Goal: Task Accomplishment & Management: Use online tool/utility

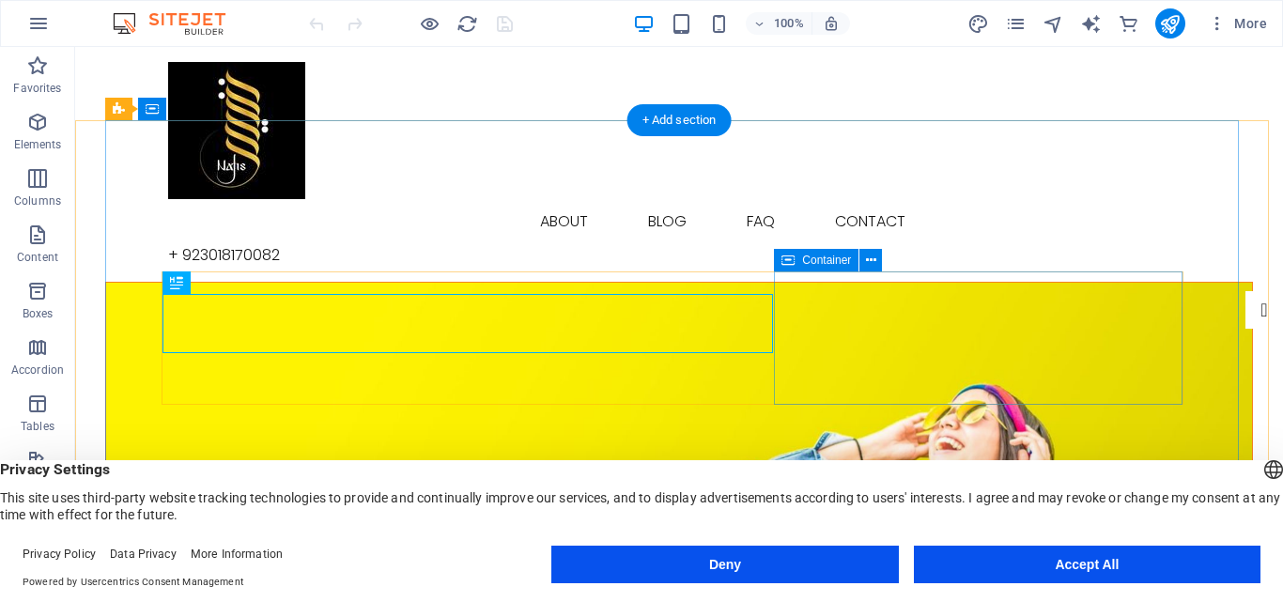
scroll to position [94, 0]
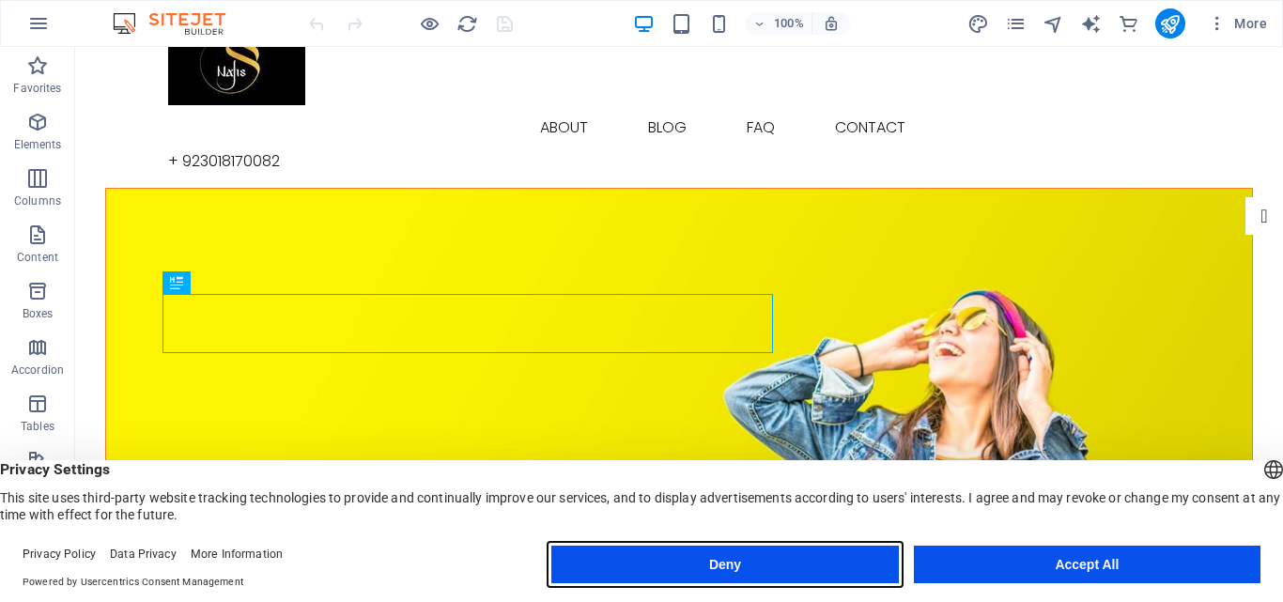
click at [862, 557] on button "Deny" at bounding box center [724, 565] width 346 height 38
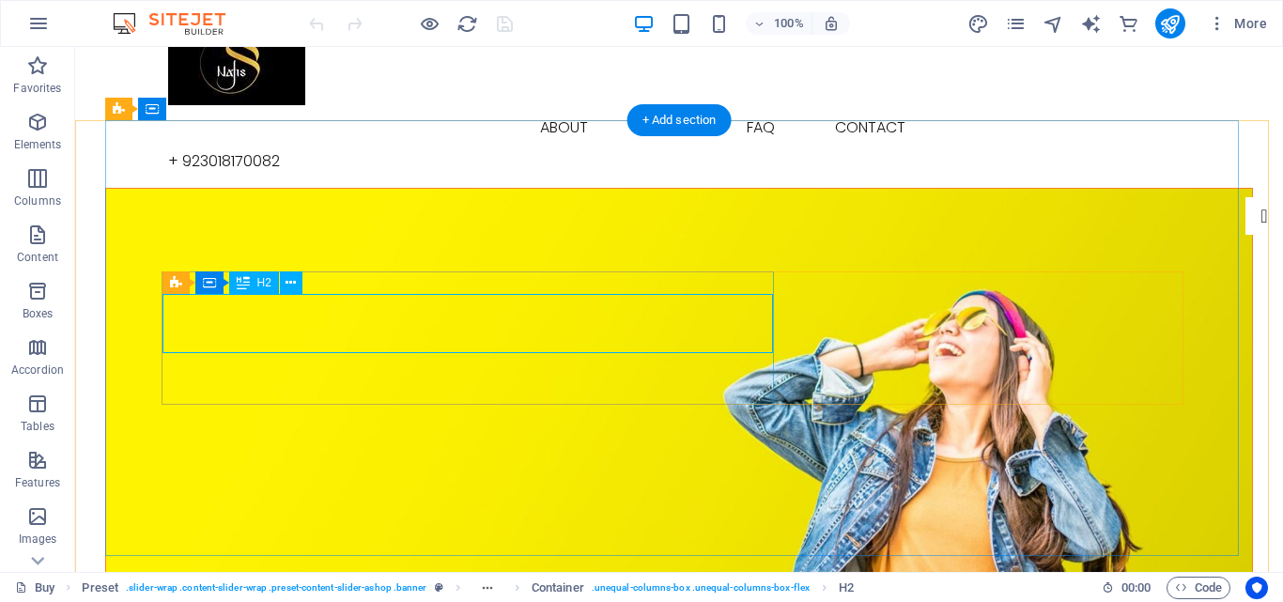
scroll to position [0, 0]
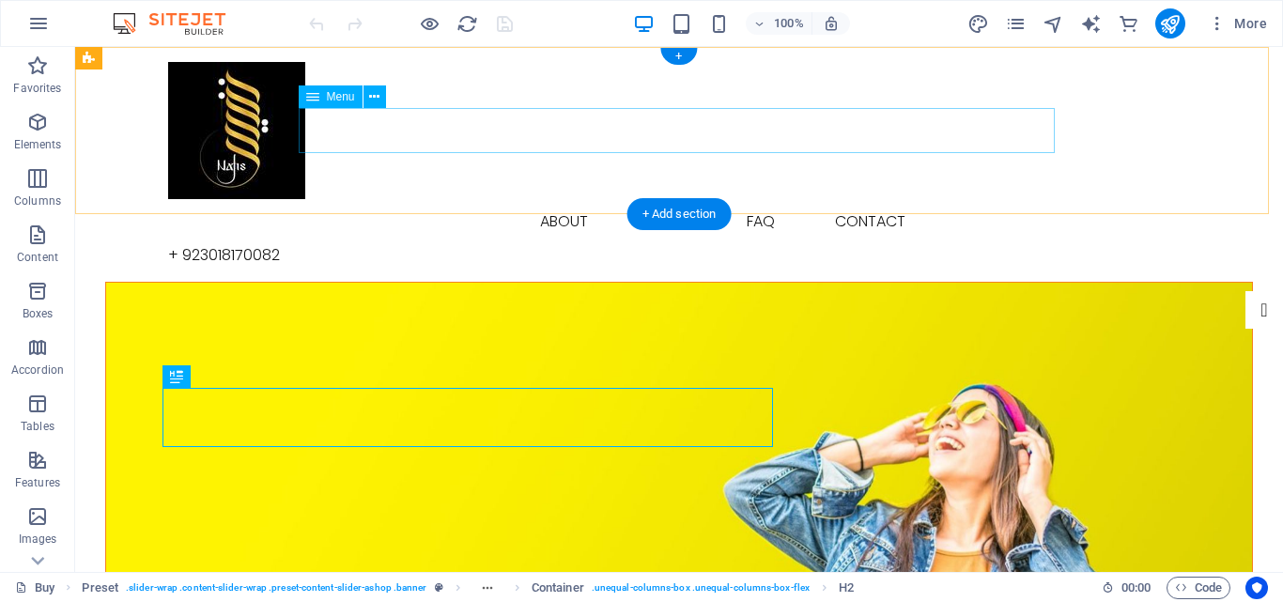
click at [545, 199] on nav "Buy About Blog FAQ Contact" at bounding box center [679, 221] width 1022 height 45
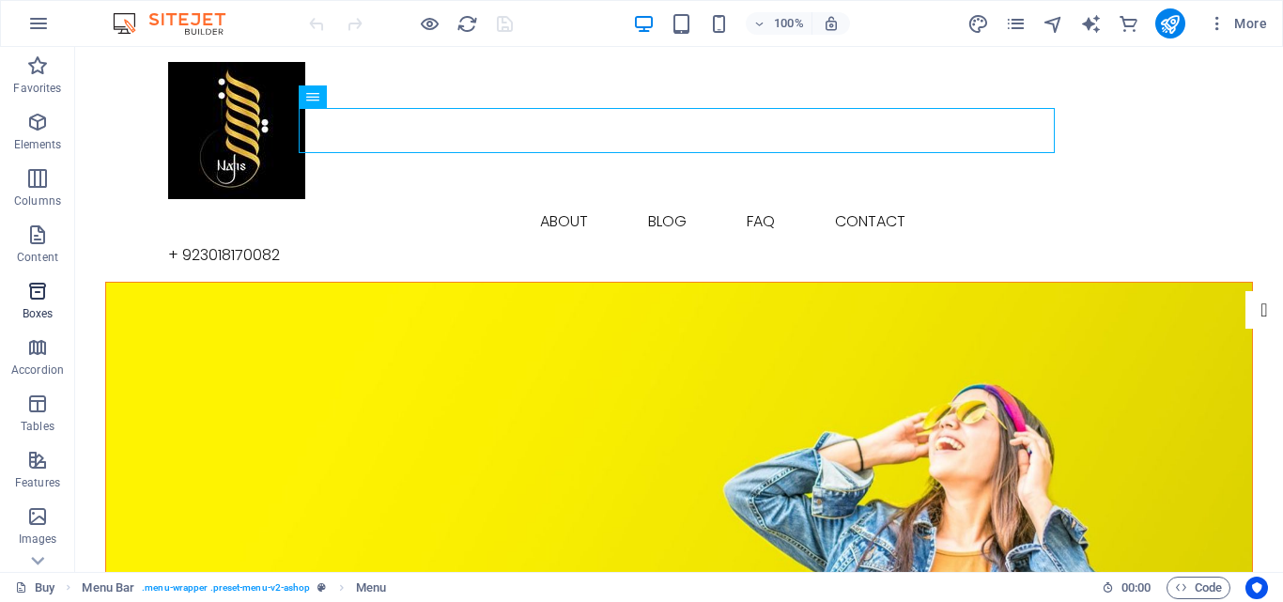
click at [33, 293] on icon "button" at bounding box center [37, 291] width 23 height 23
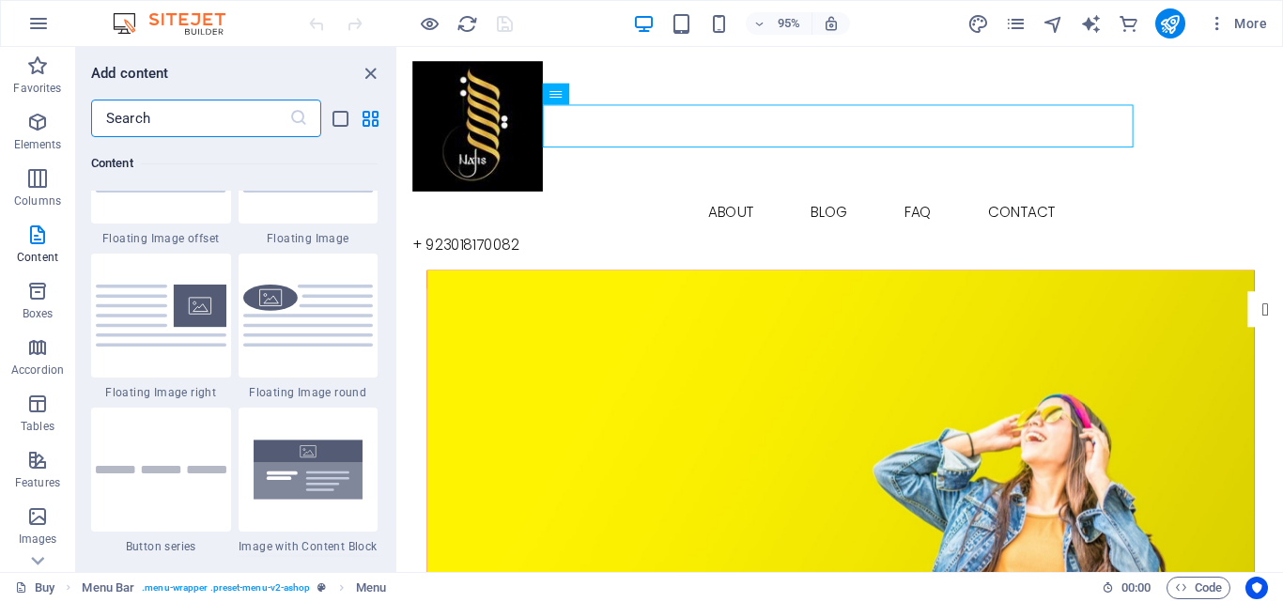
scroll to position [4428, 0]
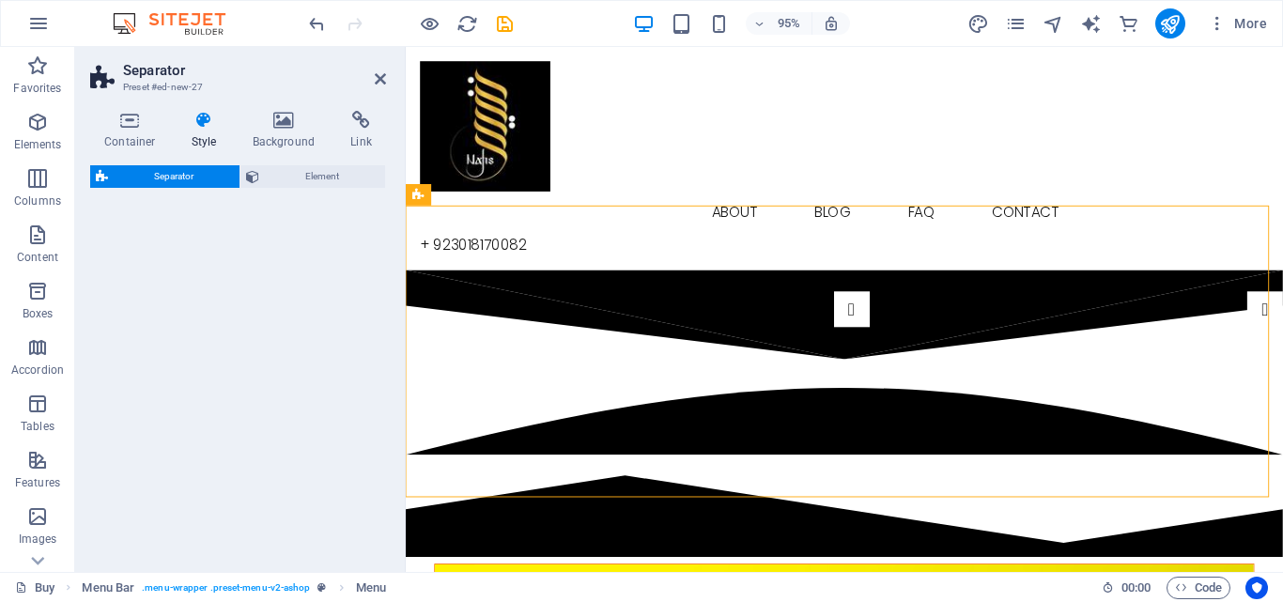
select select "diagonal"
select select "rem"
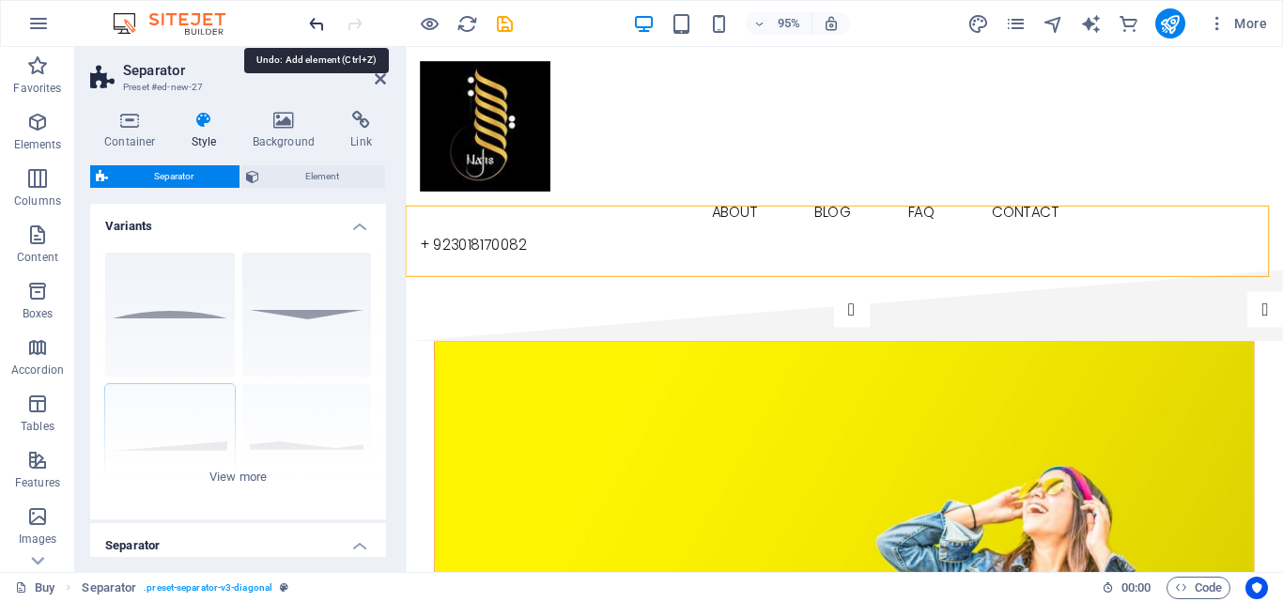
click at [306, 22] on icon "undo" at bounding box center [317, 24] width 22 height 22
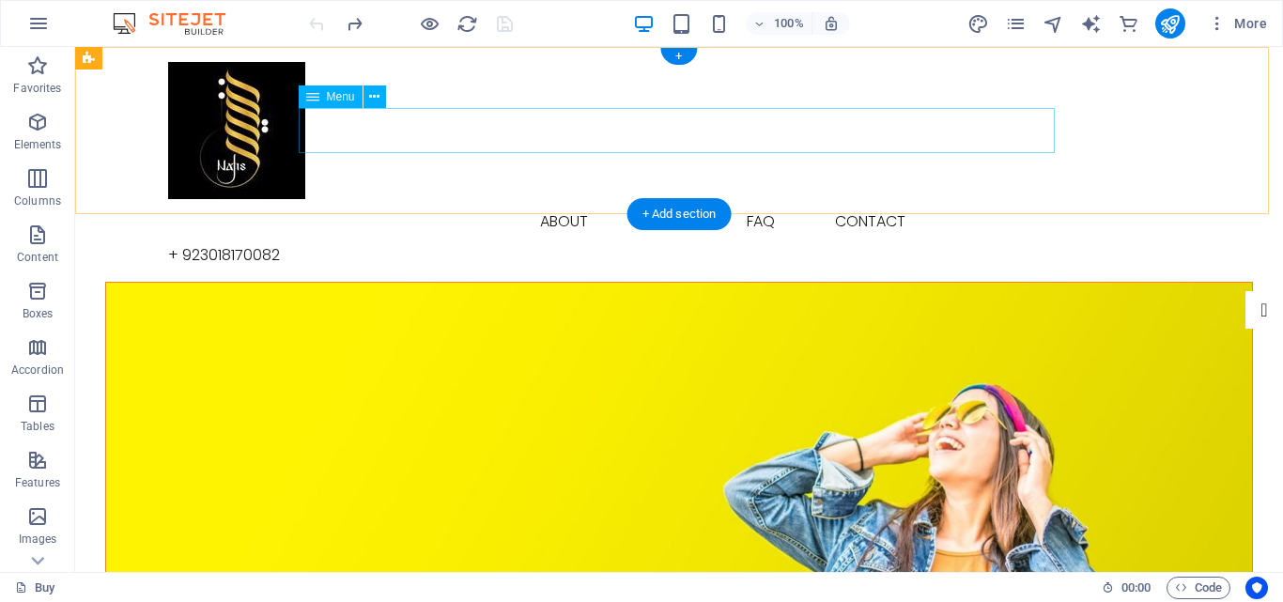
click at [501, 199] on nav "Buy About Blog FAQ Contact" at bounding box center [679, 221] width 1022 height 45
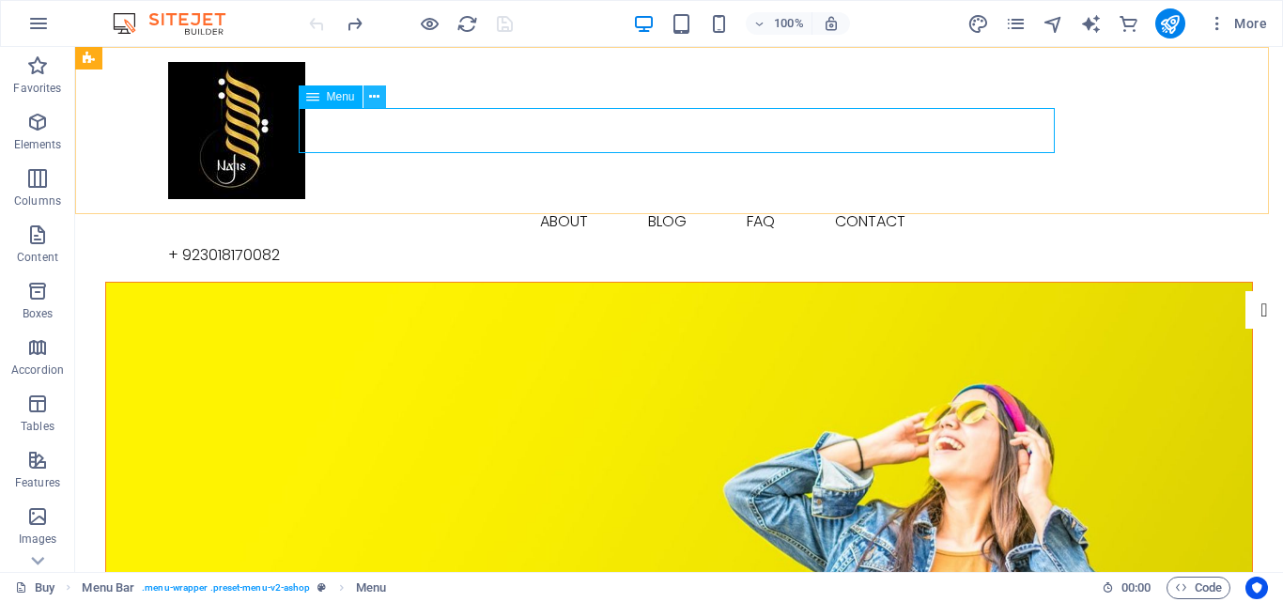
click at [366, 96] on button at bounding box center [374, 96] width 23 height 23
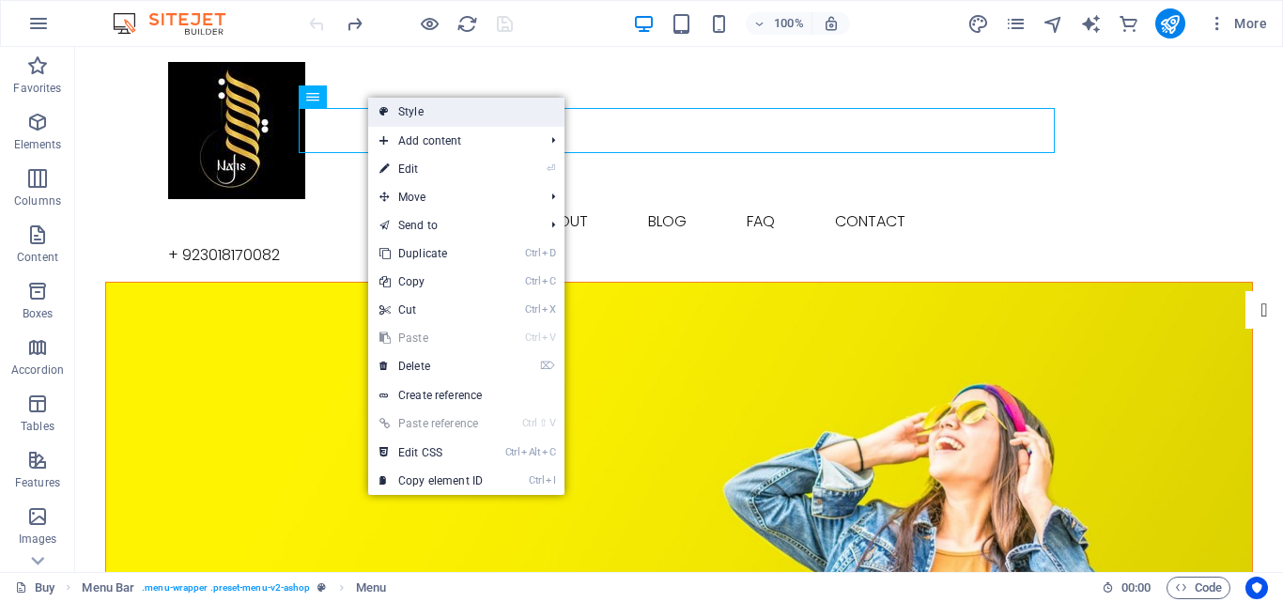
click at [423, 115] on link "Style" at bounding box center [466, 112] width 196 height 28
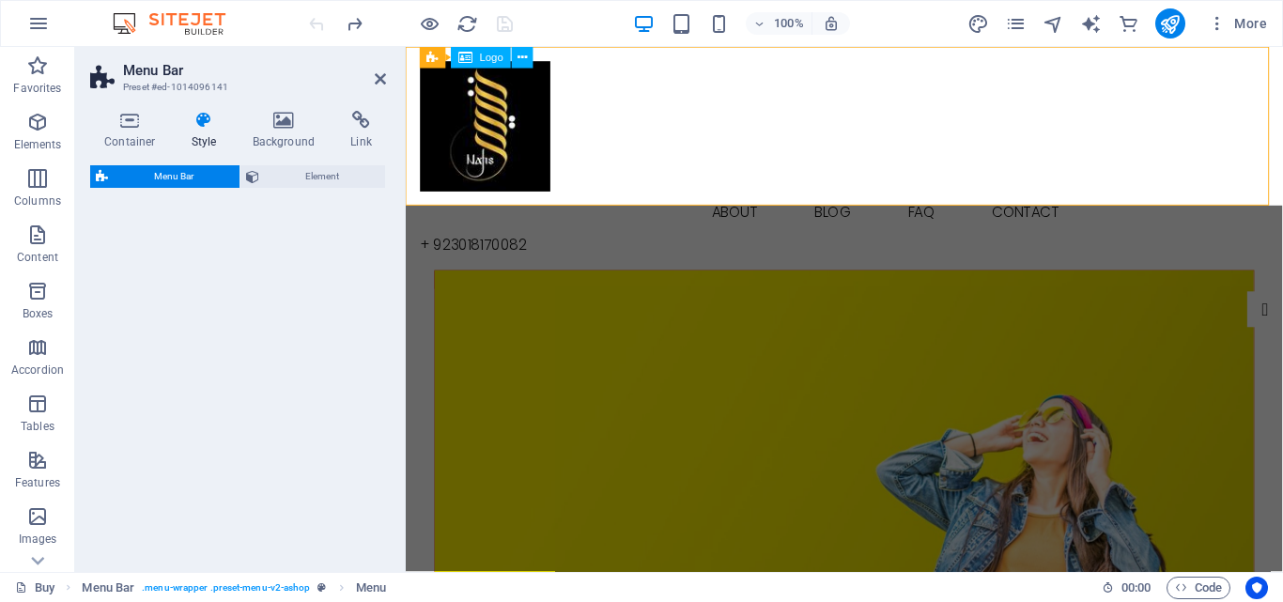
select select "rem"
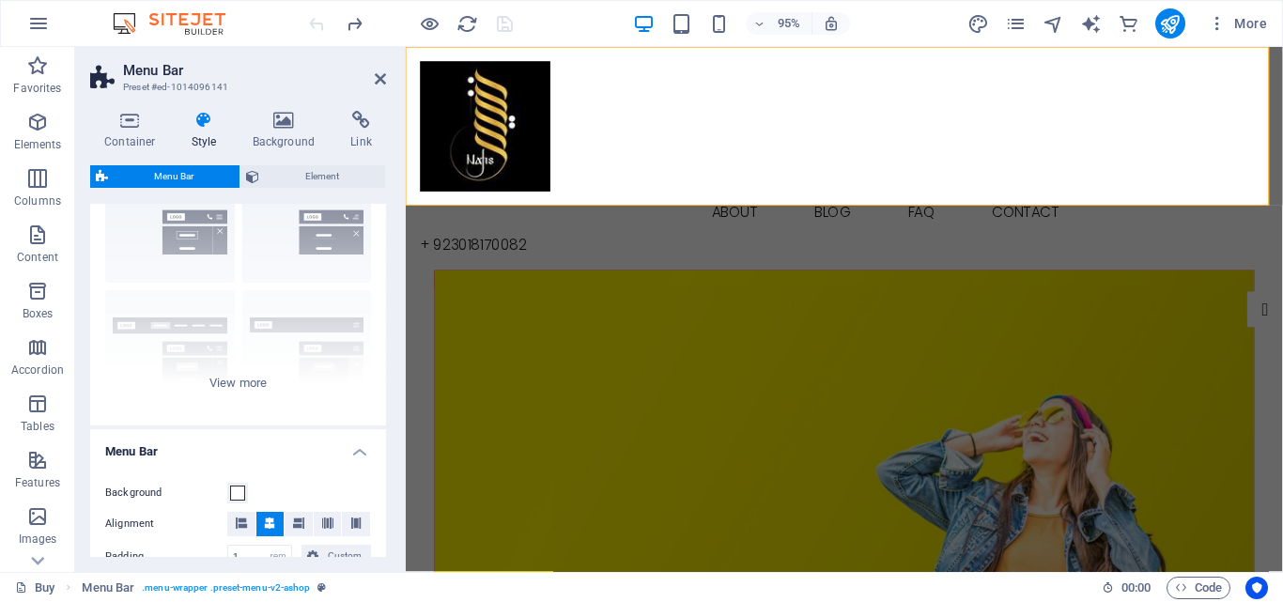
scroll to position [0, 0]
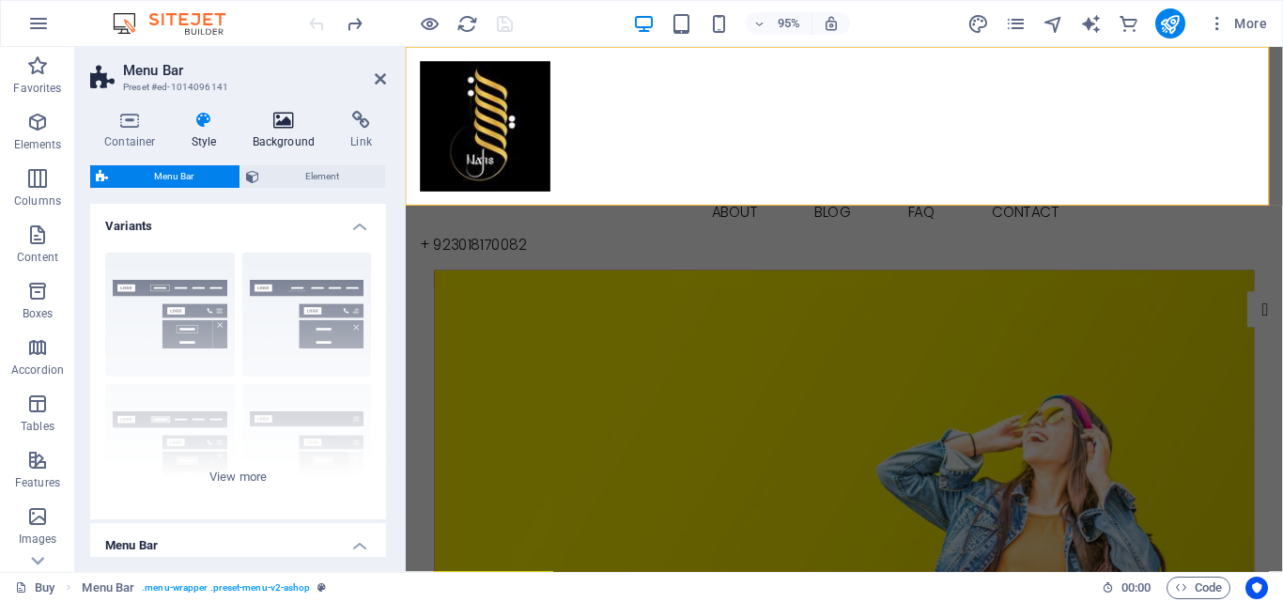
click at [290, 122] on icon at bounding box center [283, 120] width 91 height 19
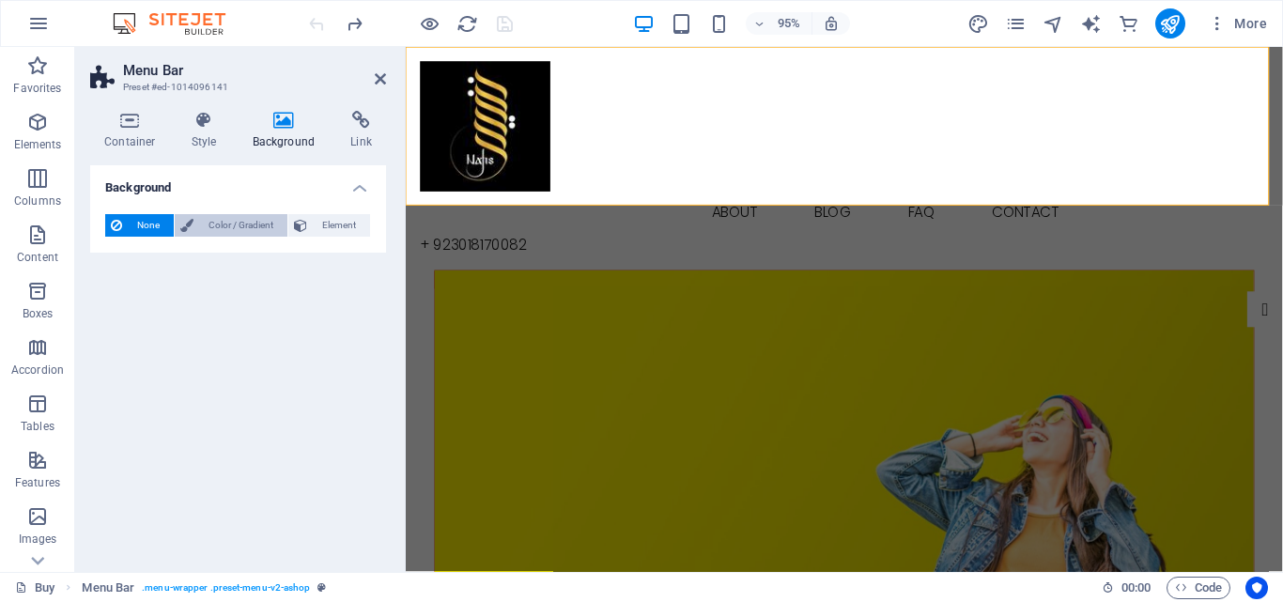
click at [254, 226] on span "Color / Gradient" at bounding box center [240, 225] width 83 height 23
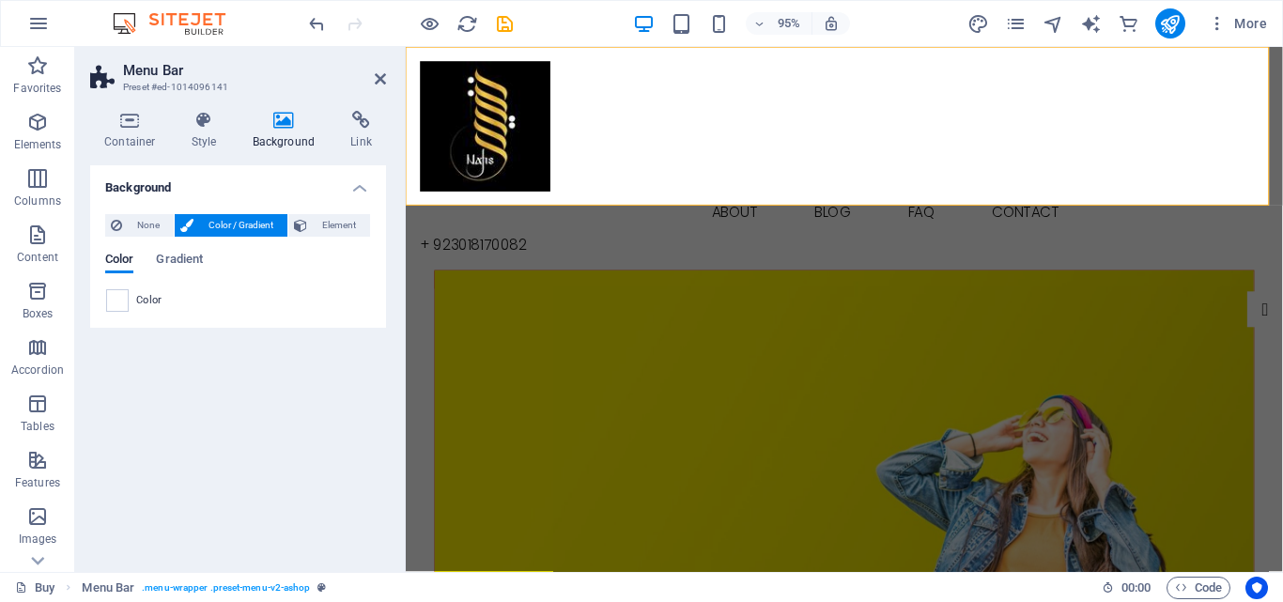
click at [219, 297] on div "Color" at bounding box center [238, 300] width 264 height 23
click at [157, 293] on span "Color" at bounding box center [149, 300] width 26 height 15
click at [115, 297] on span at bounding box center [117, 300] width 21 height 21
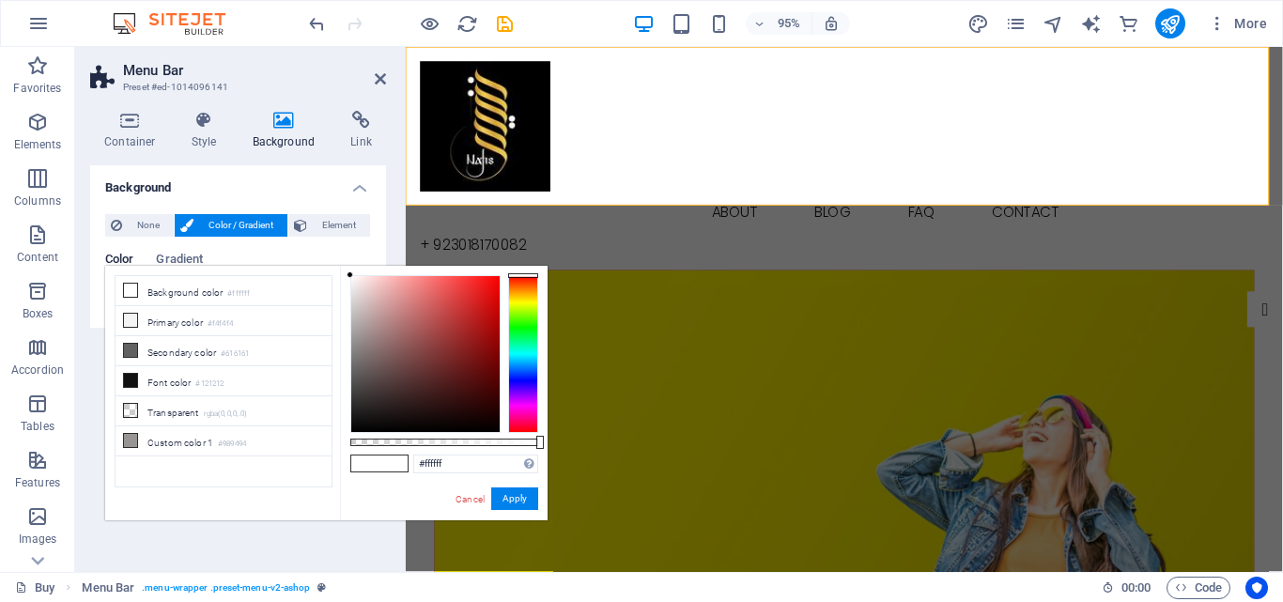
click at [524, 302] on div at bounding box center [523, 354] width 30 height 158
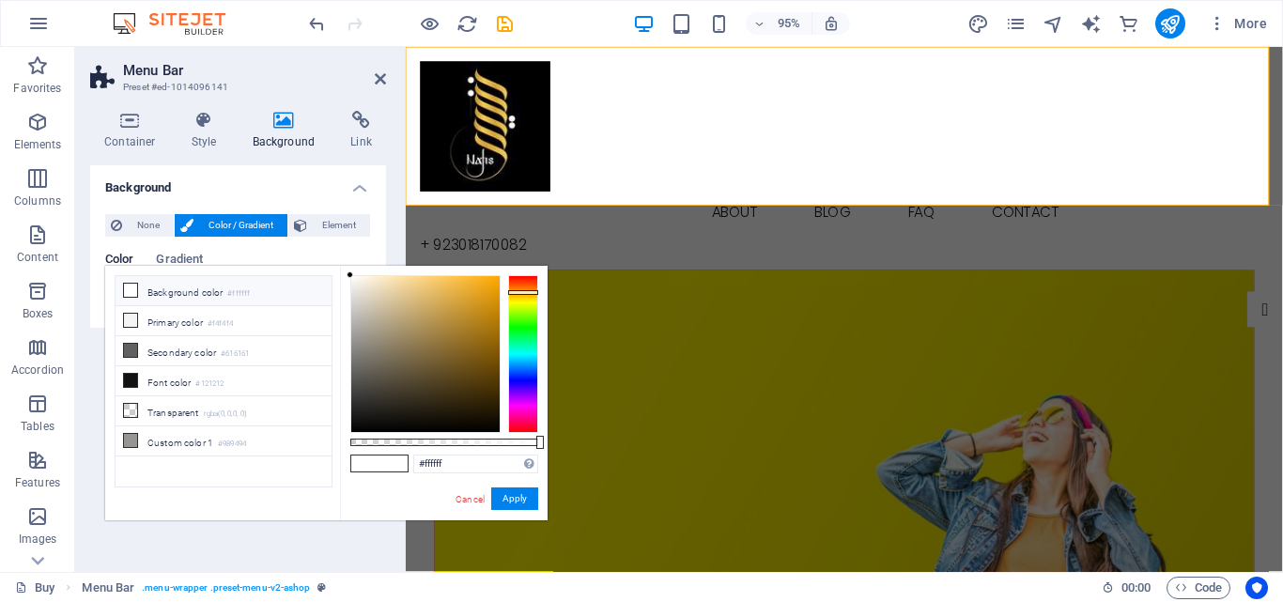
click at [525, 292] on div at bounding box center [523, 354] width 30 height 158
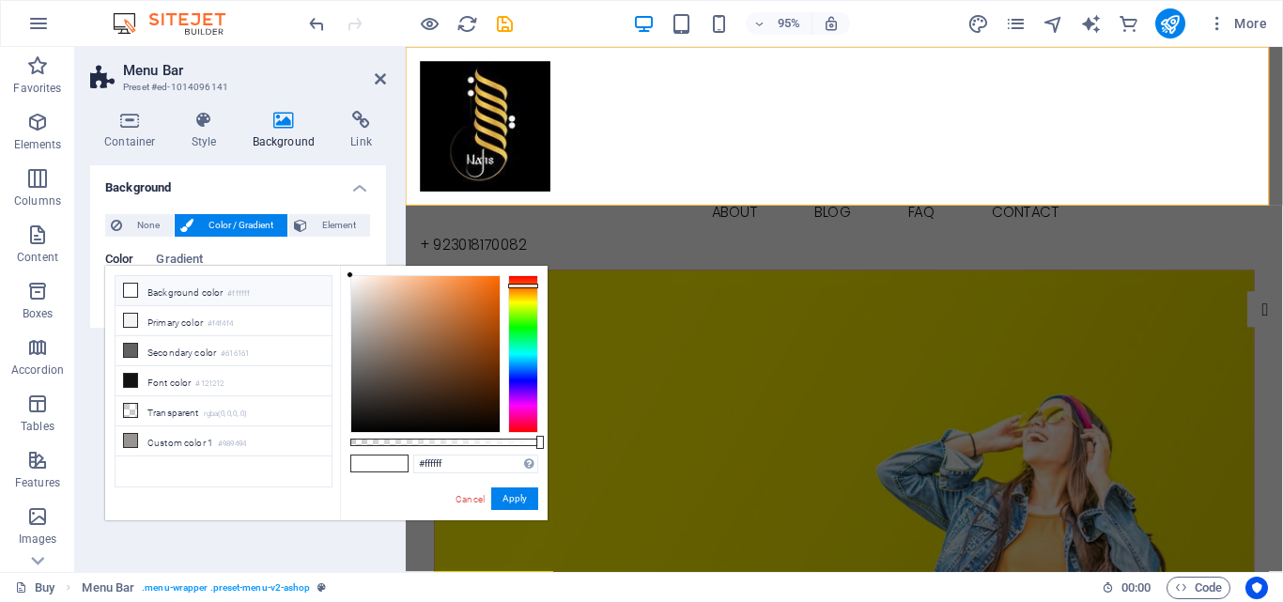
click at [525, 285] on div at bounding box center [523, 354] width 30 height 158
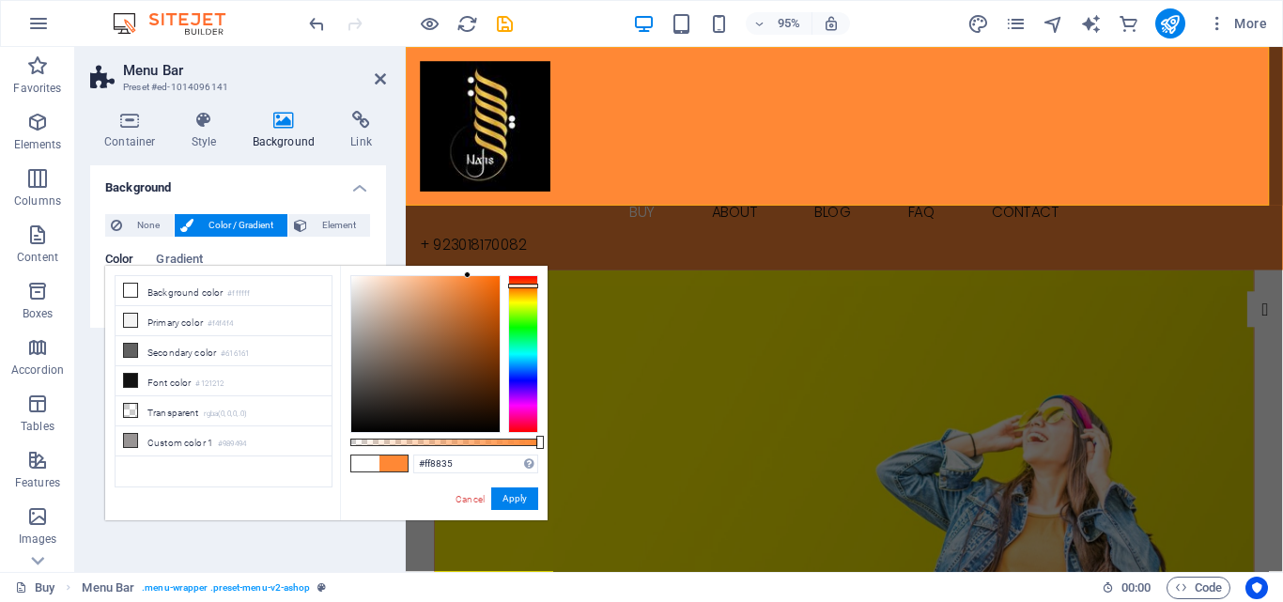
drag, startPoint x: 490, startPoint y: 281, endPoint x: 468, endPoint y: 271, distance: 24.4
click at [468, 276] on div at bounding box center [425, 354] width 148 height 156
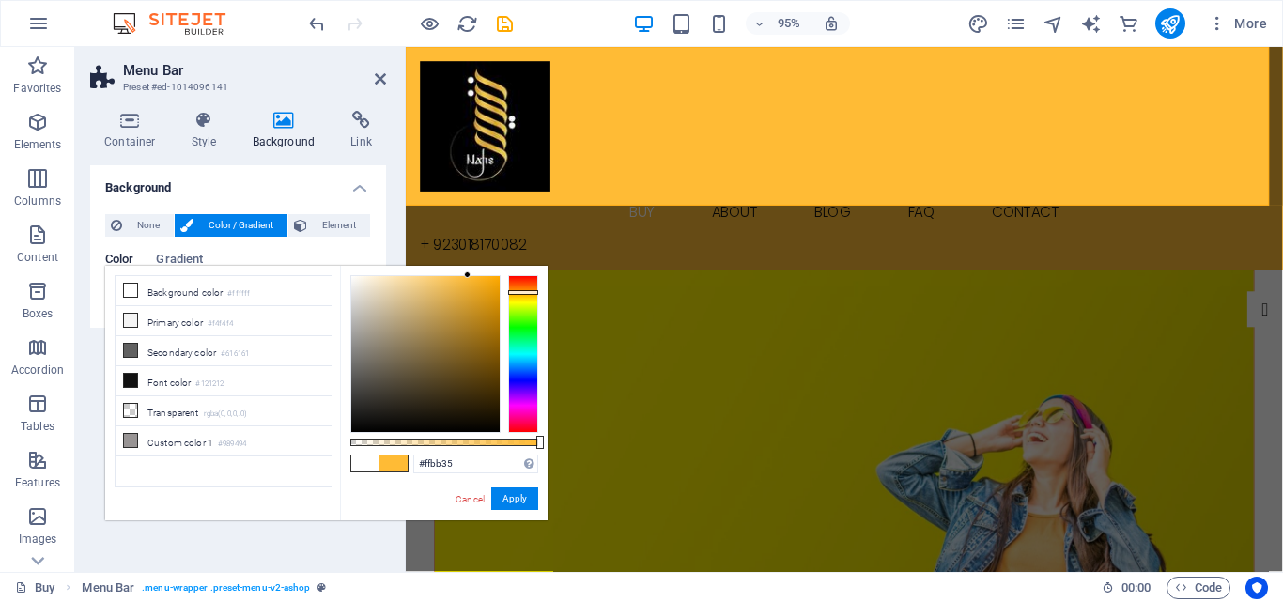
drag, startPoint x: 520, startPoint y: 284, endPoint x: 525, endPoint y: 292, distance: 9.7
click at [525, 292] on div at bounding box center [523, 292] width 30 height 5
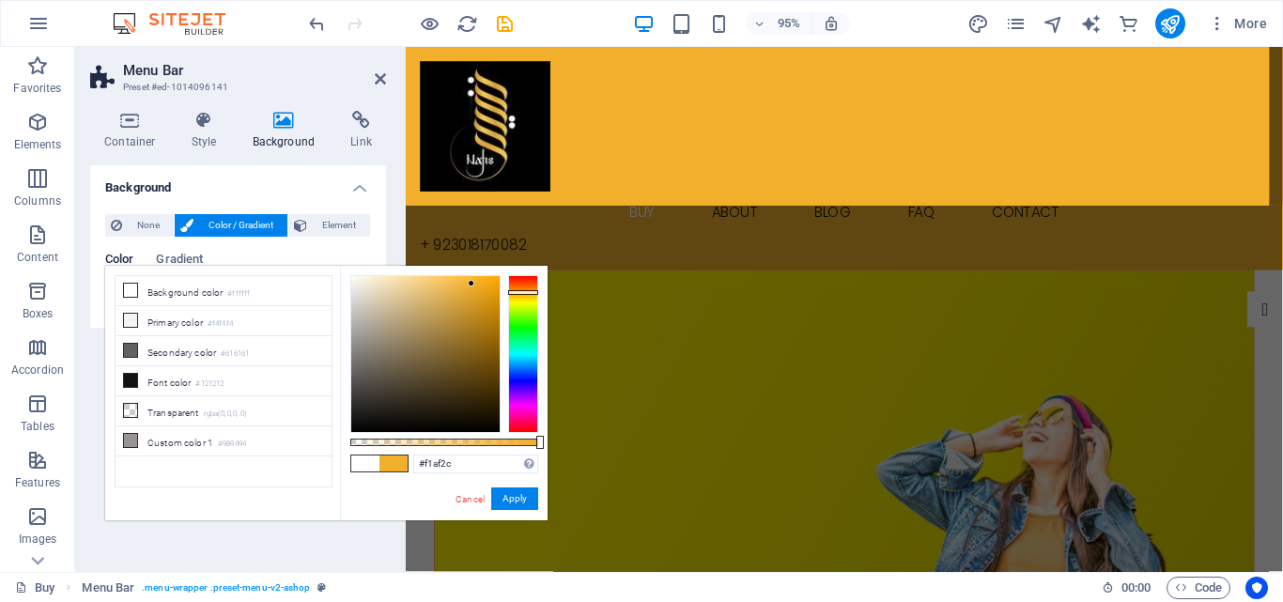
drag, startPoint x: 461, startPoint y: 274, endPoint x: 471, endPoint y: 284, distance: 14.0
click at [471, 284] on div at bounding box center [425, 354] width 150 height 158
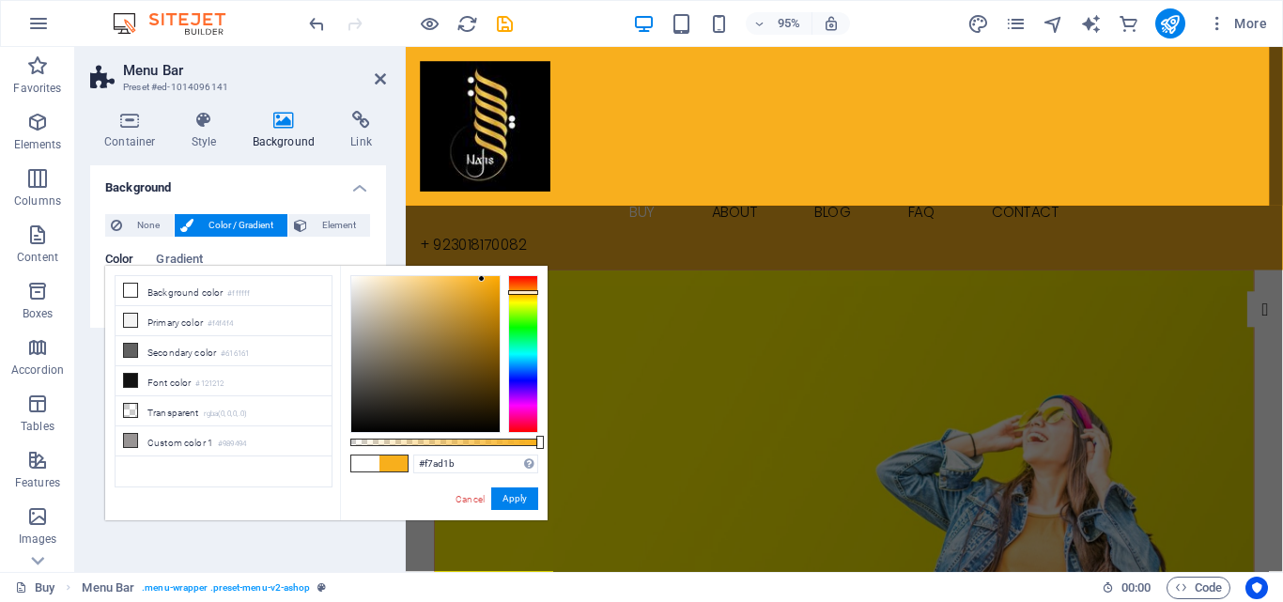
type input "#f7ac19"
drag, startPoint x: 469, startPoint y: 279, endPoint x: 484, endPoint y: 280, distance: 14.1
click at [484, 280] on div at bounding box center [425, 354] width 148 height 156
click at [511, 492] on button "Apply" at bounding box center [514, 498] width 47 height 23
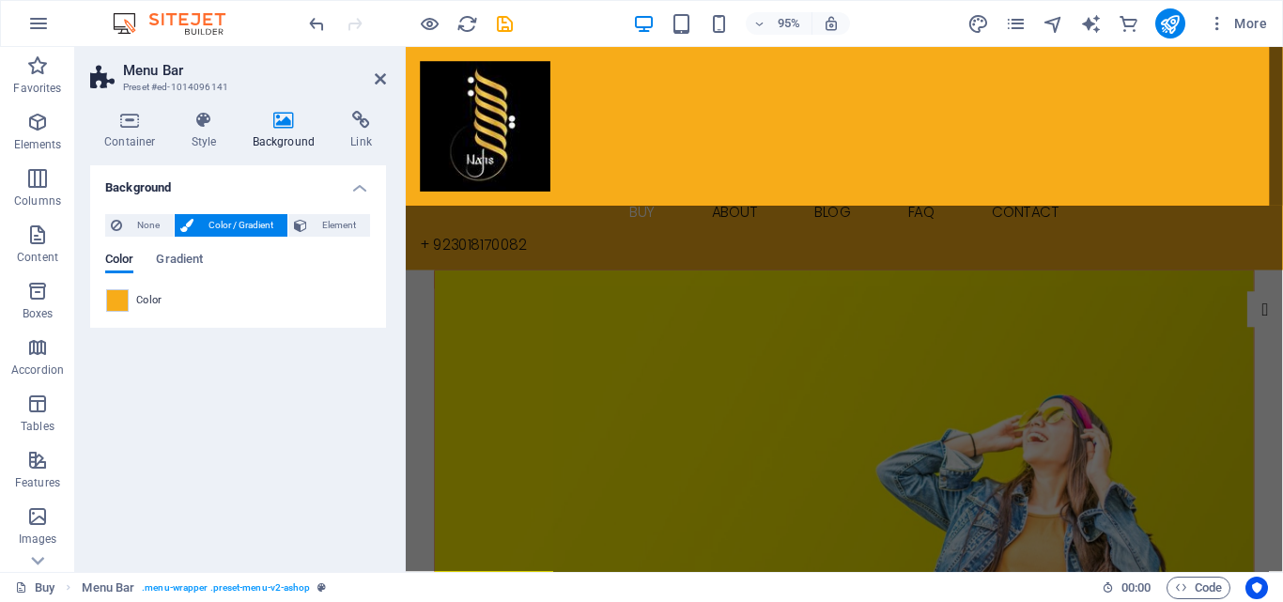
click at [208, 150] on div "Container Style Background Link Size Height Default px rem % vh vw Min. height …" at bounding box center [238, 334] width 296 height 446
click at [206, 134] on h4 "Style" at bounding box center [207, 130] width 61 height 39
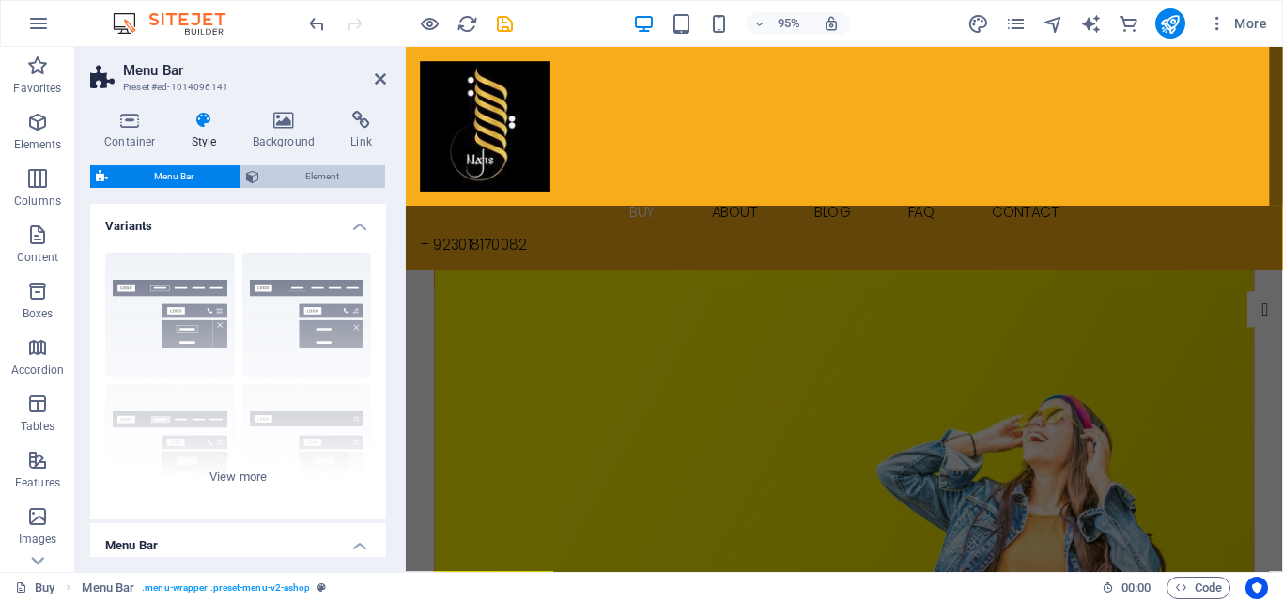
click at [327, 178] on span "Element" at bounding box center [322, 176] width 115 height 23
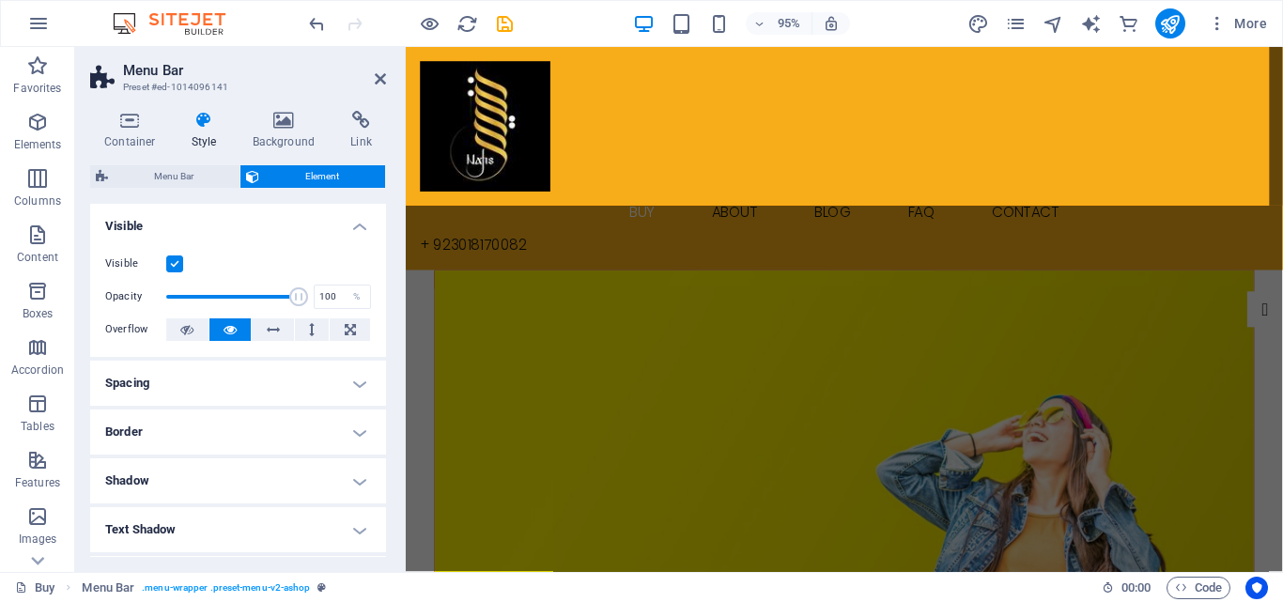
click at [230, 429] on h4 "Border" at bounding box center [238, 431] width 296 height 45
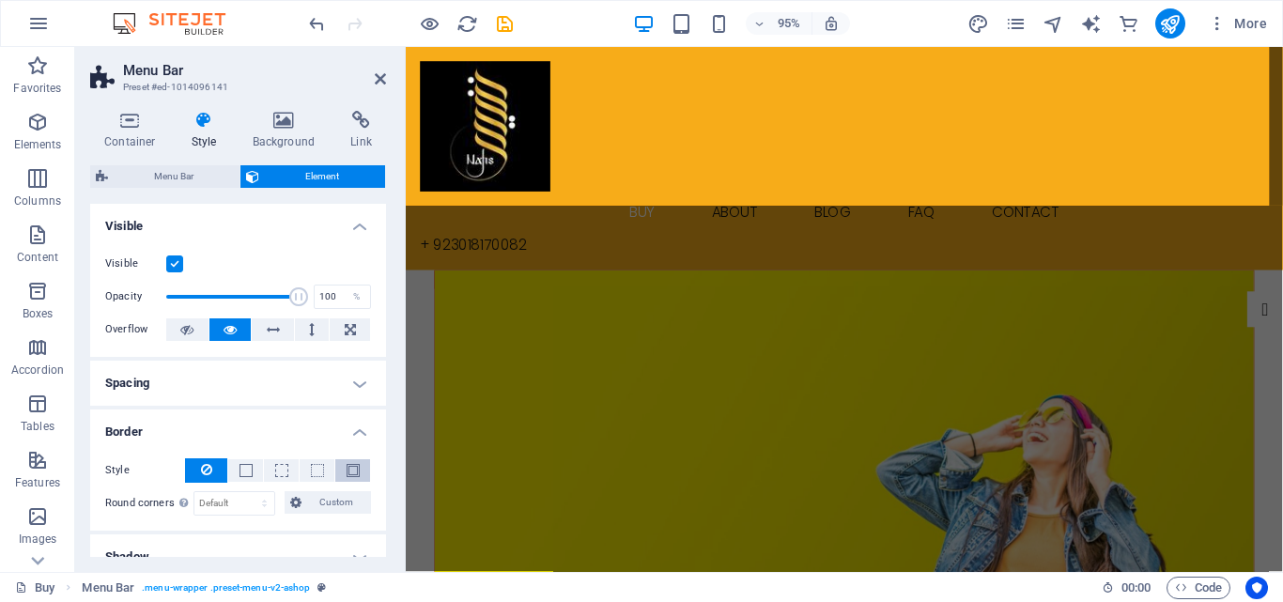
click at [346, 465] on span at bounding box center [352, 470] width 13 height 13
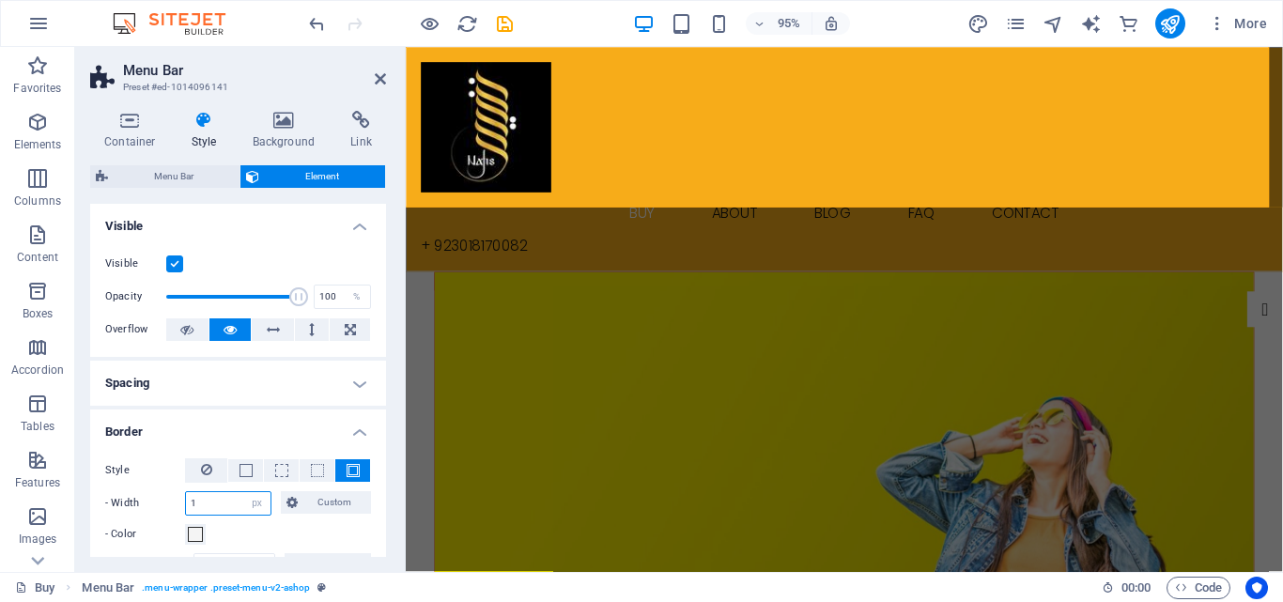
drag, startPoint x: 217, startPoint y: 501, endPoint x: 146, endPoint y: 500, distance: 70.4
click at [146, 500] on div "- Width 1 auto px rem % vh vw Custom Custom" at bounding box center [238, 503] width 266 height 24
type input "3"
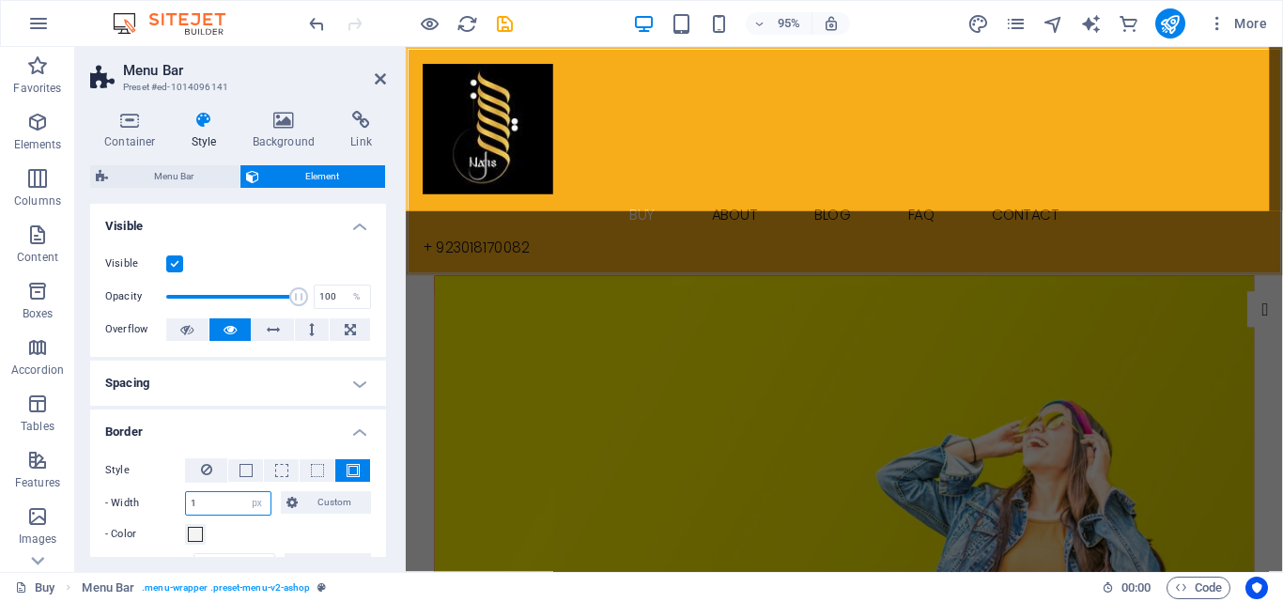
type input "10"
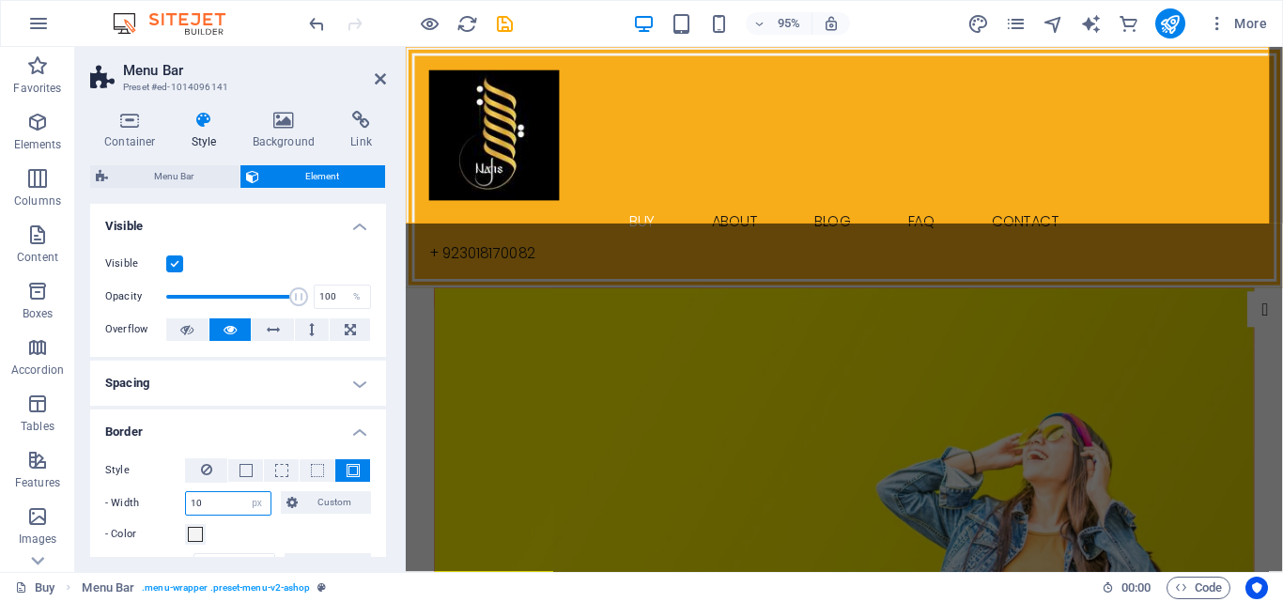
drag, startPoint x: 216, startPoint y: 495, endPoint x: 99, endPoint y: 511, distance: 118.5
click at [99, 511] on div "Style - Width 10 auto px rem % vh vw Custom Custom 10 auto px rem % vh vw 10 au…" at bounding box center [238, 517] width 296 height 149
click at [244, 469] on span at bounding box center [245, 470] width 13 height 13
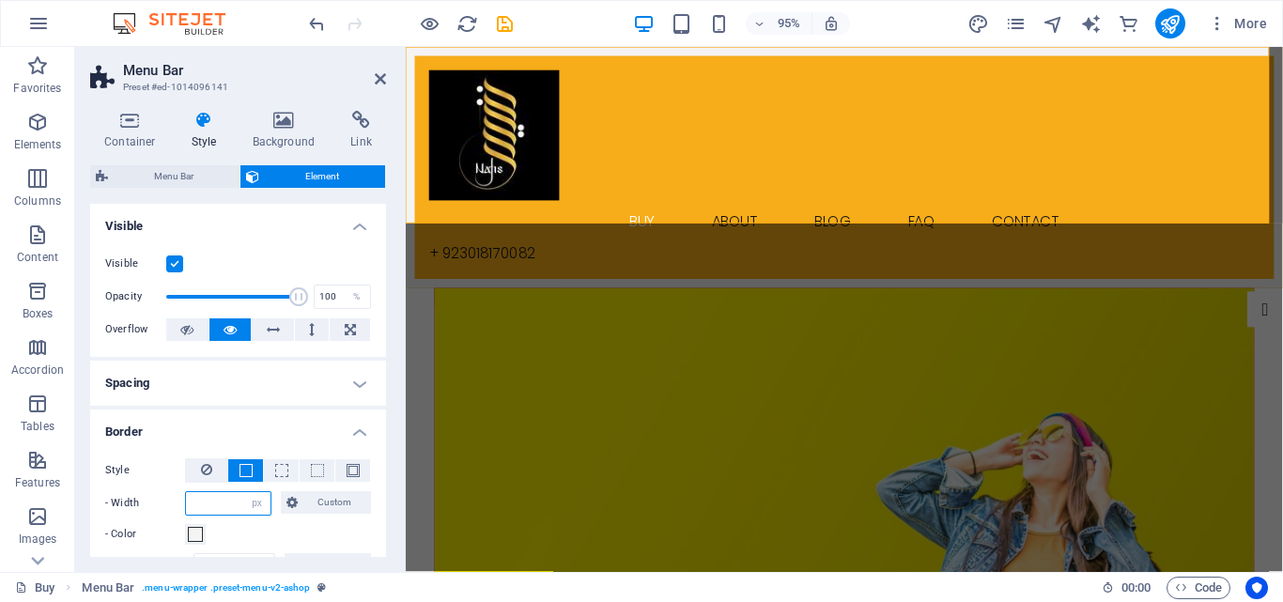
click at [210, 500] on input "number" at bounding box center [228, 503] width 85 height 23
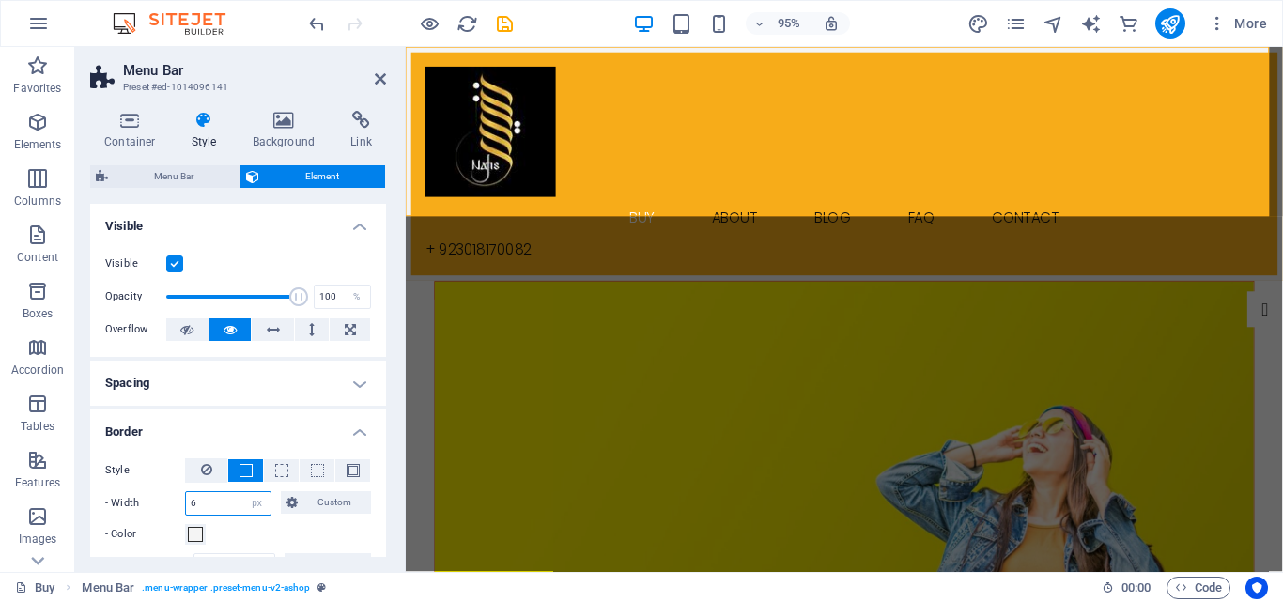
drag, startPoint x: 210, startPoint y: 500, endPoint x: 157, endPoint y: 508, distance: 54.0
click at [157, 508] on div "- Width 6 auto px rem % vh vw Custom Custom" at bounding box center [238, 503] width 266 height 24
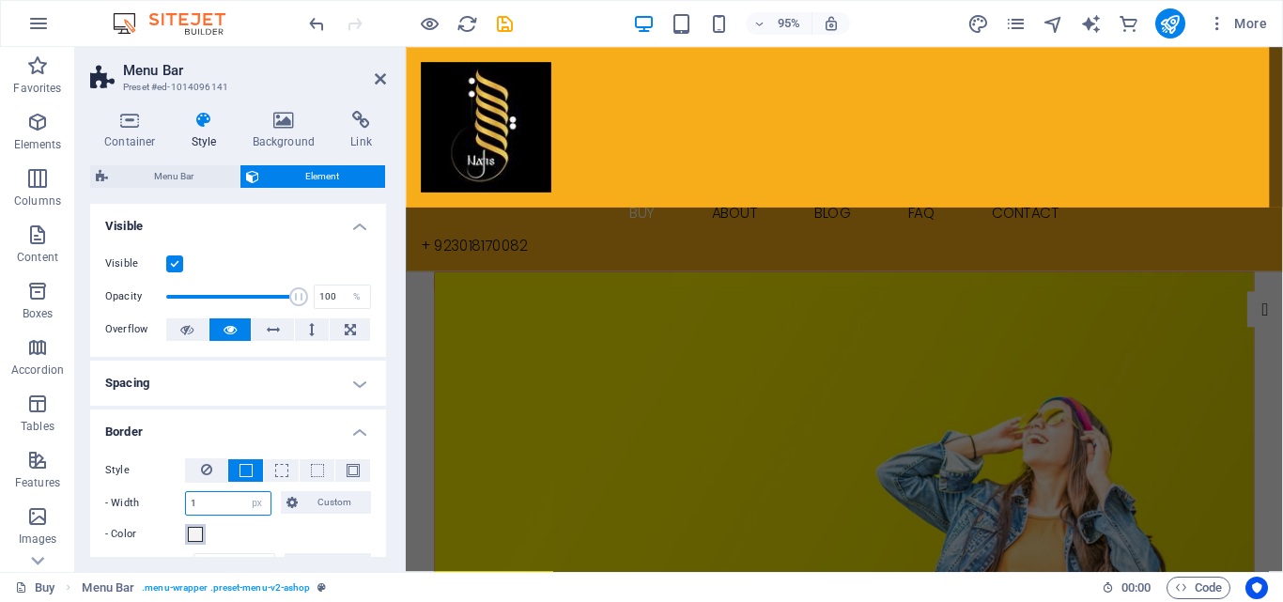
type input "1"
click at [193, 530] on span at bounding box center [195, 534] width 15 height 15
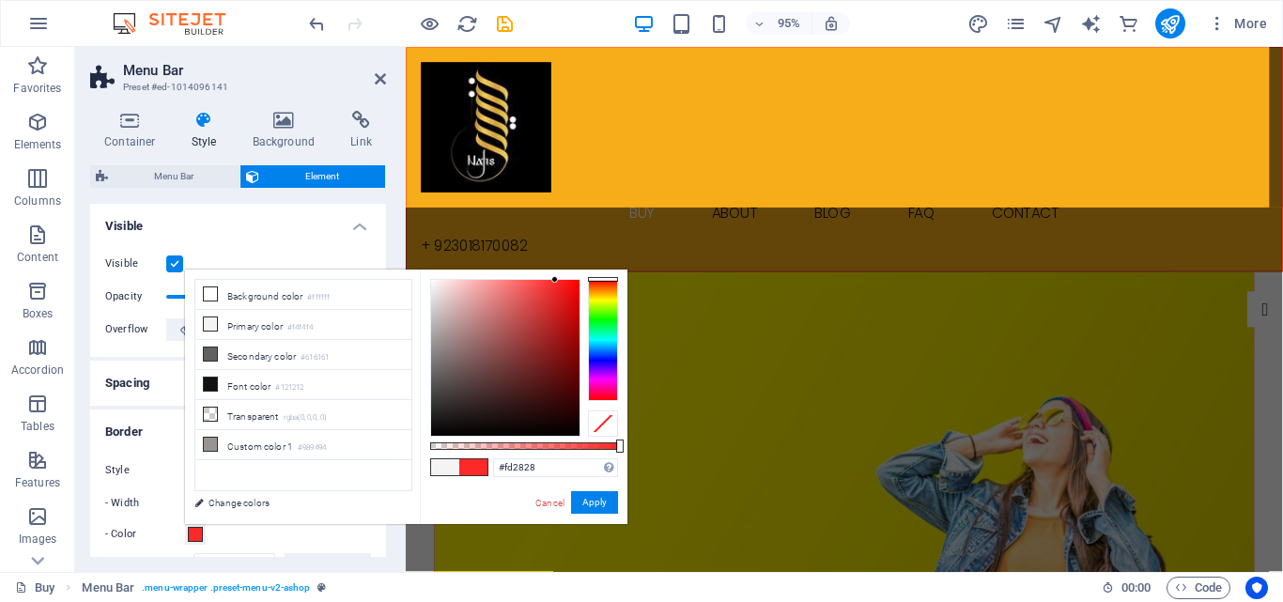
drag, startPoint x: 529, startPoint y: 295, endPoint x: 555, endPoint y: 280, distance: 30.3
click at [555, 280] on div at bounding box center [505, 358] width 148 height 156
type input "#380909"
drag, startPoint x: 552, startPoint y: 279, endPoint x: 554, endPoint y: 400, distance: 121.1
click at [554, 400] on div at bounding box center [553, 398] width 7 height 7
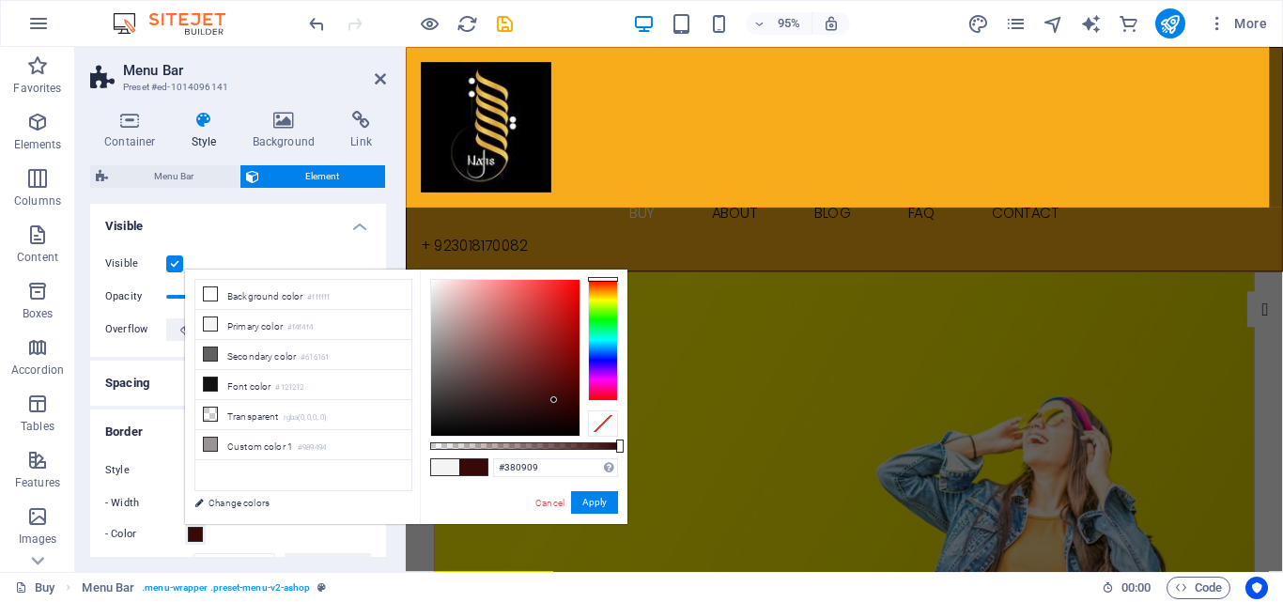
click at [139, 478] on label "Style" at bounding box center [145, 470] width 80 height 23
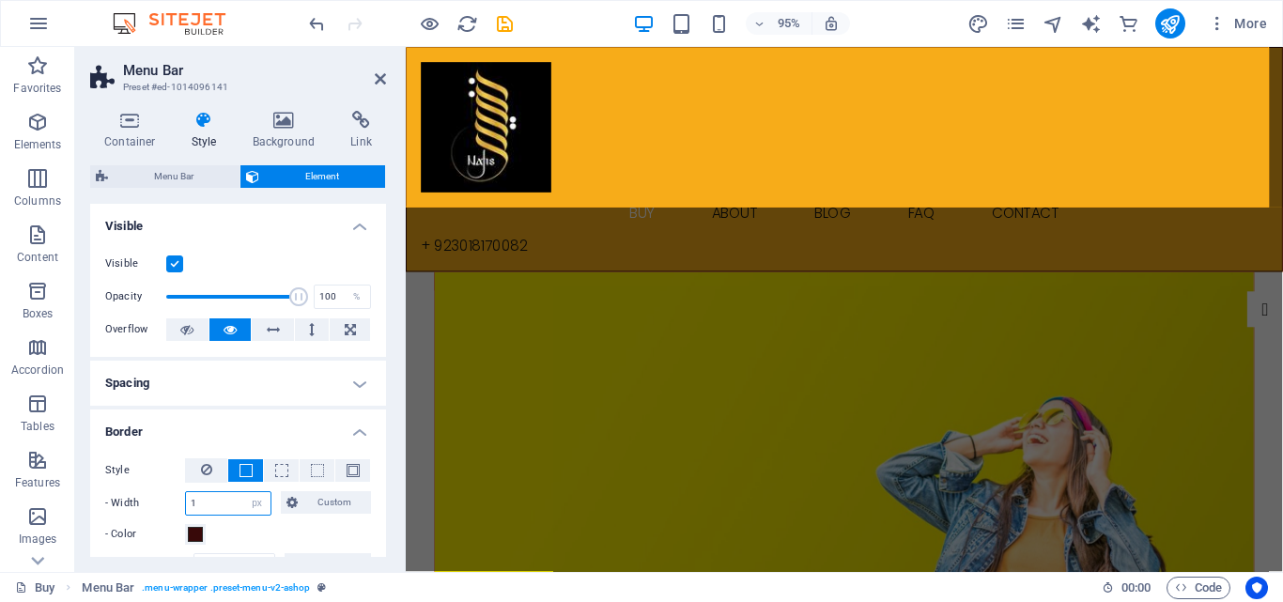
drag, startPoint x: 201, startPoint y: 505, endPoint x: 184, endPoint y: 504, distance: 16.9
click at [184, 504] on div "- Width 1 auto px rem % vh vw Custom Custom" at bounding box center [238, 503] width 266 height 24
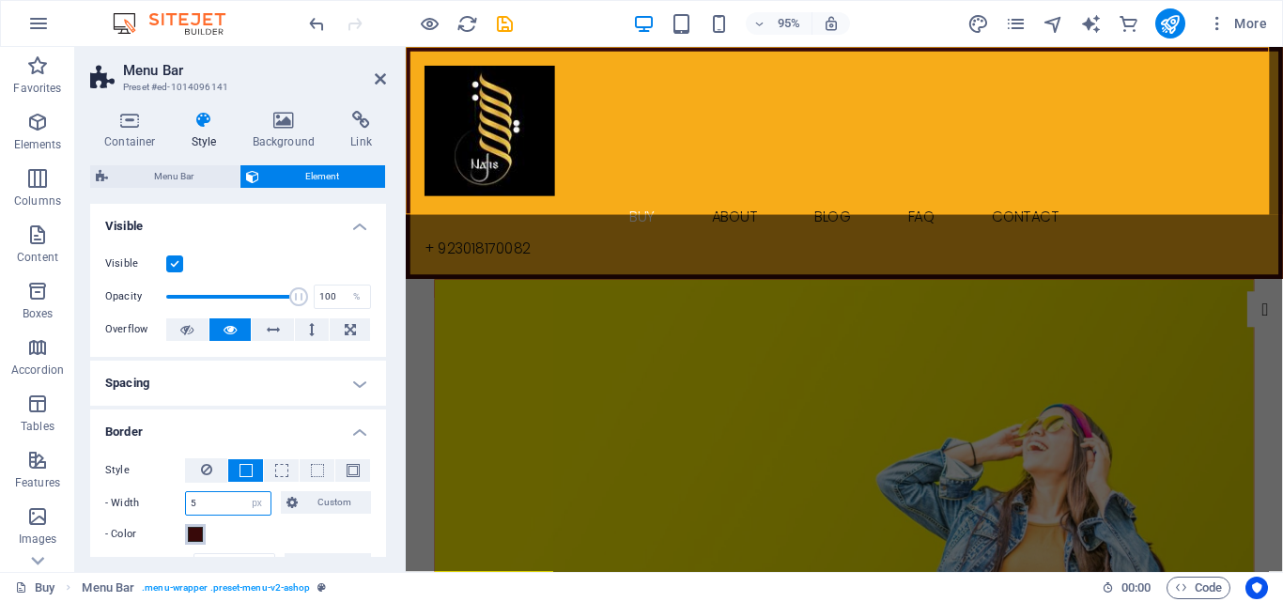
type input "5"
click at [192, 529] on span at bounding box center [195, 534] width 15 height 15
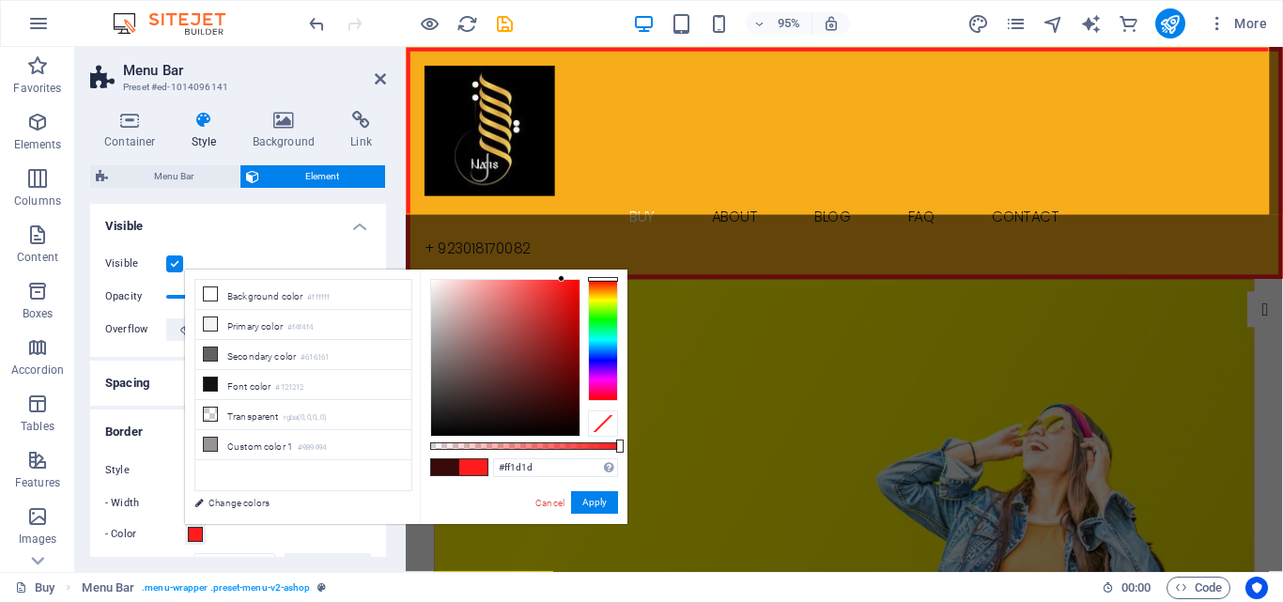
drag, startPoint x: 554, startPoint y: 395, endPoint x: 562, endPoint y: 276, distance: 119.5
click at [562, 280] on div at bounding box center [505, 358] width 148 height 156
drag, startPoint x: 558, startPoint y: 271, endPoint x: 576, endPoint y: 355, distance: 85.5
click at [576, 355] on div "#ff1d1d Supported formats #0852ed rgb(8, 82, 237) rgba(8, 82, 237, 90%) hsv(221…" at bounding box center [524, 532] width 208 height 527
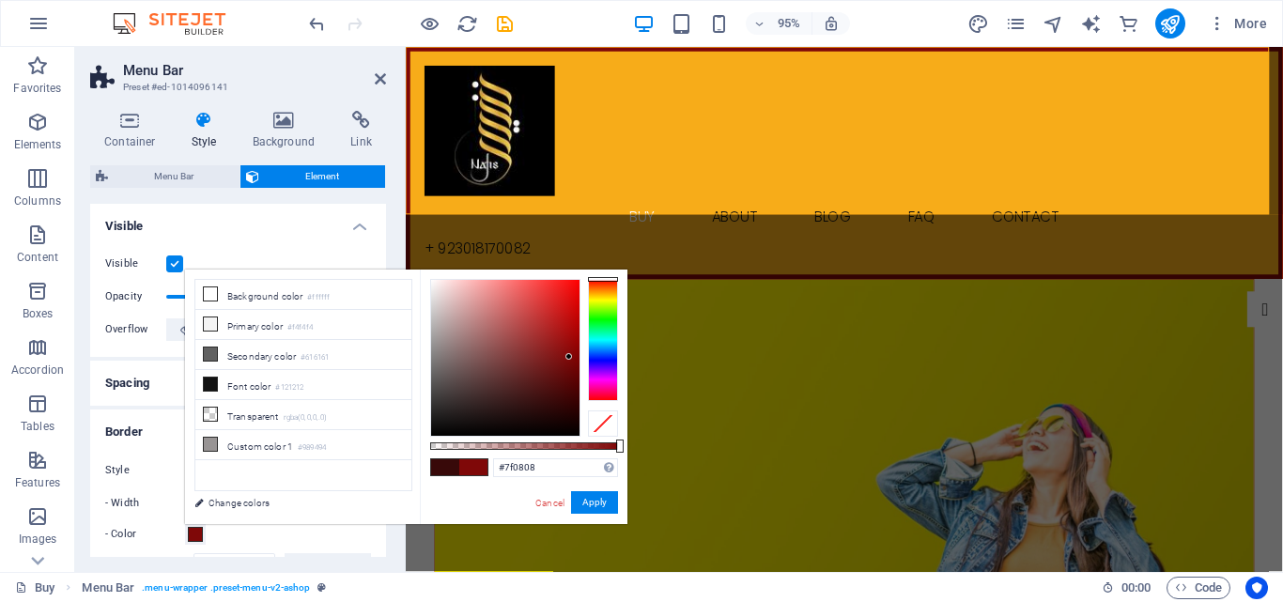
click at [569, 357] on div at bounding box center [505, 358] width 148 height 156
drag, startPoint x: 569, startPoint y: 357, endPoint x: 569, endPoint y: 371, distance: 14.1
click at [569, 371] on div at bounding box center [568, 370] width 7 height 7
click at [302, 544] on div "- Color" at bounding box center [238, 534] width 266 height 23
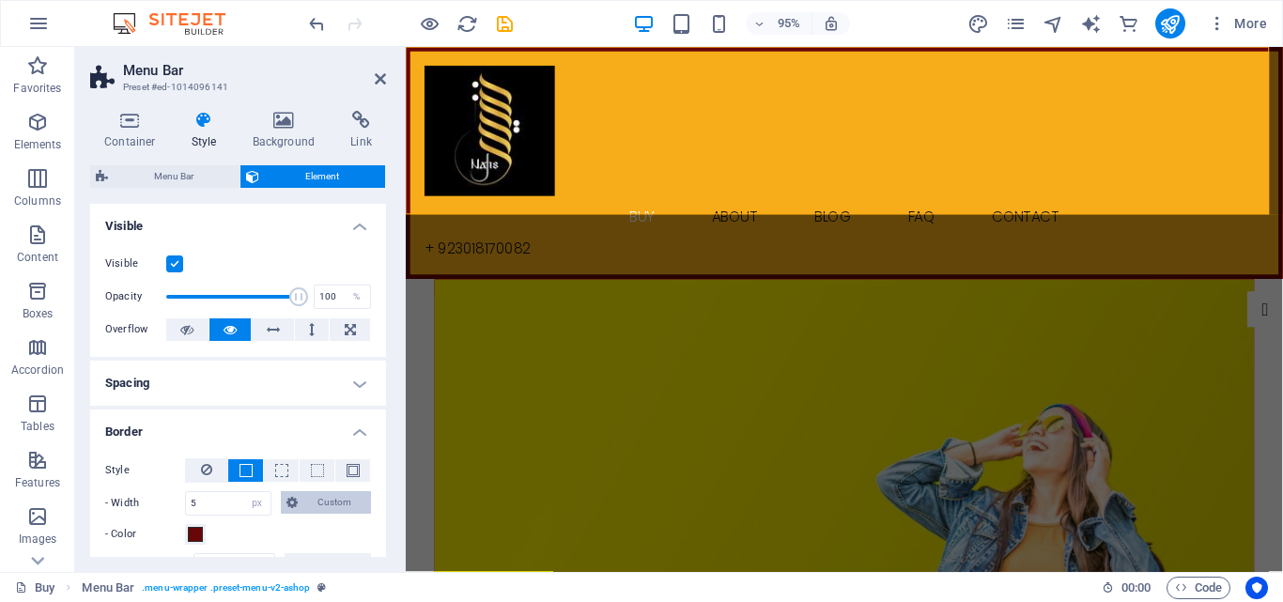
scroll to position [188, 0]
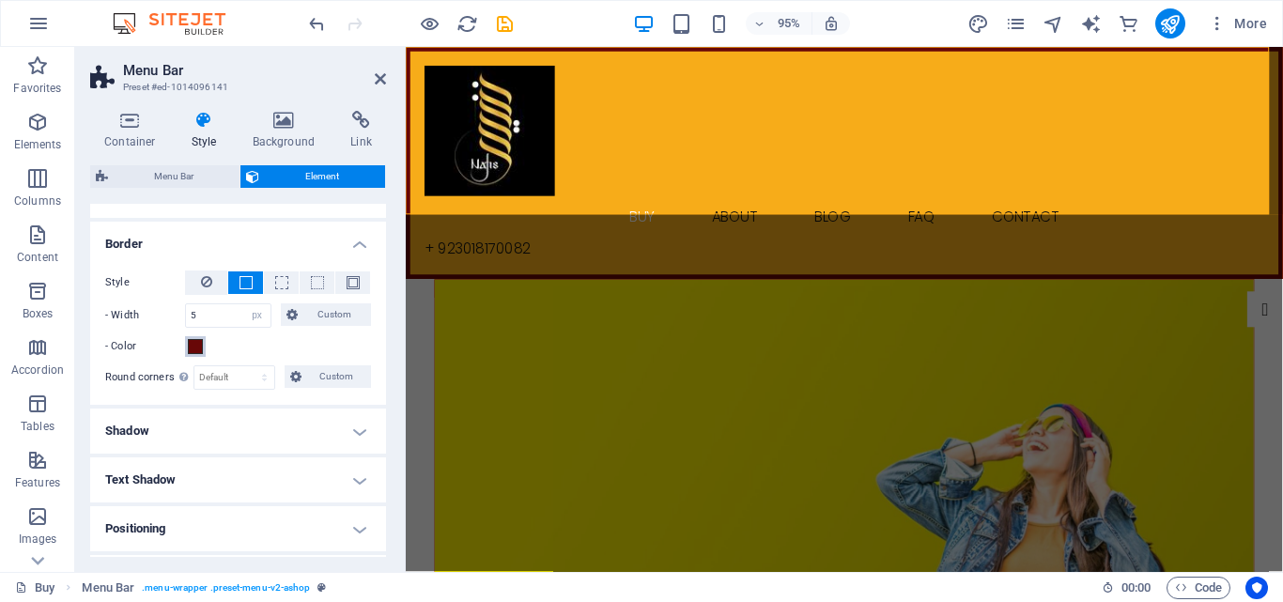
click at [189, 347] on span at bounding box center [195, 346] width 15 height 15
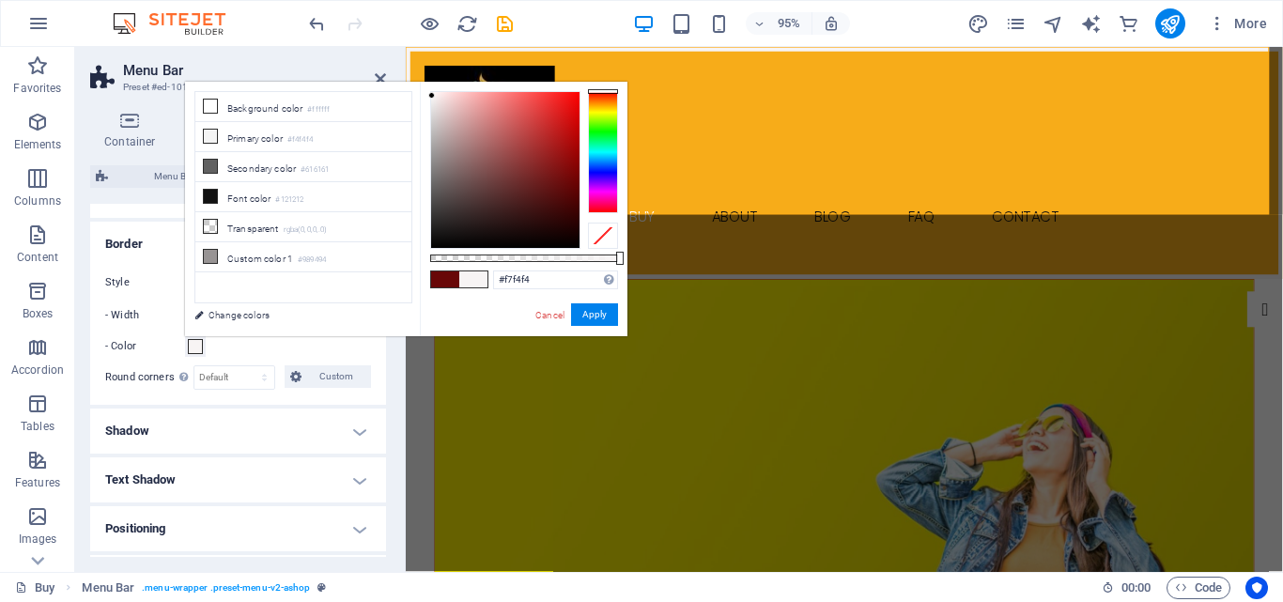
drag, startPoint x: 546, startPoint y: 195, endPoint x: 432, endPoint y: 96, distance: 151.8
click at [432, 96] on div at bounding box center [505, 170] width 148 height 156
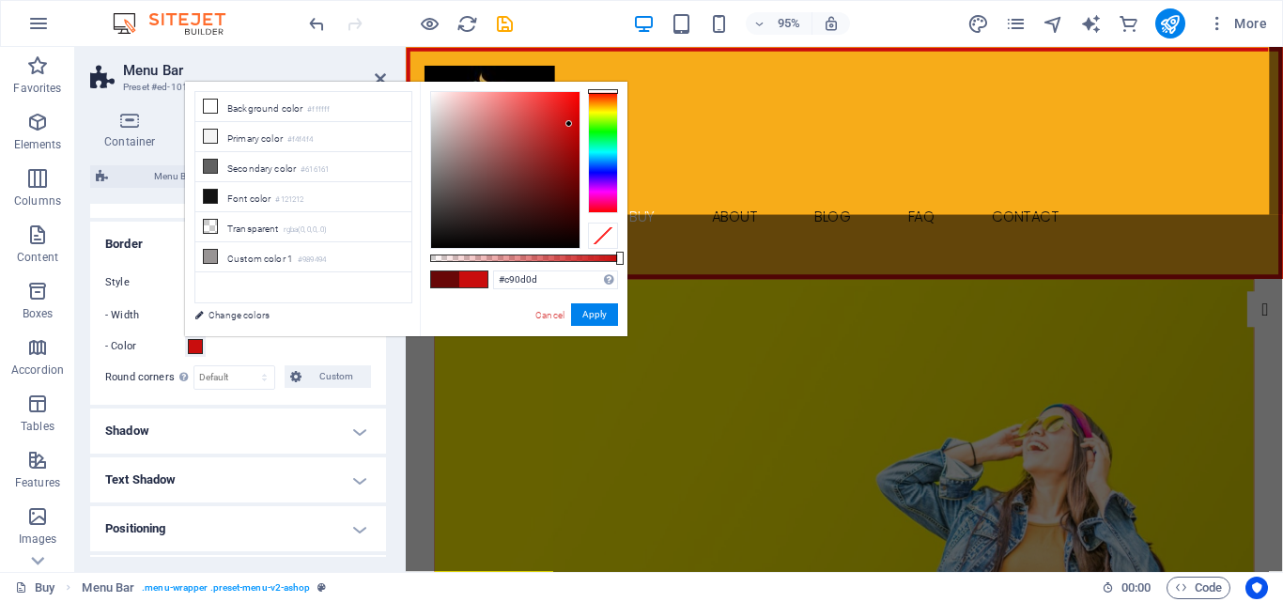
drag, startPoint x: 430, startPoint y: 102, endPoint x: 569, endPoint y: 124, distance: 140.6
click at [569, 124] on div at bounding box center [505, 170] width 150 height 158
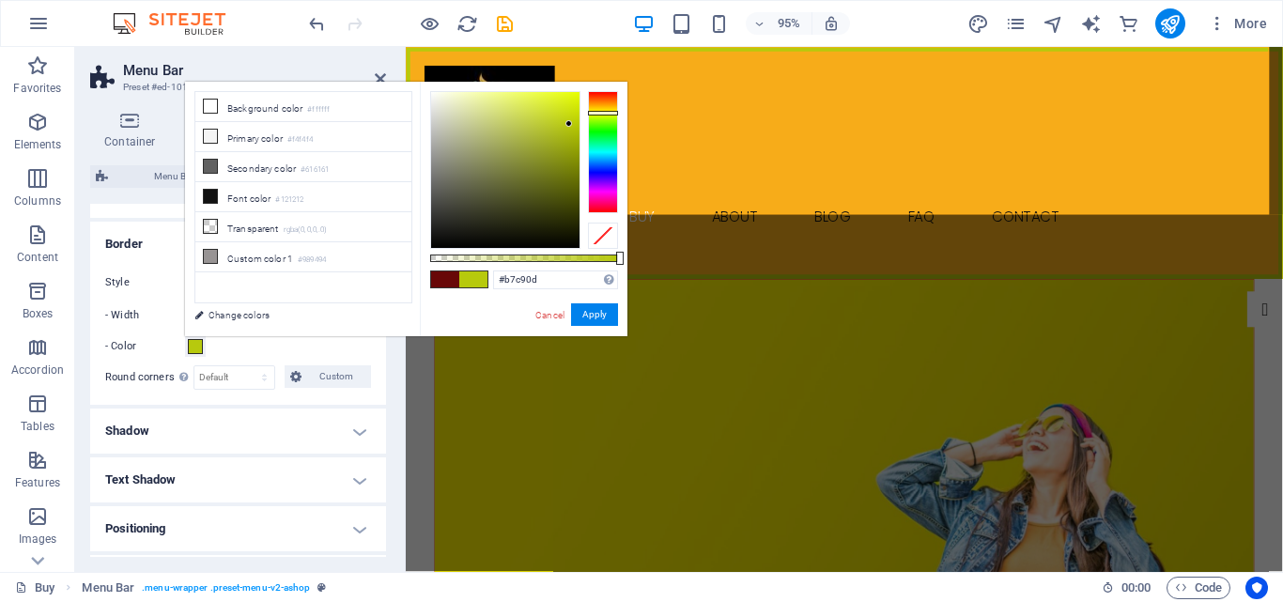
click at [594, 113] on div at bounding box center [603, 152] width 30 height 122
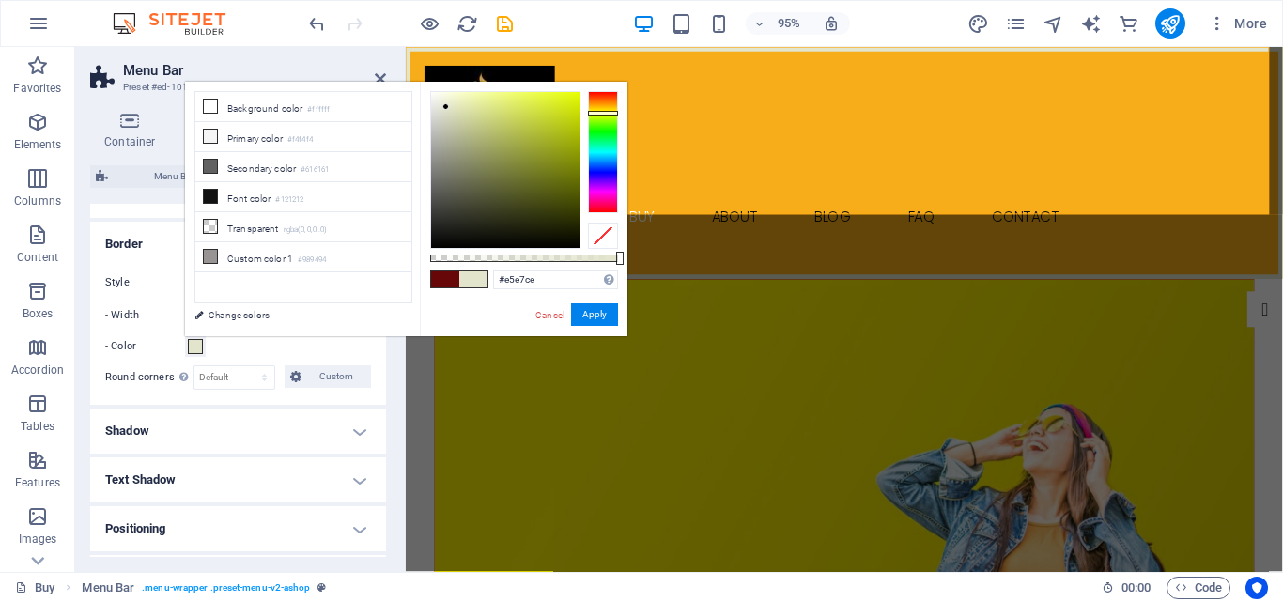
drag, startPoint x: 559, startPoint y: 123, endPoint x: 458, endPoint y: 109, distance: 101.5
click at [446, 105] on div at bounding box center [505, 170] width 148 height 156
click at [608, 197] on div at bounding box center [603, 152] width 30 height 122
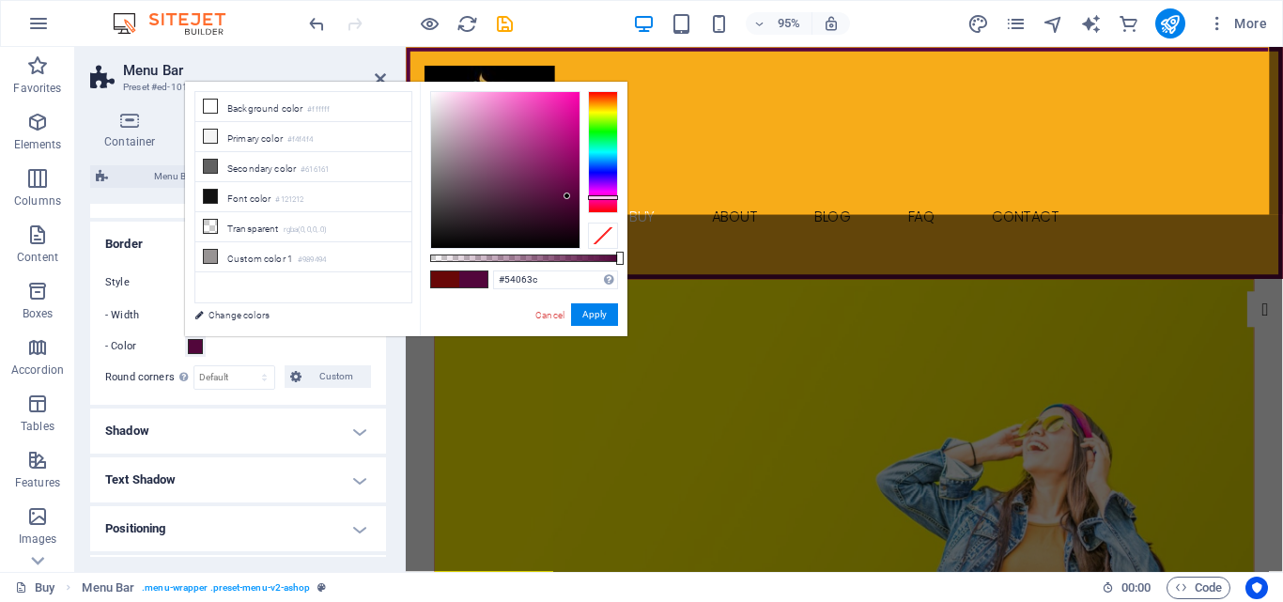
type input "#52063b"
drag, startPoint x: 443, startPoint y: 101, endPoint x: 567, endPoint y: 196, distance: 156.1
click at [567, 196] on div at bounding box center [566, 195] width 7 height 7
click at [530, 288] on input "#52063b" at bounding box center [555, 279] width 125 height 19
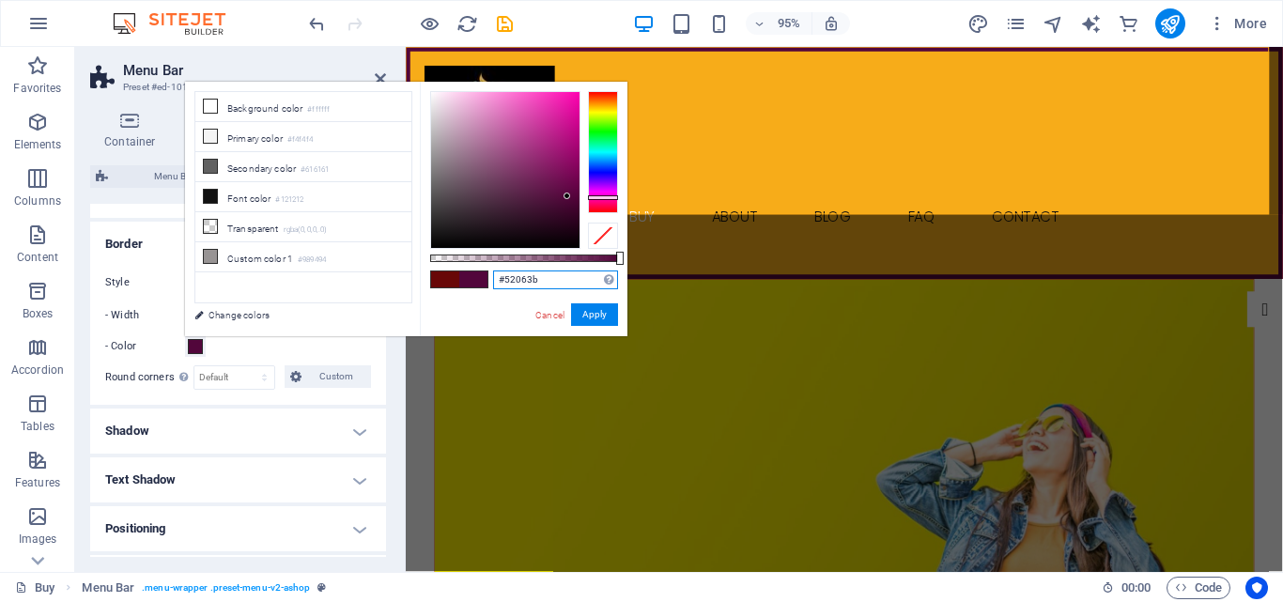
click at [530, 288] on input "#52063b" at bounding box center [555, 279] width 125 height 19
click at [199, 496] on h4 "Text Shadow" at bounding box center [238, 479] width 296 height 45
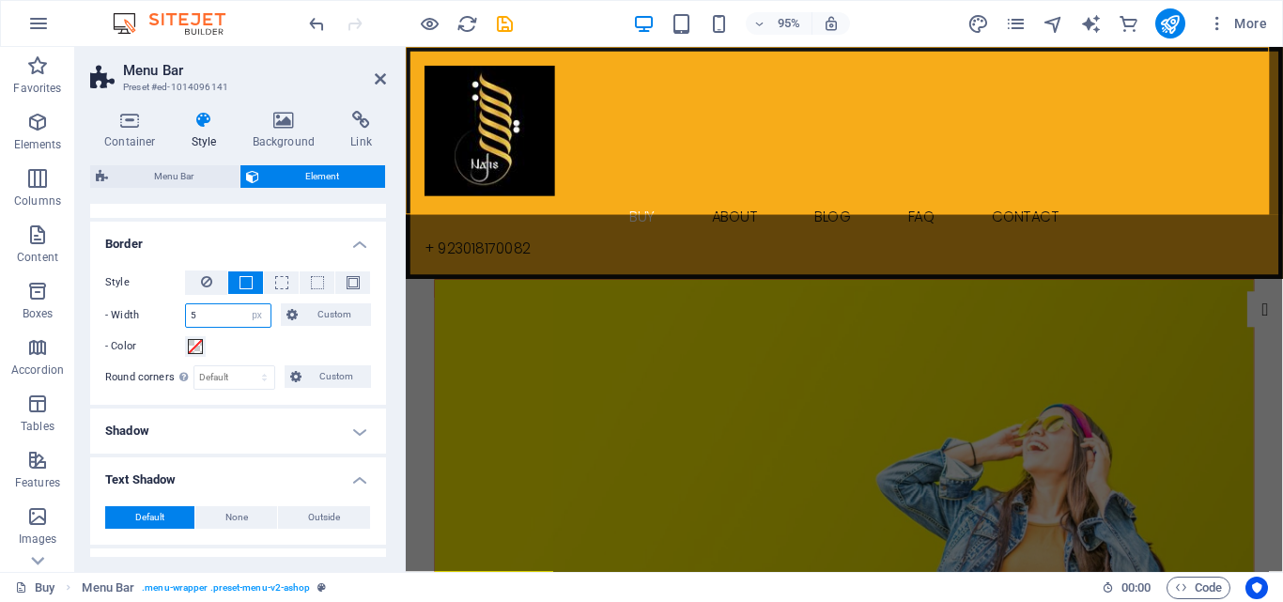
click at [165, 315] on div "- Width 5 auto px rem % vh vw Custom Custom" at bounding box center [238, 315] width 266 height 24
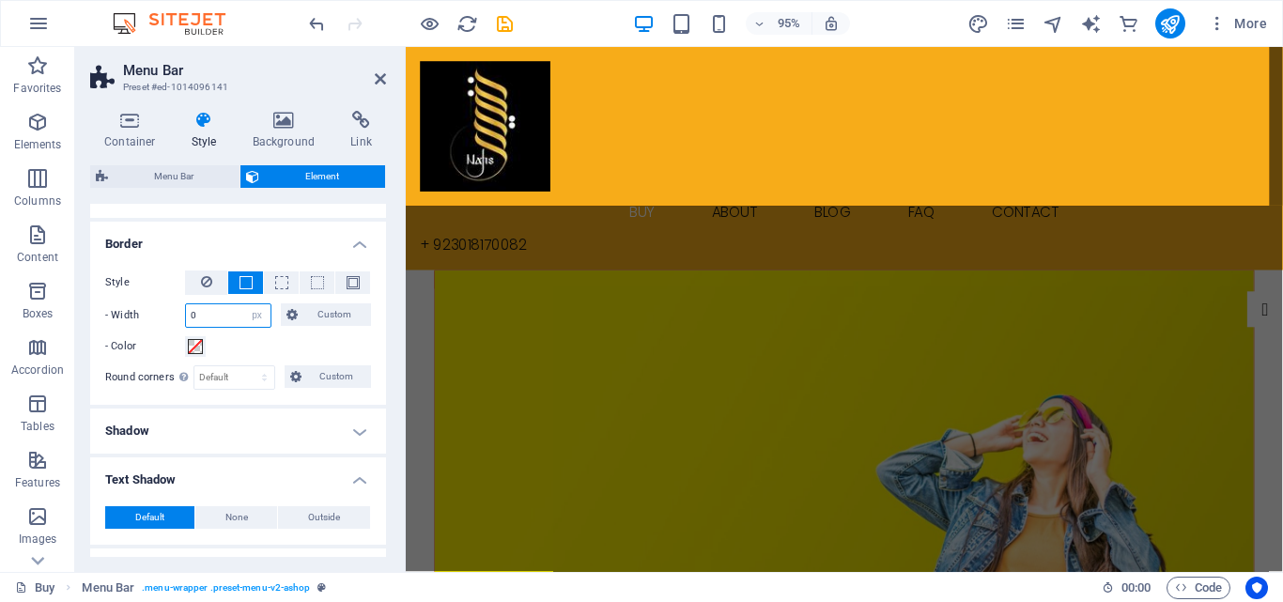
type input "0"
click at [258, 436] on h4 "Shadow" at bounding box center [238, 430] width 296 height 45
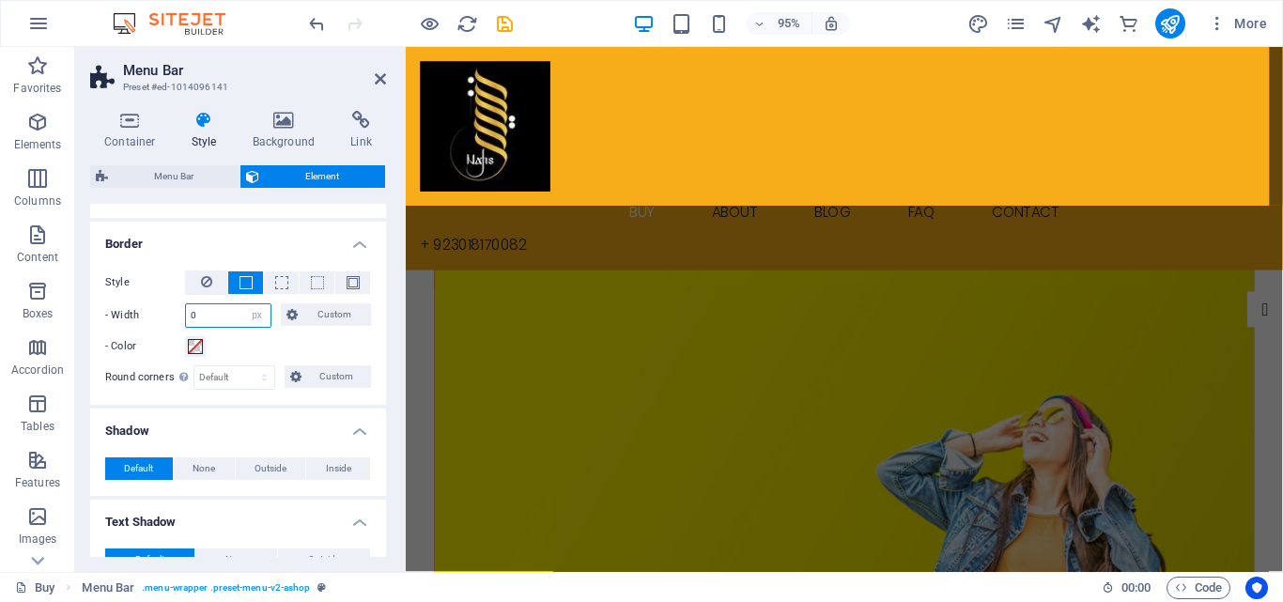
click at [213, 320] on input "0" at bounding box center [228, 315] width 85 height 23
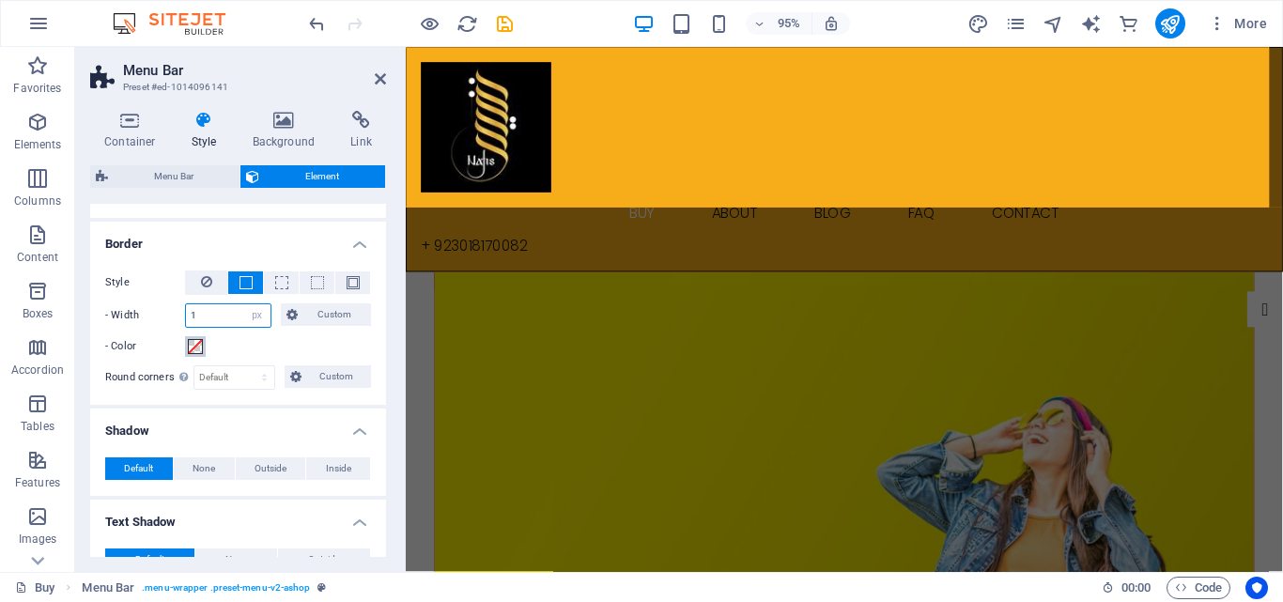
type input "1"
click at [193, 346] on span at bounding box center [195, 346] width 15 height 15
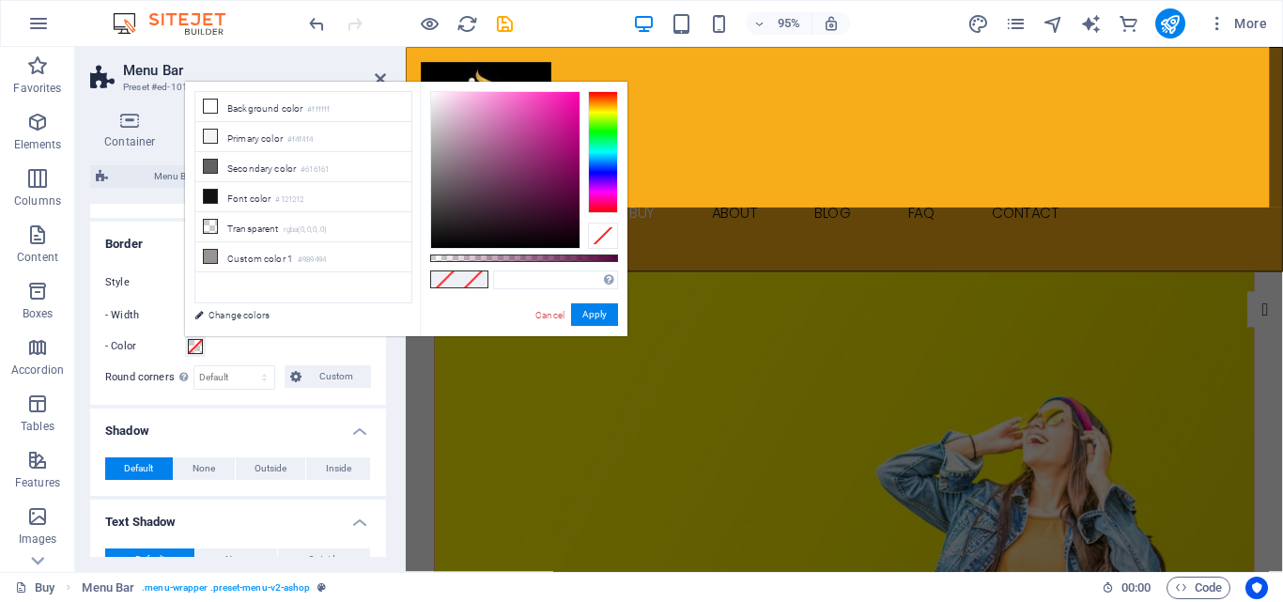
type input "#090808"
click at [438, 241] on div at bounding box center [505, 170] width 148 height 156
click at [584, 311] on button "Apply" at bounding box center [594, 314] width 47 height 23
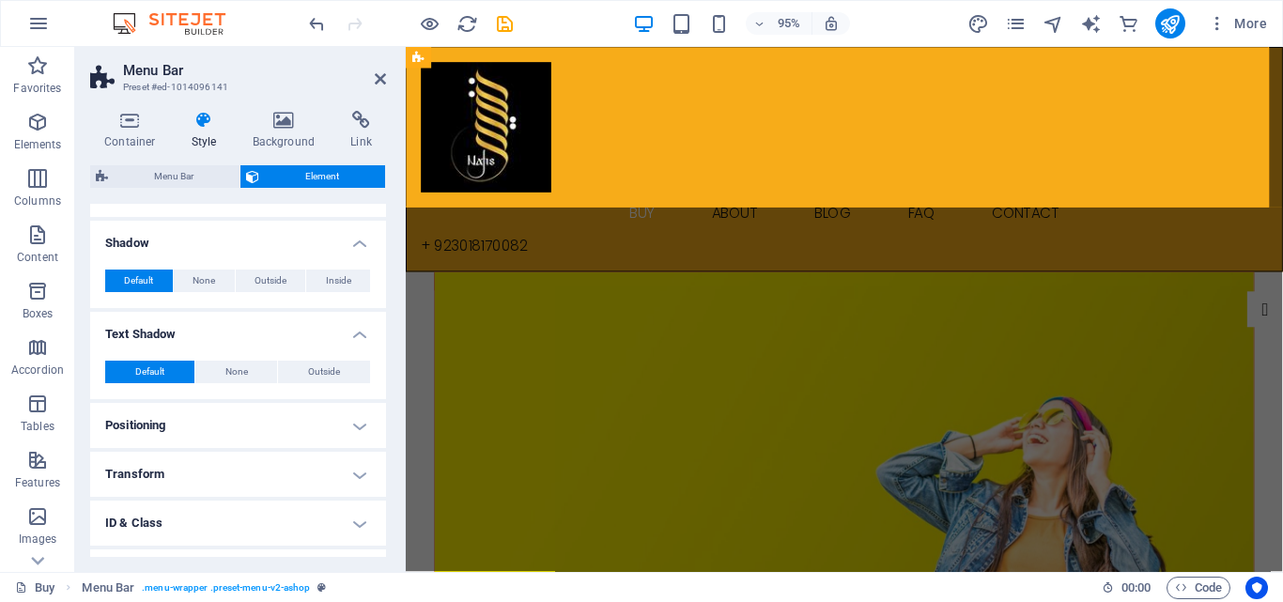
scroll to position [462, 0]
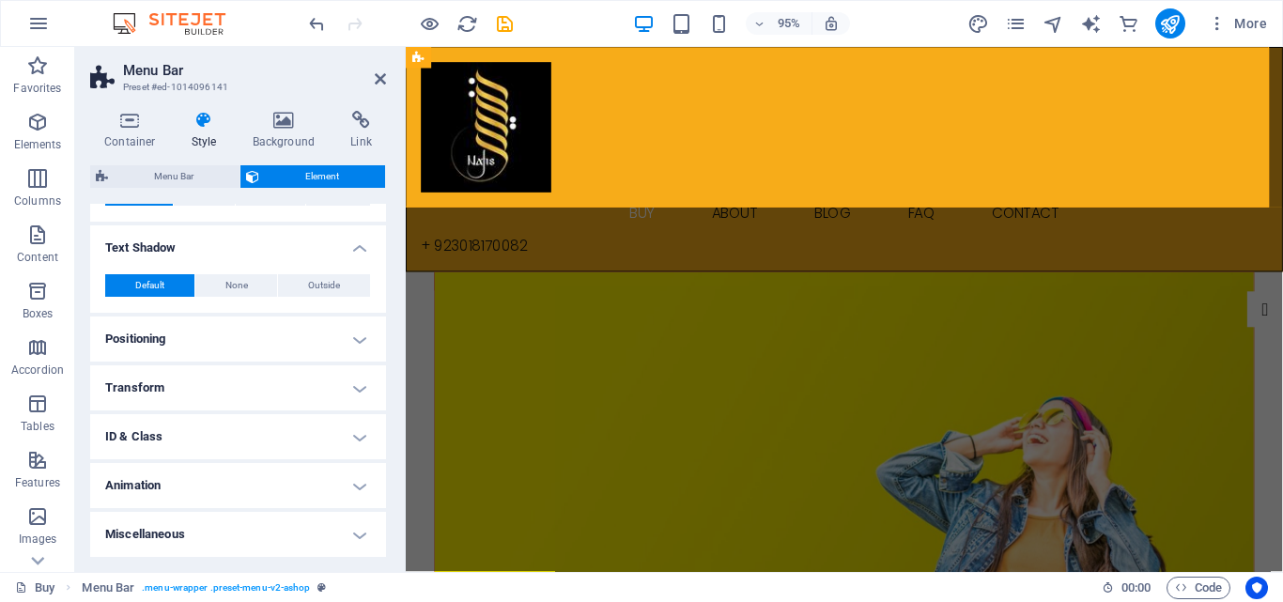
click at [354, 480] on h4 "Animation" at bounding box center [238, 485] width 296 height 45
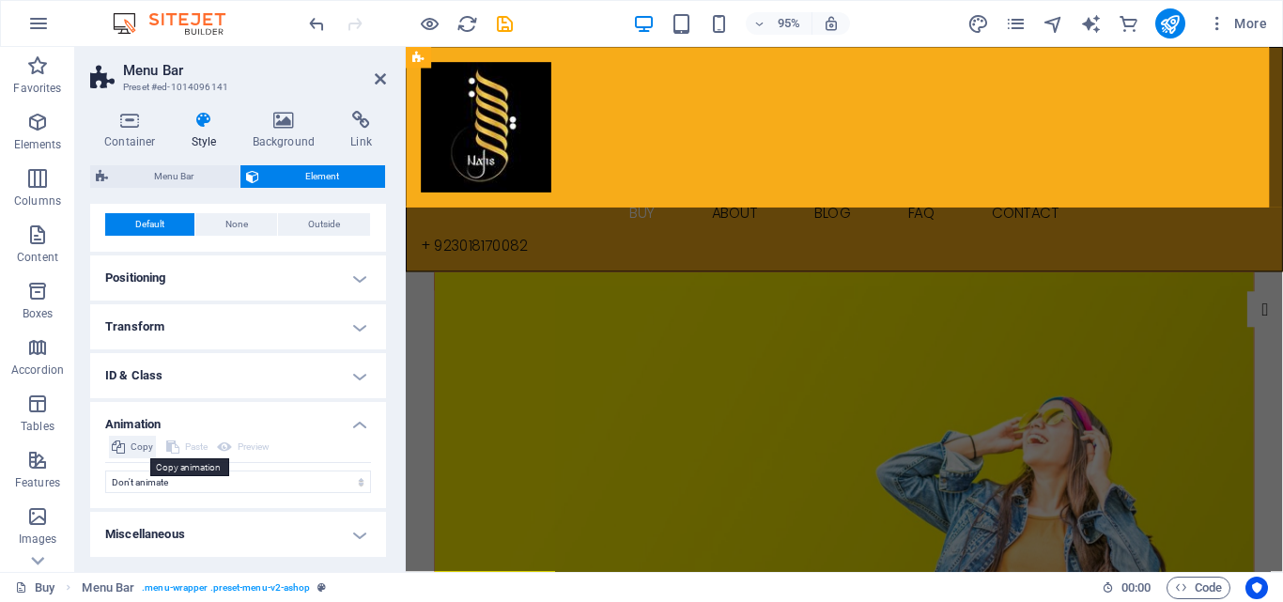
click at [127, 444] on button "Copy" at bounding box center [132, 447] width 47 height 23
click at [351, 416] on h4 "Animation" at bounding box center [238, 419] width 296 height 34
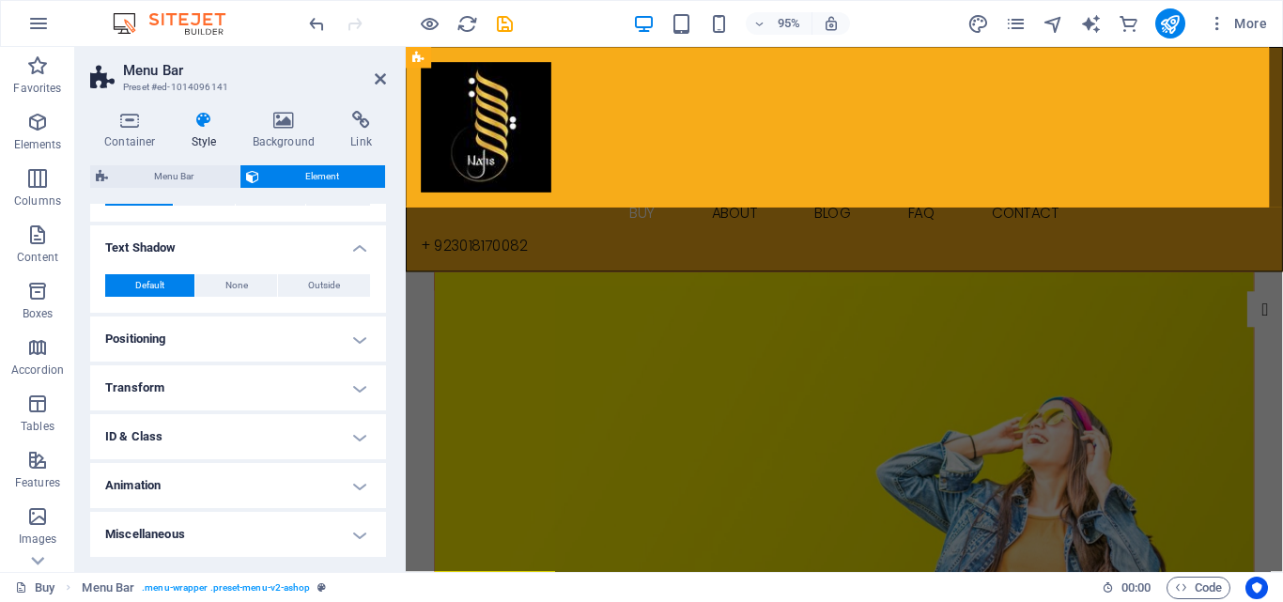
click at [302, 516] on h4 "Miscellaneous" at bounding box center [238, 534] width 296 height 45
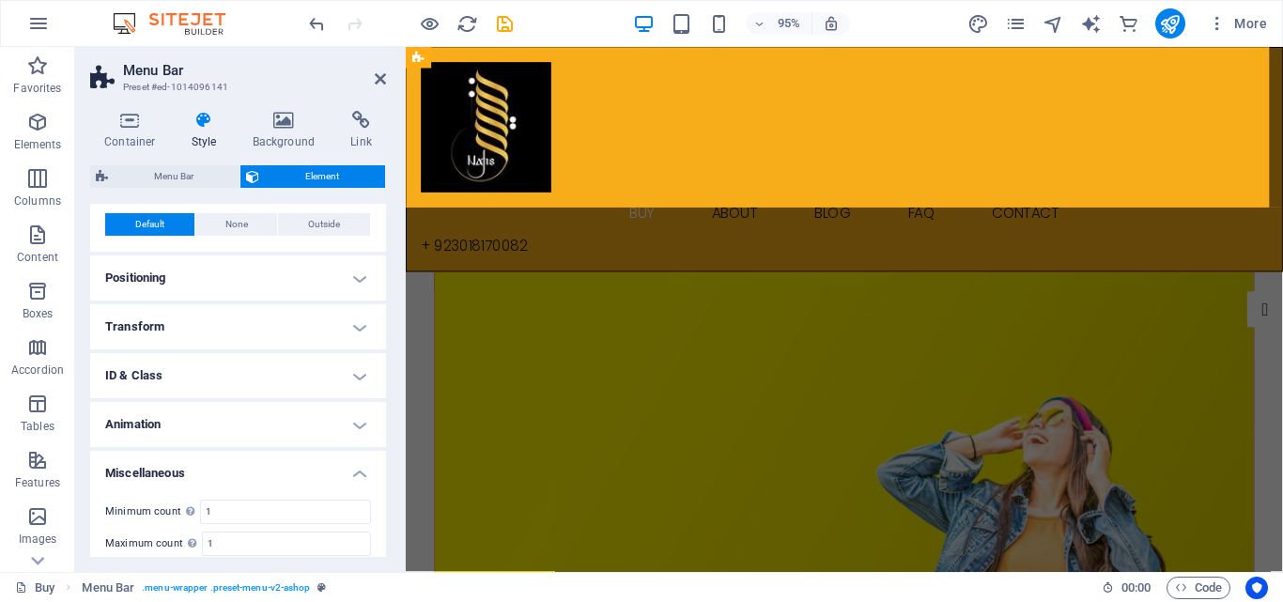
click at [298, 461] on h4 "Miscellaneous" at bounding box center [238, 468] width 296 height 34
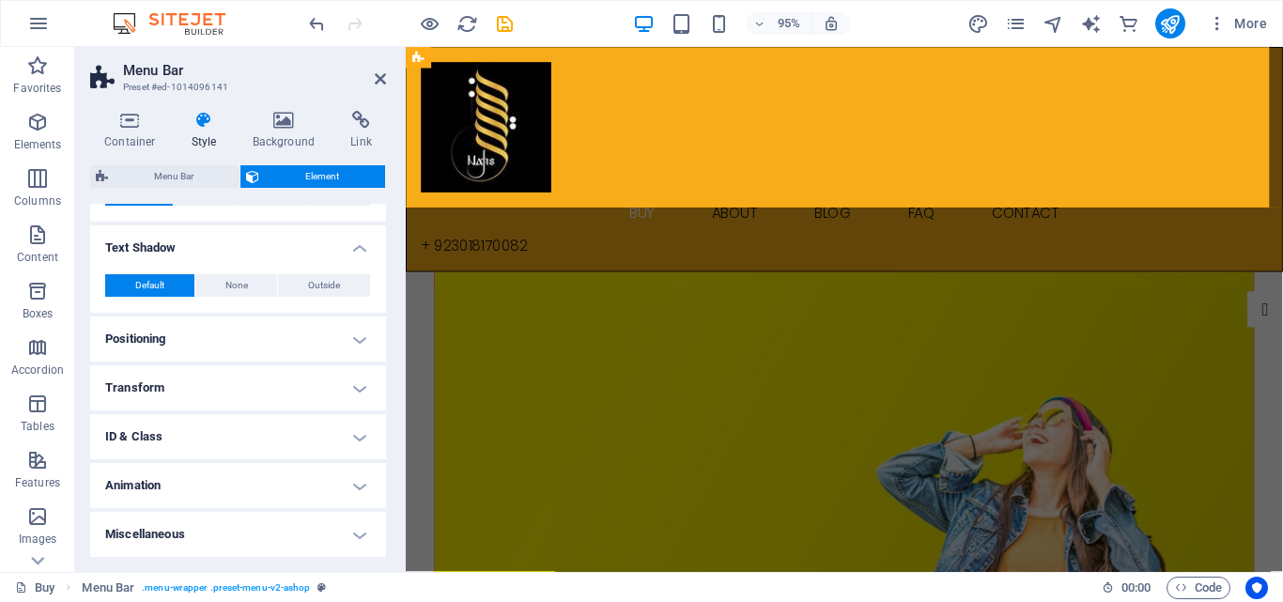
click at [298, 438] on h4 "ID & Class" at bounding box center [238, 436] width 296 height 45
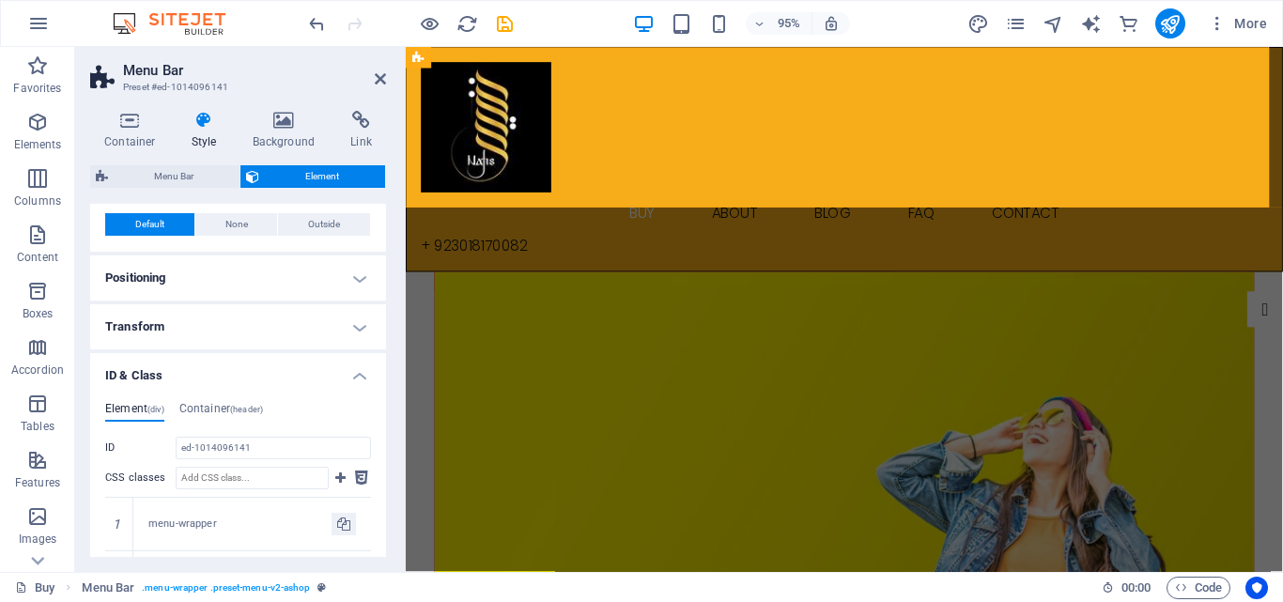
click at [326, 367] on h4 "ID & Class" at bounding box center [238, 370] width 296 height 34
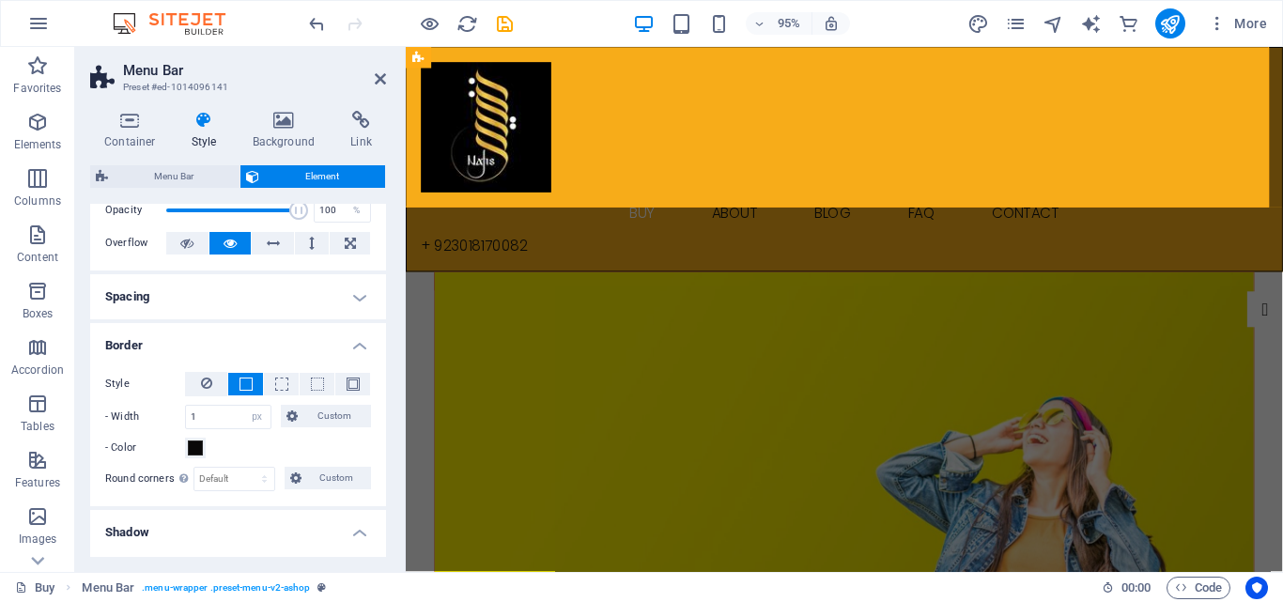
scroll to position [0, 0]
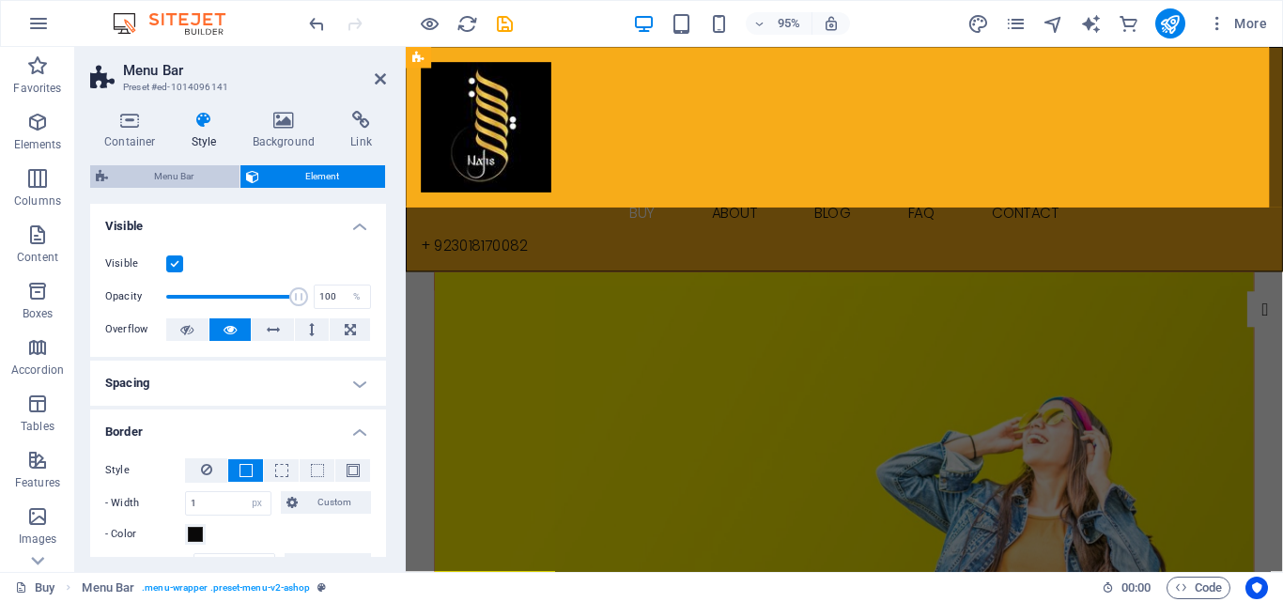
click at [164, 173] on span "Menu Bar" at bounding box center [174, 176] width 120 height 23
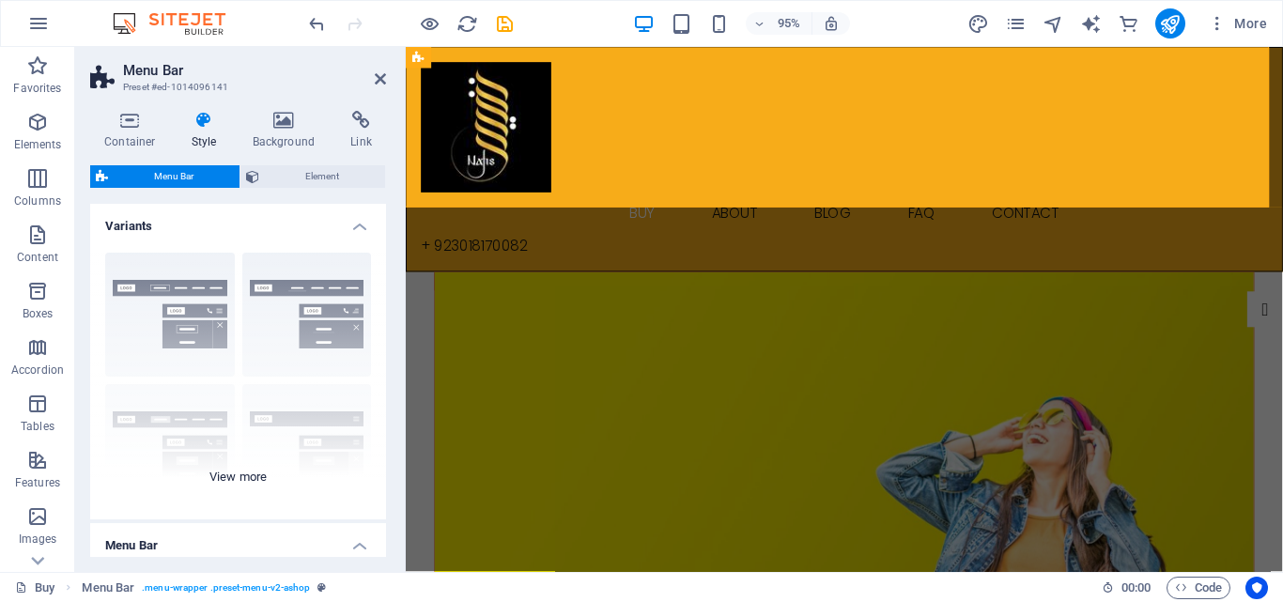
click at [241, 483] on div "Border Centered Default Fixed Loki Trigger Wide XXL" at bounding box center [238, 379] width 296 height 282
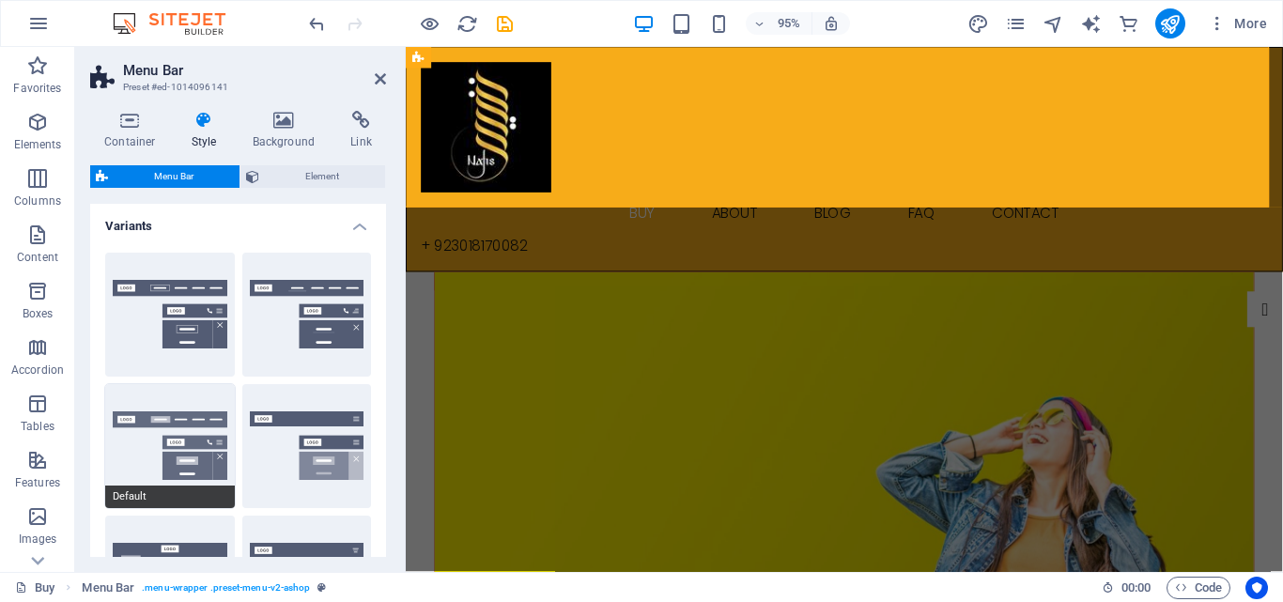
scroll to position [188, 0]
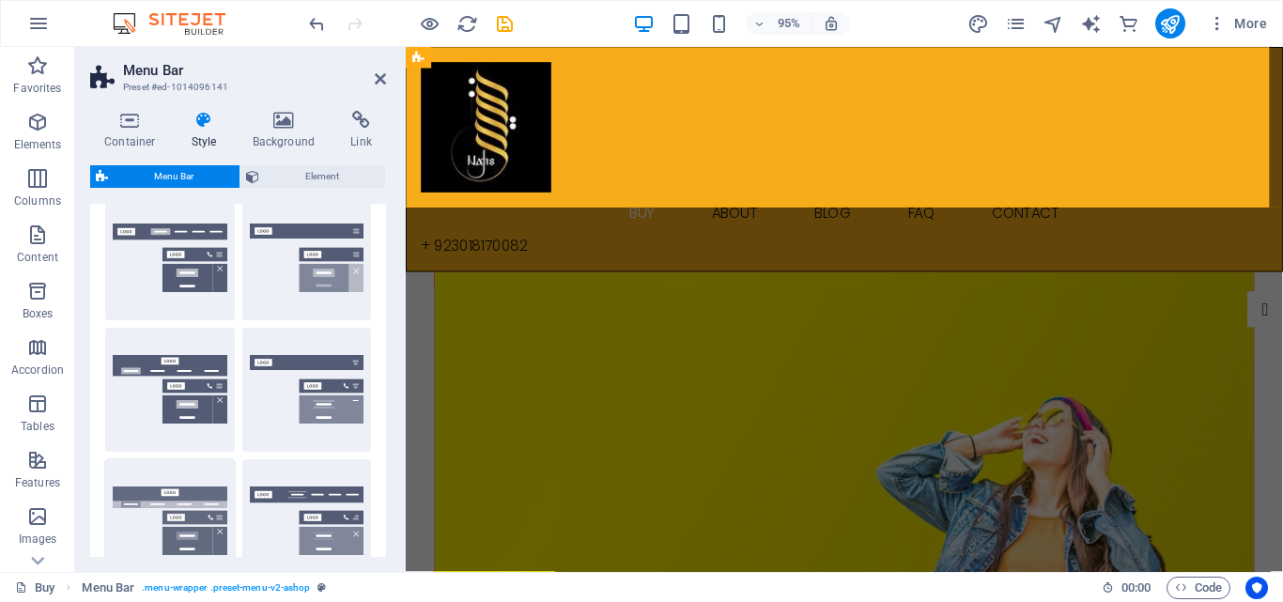
click at [187, 494] on button "Wide" at bounding box center [170, 521] width 130 height 124
type input "0"
type input "2"
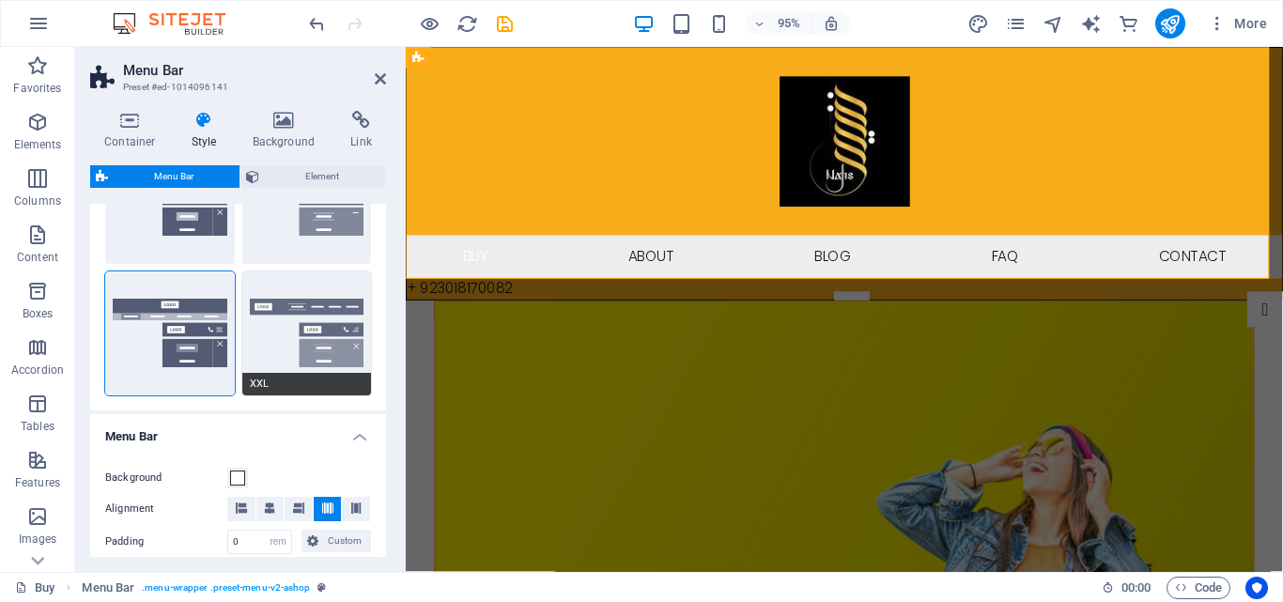
click at [304, 333] on button "XXL" at bounding box center [307, 333] width 130 height 124
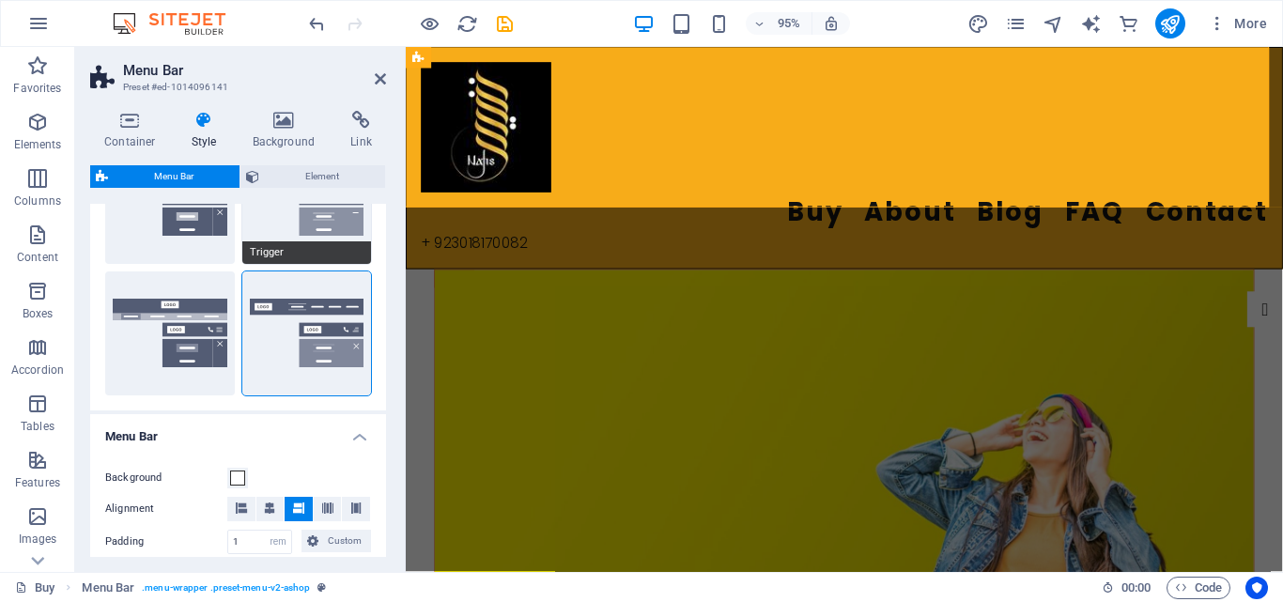
scroll to position [282, 0]
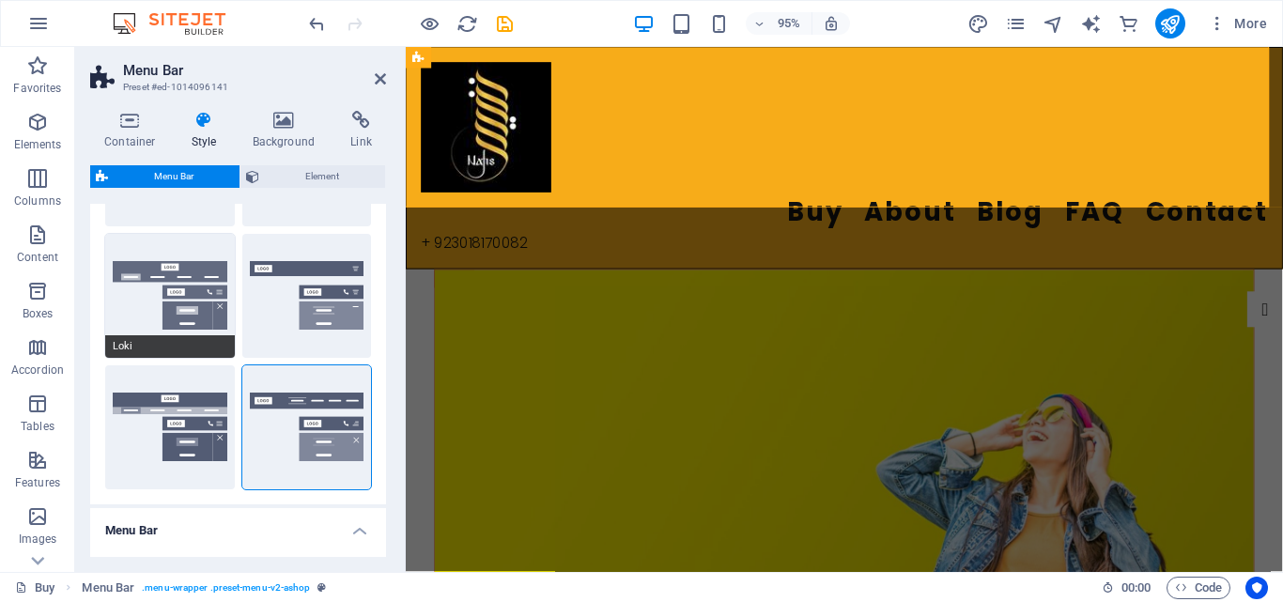
click at [188, 305] on button "Loki" at bounding box center [170, 296] width 130 height 124
type input "0"
select select "DISABLED_OPTION_VALUE"
type input "2"
type input "1"
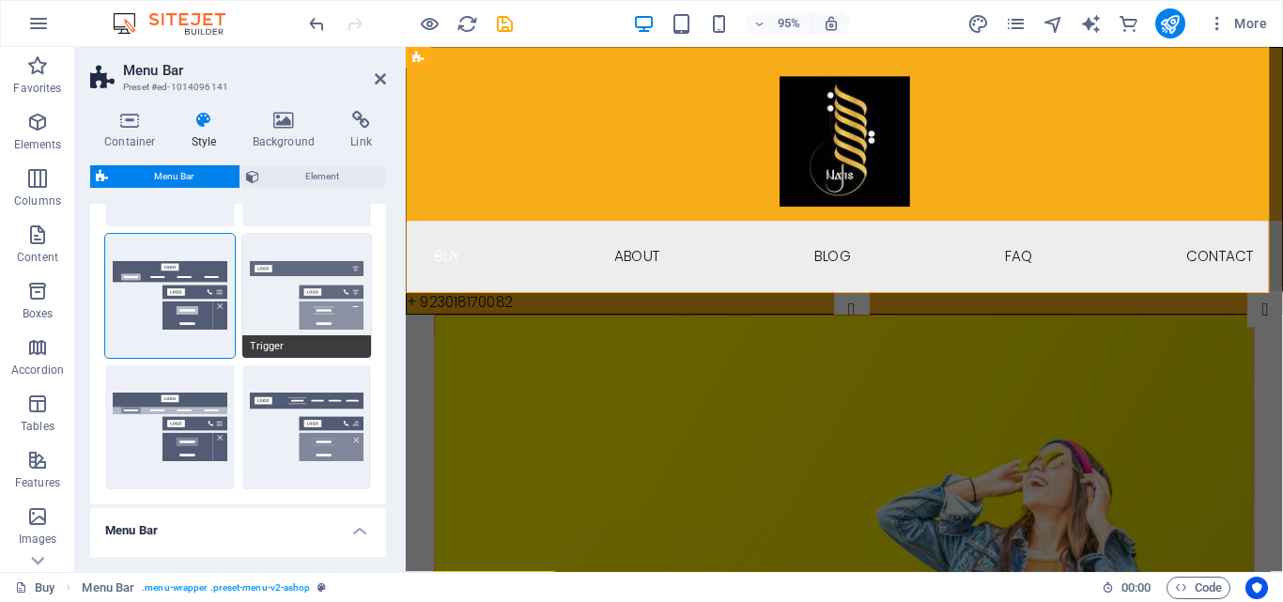
click at [329, 303] on button "Trigger" at bounding box center [307, 296] width 130 height 124
type input "1"
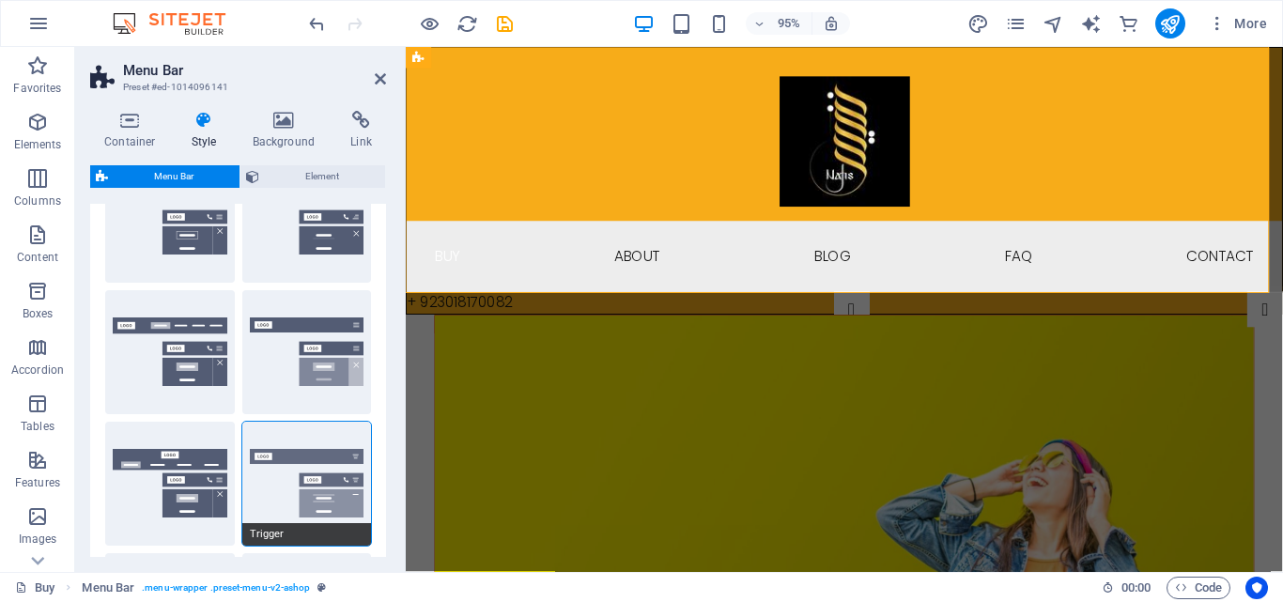
scroll to position [0, 0]
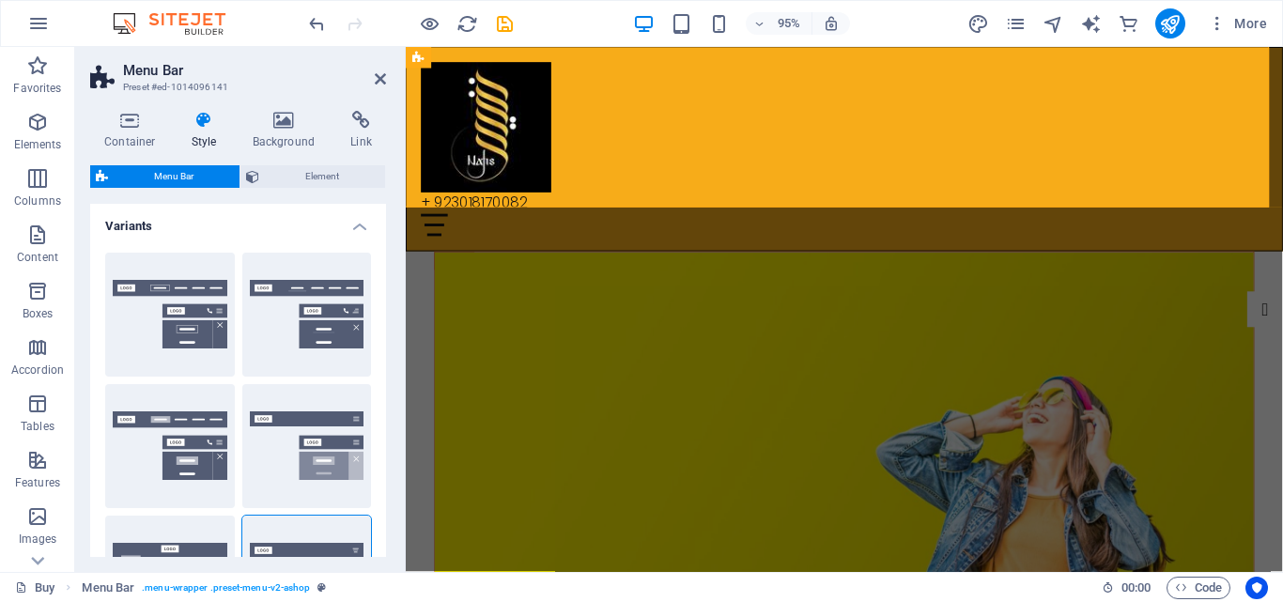
click at [400, 263] on div "Container Style Background Link Size Height Default px rem % vh vw Min. height …" at bounding box center [238, 334] width 326 height 476
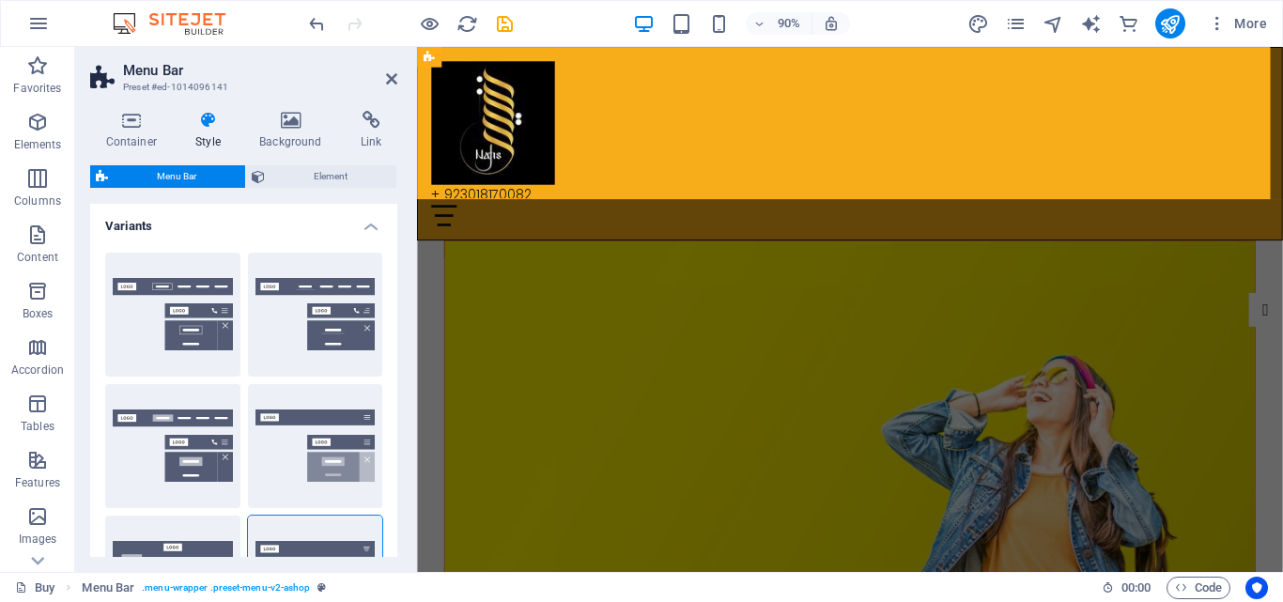
drag, startPoint x: 404, startPoint y: 265, endPoint x: 155, endPoint y: 209, distance: 254.9
click at [155, 209] on aside "Menu Bar Preset #ed-1014096141 Container Style Background Link Size Height Defa…" at bounding box center [246, 309] width 342 height 525
drag, startPoint x: 414, startPoint y: 261, endPoint x: 294, endPoint y: 262, distance: 120.2
click at [294, 262] on aside "Menu Bar Preset #ed-1014096141 Container Style Background Link Size Height Defa…" at bounding box center [246, 309] width 342 height 525
click at [178, 315] on button "Border" at bounding box center [172, 315] width 135 height 124
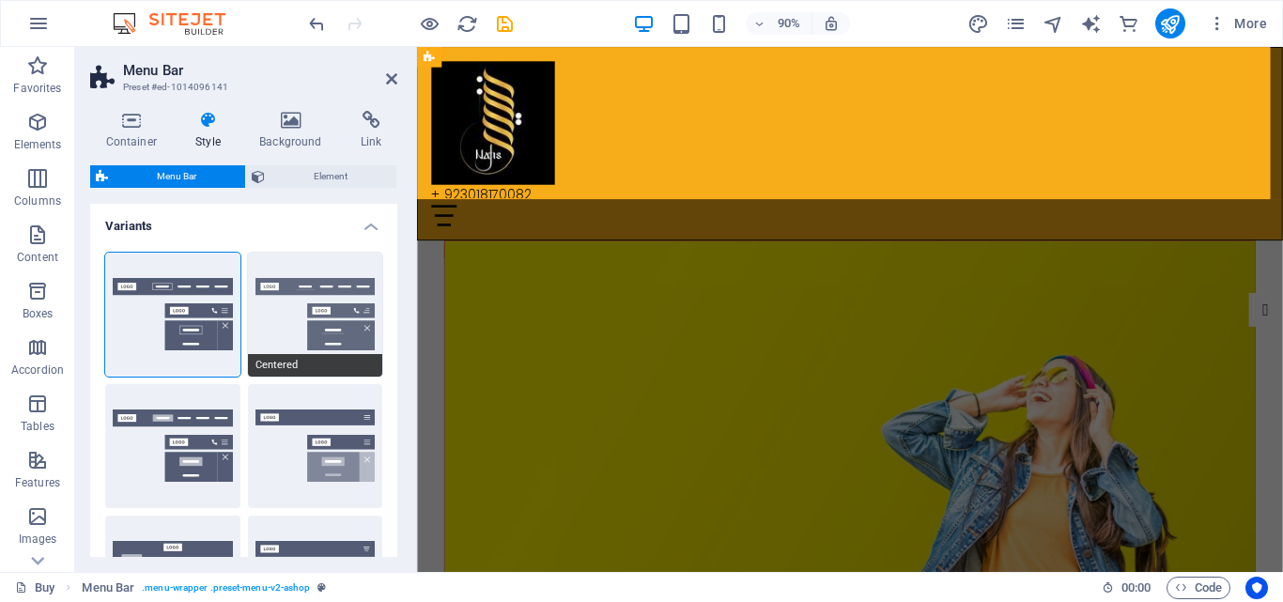
click at [284, 307] on button "Centered" at bounding box center [315, 315] width 135 height 124
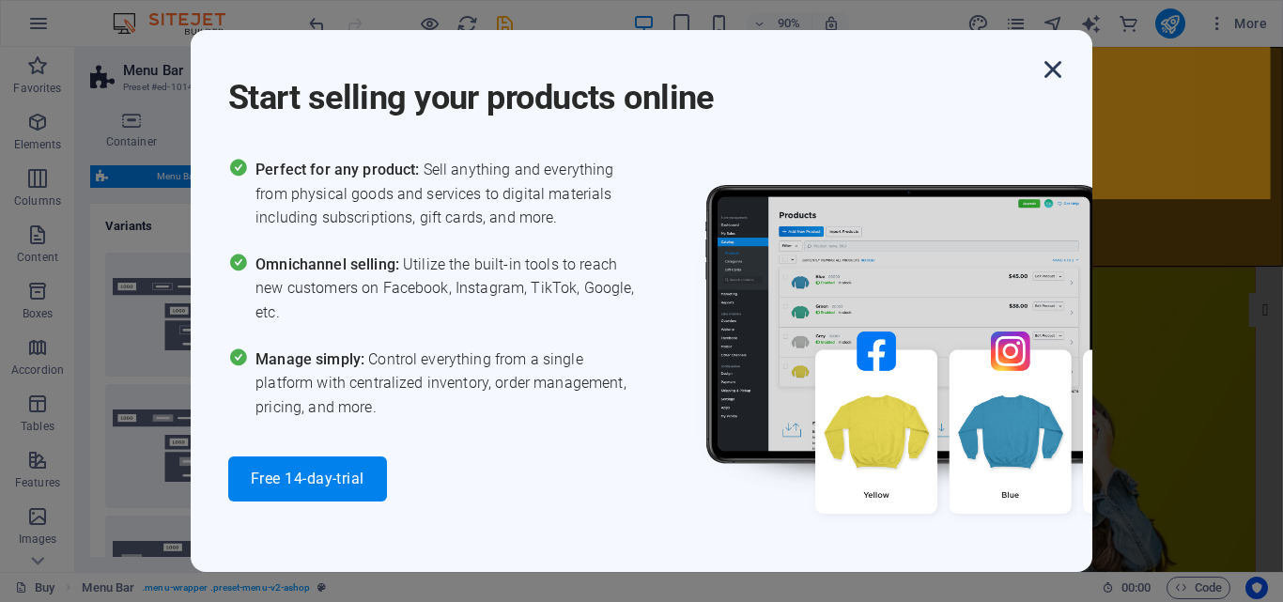
click at [1048, 61] on icon "button" at bounding box center [1053, 70] width 34 height 34
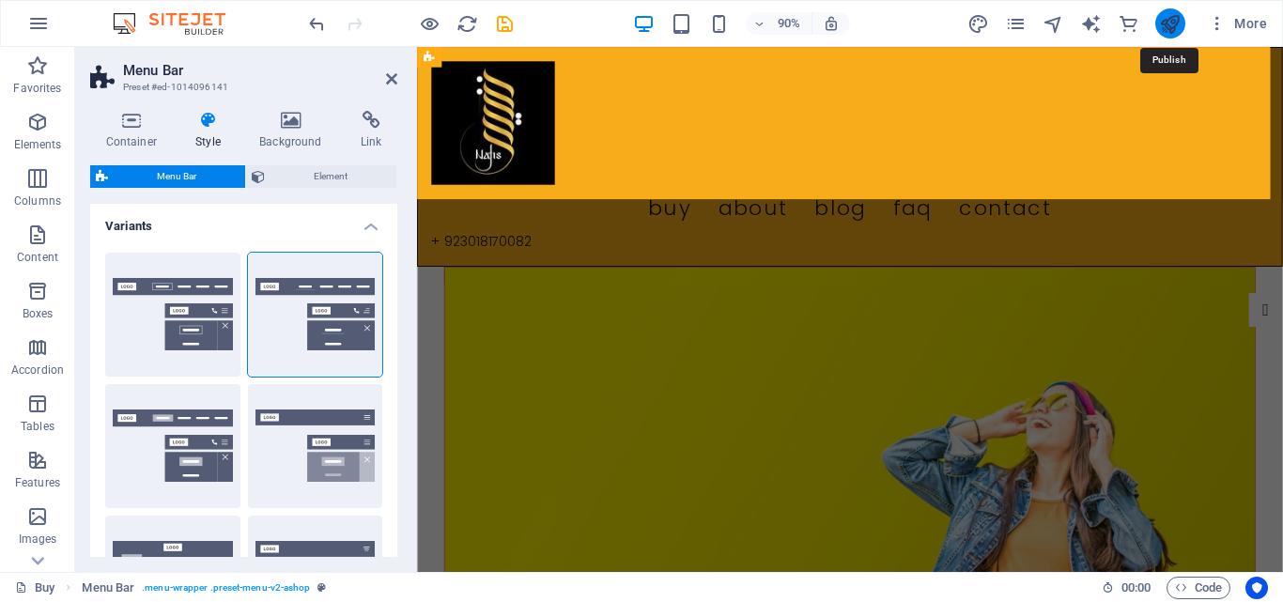
click at [1174, 23] on icon "publish" at bounding box center [1170, 24] width 22 height 22
checkbox input "false"
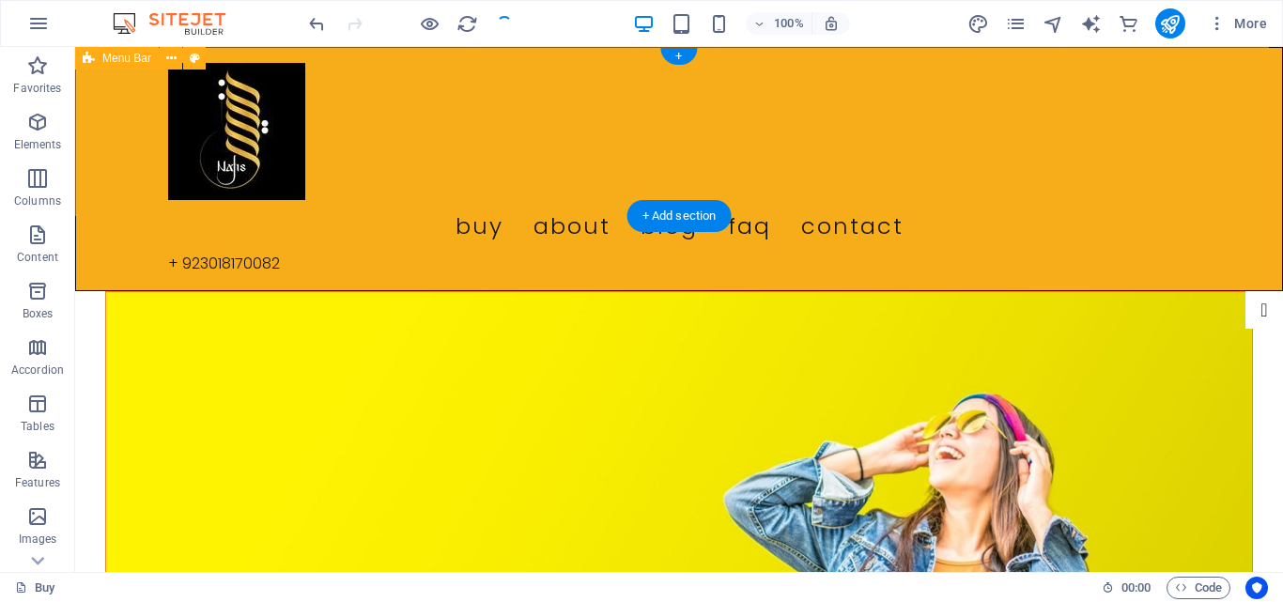
click at [369, 176] on div "Buy About Blog FAQ Contact + 923018170082 Menu" at bounding box center [679, 169] width 1208 height 244
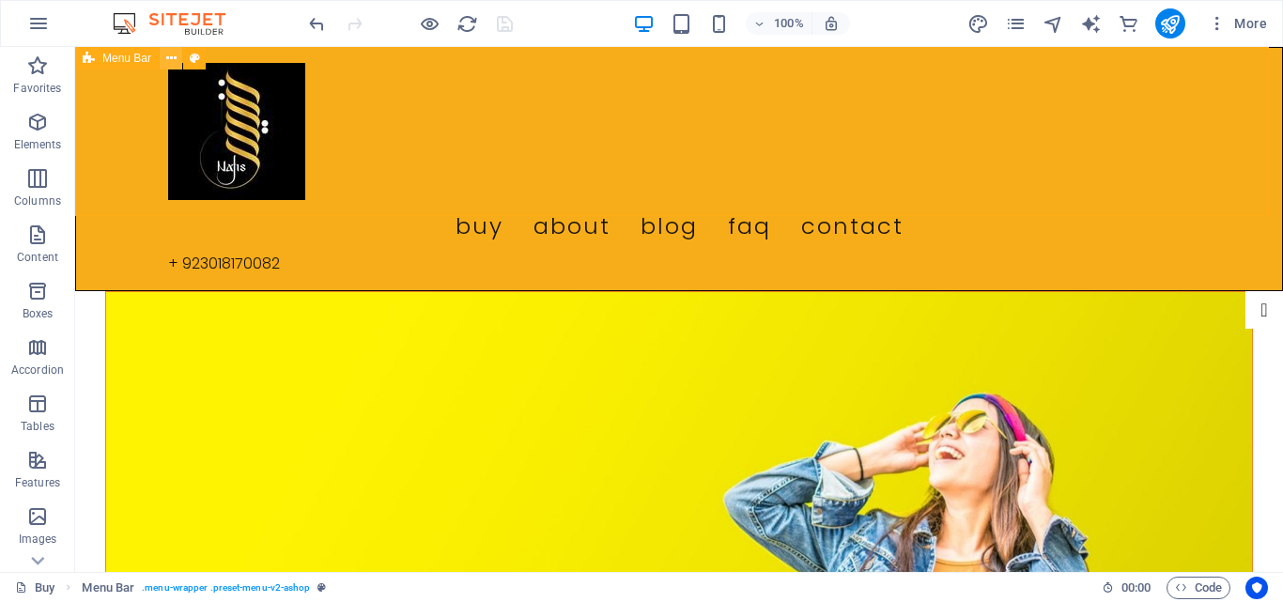
click at [162, 58] on button at bounding box center [171, 58] width 23 height 23
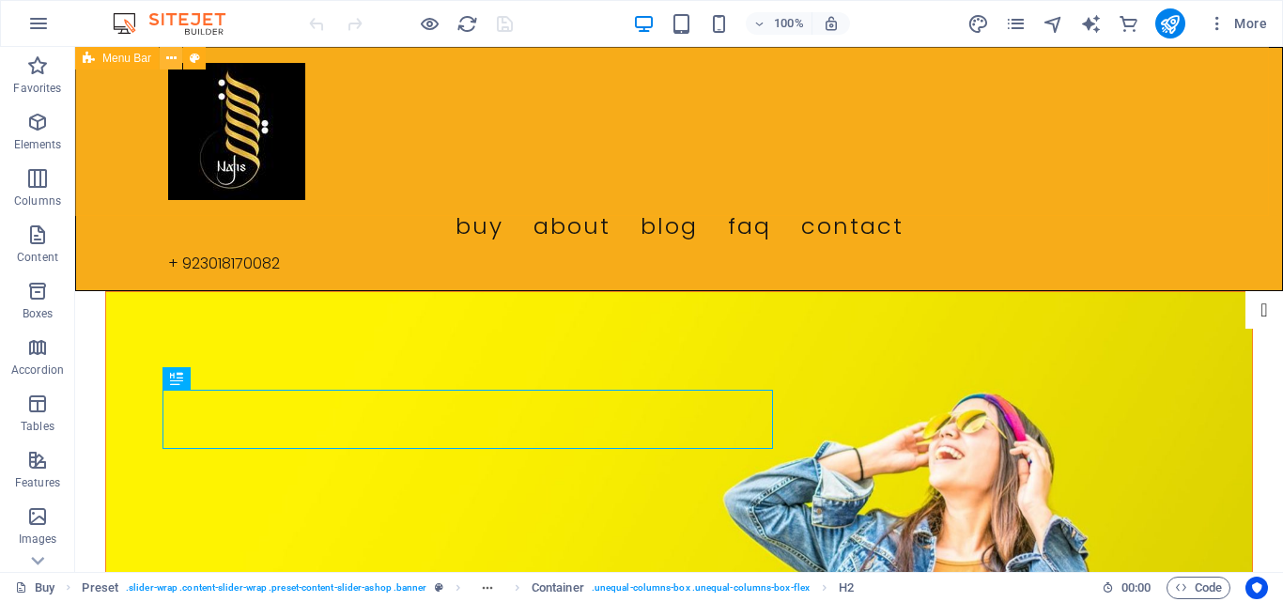
click at [173, 59] on icon at bounding box center [171, 59] width 10 height 20
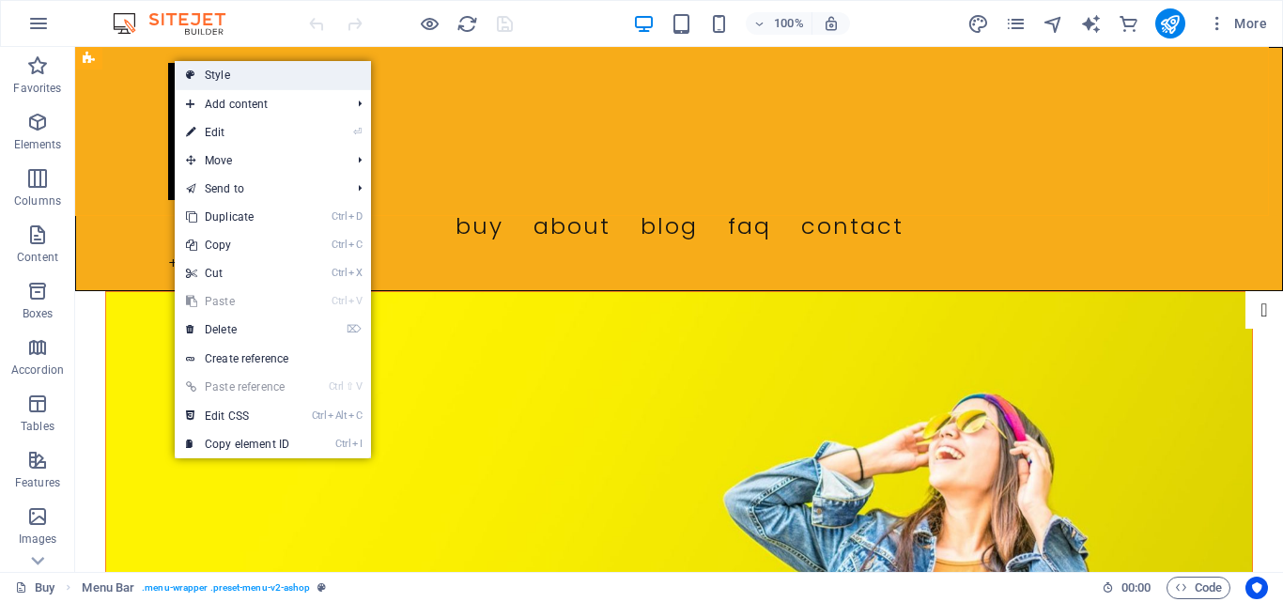
click at [210, 67] on link "Style" at bounding box center [273, 75] width 196 height 28
select select "rem"
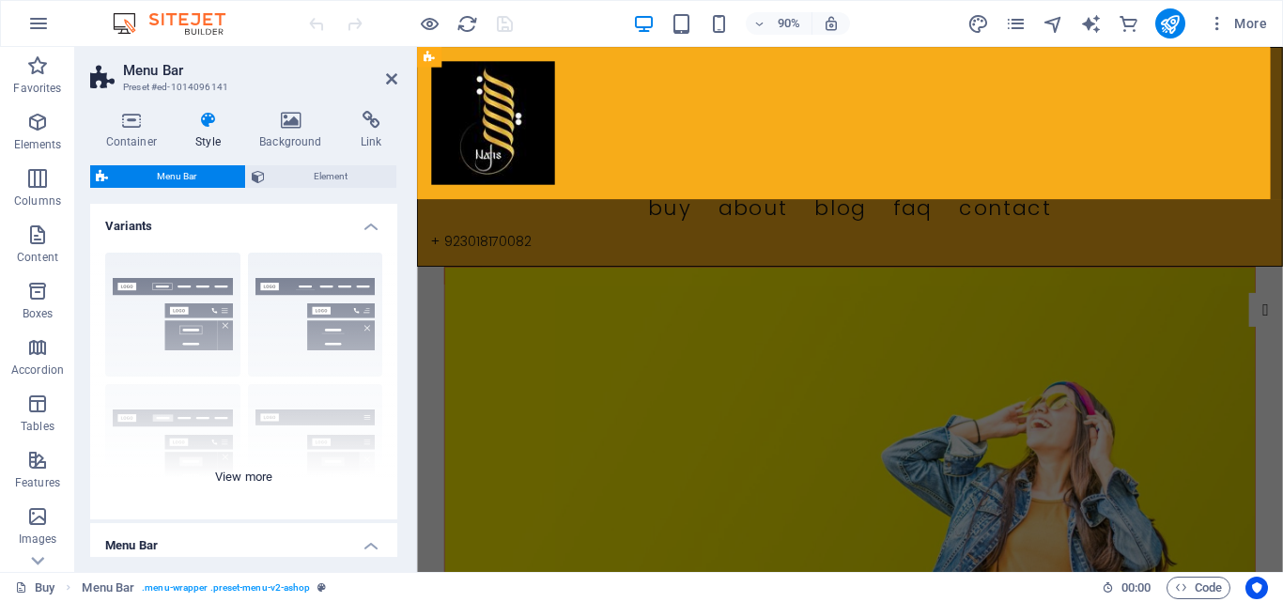
click at [251, 482] on div "Border Centered Default Fixed Loki Trigger Wide XXL" at bounding box center [243, 379] width 307 height 282
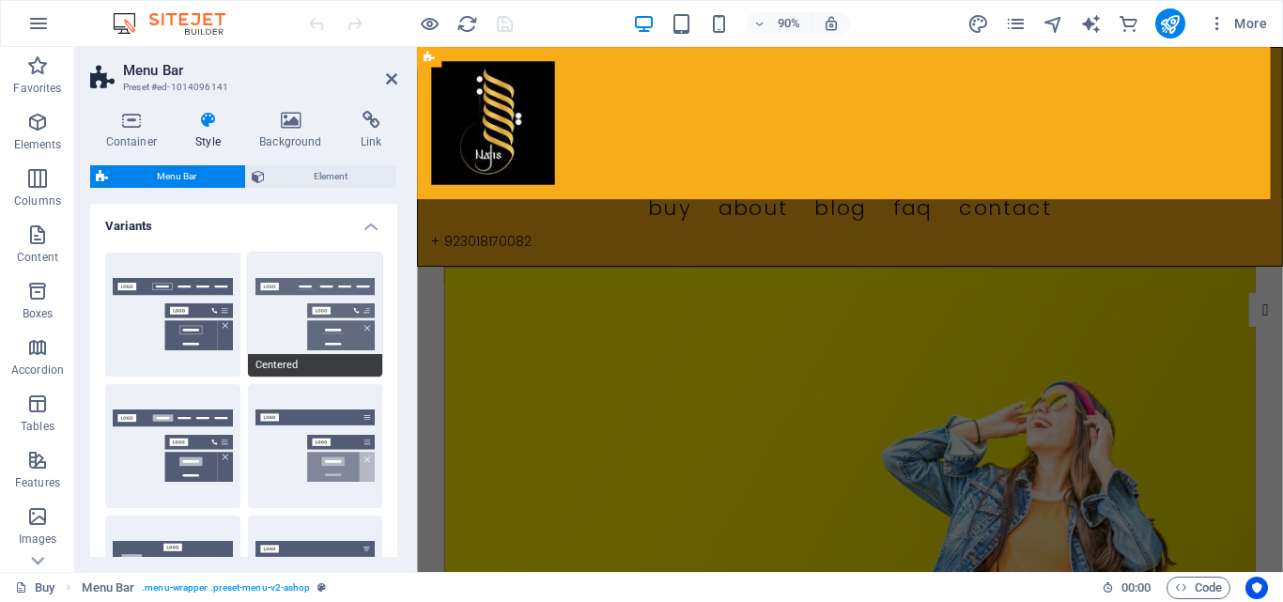
click at [317, 333] on button "Centered" at bounding box center [315, 315] width 135 height 124
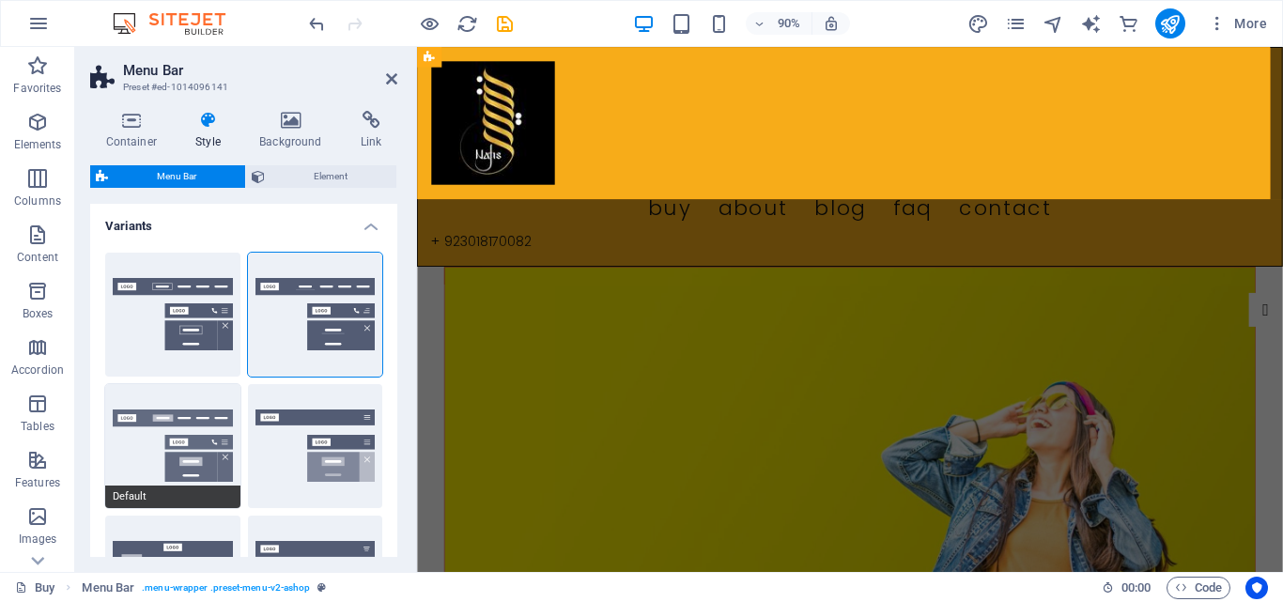
click at [194, 440] on button "Default" at bounding box center [172, 446] width 135 height 124
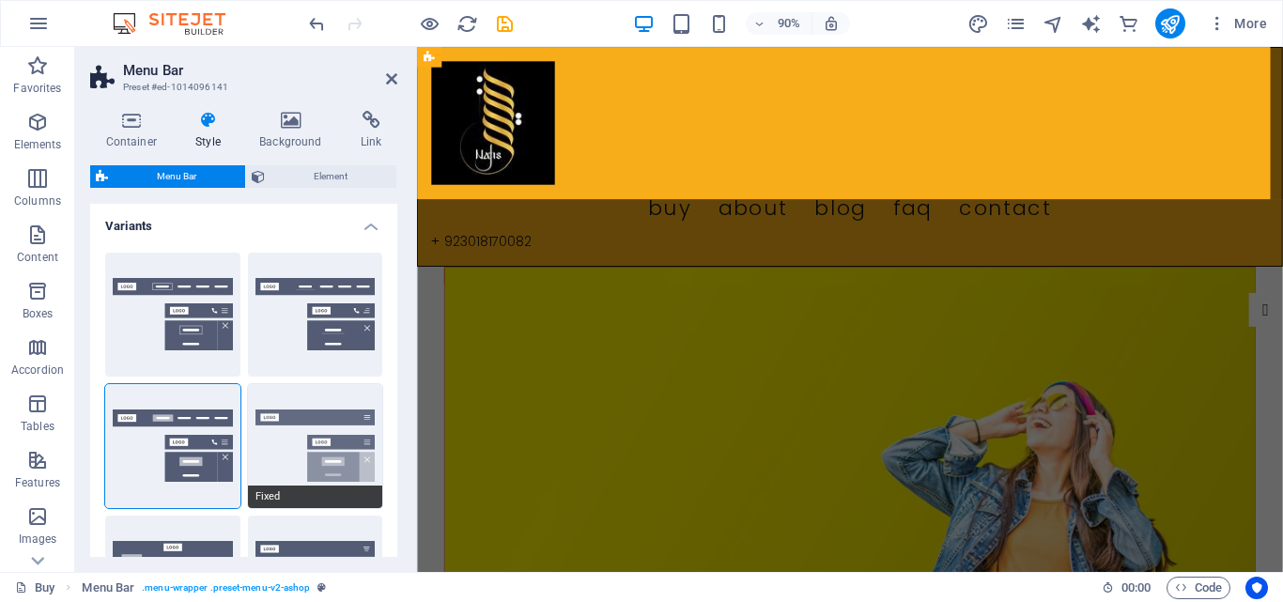
click at [280, 420] on button "Fixed" at bounding box center [315, 446] width 135 height 124
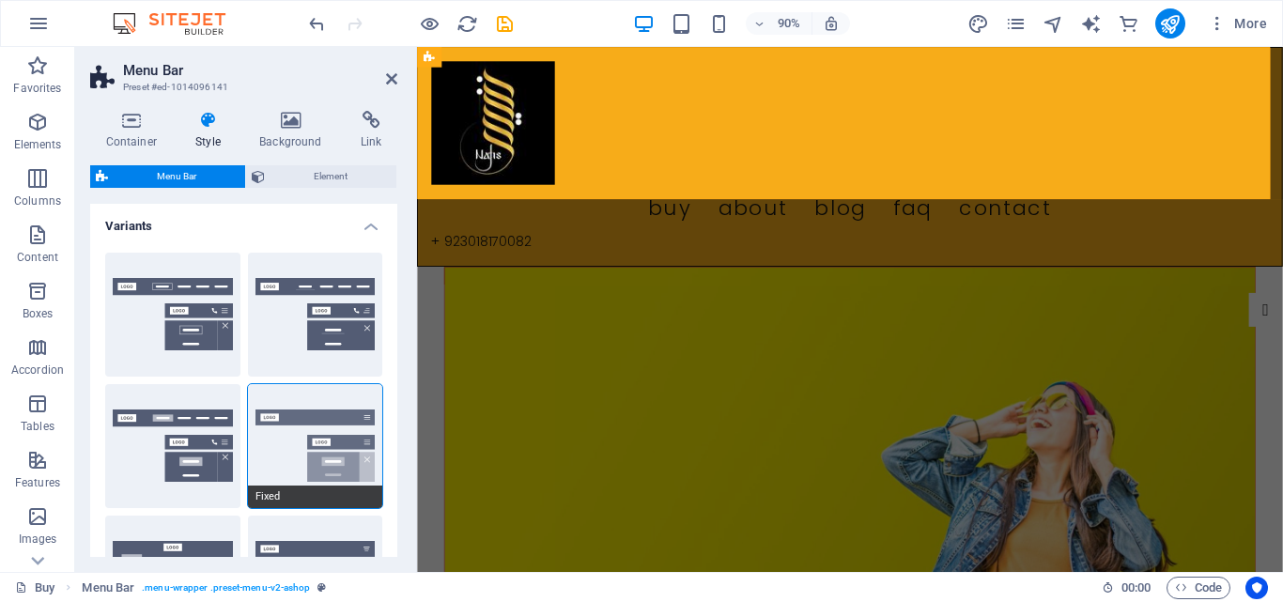
scroll to position [94, 0]
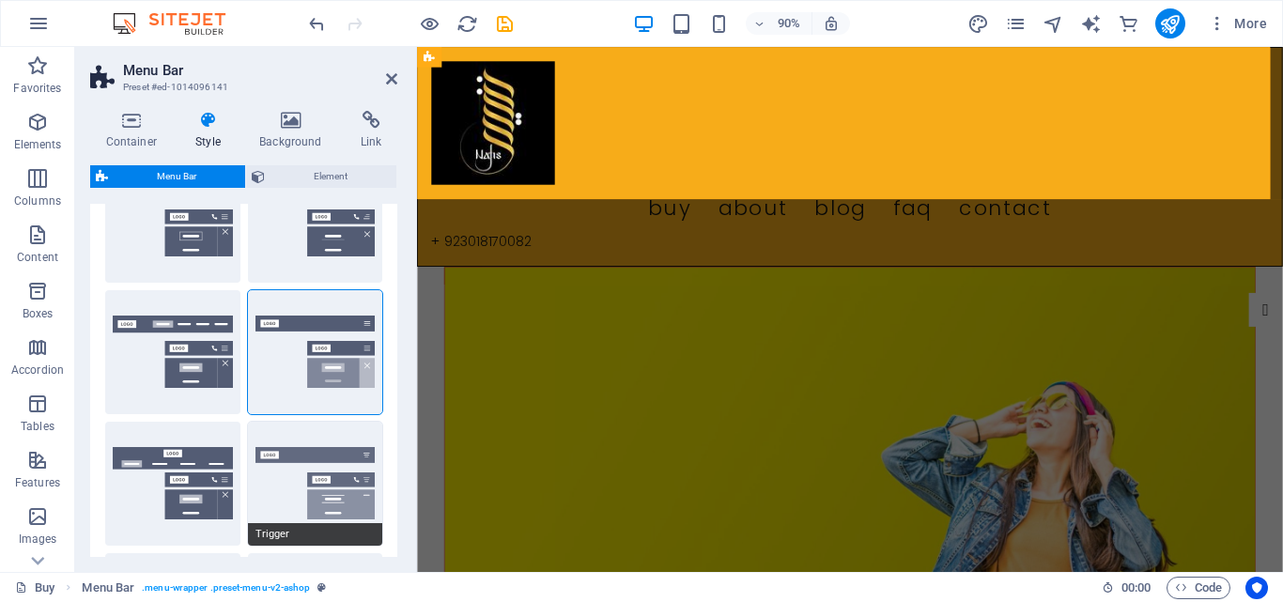
click at [299, 458] on button "Trigger" at bounding box center [315, 484] width 135 height 124
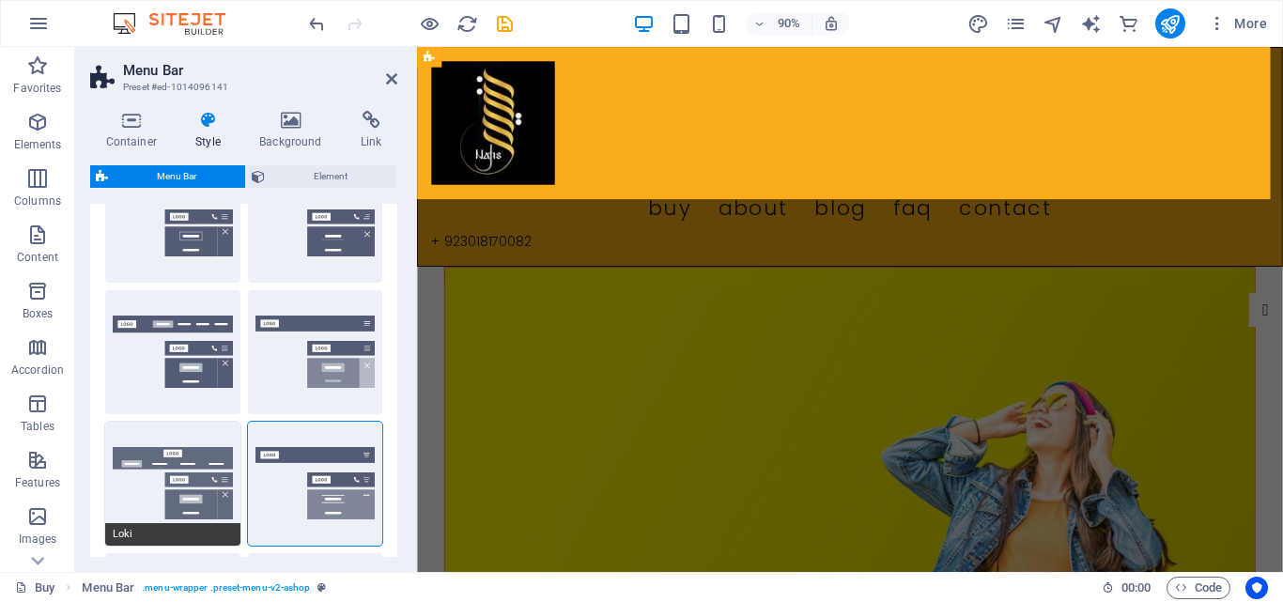
click at [191, 458] on button "Loki" at bounding box center [172, 484] width 135 height 124
type input "0"
select select "DISABLED_OPTION_VALUE"
type input "2"
type input "1"
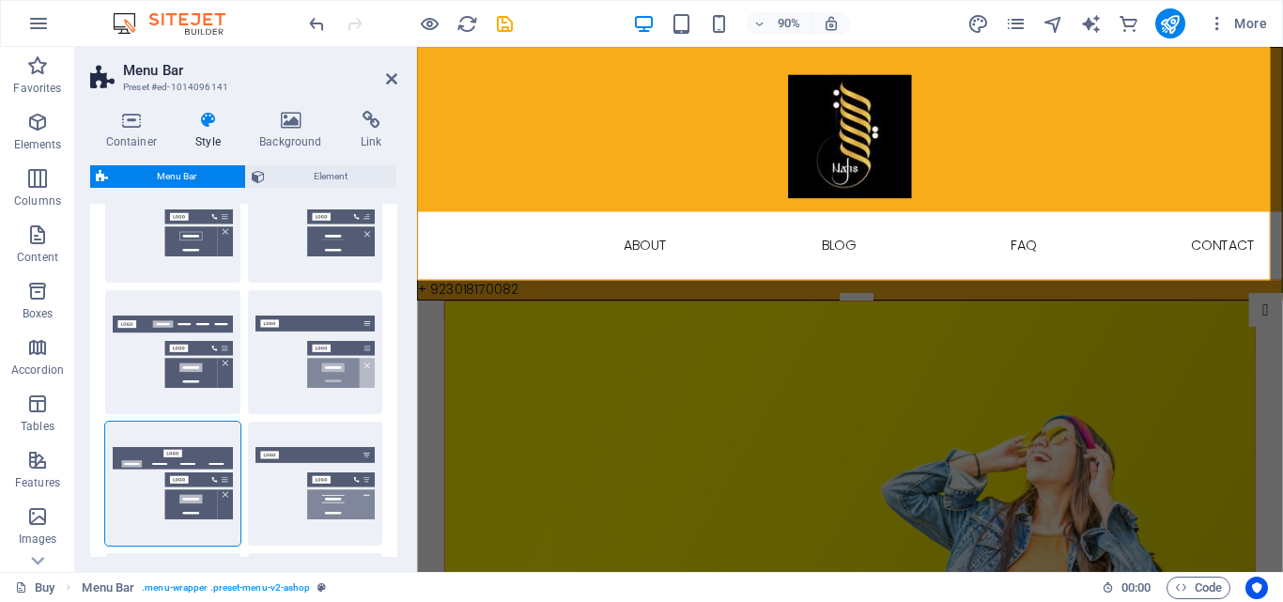
scroll to position [282, 0]
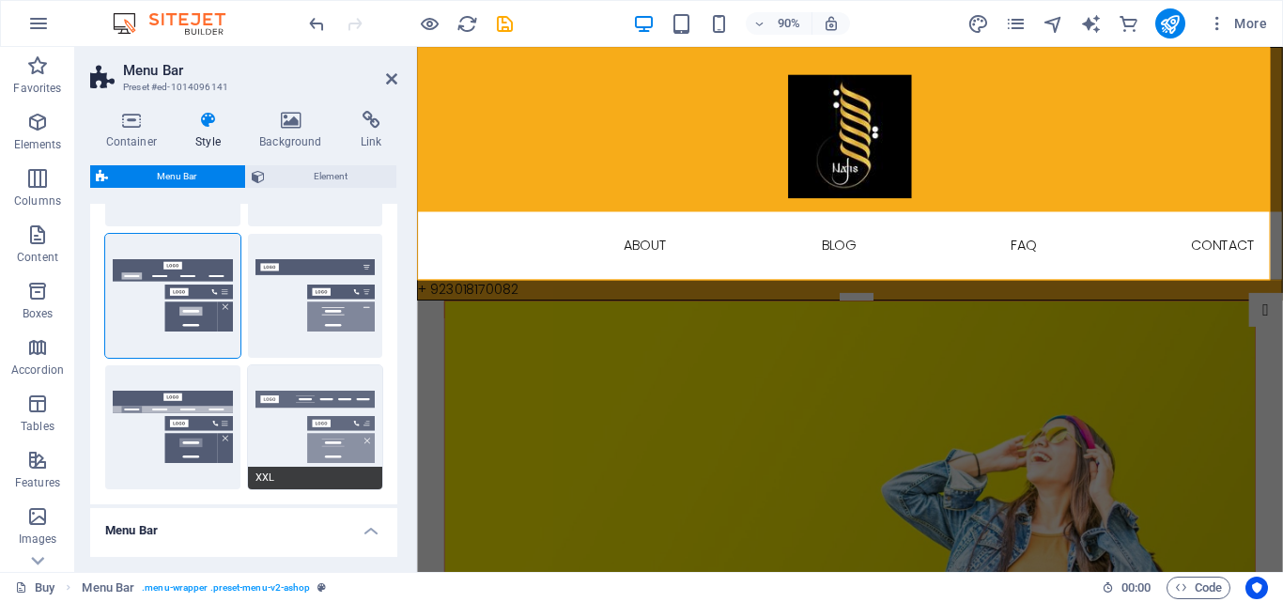
click at [349, 403] on button "XXL" at bounding box center [315, 427] width 135 height 124
type input "1"
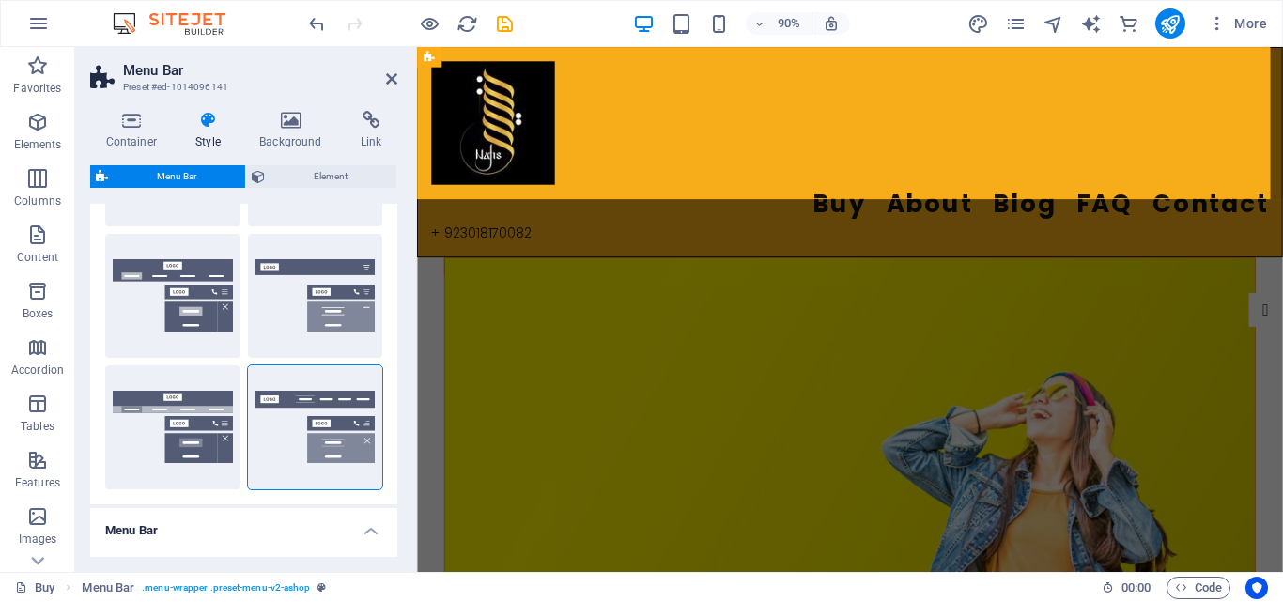
drag, startPoint x: 413, startPoint y: 242, endPoint x: 417, endPoint y: 227, distance: 15.5
click at [416, 230] on aside "Menu Bar Preset #ed-1014096141 Container Style Background Link Size Height Defa…" at bounding box center [246, 309] width 342 height 525
checkbox input "false"
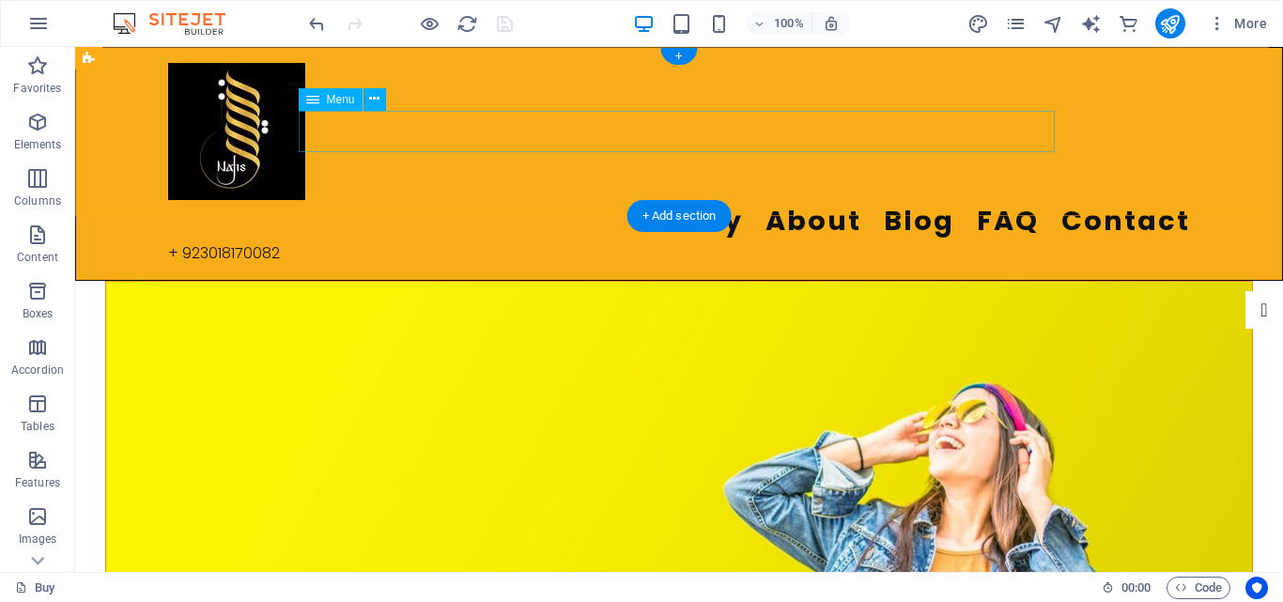
click at [602, 200] on nav "Buy About Blog FAQ Contact" at bounding box center [679, 221] width 1022 height 42
click at [1046, 200] on nav "Buy About Blog FAQ Contact" at bounding box center [679, 221] width 1022 height 42
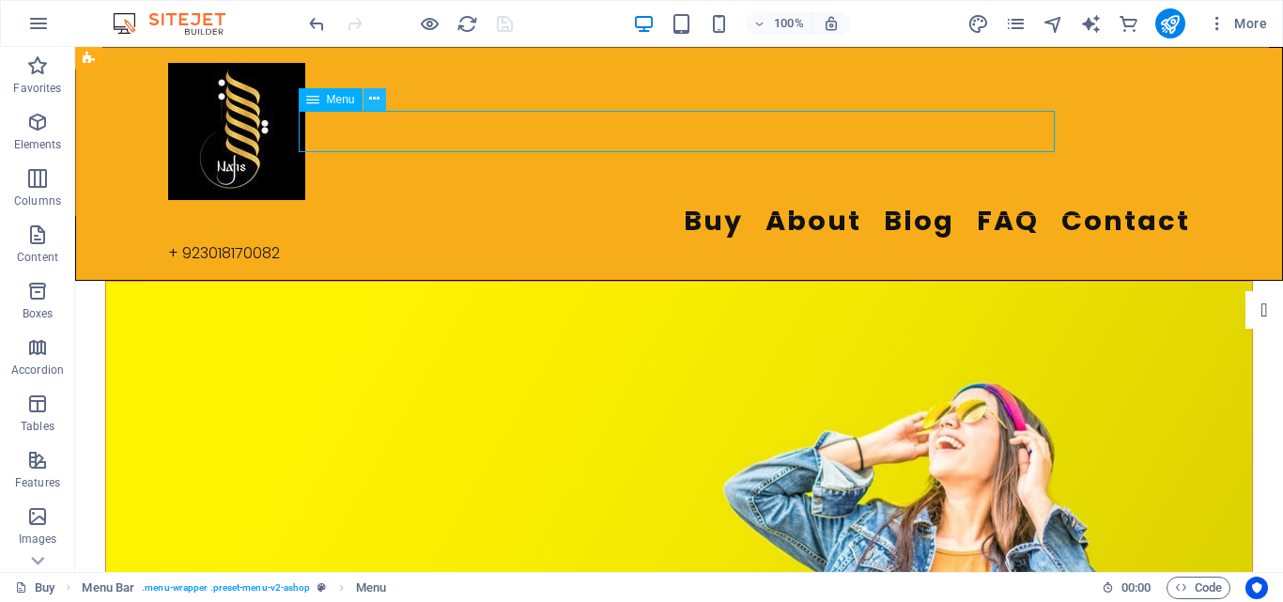
click at [375, 98] on icon at bounding box center [374, 99] width 10 height 20
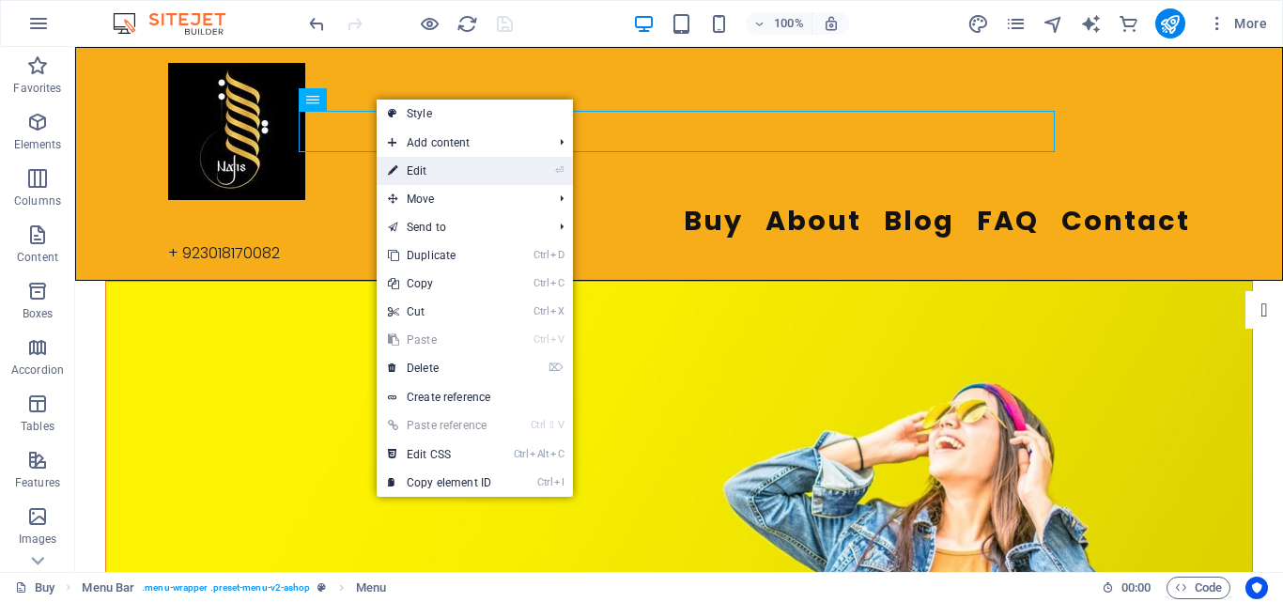
click at [451, 176] on link "⏎ Edit" at bounding box center [440, 171] width 126 height 28
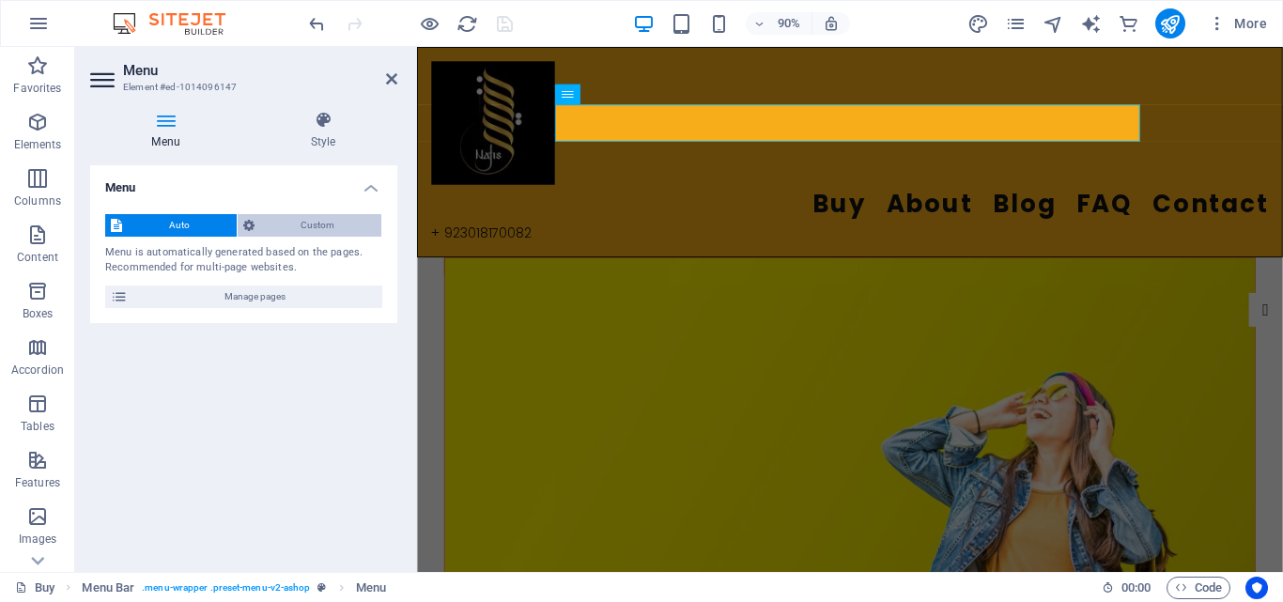
click at [334, 232] on span "Custom" at bounding box center [318, 225] width 116 height 23
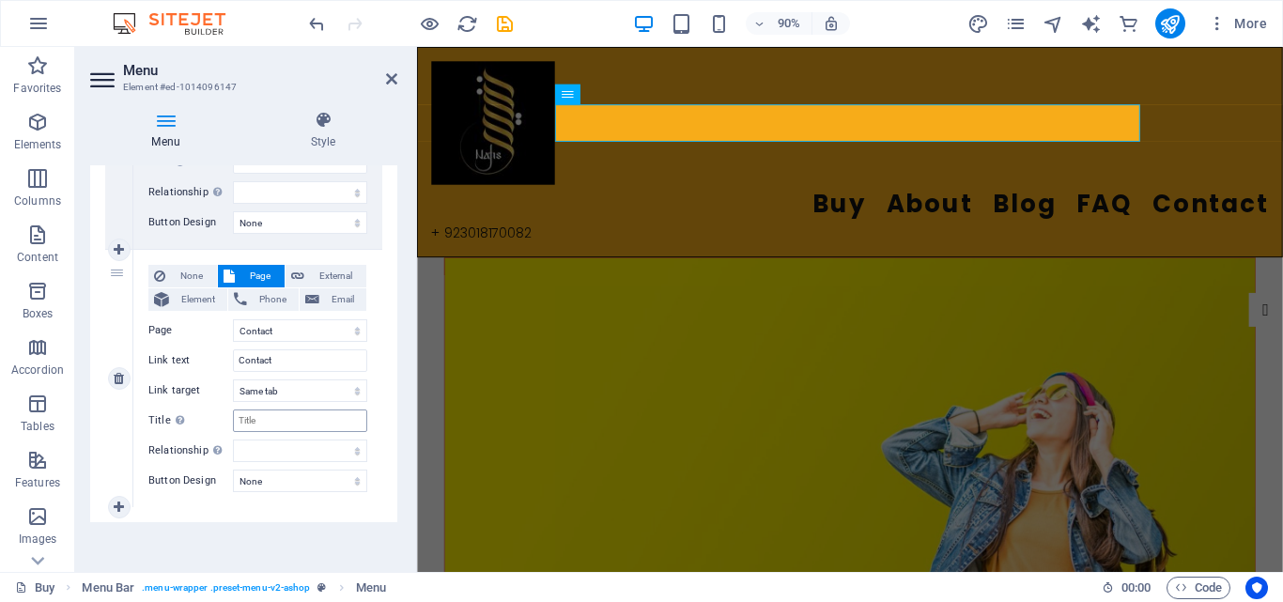
scroll to position [1130, 0]
click at [813, 290] on figure at bounding box center [898, 500] width 900 height 436
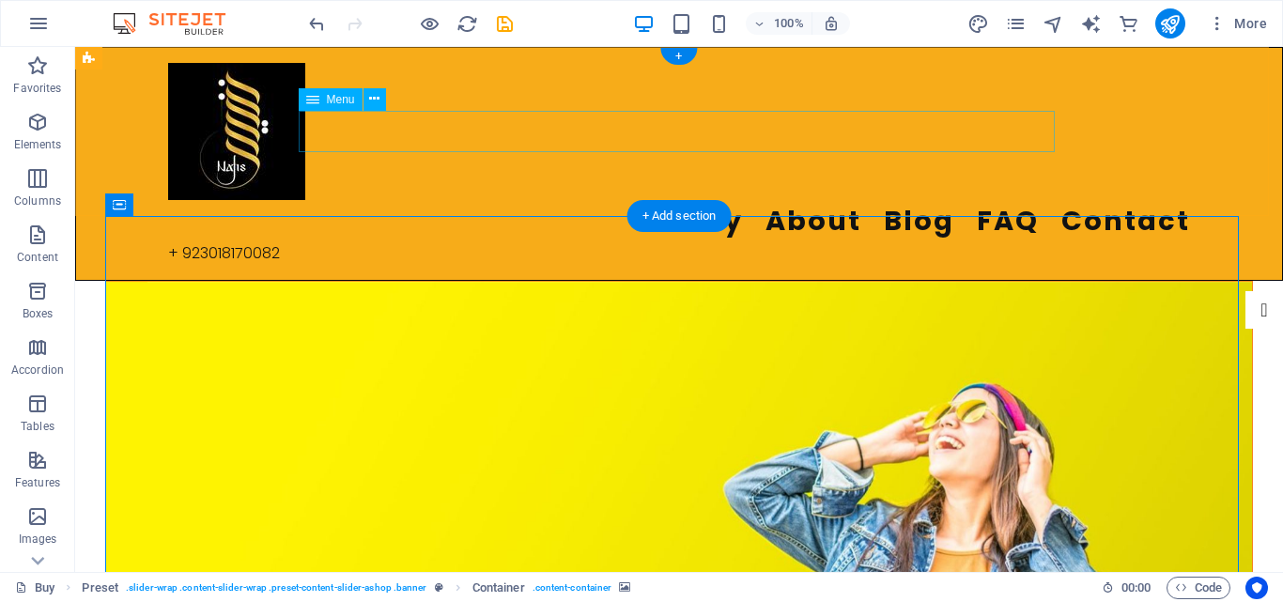
click at [611, 200] on nav "Buy About Blog FAQ Contact" at bounding box center [679, 221] width 1022 height 42
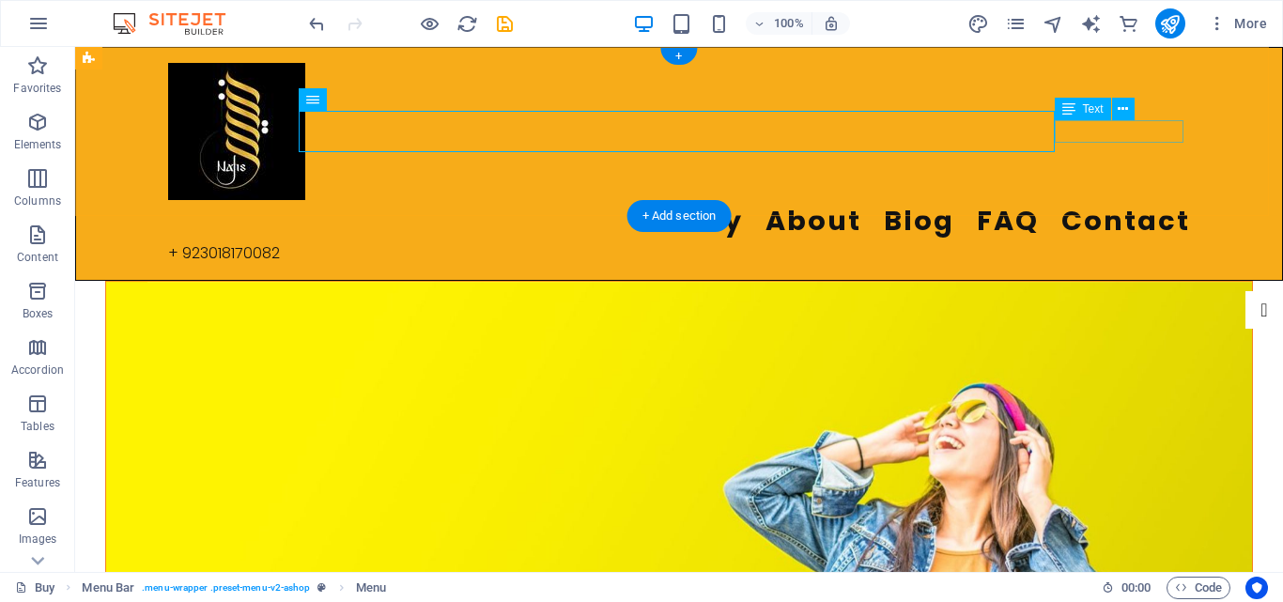
click at [1075, 242] on div "+ 923018170082" at bounding box center [679, 253] width 1022 height 23
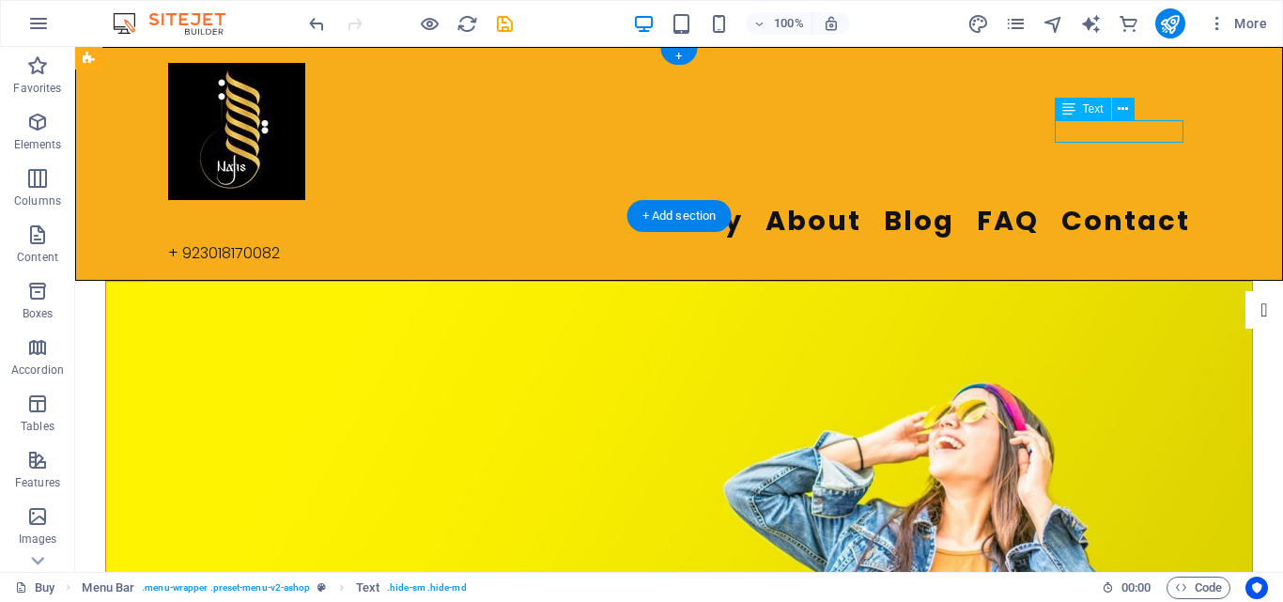
drag, startPoint x: 1075, startPoint y: 129, endPoint x: 1115, endPoint y: 130, distance: 40.4
click at [1115, 242] on div "+ 923018170082" at bounding box center [679, 253] width 1022 height 23
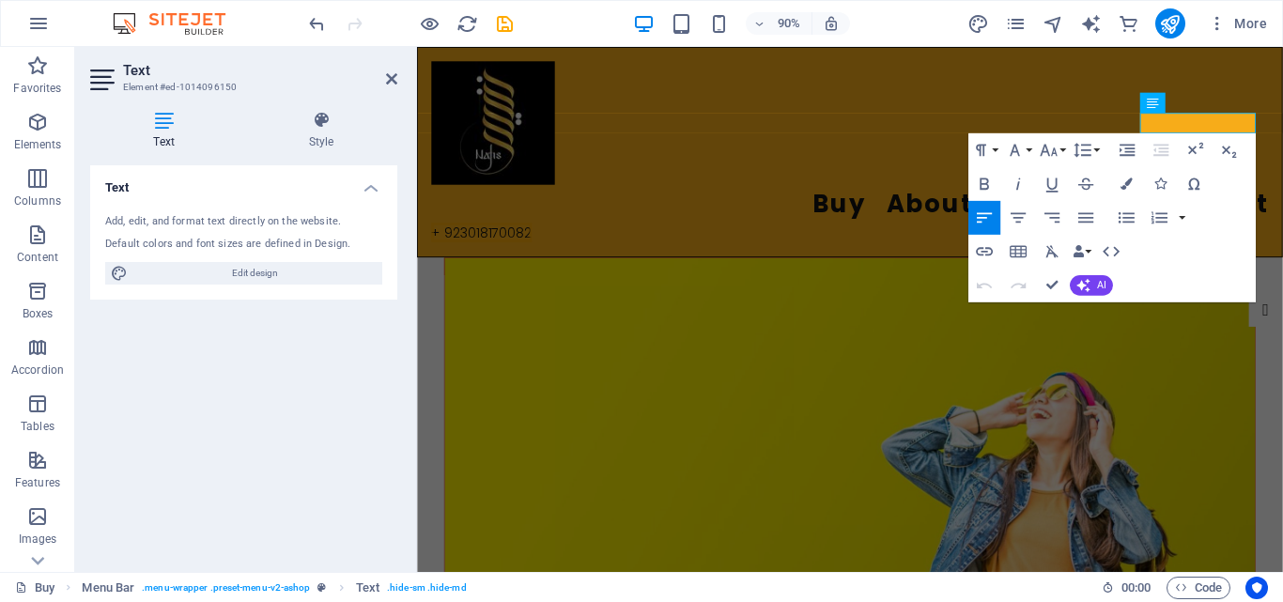
scroll to position [510, 0]
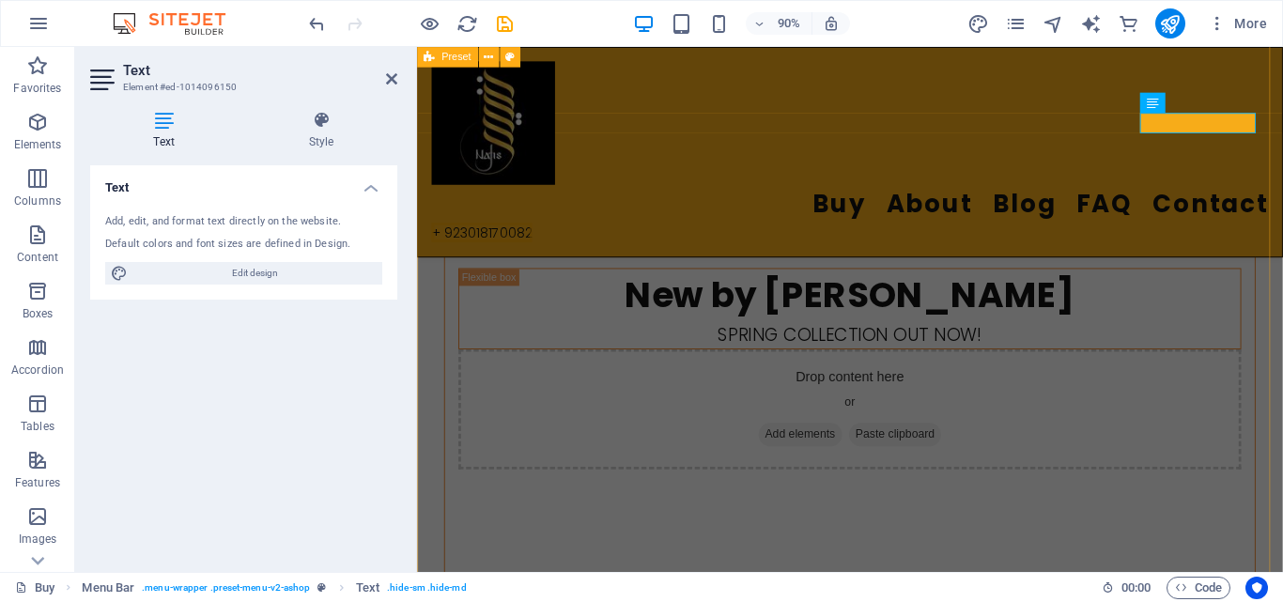
click at [397, 75] on aside "Text Element #ed-1014096150 Text Style Text Add, edit, and format text directly…" at bounding box center [246, 309] width 342 height 525
click at [392, 82] on icon at bounding box center [391, 78] width 11 height 15
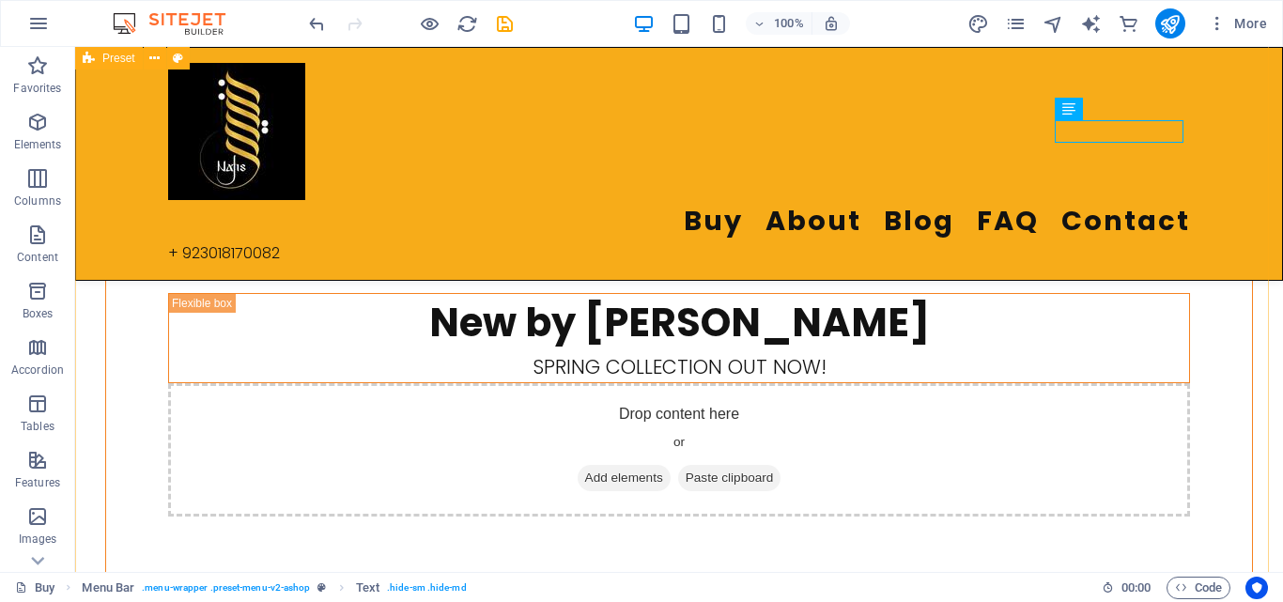
scroll to position [604, 0]
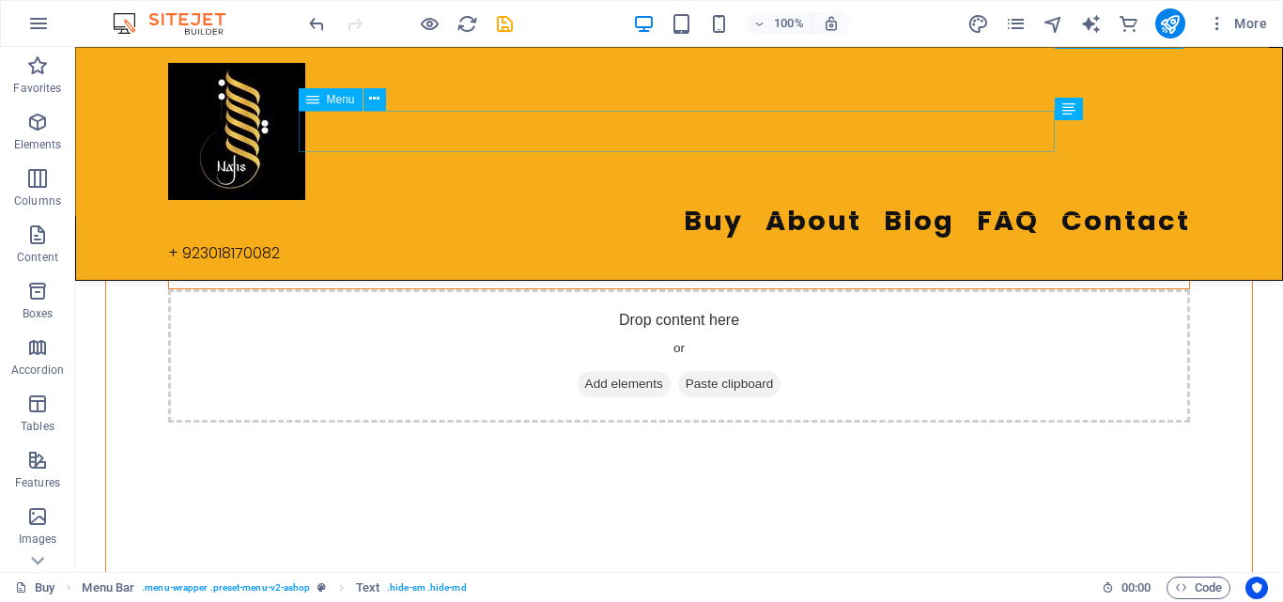
click at [940, 200] on nav "Buy About Blog FAQ Contact" at bounding box center [679, 221] width 1022 height 42
click at [372, 100] on icon at bounding box center [374, 99] width 10 height 20
click at [765, 200] on nav "Buy About Blog FAQ Contact" at bounding box center [679, 221] width 1022 height 42
click at [377, 100] on icon at bounding box center [374, 99] width 10 height 20
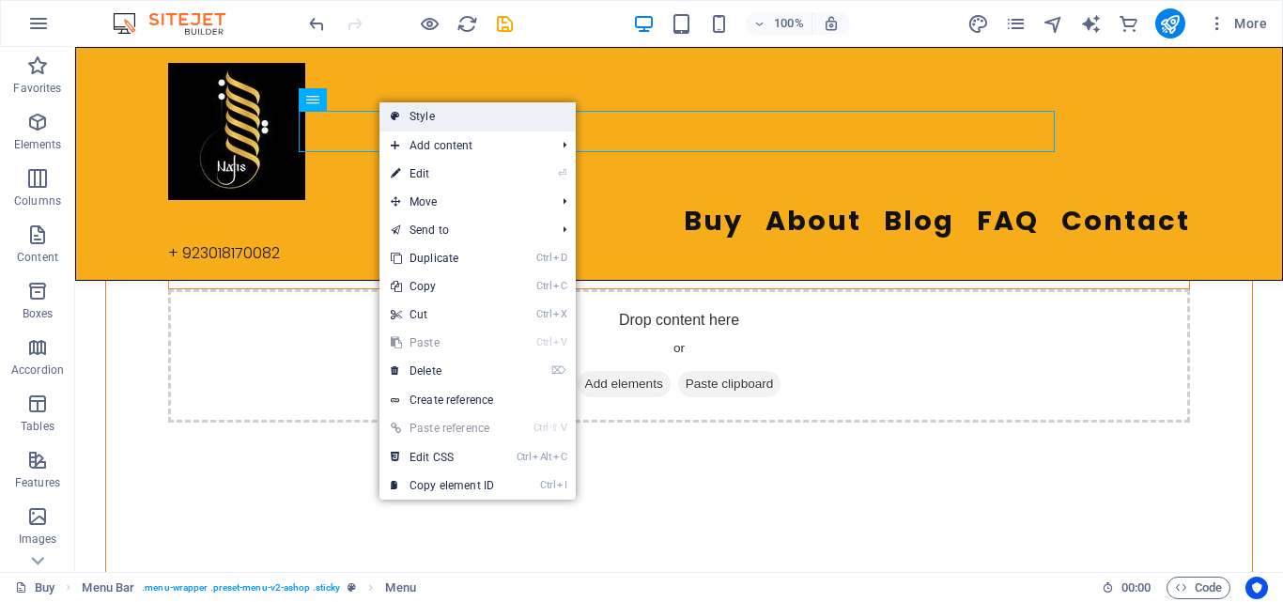
click at [423, 123] on link "Style" at bounding box center [477, 116] width 196 height 28
select select "rem"
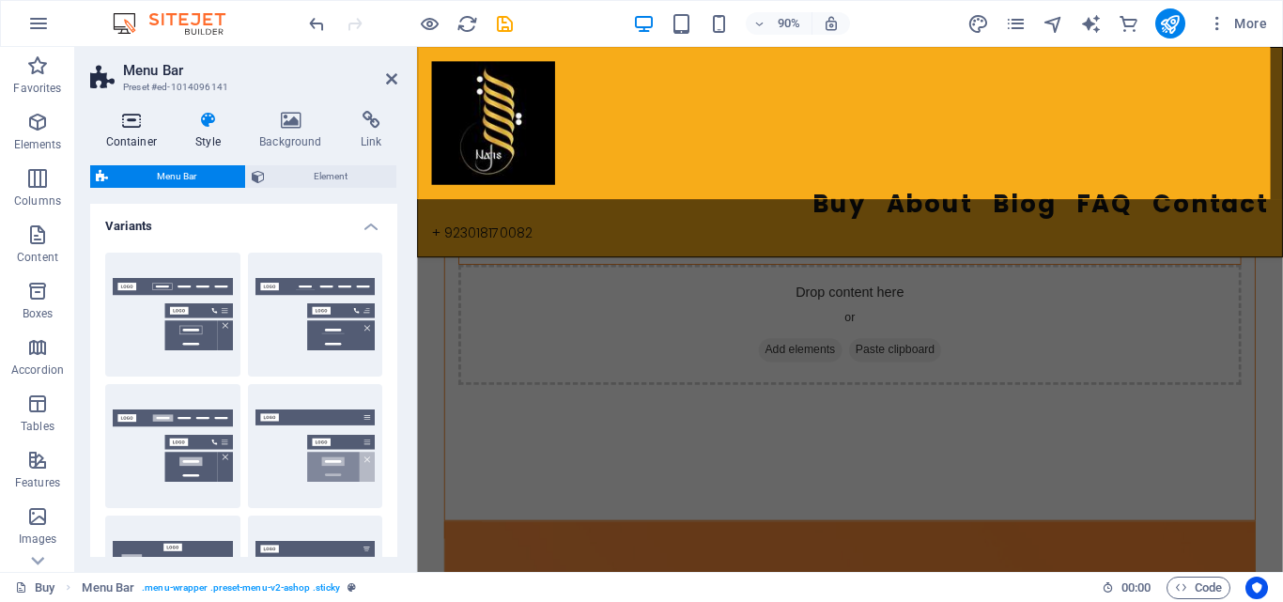
click at [146, 129] on icon at bounding box center [131, 120] width 83 height 19
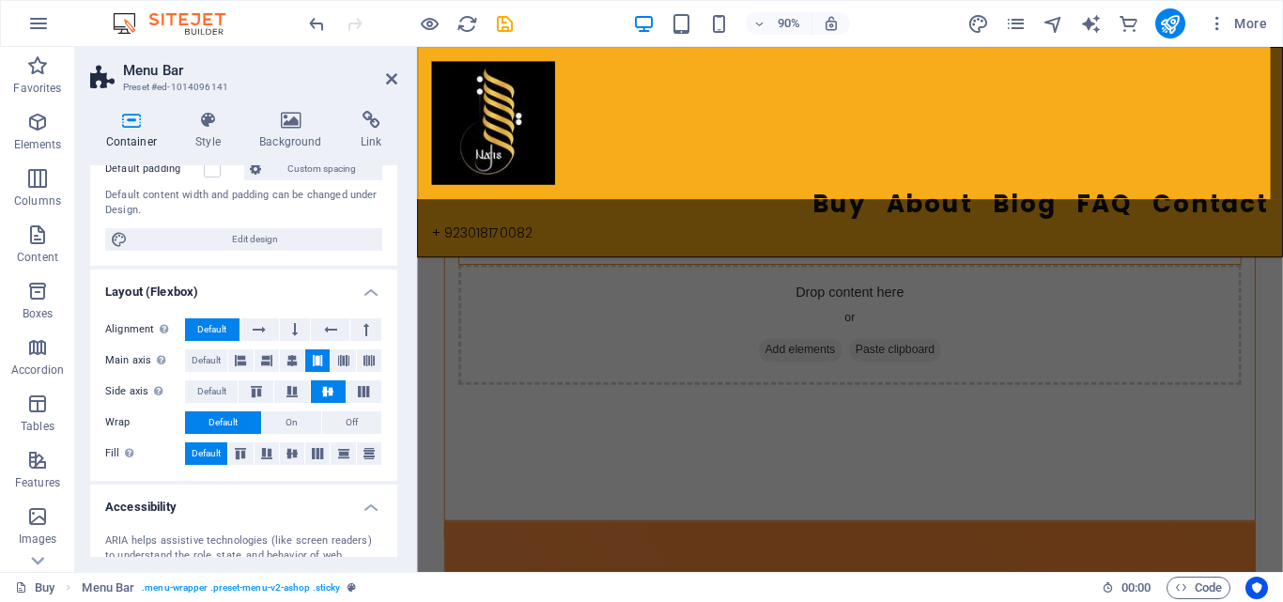
scroll to position [0, 0]
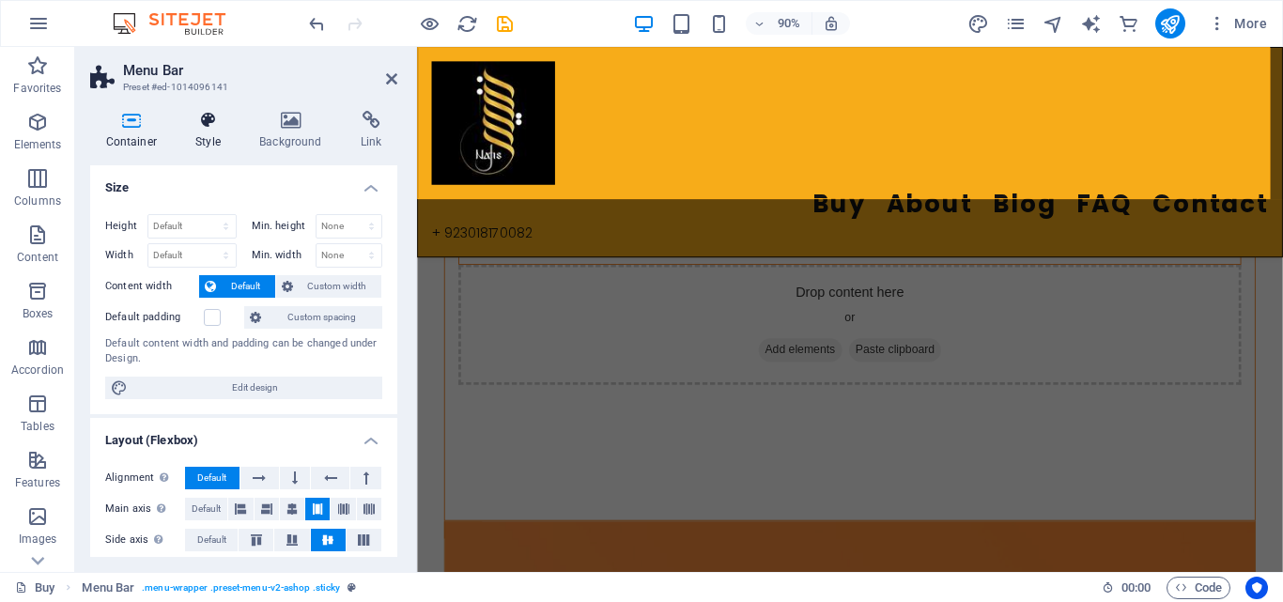
drag, startPoint x: 217, startPoint y: 109, endPoint x: 212, endPoint y: 124, distance: 15.7
click at [215, 115] on div "Container Style Background Link Size Height Default px rem % vh vw Min. height …" at bounding box center [243, 334] width 337 height 476
click at [212, 125] on icon at bounding box center [208, 120] width 56 height 19
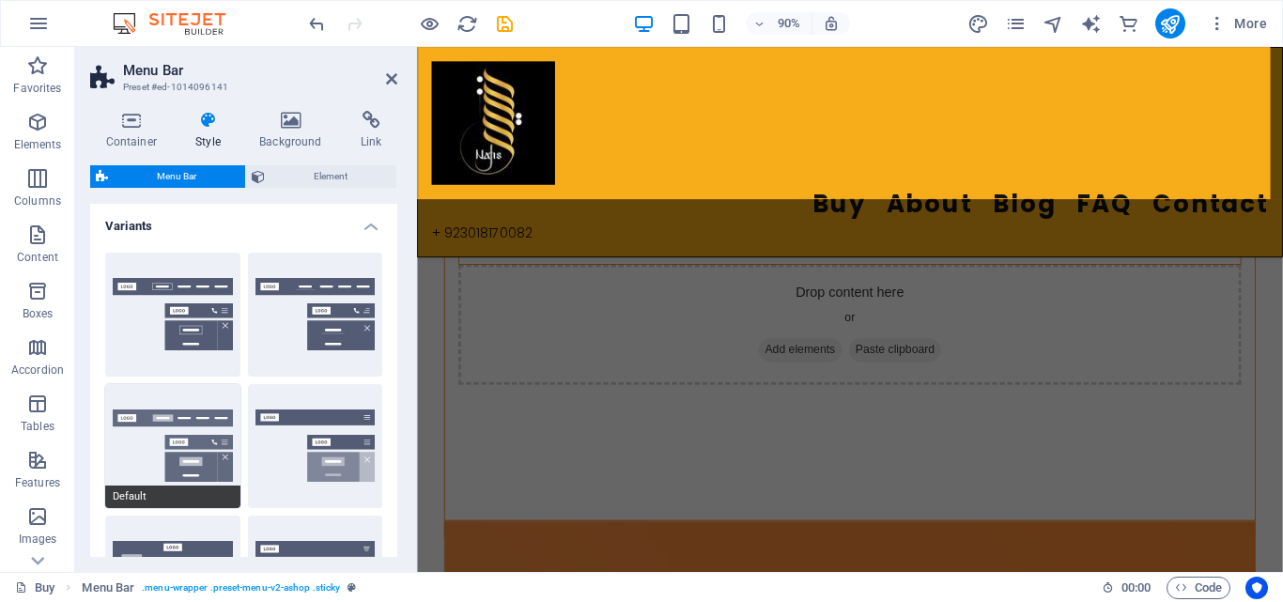
scroll to position [376, 0]
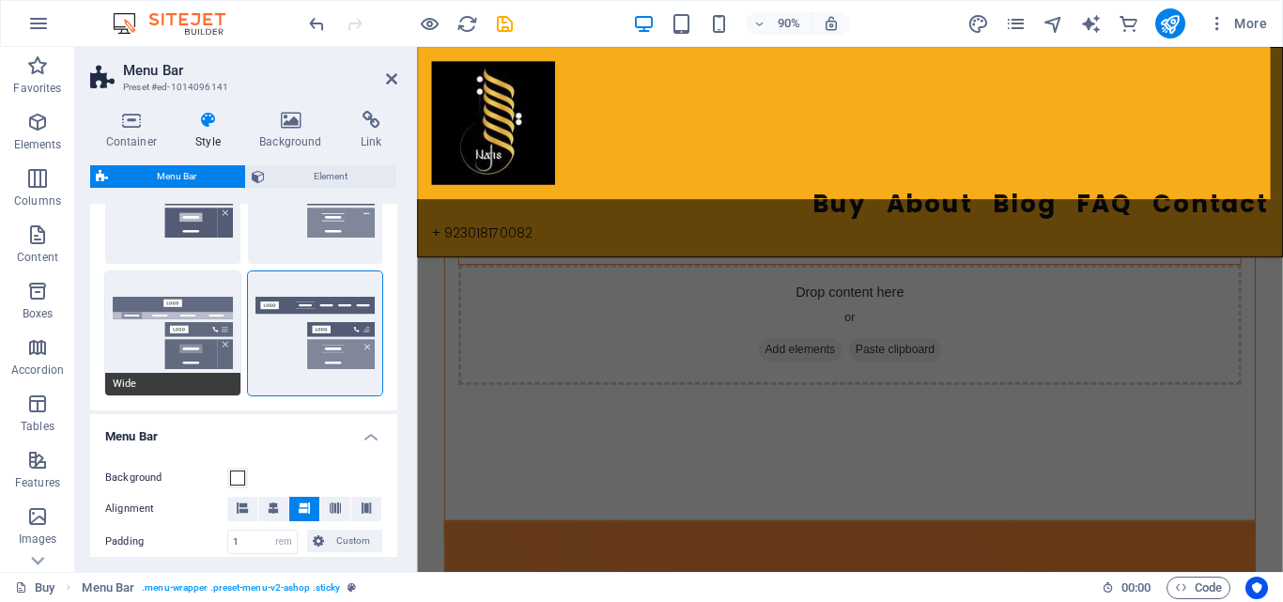
click at [187, 368] on button "Wide" at bounding box center [172, 333] width 135 height 124
type input "0"
type input "2"
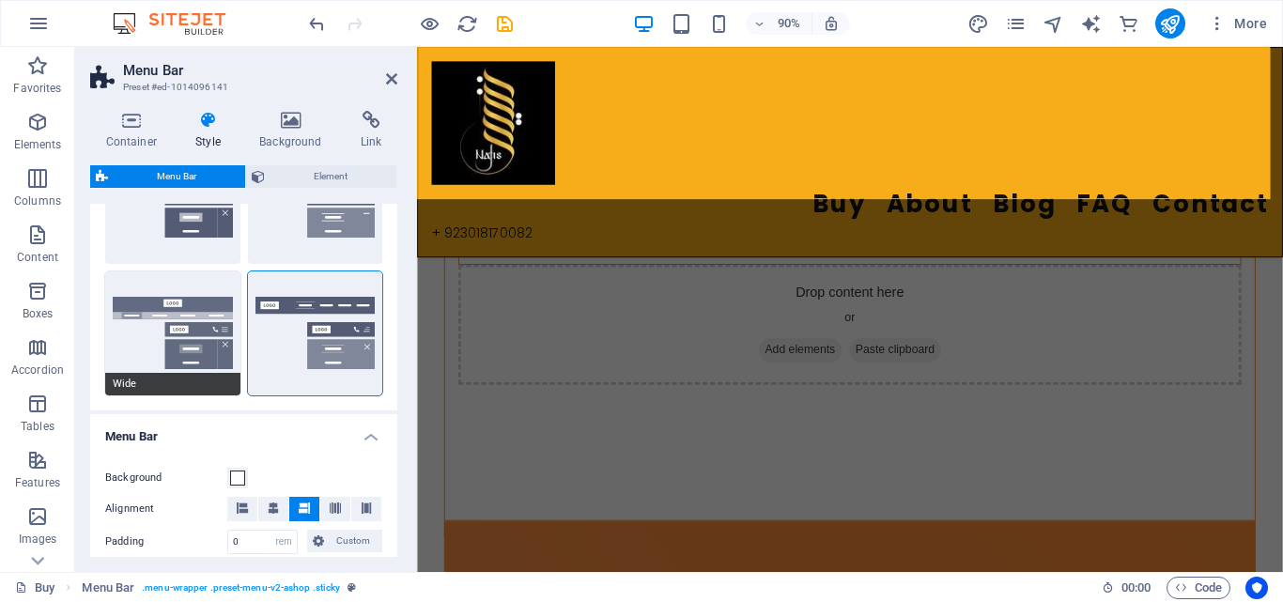
type input "2"
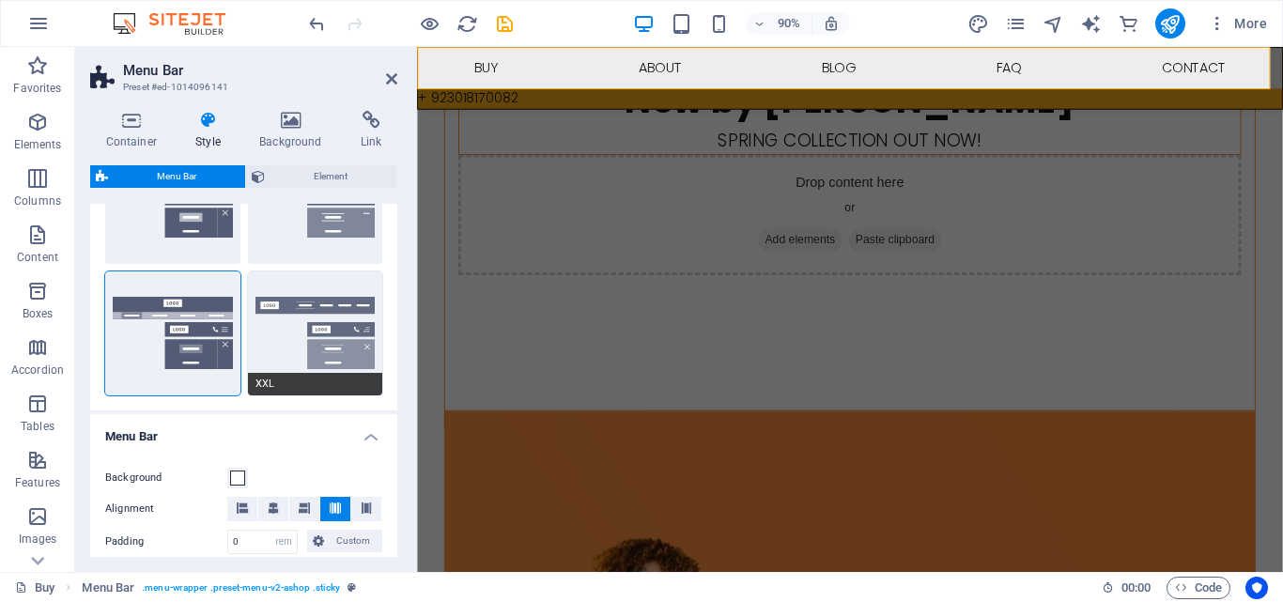
scroll to position [482, 0]
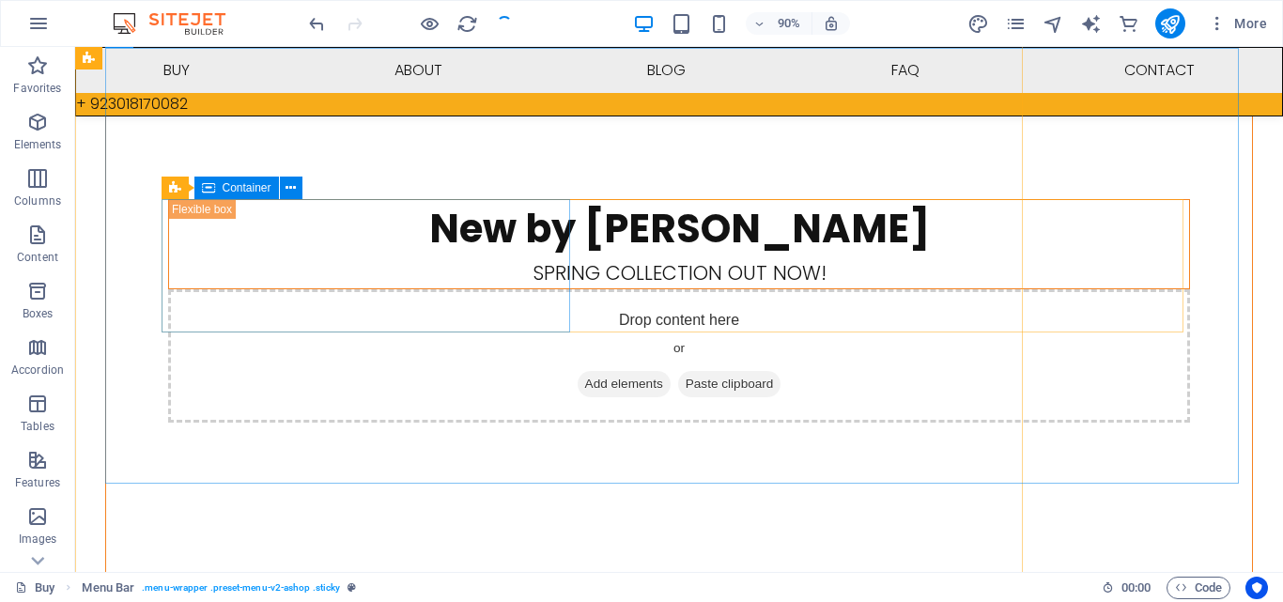
checkbox input "false"
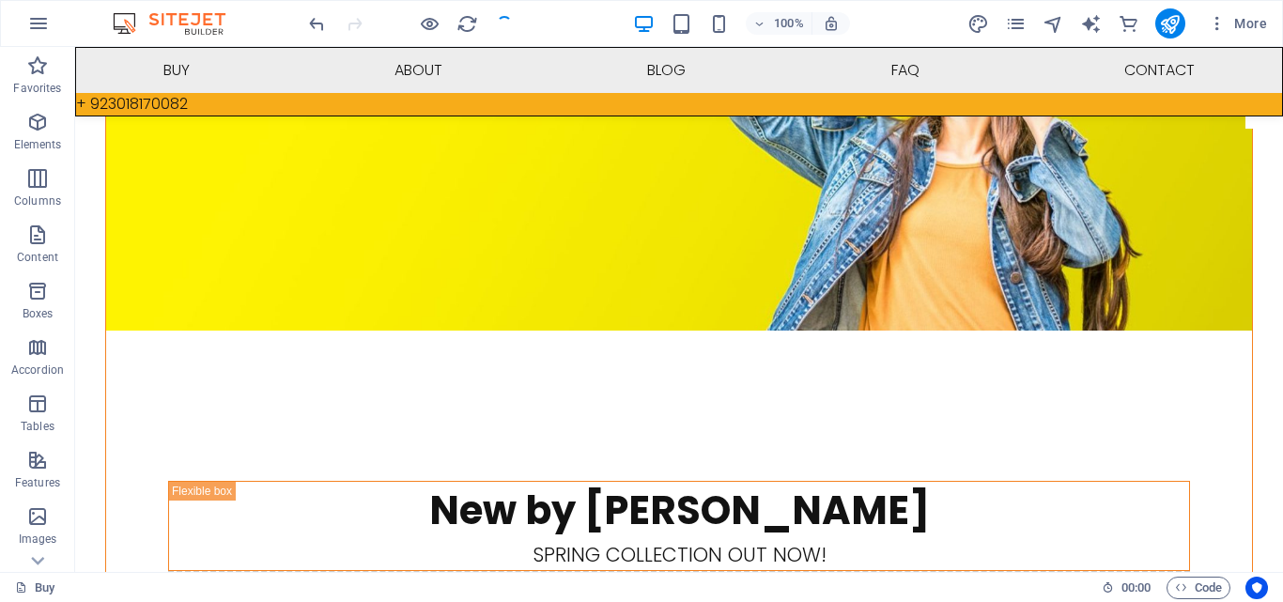
scroll to position [0, 0]
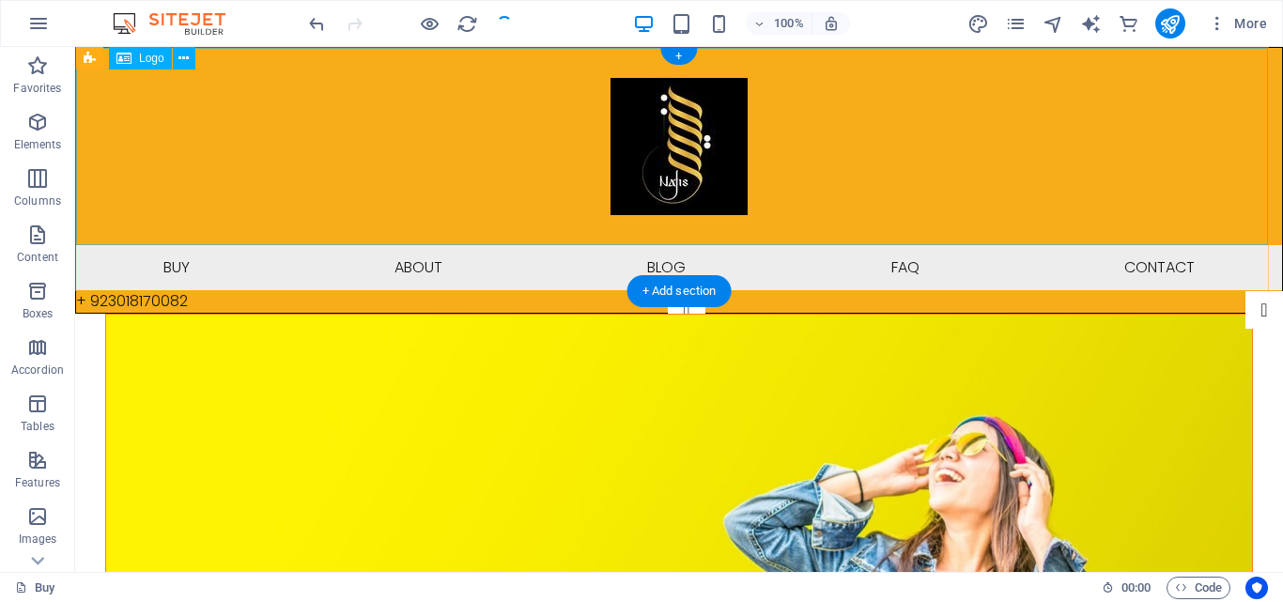
click at [696, 153] on div at bounding box center [679, 146] width 1206 height 197
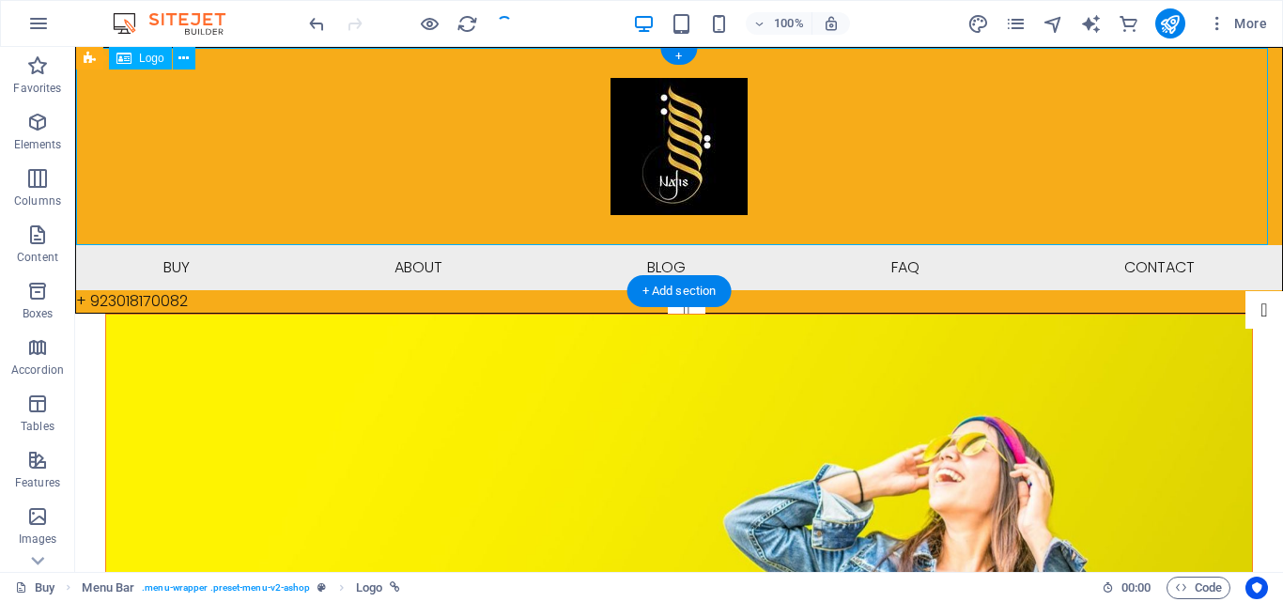
drag, startPoint x: 659, startPoint y: 153, endPoint x: 993, endPoint y: 151, distance: 334.3
click at [993, 151] on div at bounding box center [679, 146] width 1206 height 197
click at [181, 60] on icon at bounding box center [183, 59] width 10 height 20
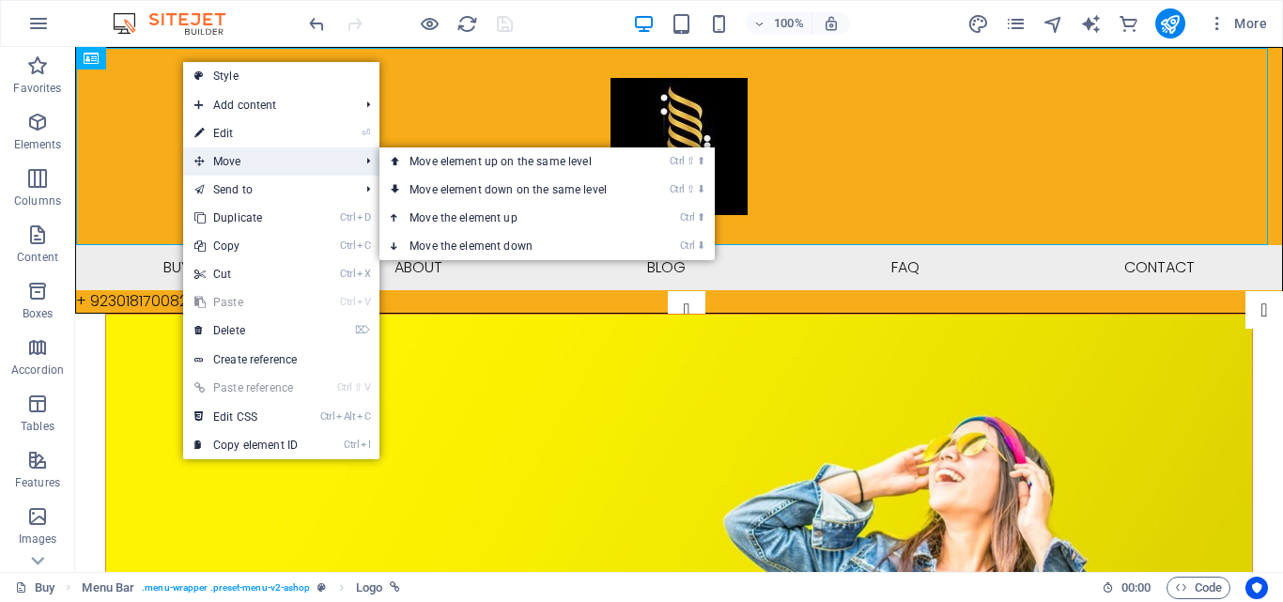
click at [301, 165] on span "Move" at bounding box center [267, 161] width 168 height 28
click at [484, 159] on link "Ctrl ⇧ ⬆ Move element up on the same level" at bounding box center [511, 161] width 265 height 28
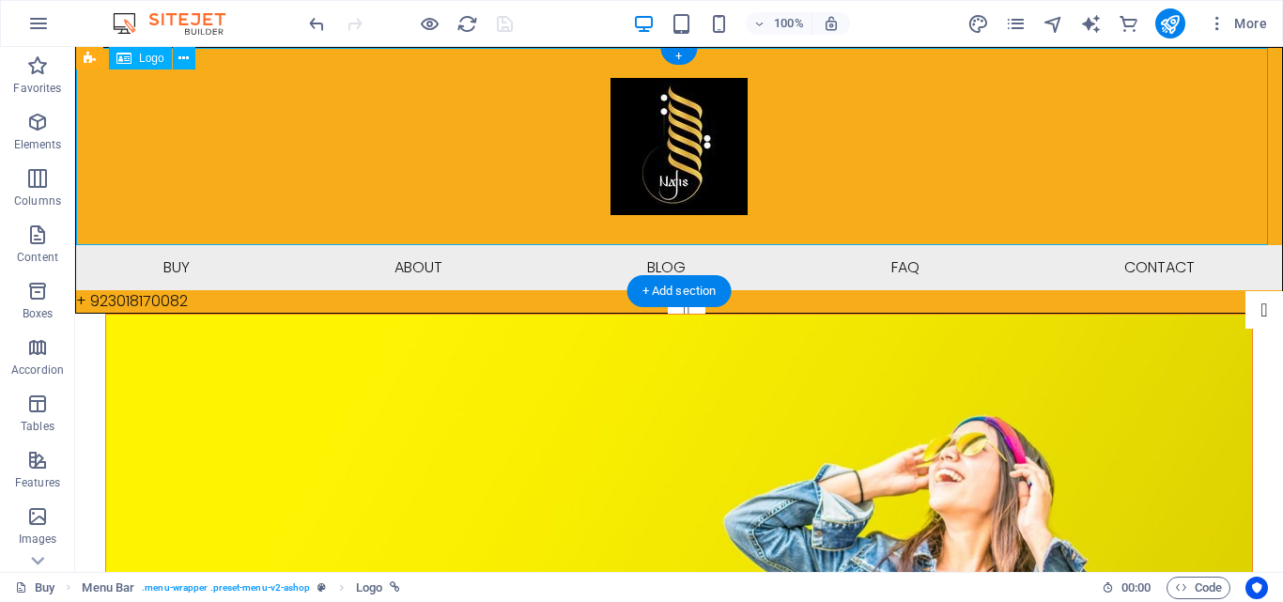
drag, startPoint x: 666, startPoint y: 148, endPoint x: 809, endPoint y: 147, distance: 143.7
click at [809, 147] on div at bounding box center [679, 146] width 1206 height 197
drag, startPoint x: 647, startPoint y: 110, endPoint x: 652, endPoint y: 180, distance: 70.6
click at [652, 180] on div at bounding box center [679, 146] width 1206 height 197
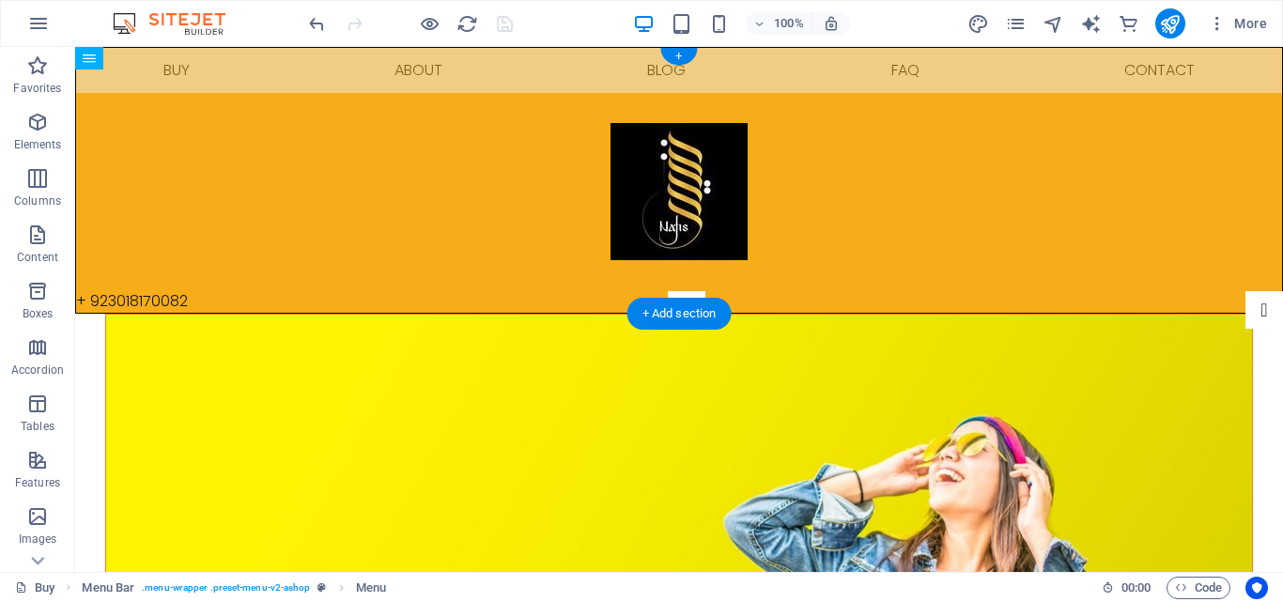
drag, startPoint x: 653, startPoint y: 259, endPoint x: 654, endPoint y: 163, distance: 95.8
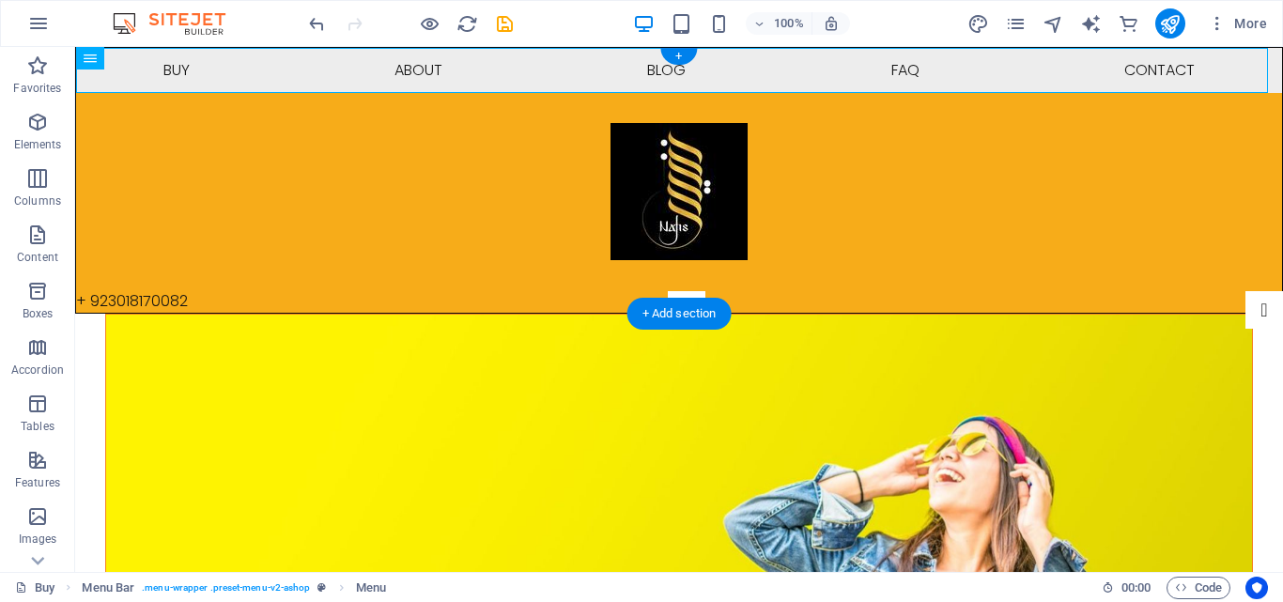
click at [654, 163] on div at bounding box center [679, 191] width 1206 height 197
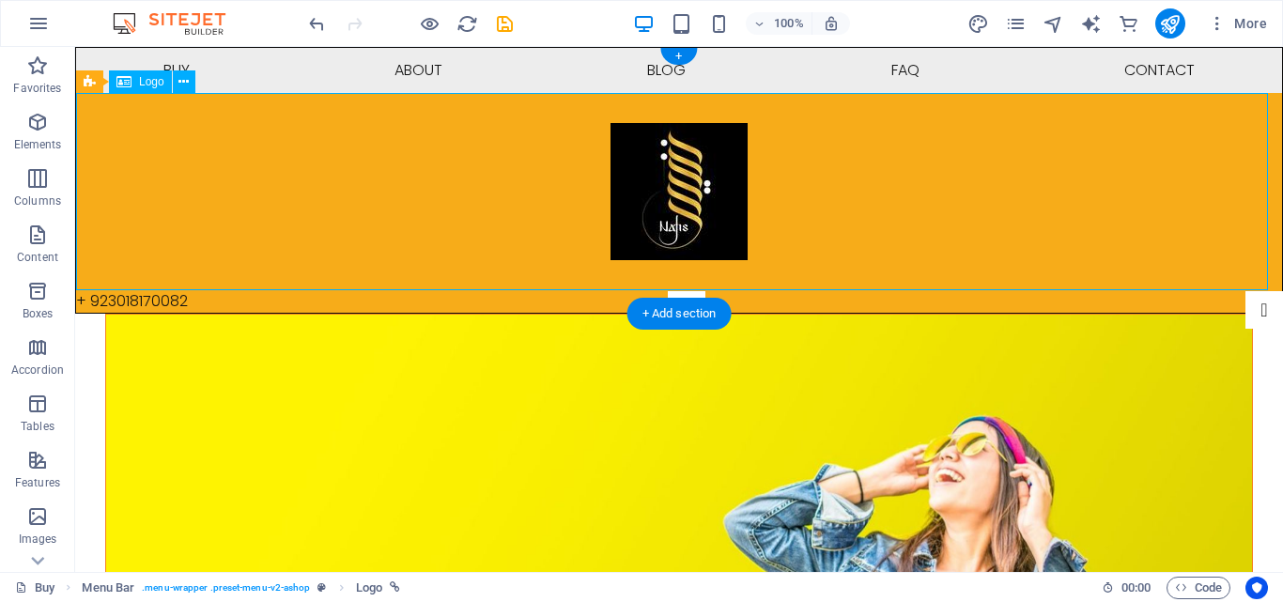
drag, startPoint x: 664, startPoint y: 197, endPoint x: 1076, endPoint y: 192, distance: 412.2
click at [1076, 192] on div at bounding box center [679, 191] width 1206 height 197
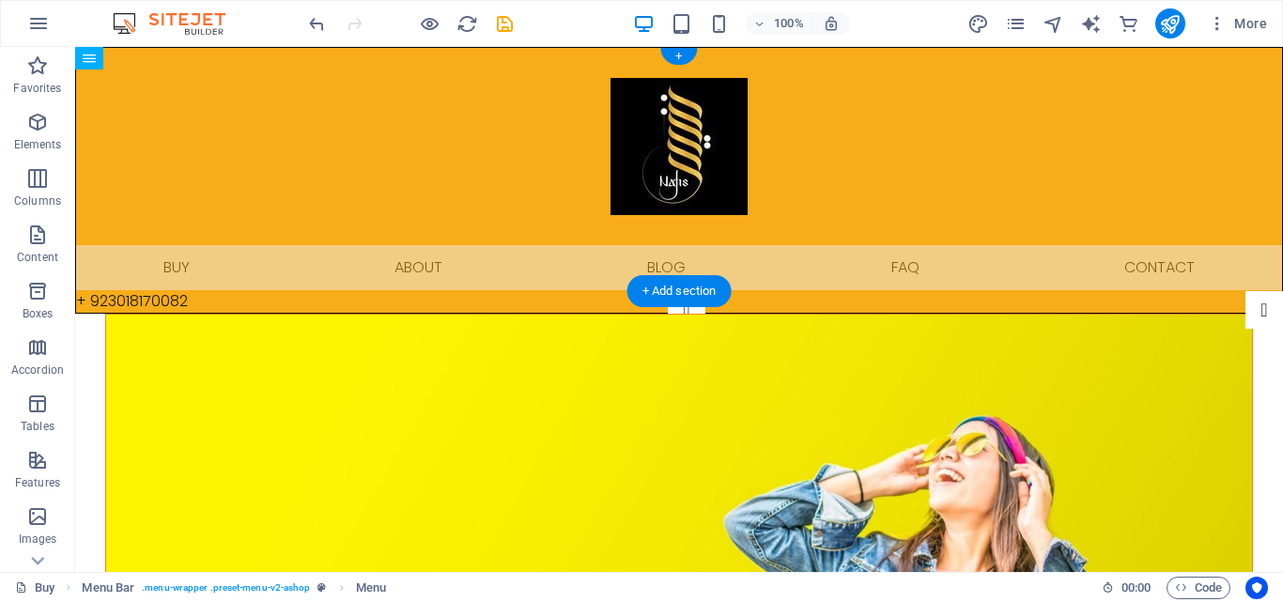
drag, startPoint x: 273, startPoint y: 65, endPoint x: 271, endPoint y: 214, distance: 149.3
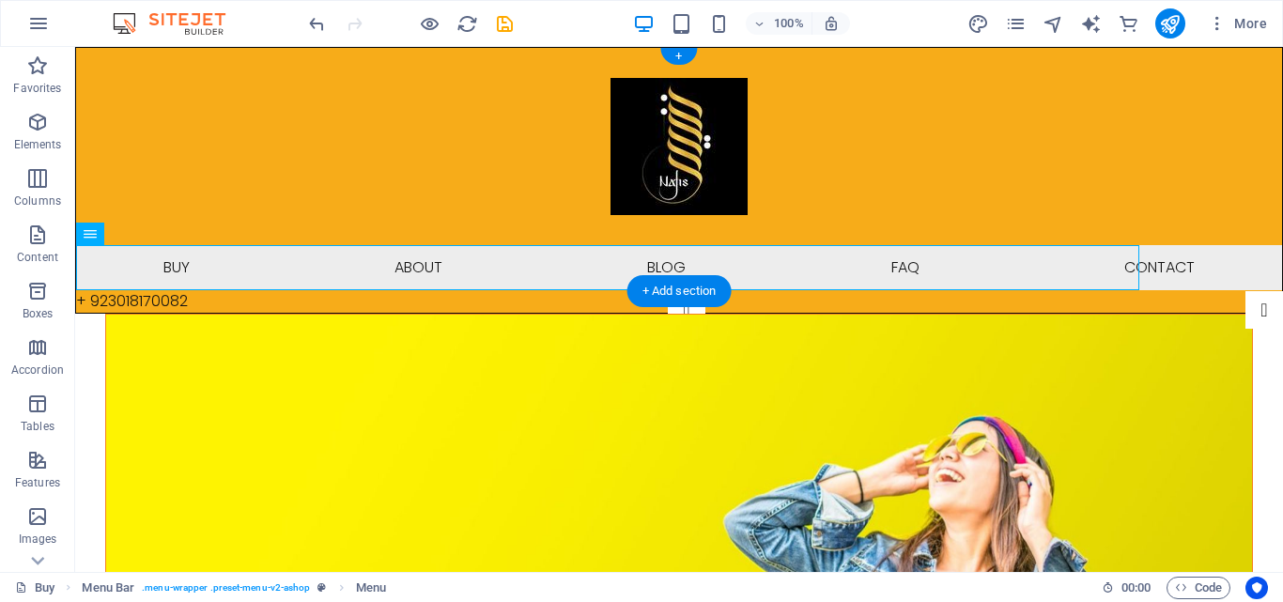
click at [640, 131] on div at bounding box center [679, 146] width 1206 height 197
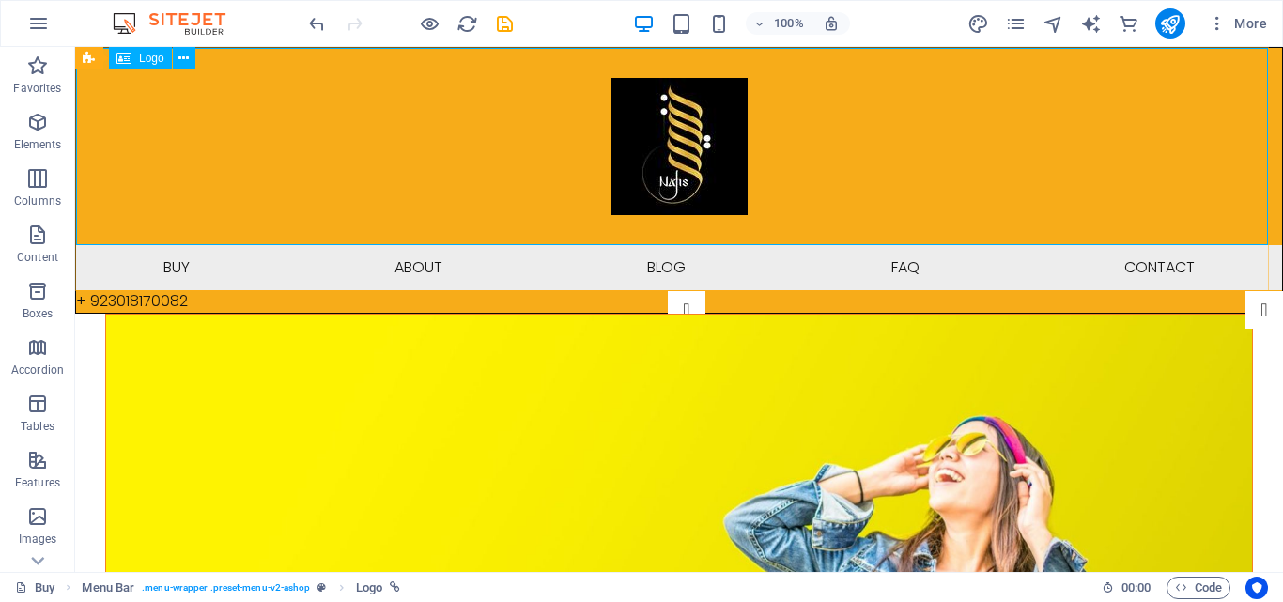
click at [147, 57] on span "Logo" at bounding box center [151, 58] width 25 height 11
click at [684, 184] on div at bounding box center [679, 146] width 1206 height 197
click at [439, 199] on div at bounding box center [679, 146] width 1206 height 197
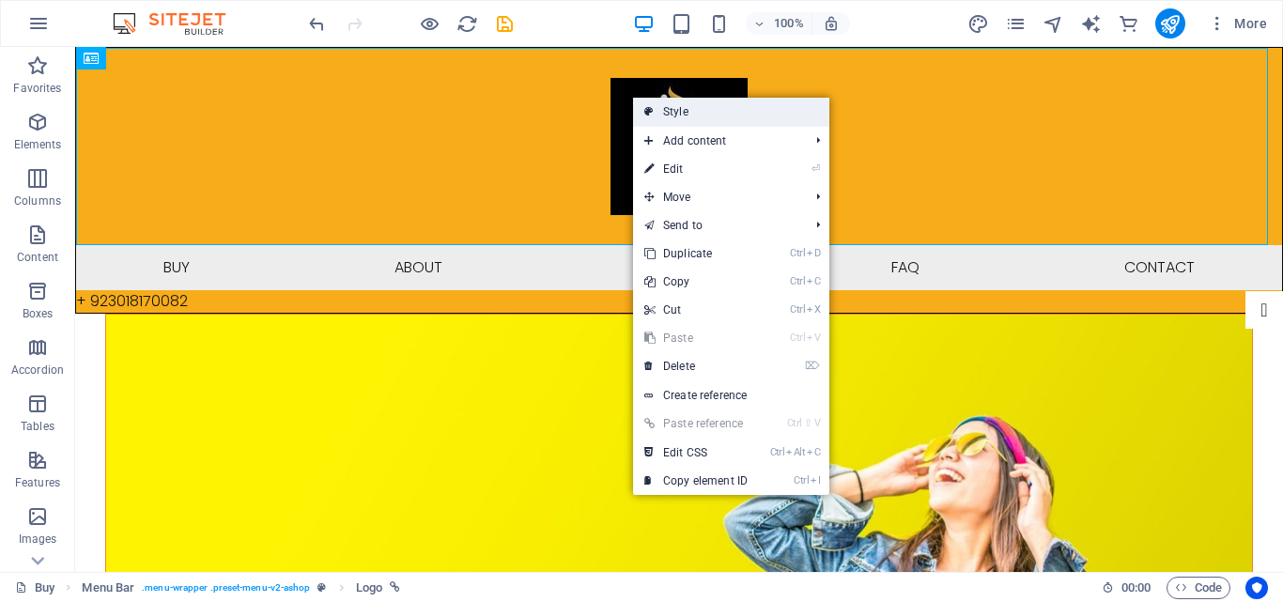
click at [685, 106] on link "Style" at bounding box center [731, 112] width 196 height 28
select select "rem"
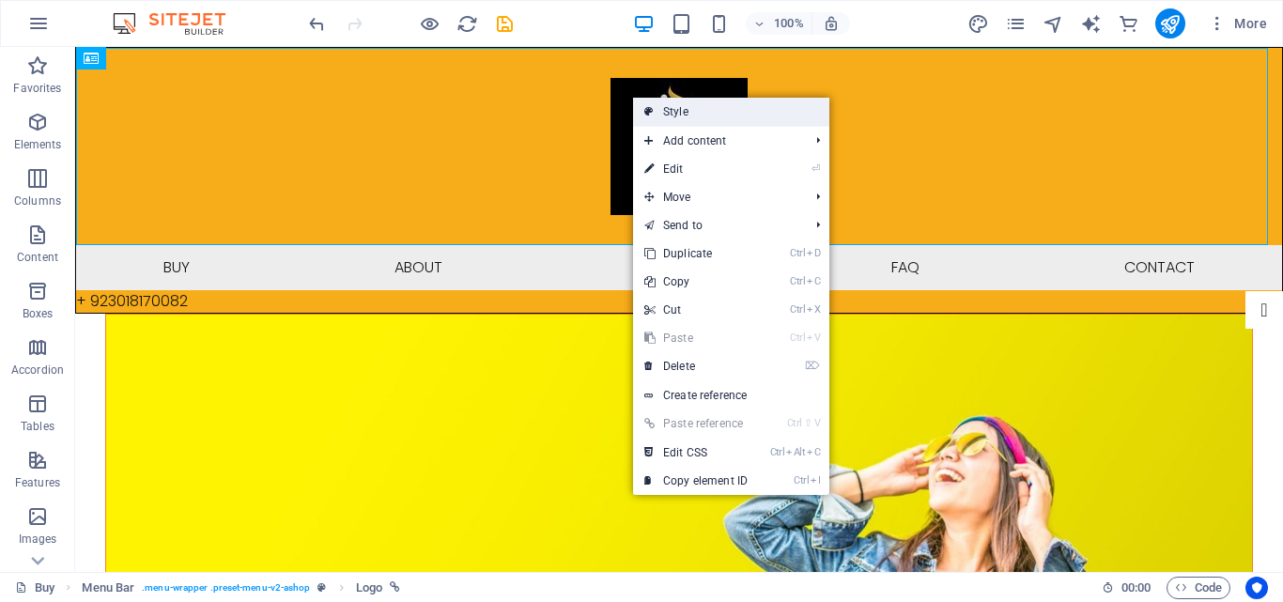
select select "rem"
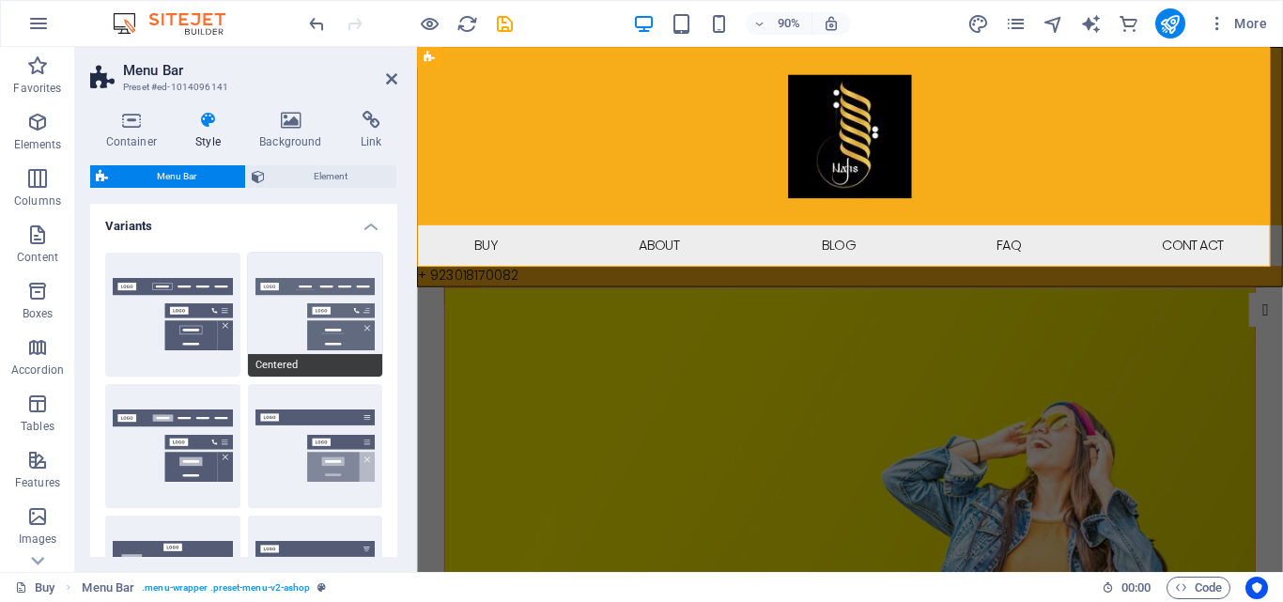
click at [315, 320] on button "Centered" at bounding box center [315, 315] width 135 height 124
type input "1"
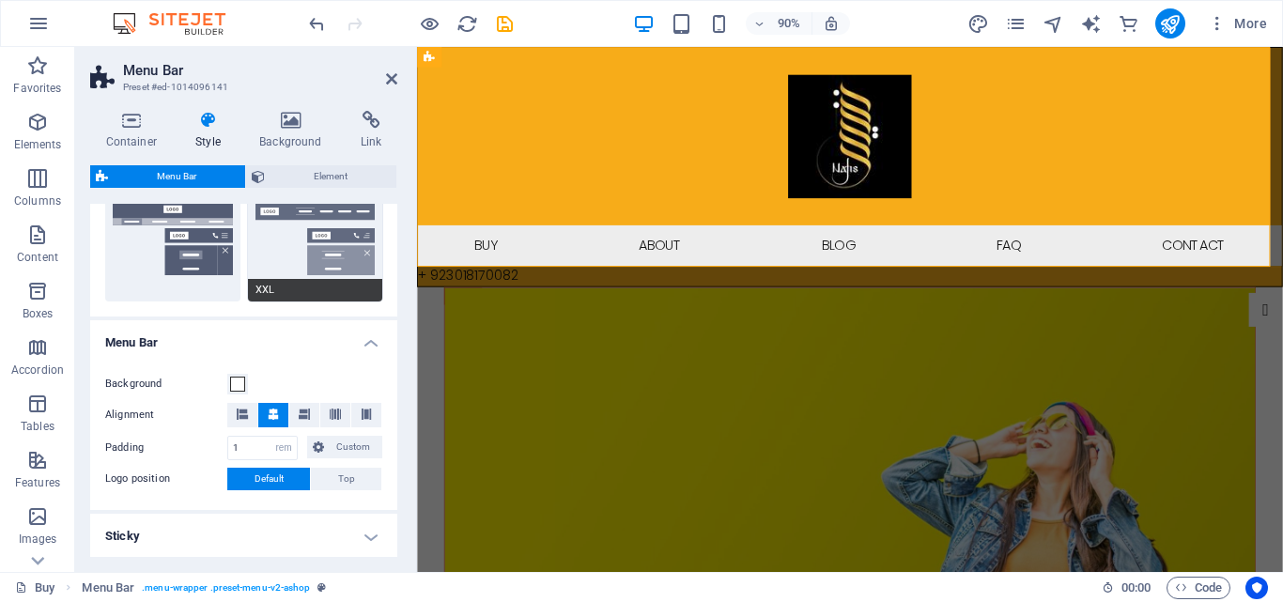
click at [338, 266] on button "XXL" at bounding box center [315, 239] width 135 height 124
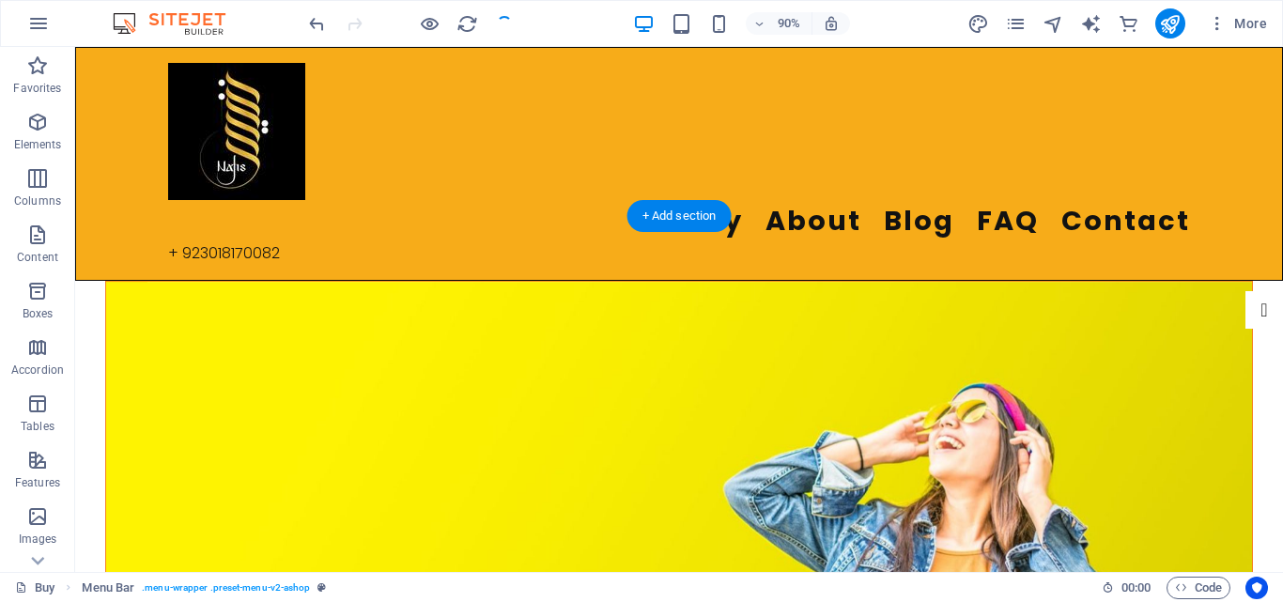
checkbox input "false"
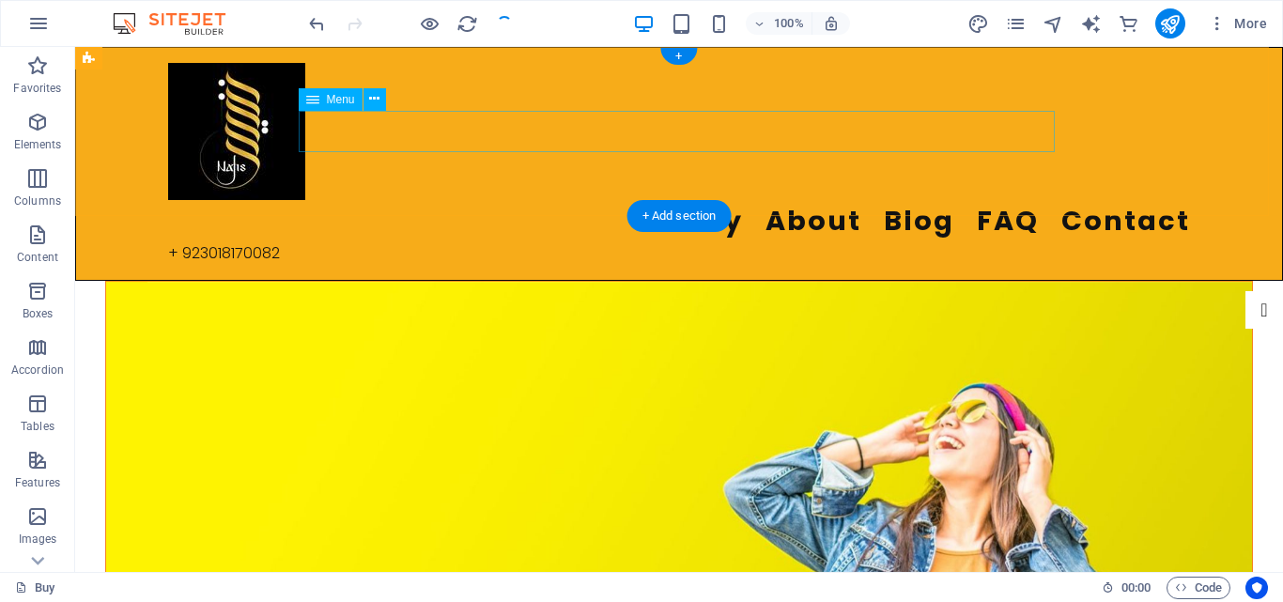
click at [592, 200] on nav "Buy About Blog FAQ Contact" at bounding box center [679, 221] width 1022 height 42
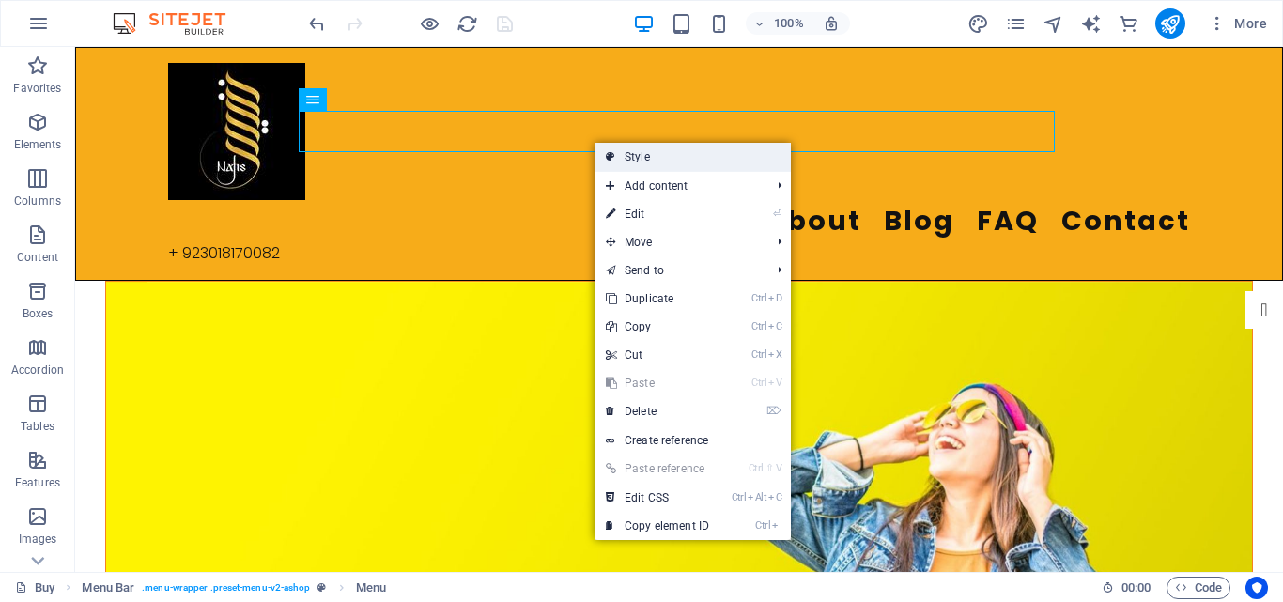
click at [638, 162] on link "Style" at bounding box center [692, 157] width 196 height 28
select select "rem"
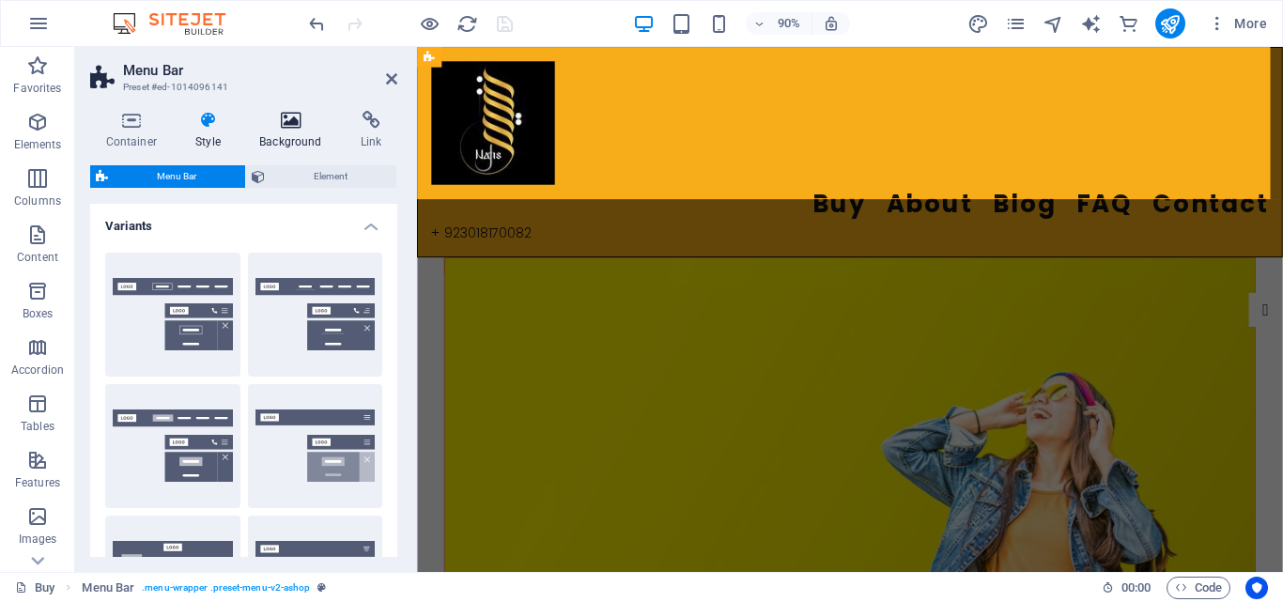
click at [300, 132] on h4 "Background" at bounding box center [294, 130] width 101 height 39
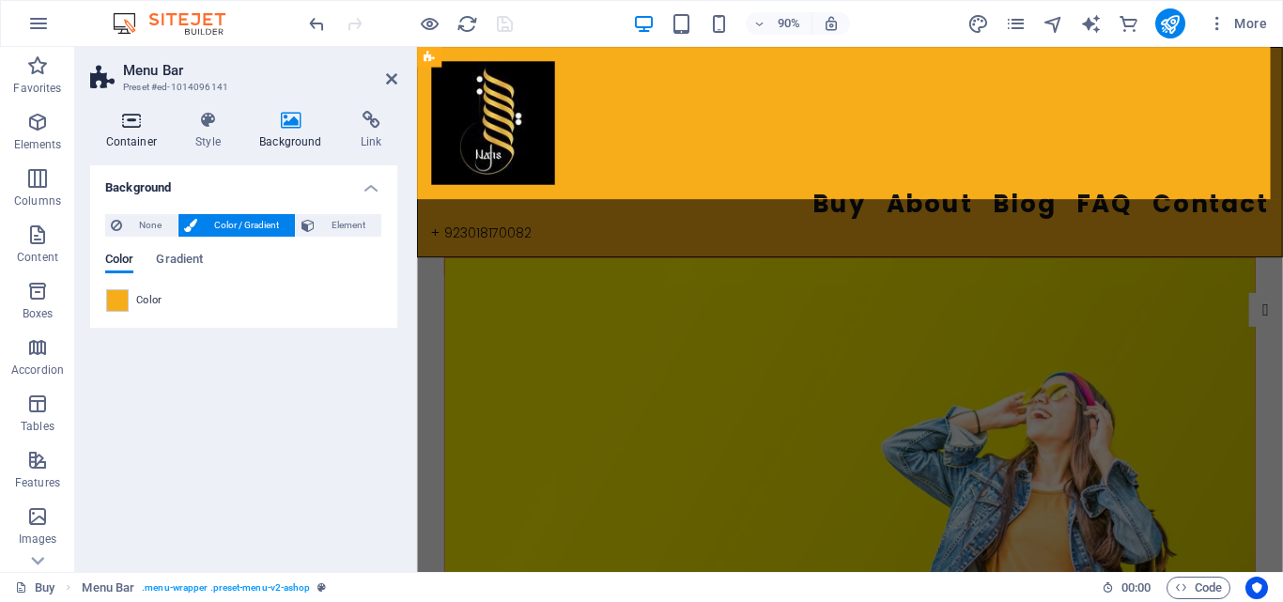
click at [140, 137] on h4 "Container" at bounding box center [135, 130] width 90 height 39
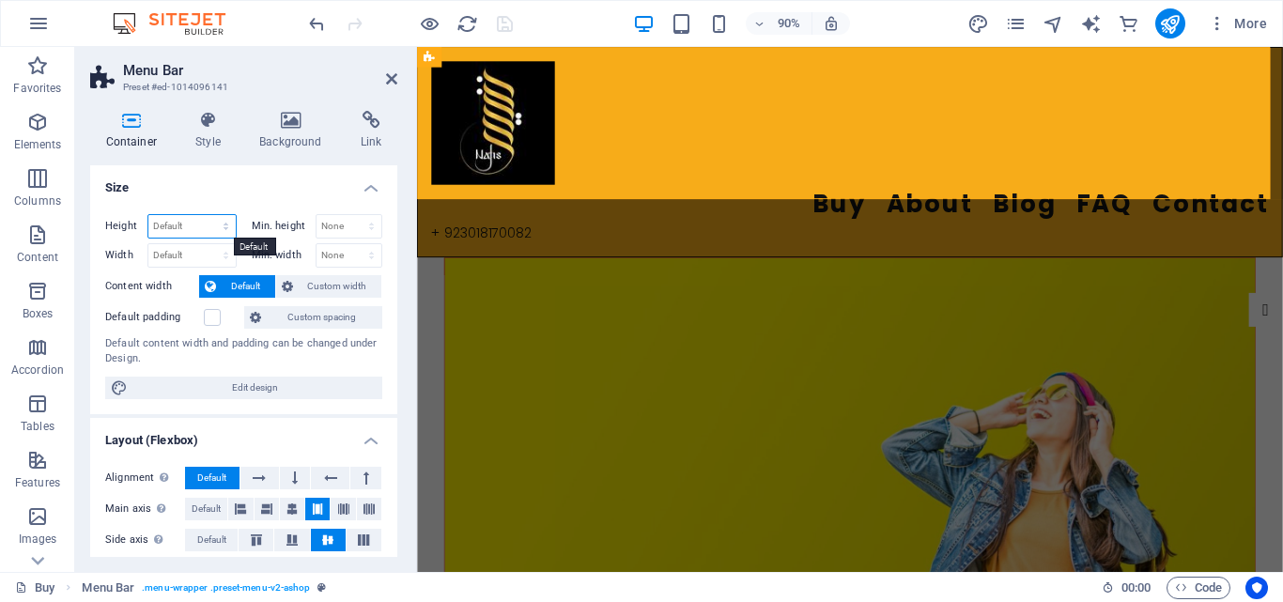
click at [229, 230] on select "Default px rem % vh vw" at bounding box center [191, 226] width 87 height 23
select select "vw"
click at [207, 215] on select "Default px rem % vh vw" at bounding box center [191, 226] width 87 height 23
type input "17.6"
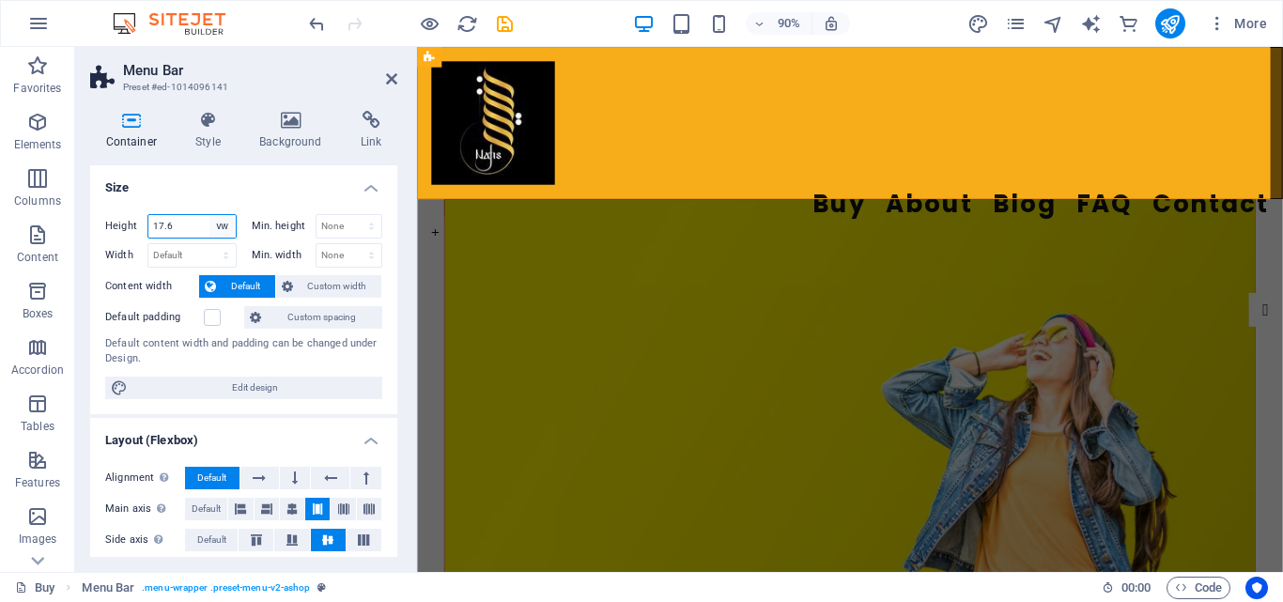
click at [209, 225] on select "Default px rem % vh vw" at bounding box center [222, 226] width 26 height 23
select select "rem"
click at [209, 215] on select "Default px rem % vh vw" at bounding box center [222, 226] width 26 height 23
type input "11.125"
click at [205, 227] on input "11.125" at bounding box center [191, 226] width 87 height 23
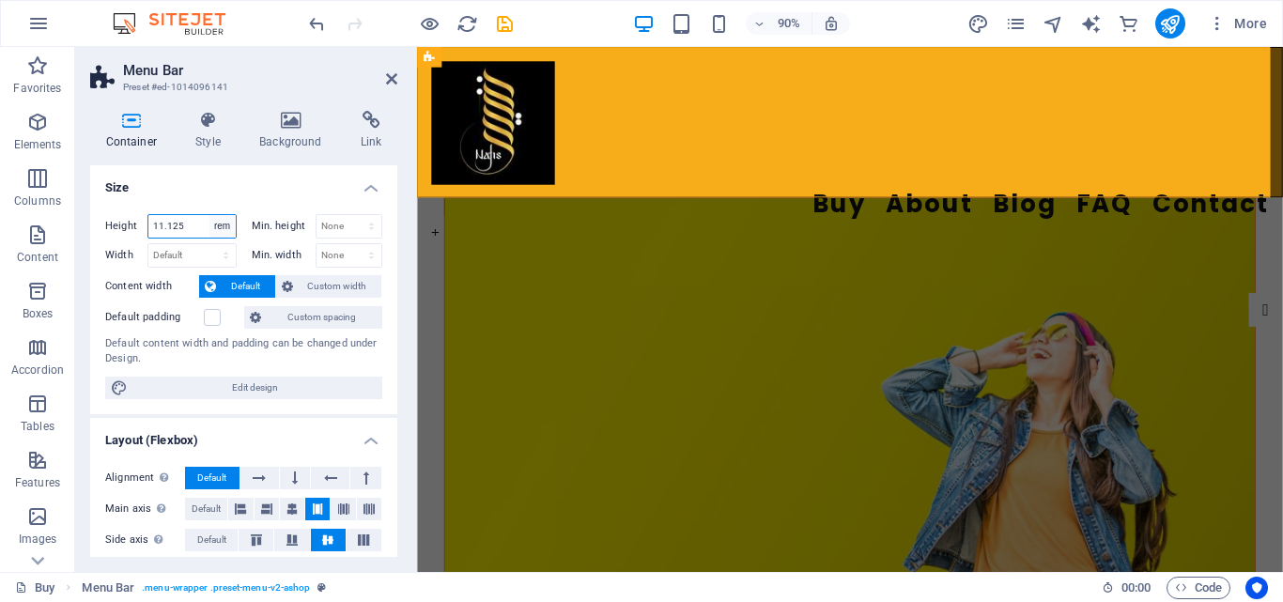
click at [219, 226] on select "Default px rem % vh vw" at bounding box center [222, 226] width 26 height 23
select select "default"
click at [209, 215] on select "Default px rem % vh vw" at bounding box center [222, 226] width 26 height 23
select select "DISABLED_OPTION_VALUE"
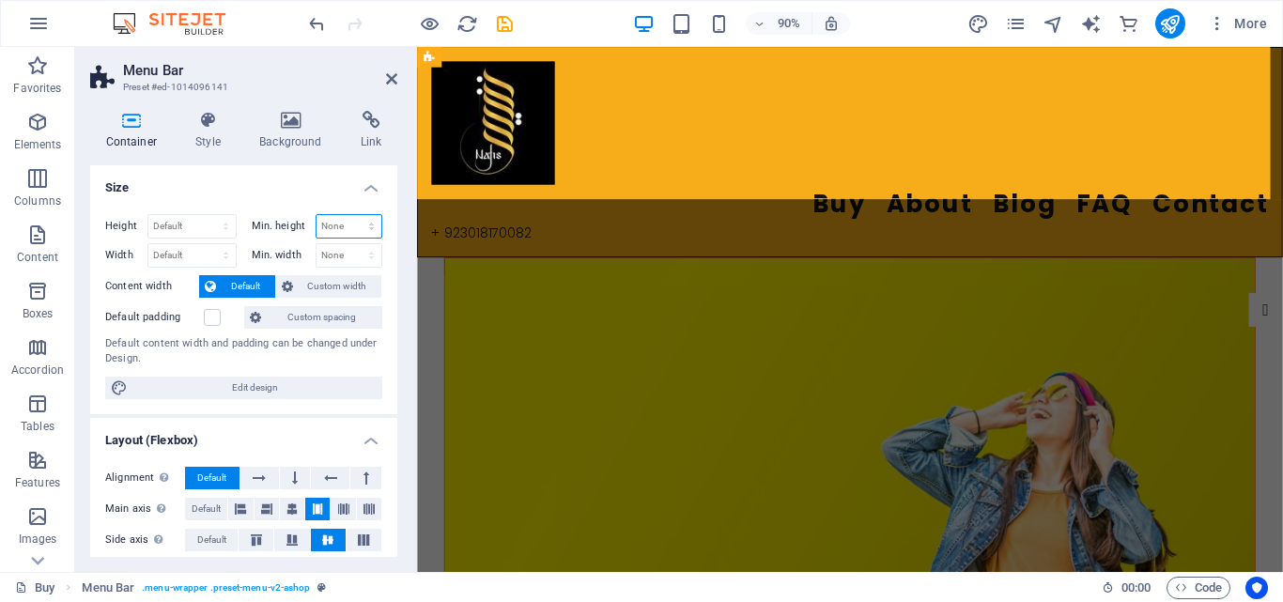
click at [340, 227] on select "None px rem % vh vw" at bounding box center [349, 226] width 66 height 23
click at [316, 215] on select "None px rem % vh vw" at bounding box center [349, 226] width 66 height 23
select select "DISABLED_OPTION_VALUE"
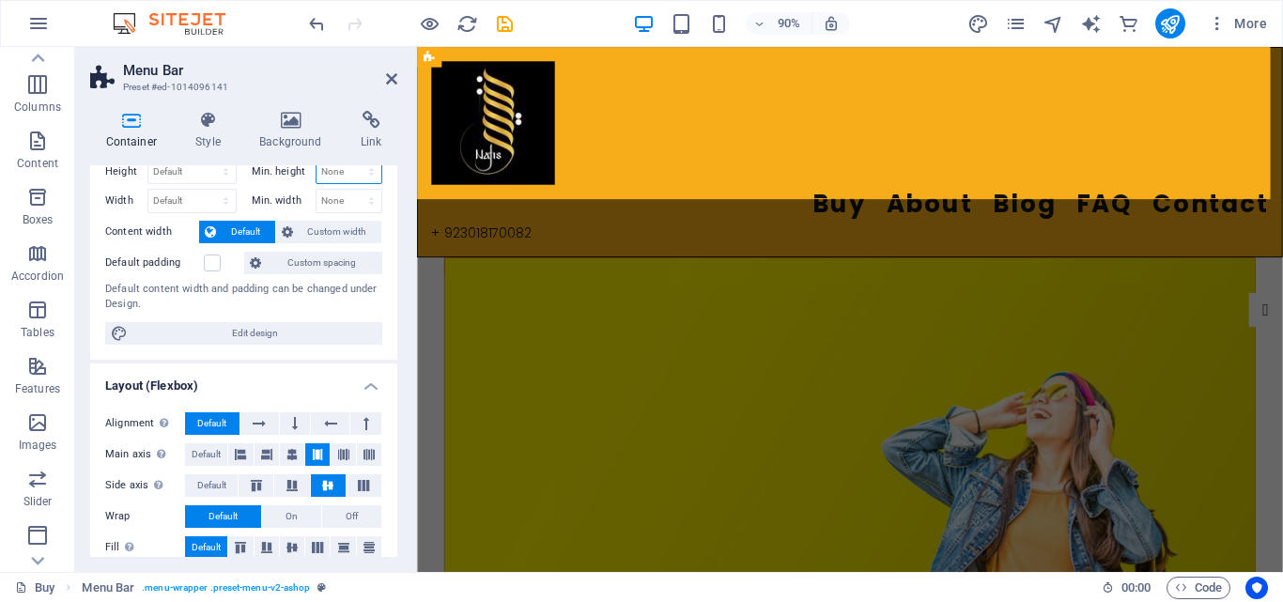
scroll to position [0, 0]
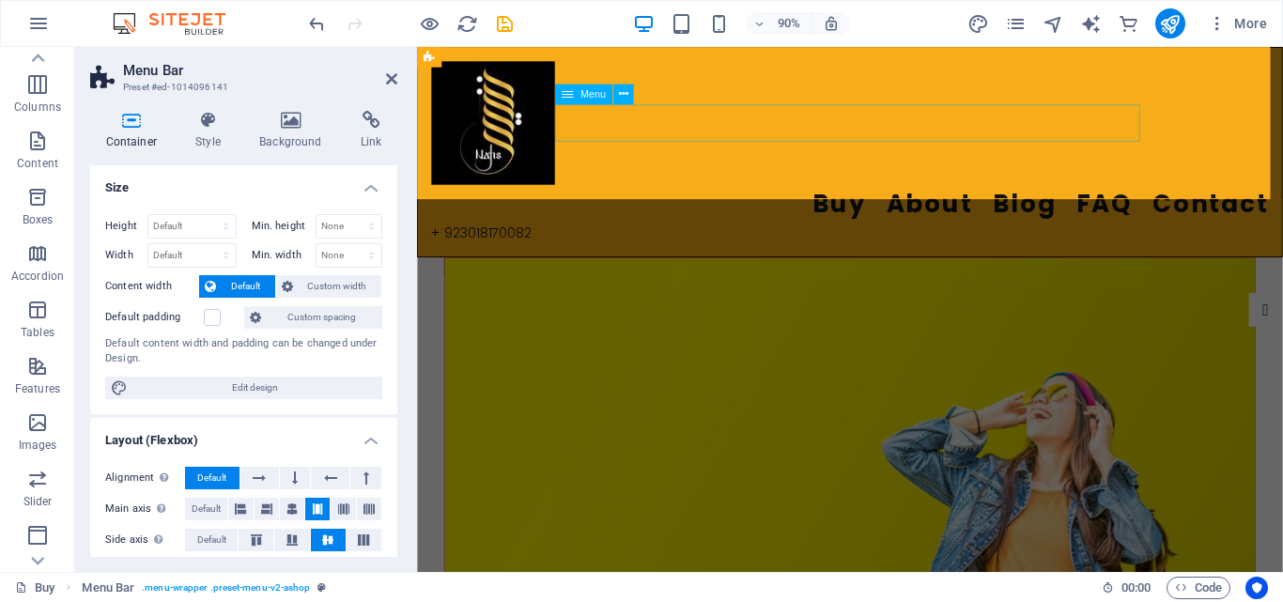
click at [757, 200] on nav "Buy About Blog FAQ Contact" at bounding box center [898, 221] width 930 height 42
click at [622, 94] on icon at bounding box center [623, 94] width 9 height 18
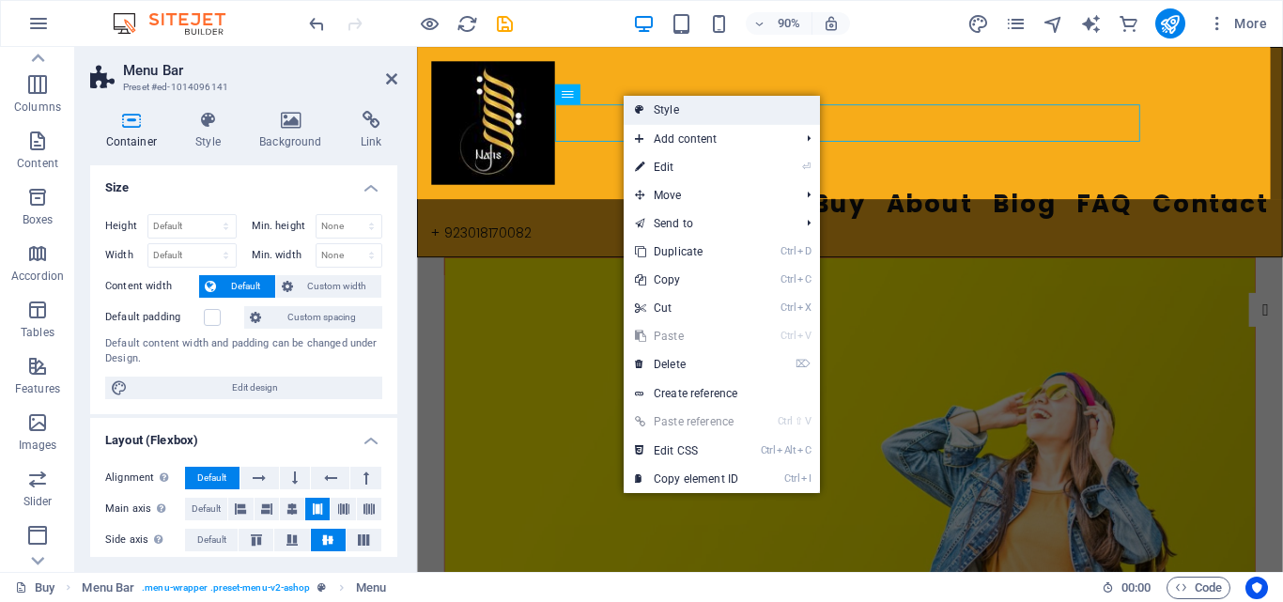
drag, startPoint x: 660, startPoint y: 112, endPoint x: 269, endPoint y: 73, distance: 392.5
click at [660, 112] on link "Style" at bounding box center [721, 110] width 196 height 28
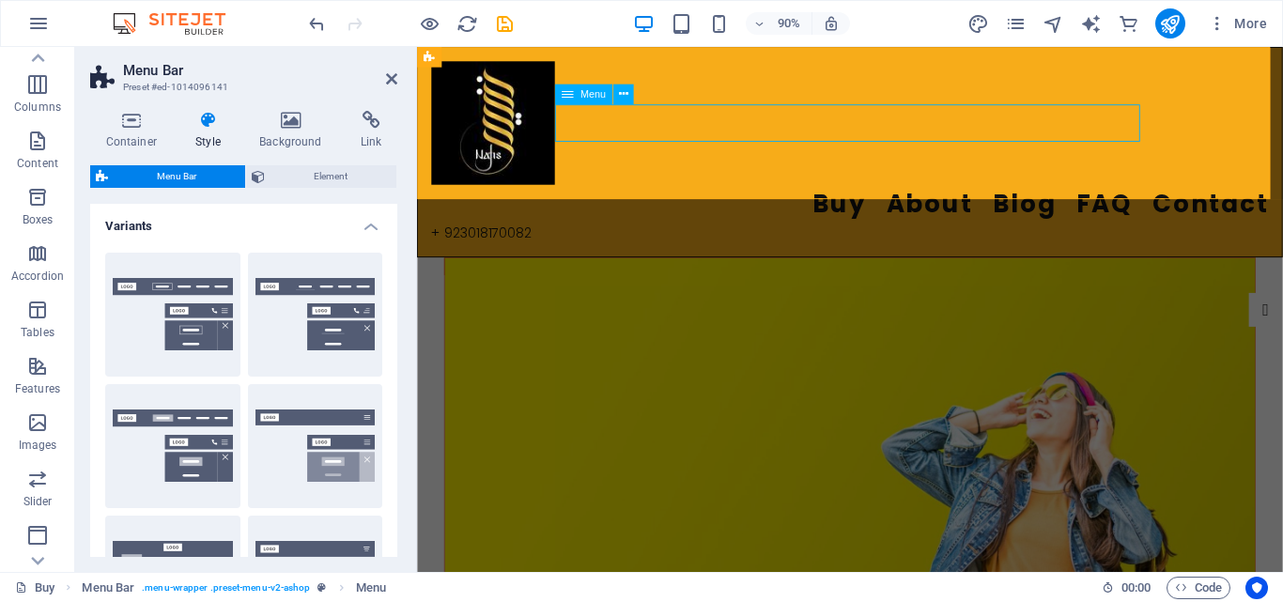
click at [765, 200] on nav "Buy About Blog FAQ Contact" at bounding box center [898, 221] width 930 height 42
select select
select select "1"
select select
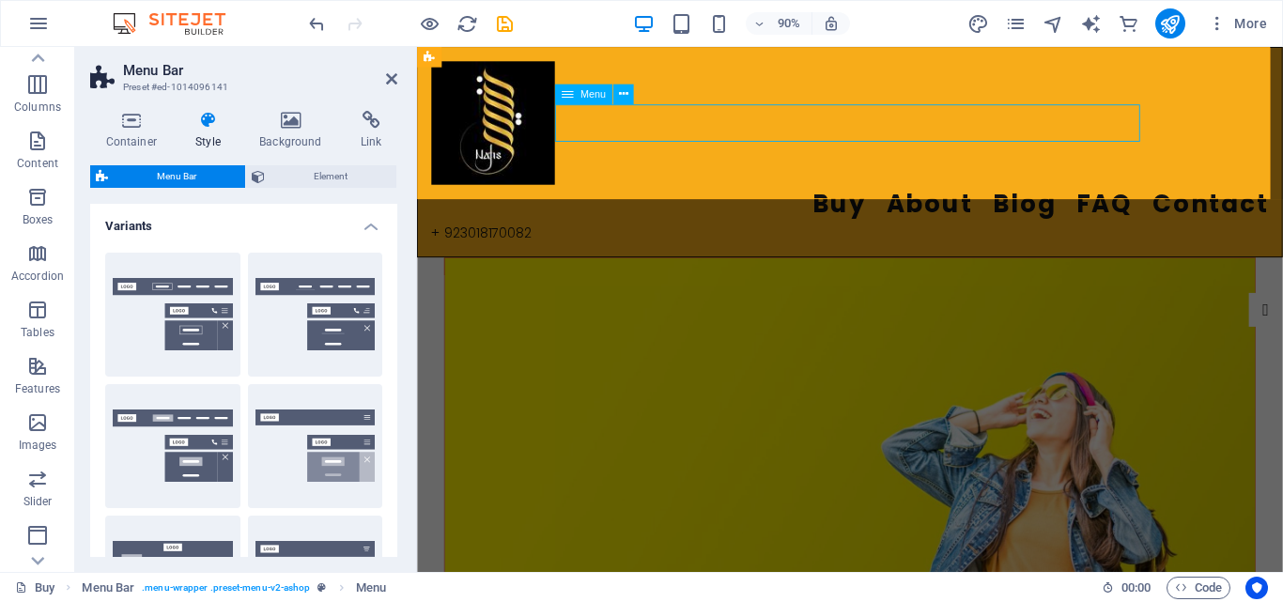
select select "2"
select select
select select "3"
select select
select select "4"
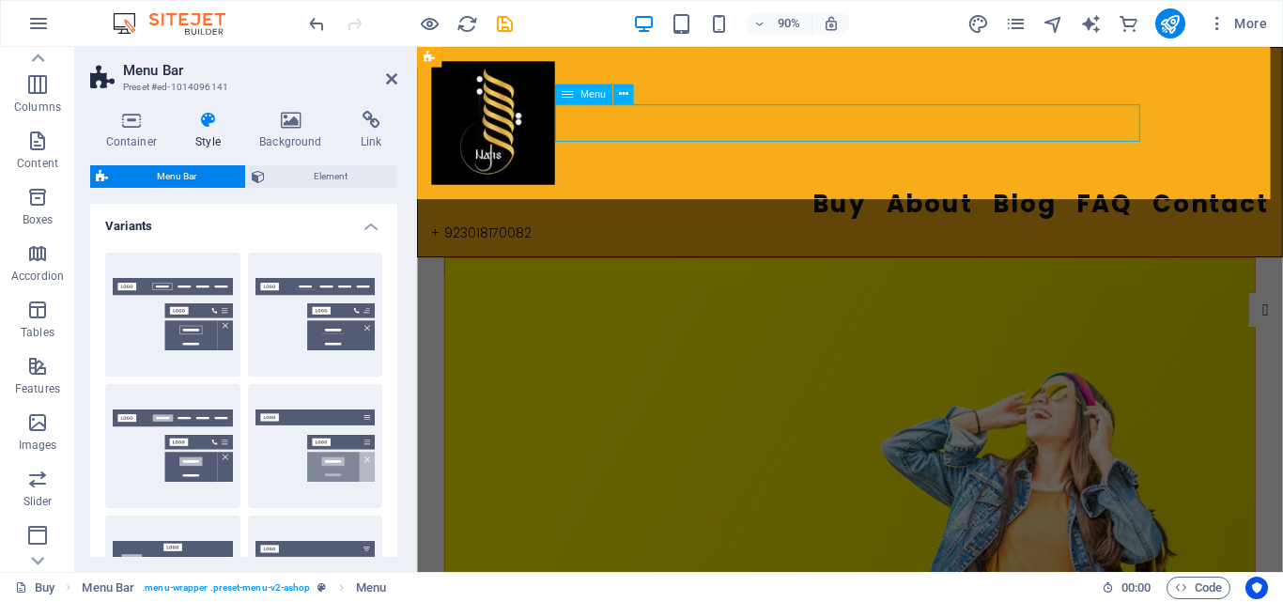
select select
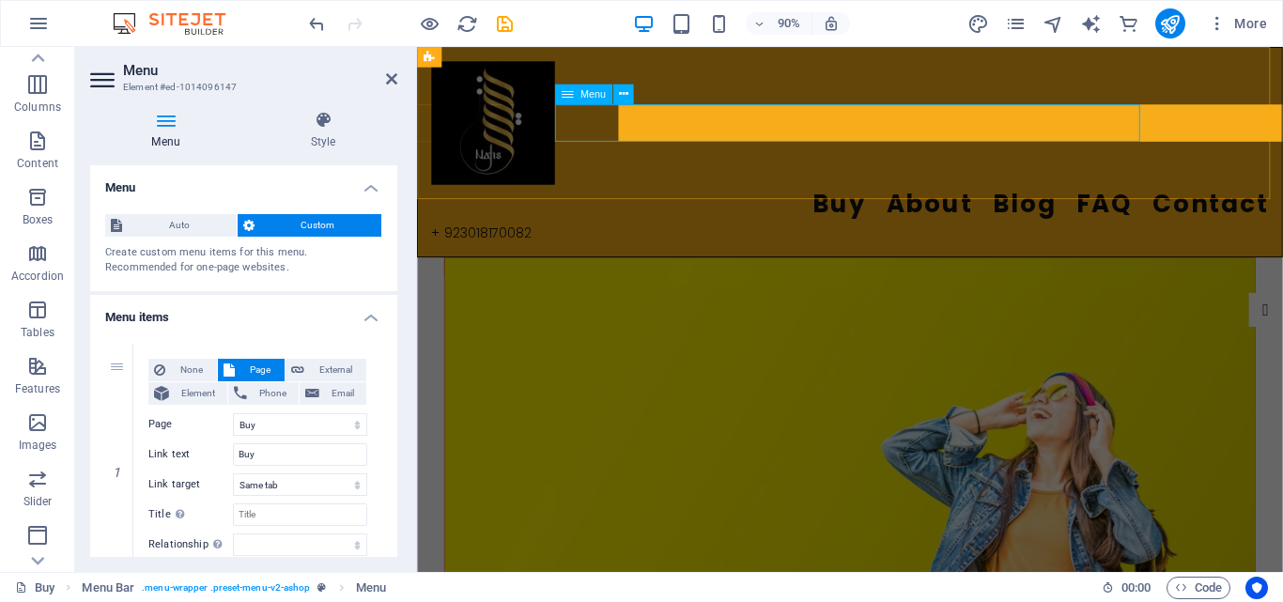
click at [765, 200] on nav "Buy About Blog FAQ Contact" at bounding box center [898, 221] width 930 height 42
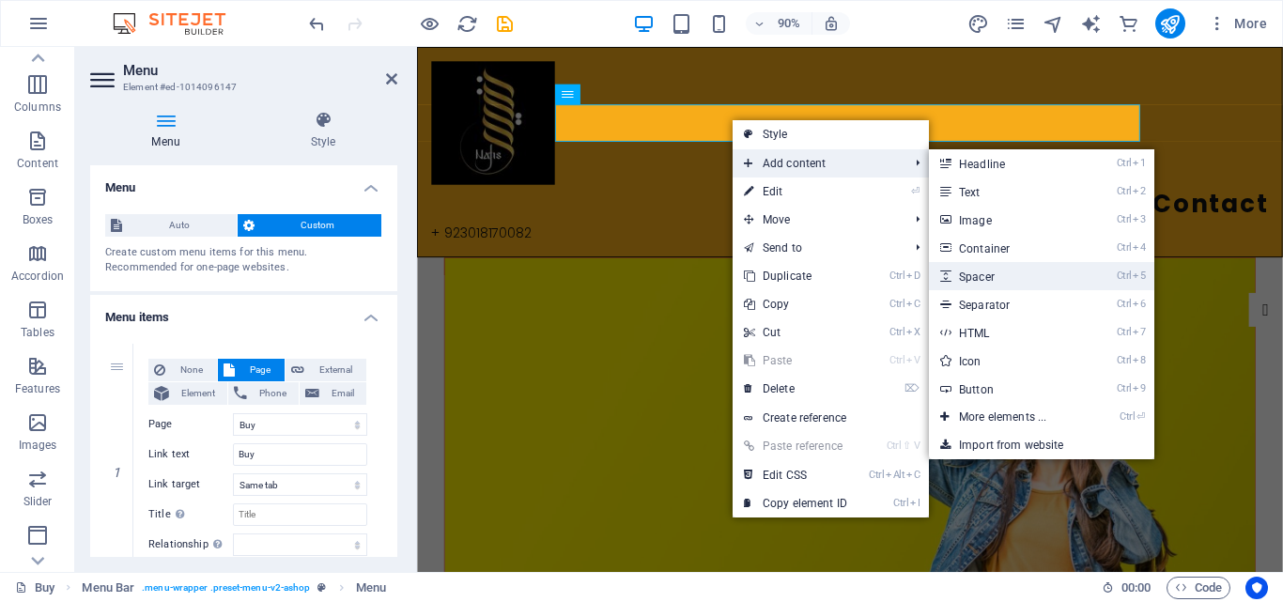
click at [998, 280] on link "Ctrl 5 Spacer" at bounding box center [1006, 276] width 155 height 28
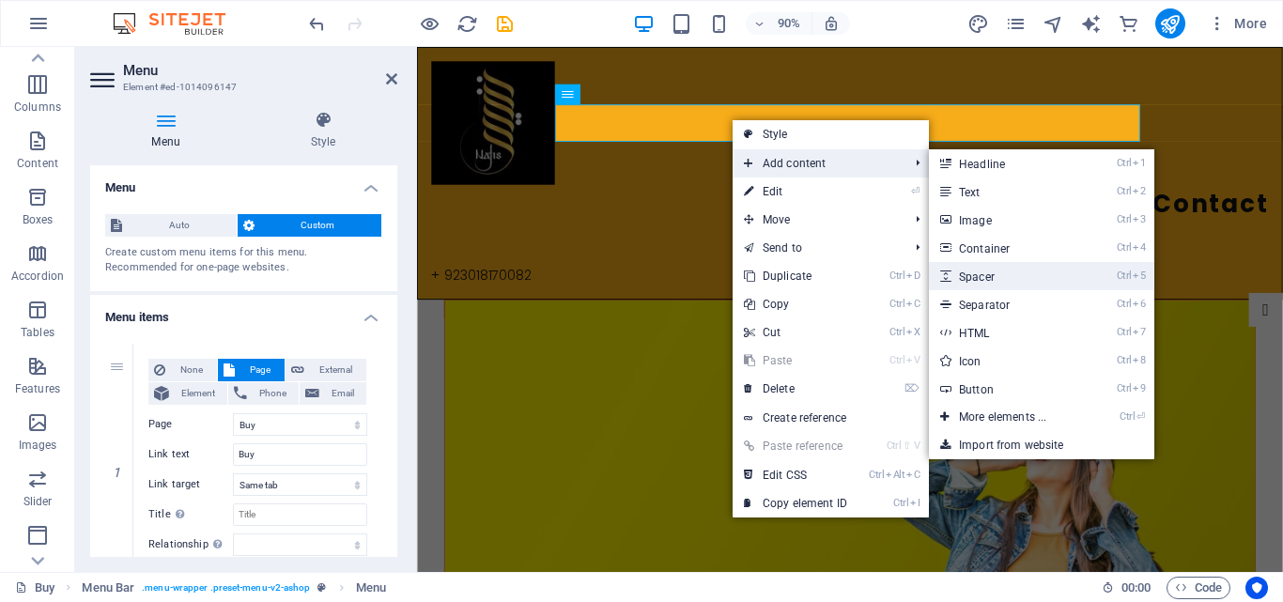
select select "px"
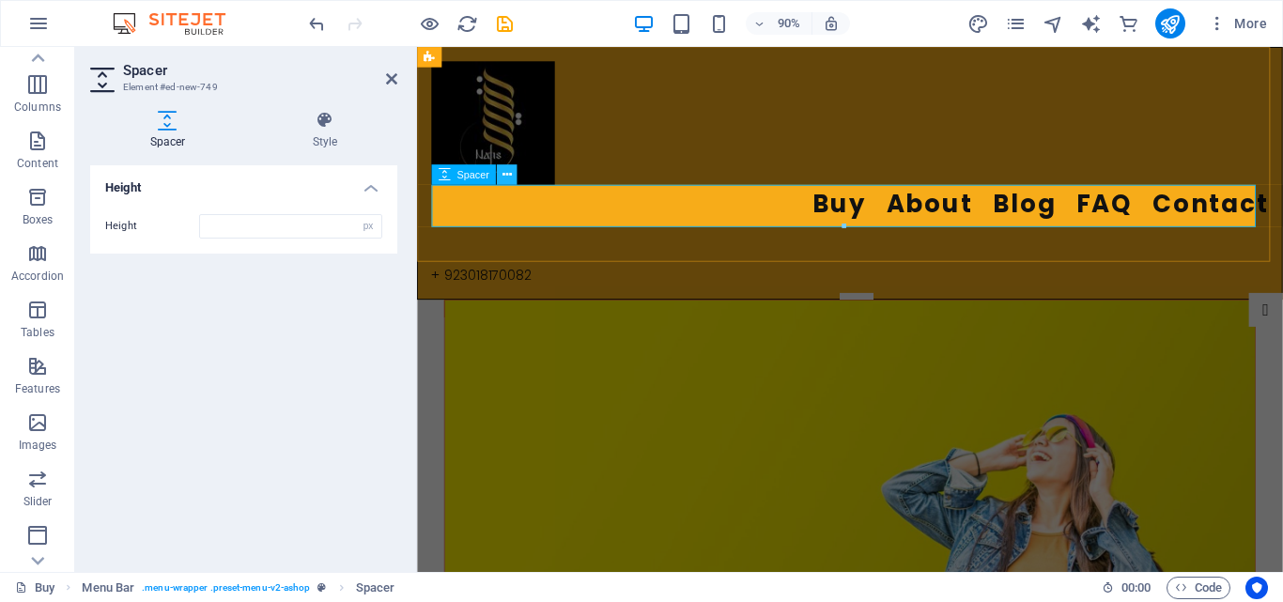
click at [500, 179] on button at bounding box center [507, 174] width 21 height 21
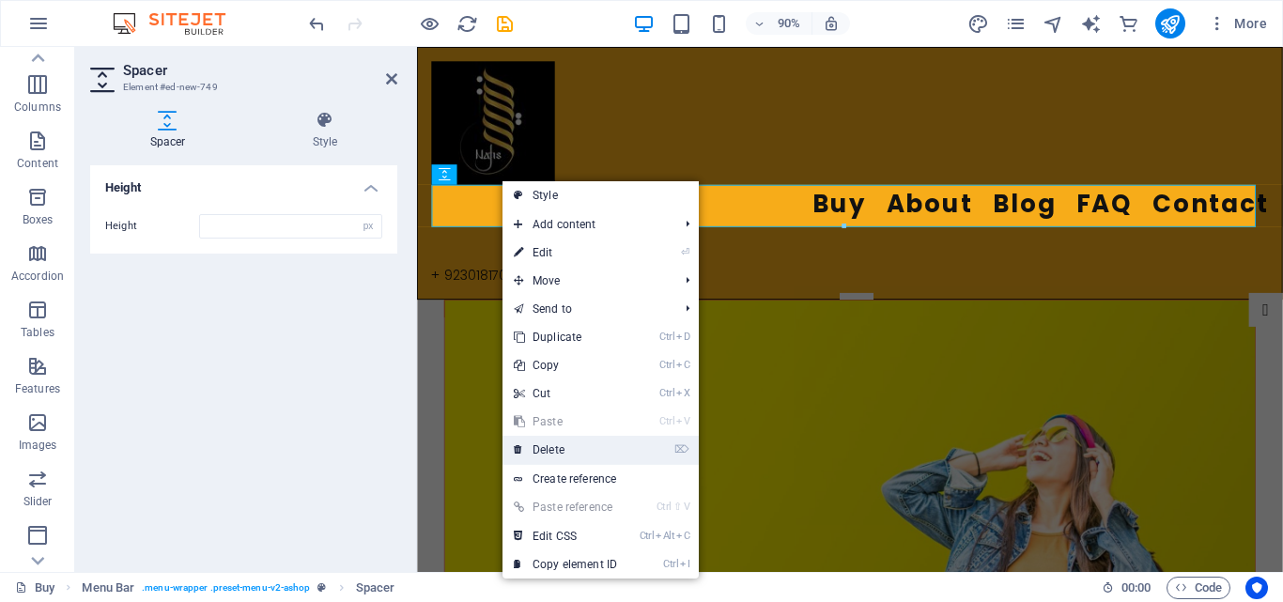
click at [581, 444] on link "⌦ Delete" at bounding box center [565, 450] width 126 height 28
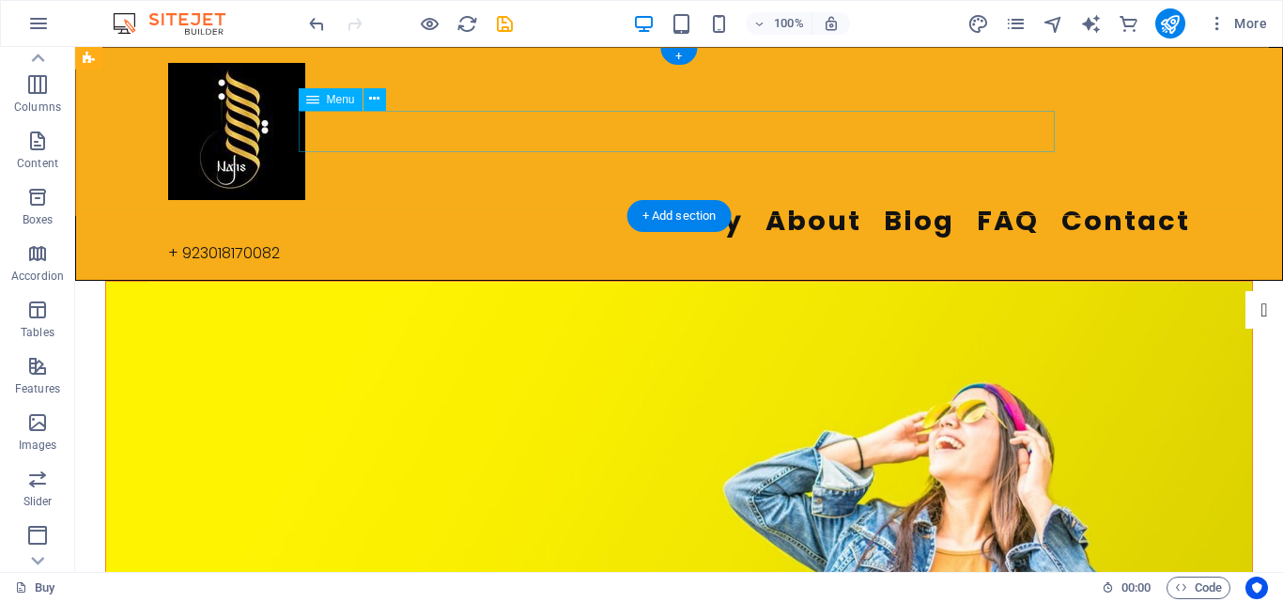
click at [638, 200] on nav "Buy About Blog FAQ Contact" at bounding box center [679, 221] width 1022 height 42
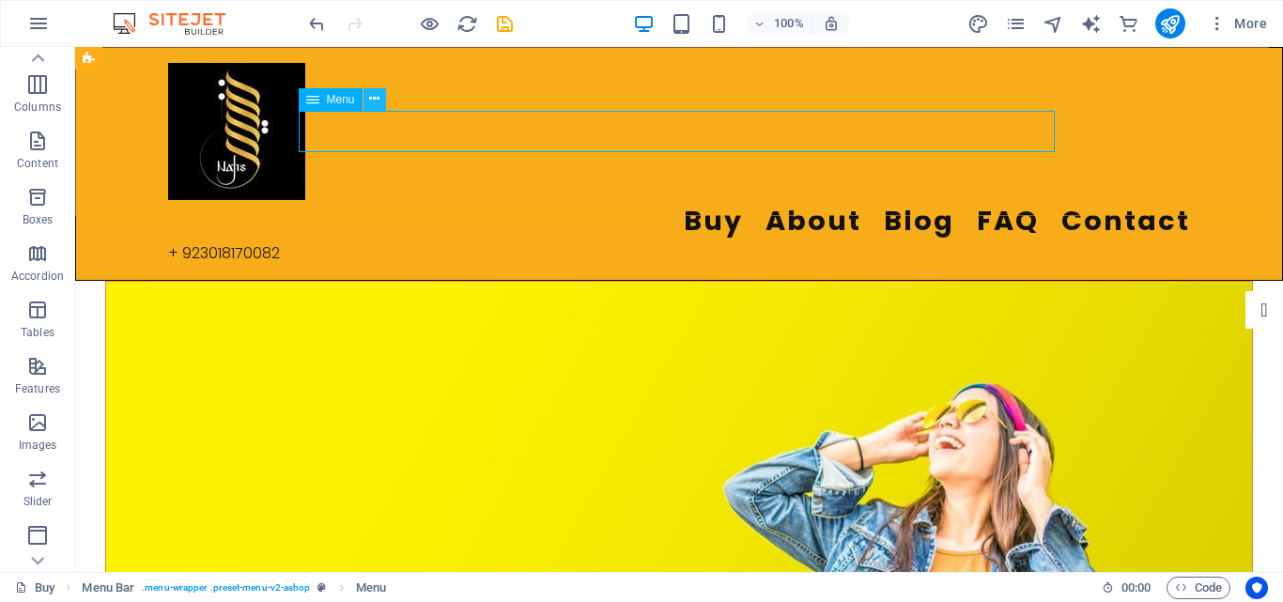
click at [377, 102] on icon at bounding box center [374, 99] width 10 height 20
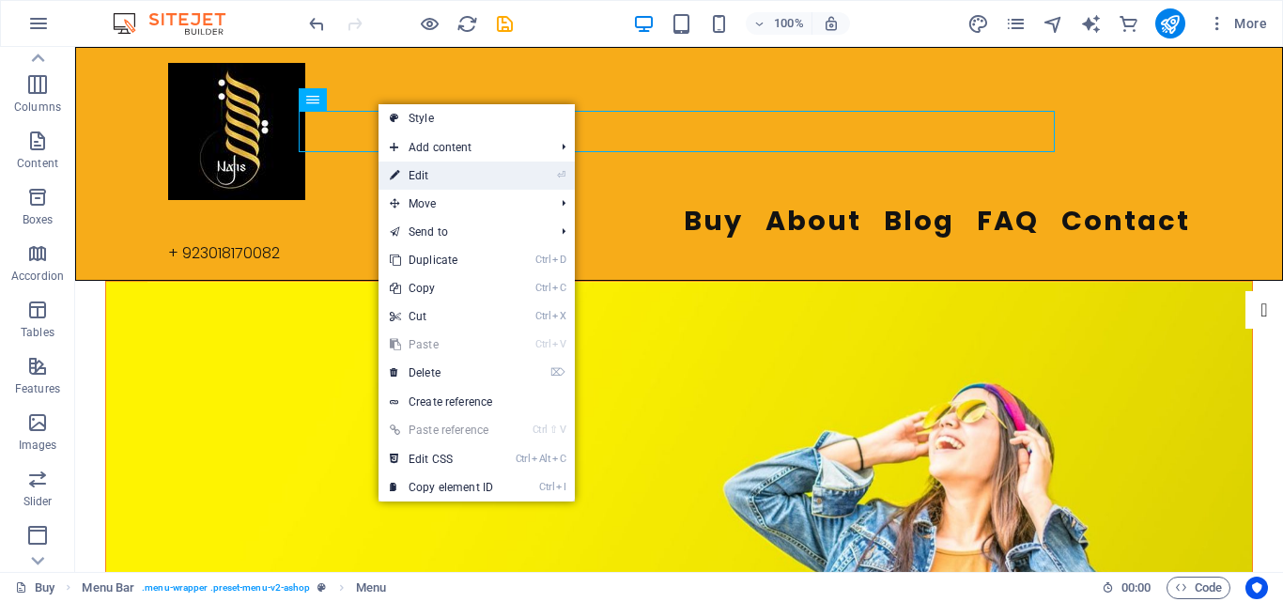
click at [485, 176] on link "⏎ Edit" at bounding box center [441, 176] width 126 height 28
select select
select select "1"
select select
select select "2"
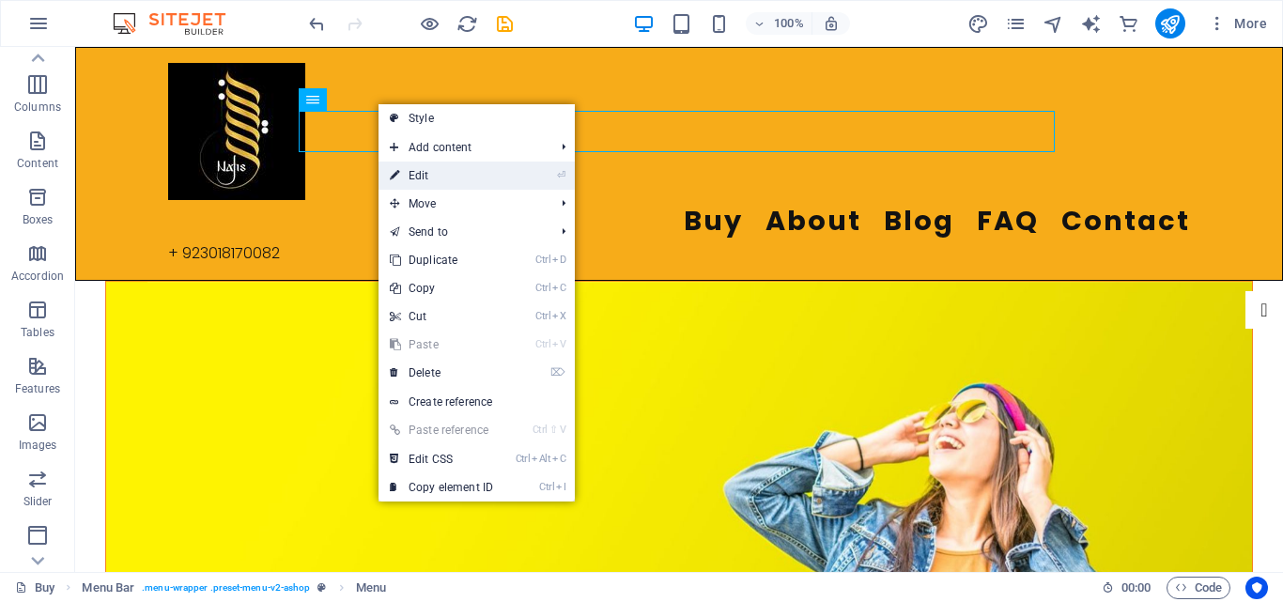
select select
select select "3"
select select
select select "4"
select select
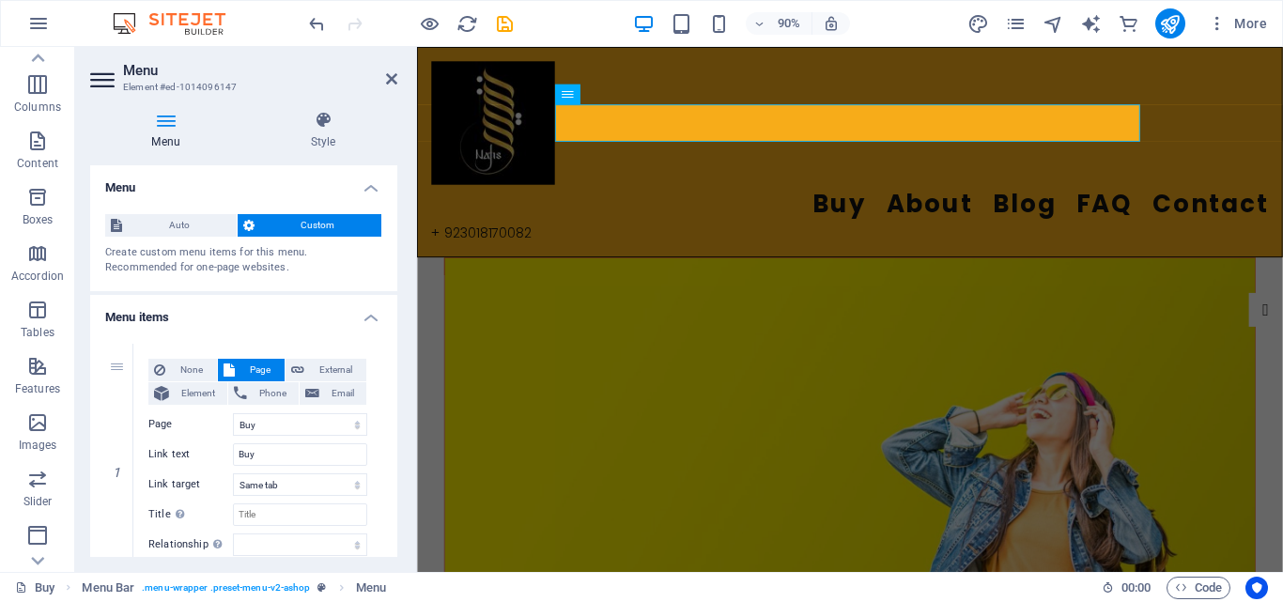
click at [165, 125] on icon at bounding box center [165, 120] width 151 height 19
click at [331, 136] on h4 "Style" at bounding box center [323, 130] width 148 height 39
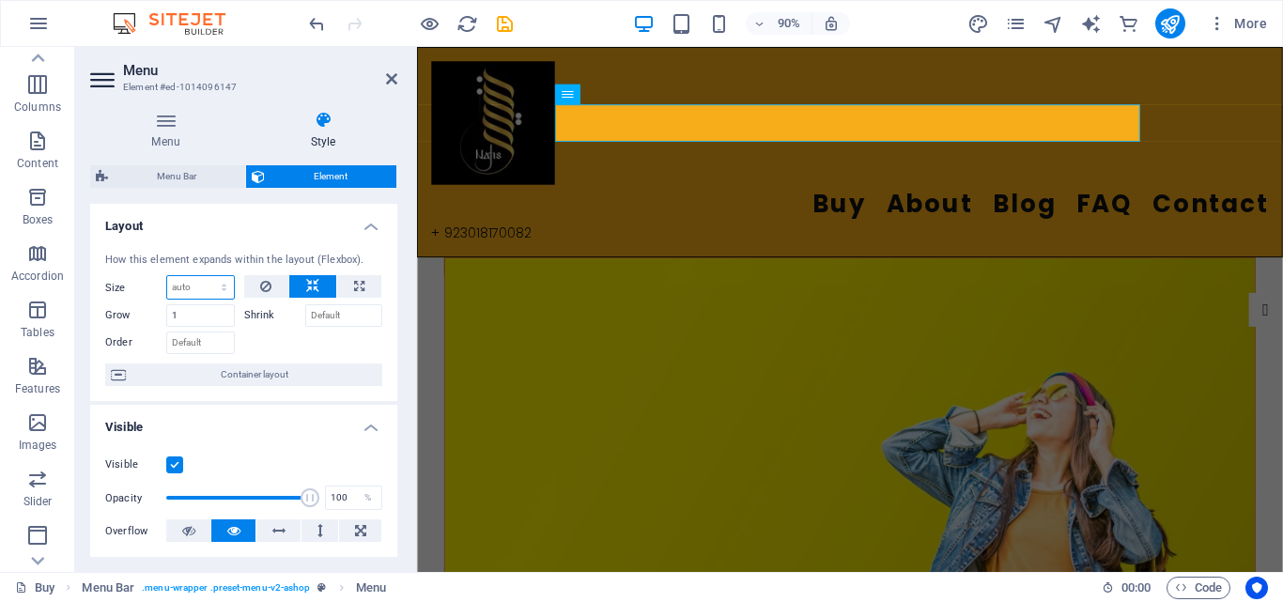
click at [223, 288] on select "Default auto px % 1/1 1/2 1/3 1/4 1/5 1/6 1/7 1/8 1/9 1/10" at bounding box center [200, 287] width 67 height 23
select select "1/1"
click at [205, 276] on select "Default auto px % 1/1 1/2 1/3 1/4 1/5 1/6 1/7 1/8 1/9 1/10" at bounding box center [200, 287] width 67 height 23
type input "100"
select select "%"
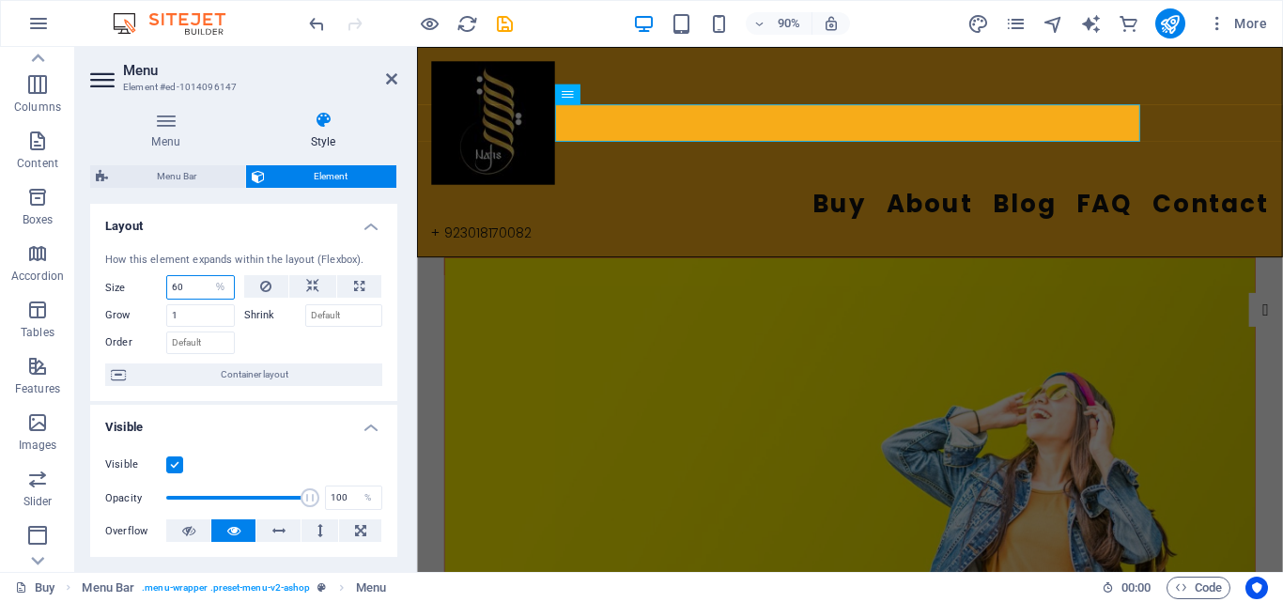
drag, startPoint x: 194, startPoint y: 286, endPoint x: 172, endPoint y: 283, distance: 22.8
click at [172, 283] on input "60" at bounding box center [200, 287] width 67 height 23
drag, startPoint x: 192, startPoint y: 286, endPoint x: 145, endPoint y: 282, distance: 48.1
click at [145, 282] on div "Size 30 Default auto px % 1/1 1/2 1/3 1/4 1/5 1/6 1/7 1/8 1/9 1/10" at bounding box center [170, 287] width 130 height 24
click at [187, 291] on input "10" at bounding box center [200, 287] width 67 height 23
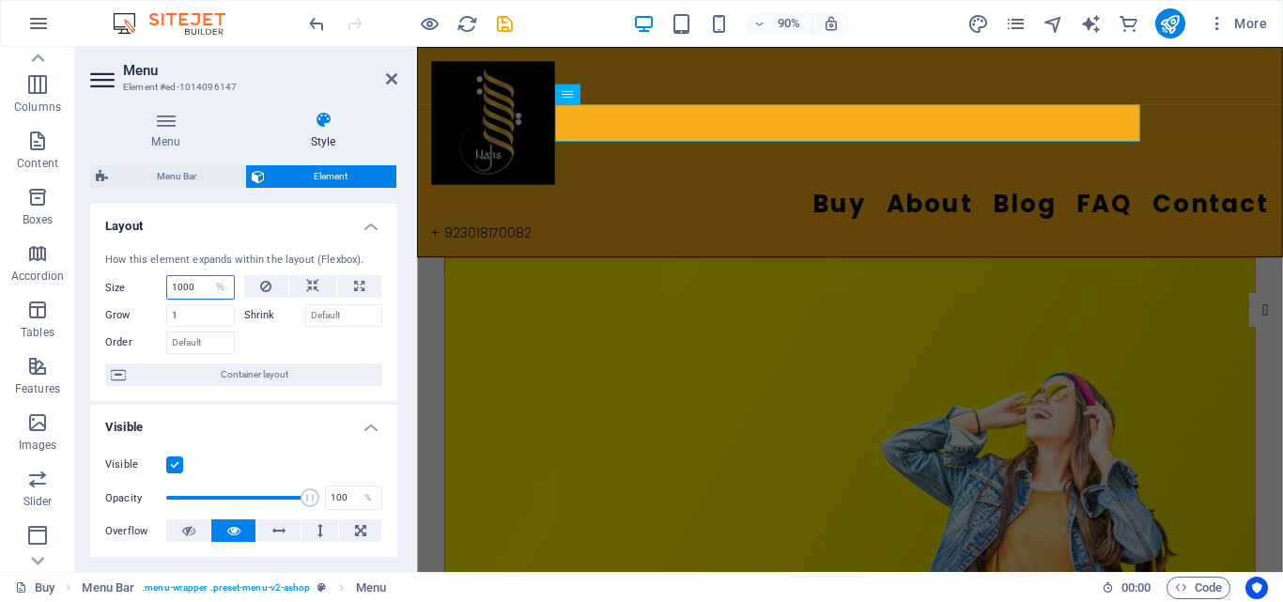
type input "1000"
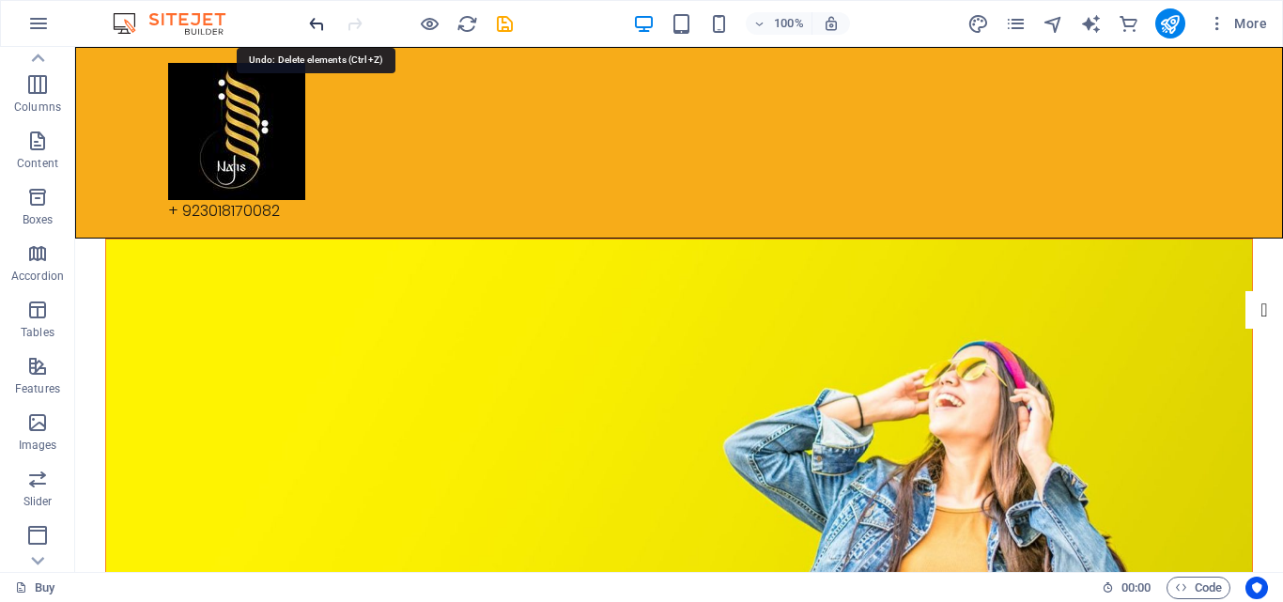
click at [313, 20] on icon "undo" at bounding box center [317, 24] width 22 height 22
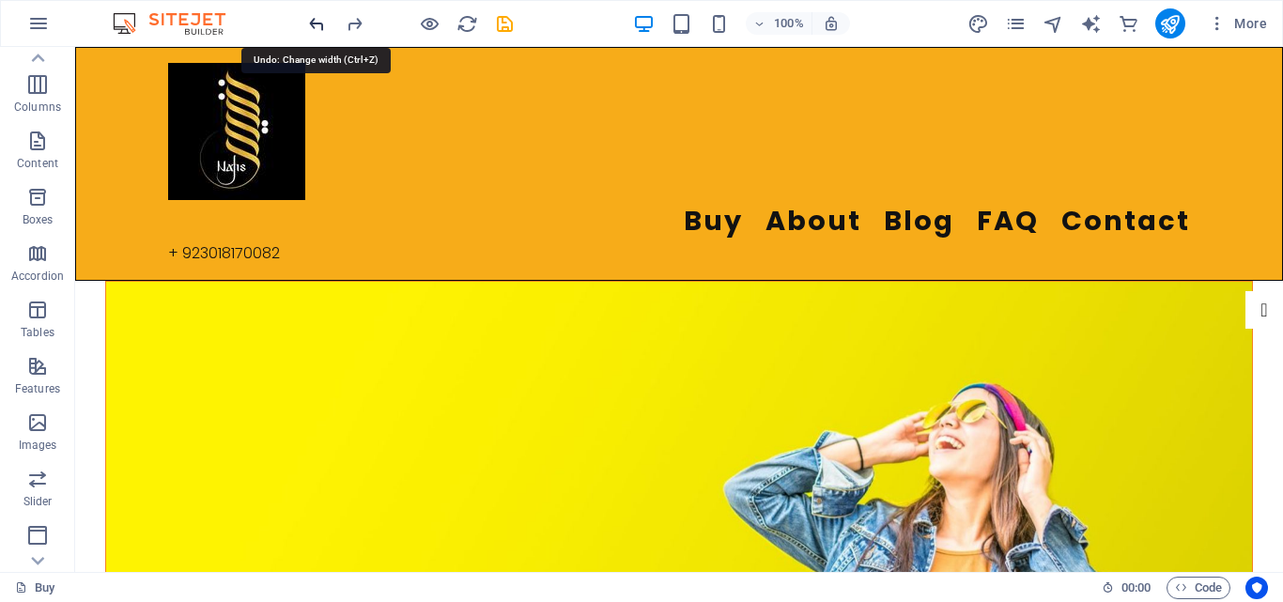
click at [313, 20] on icon "undo" at bounding box center [317, 24] width 22 height 22
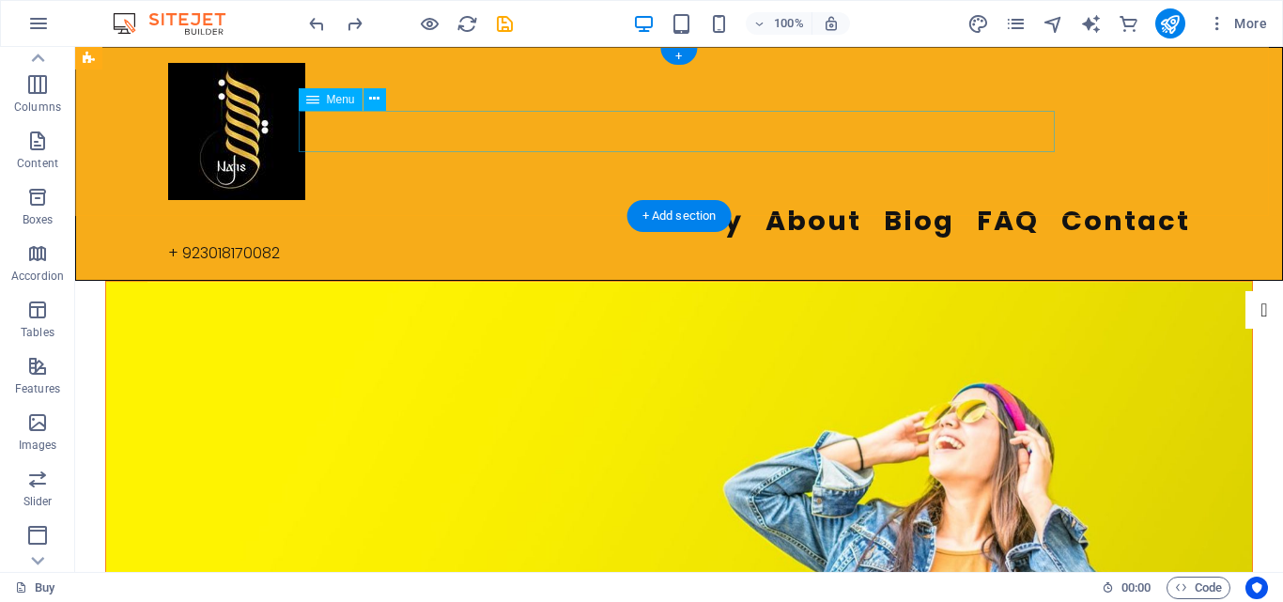
click at [585, 200] on nav "Buy About Blog FAQ Contact" at bounding box center [679, 221] width 1022 height 42
click at [379, 200] on nav "Buy About Blog FAQ Contact" at bounding box center [679, 221] width 1022 height 42
click at [463, 200] on nav "Buy About Blog FAQ Contact" at bounding box center [679, 221] width 1022 height 42
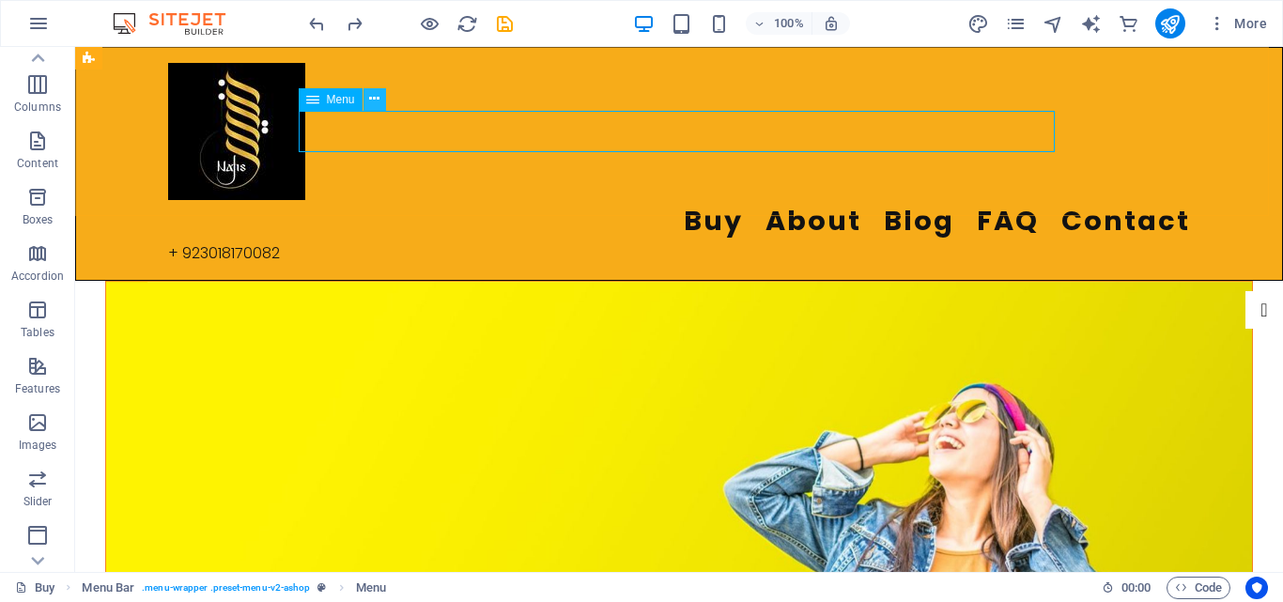
click at [372, 100] on icon at bounding box center [374, 99] width 10 height 20
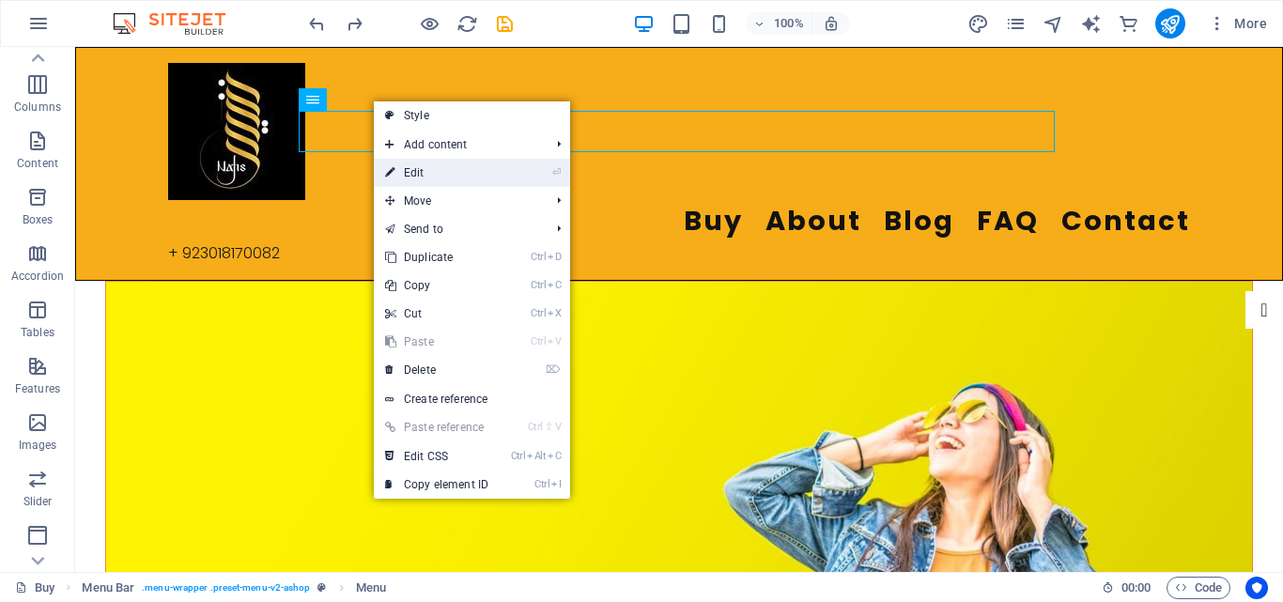
click at [538, 178] on li "⏎ Edit" at bounding box center [472, 173] width 196 height 28
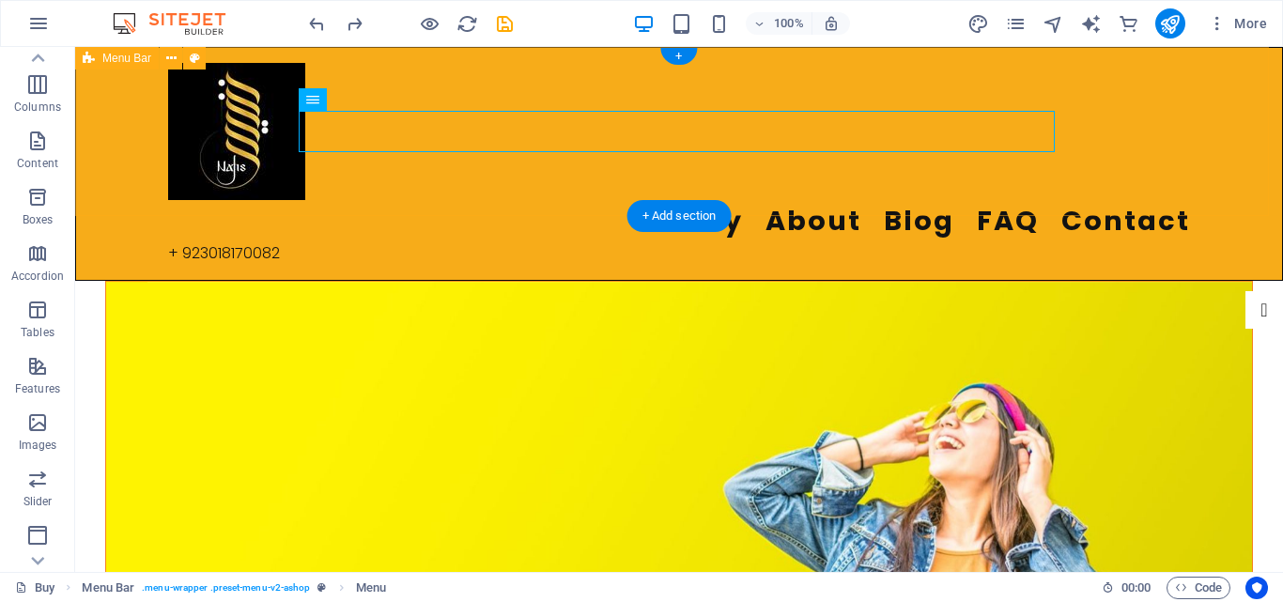
click at [395, 55] on div "Buy About Blog FAQ Contact + 923018170082 Menu" at bounding box center [679, 164] width 1208 height 234
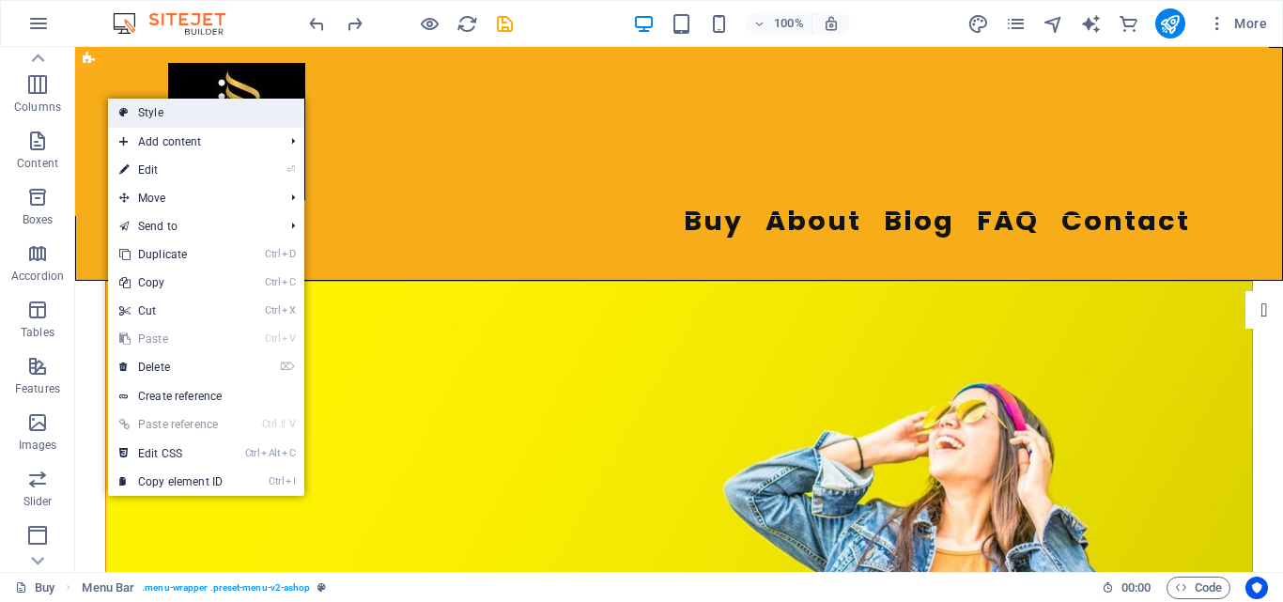
click at [145, 117] on link "Style" at bounding box center [206, 113] width 196 height 28
select select "header"
select select "rem"
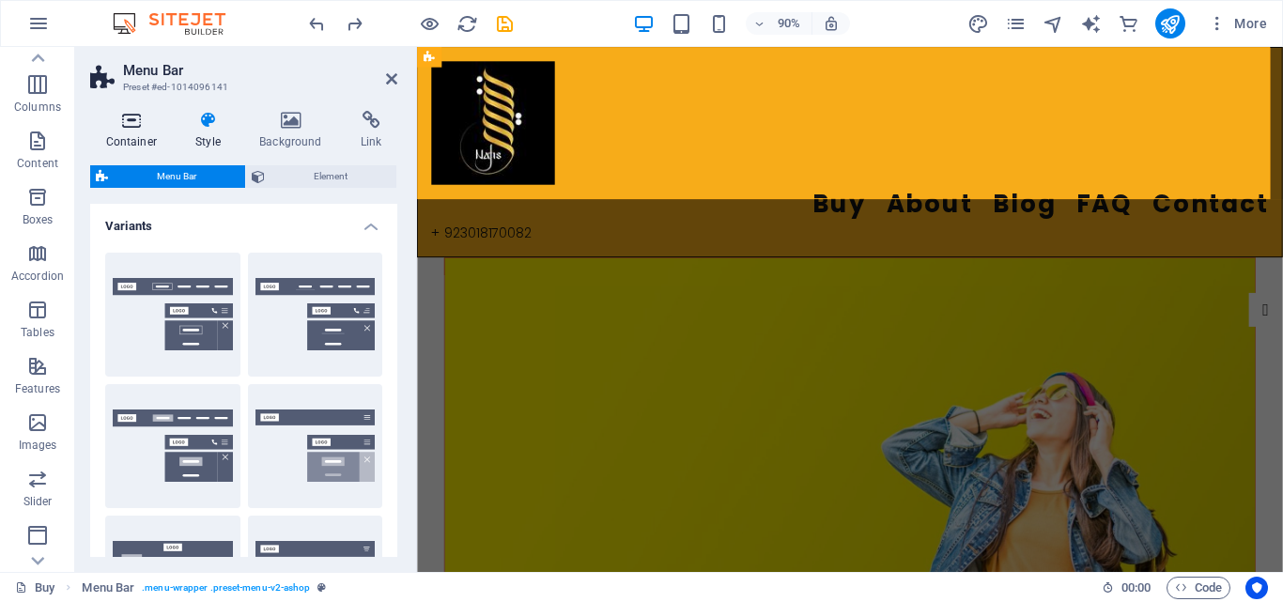
click at [132, 132] on h4 "Container" at bounding box center [135, 130] width 90 height 39
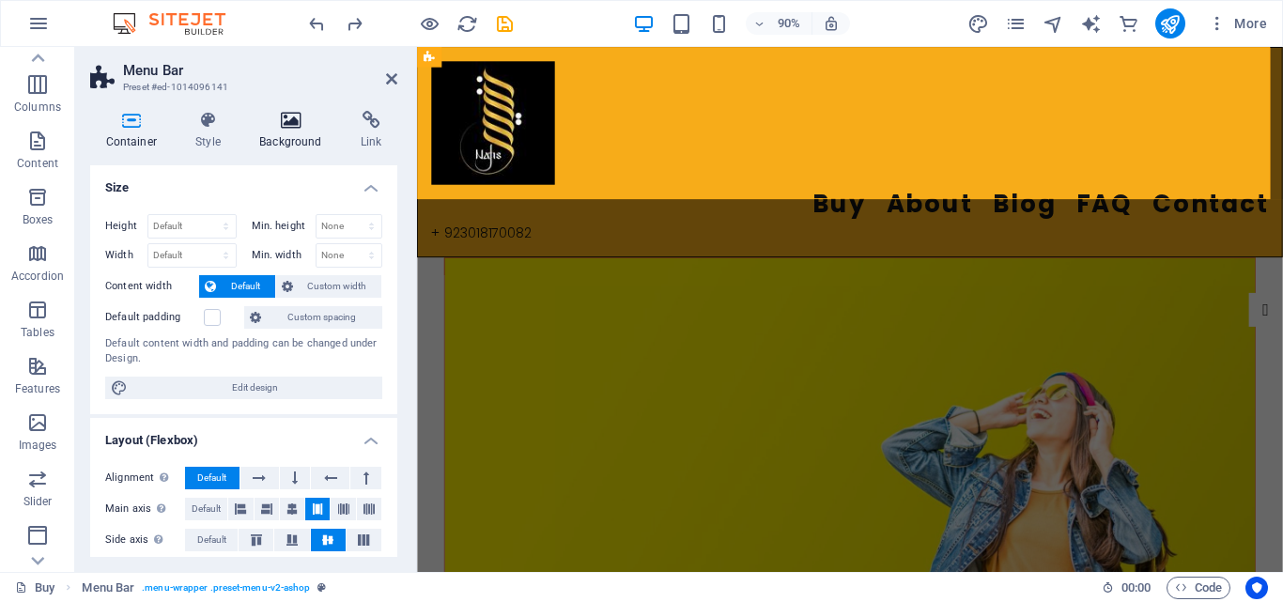
click at [290, 146] on h4 "Background" at bounding box center [294, 130] width 101 height 39
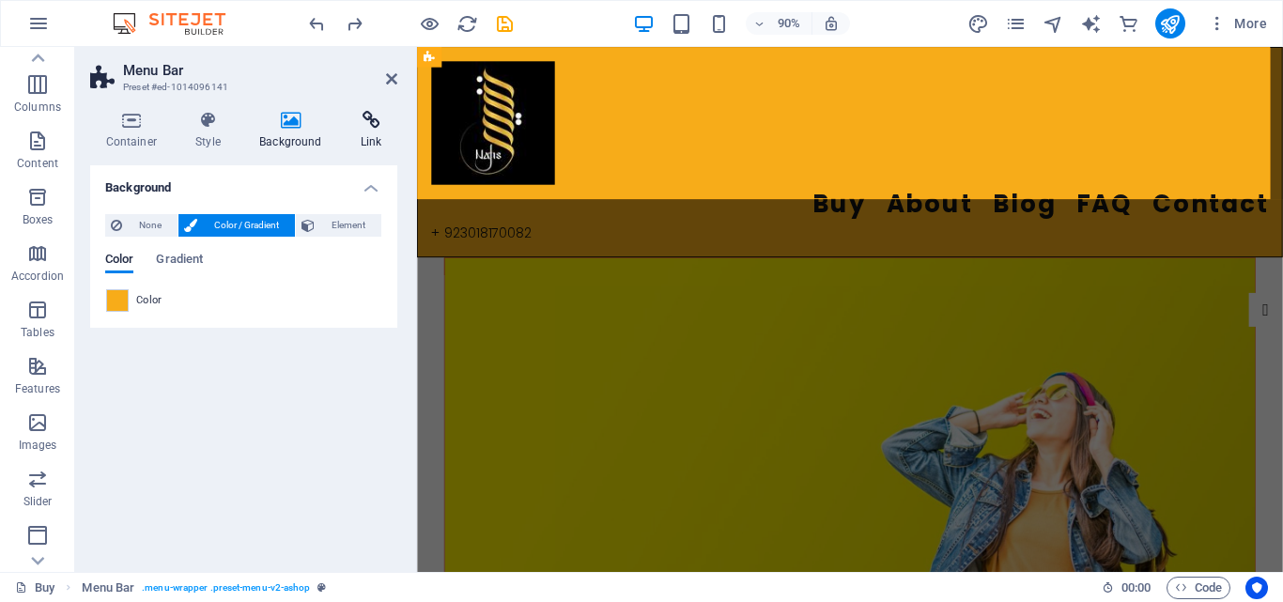
click at [368, 131] on h4 "Link" at bounding box center [371, 130] width 53 height 39
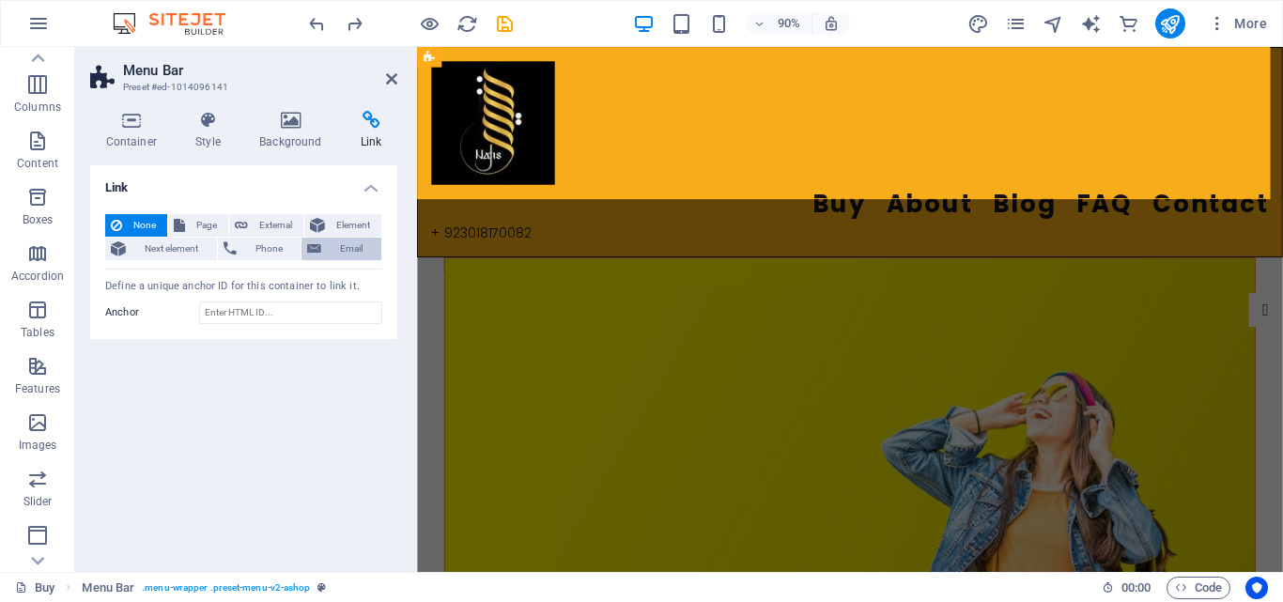
click at [362, 249] on span "Email" at bounding box center [351, 249] width 49 height 23
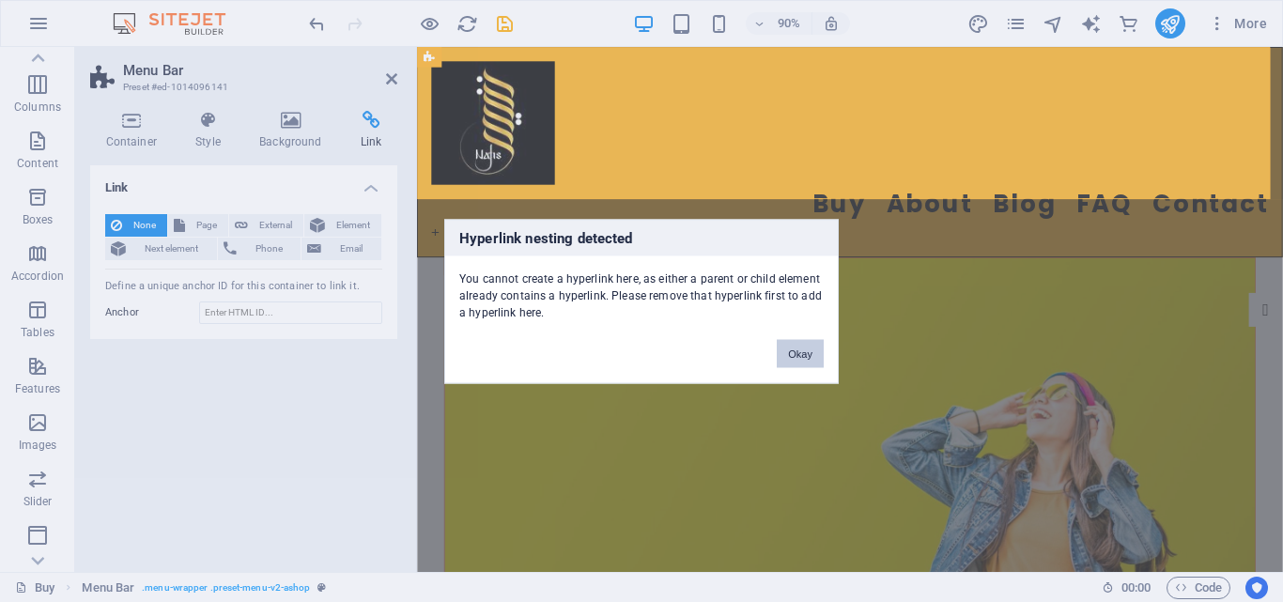
click at [797, 353] on button "Okay" at bounding box center [800, 353] width 47 height 28
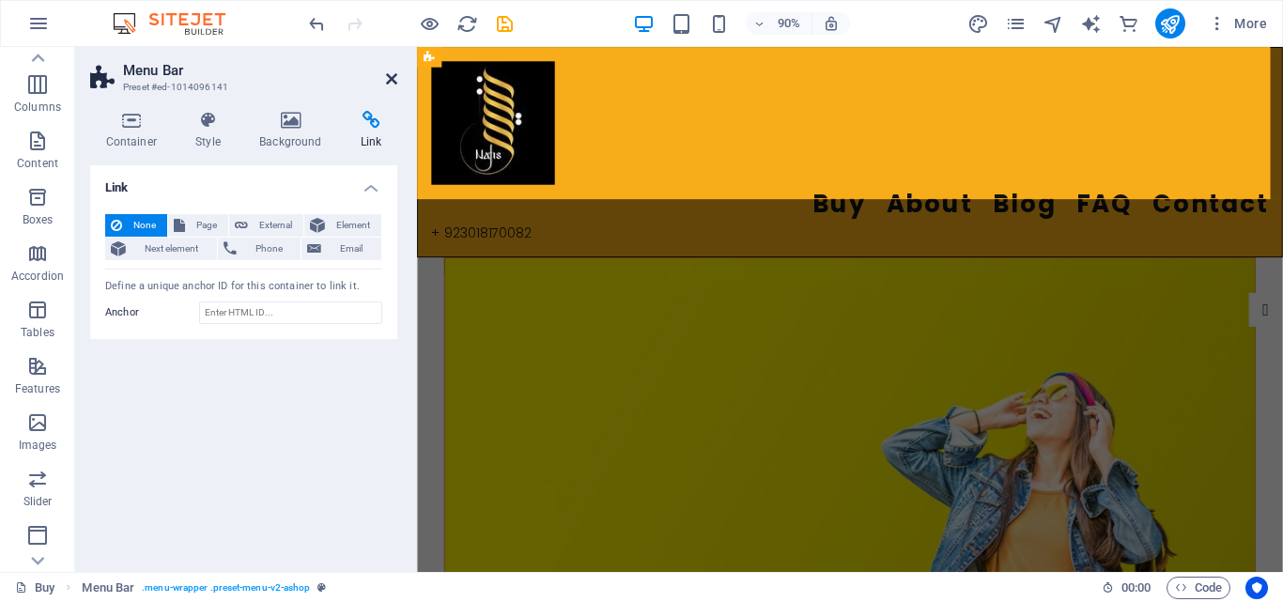
click at [390, 80] on icon at bounding box center [391, 78] width 11 height 15
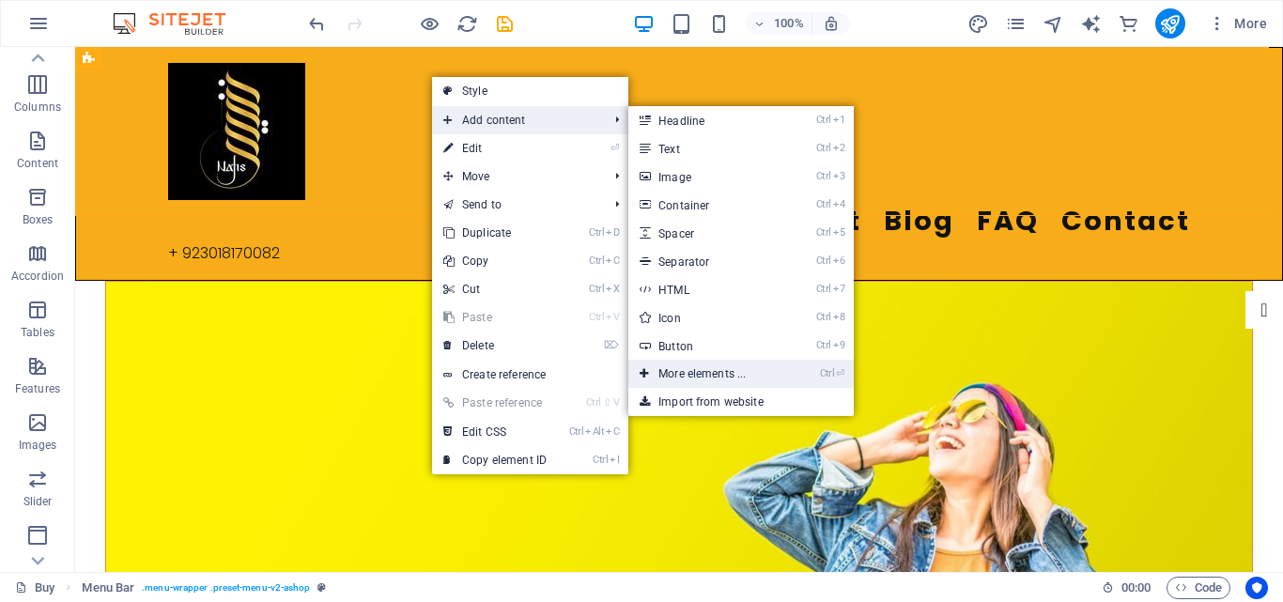
click at [783, 369] on link "Ctrl ⏎ More elements ..." at bounding box center [705, 374] width 155 height 28
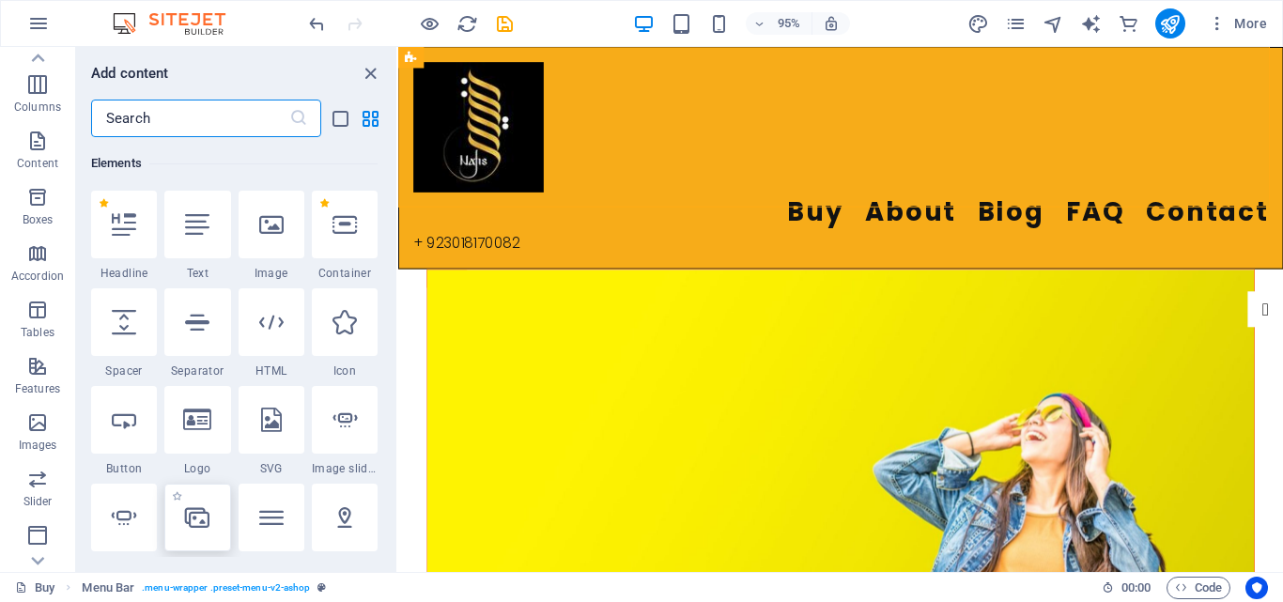
scroll to position [482, 0]
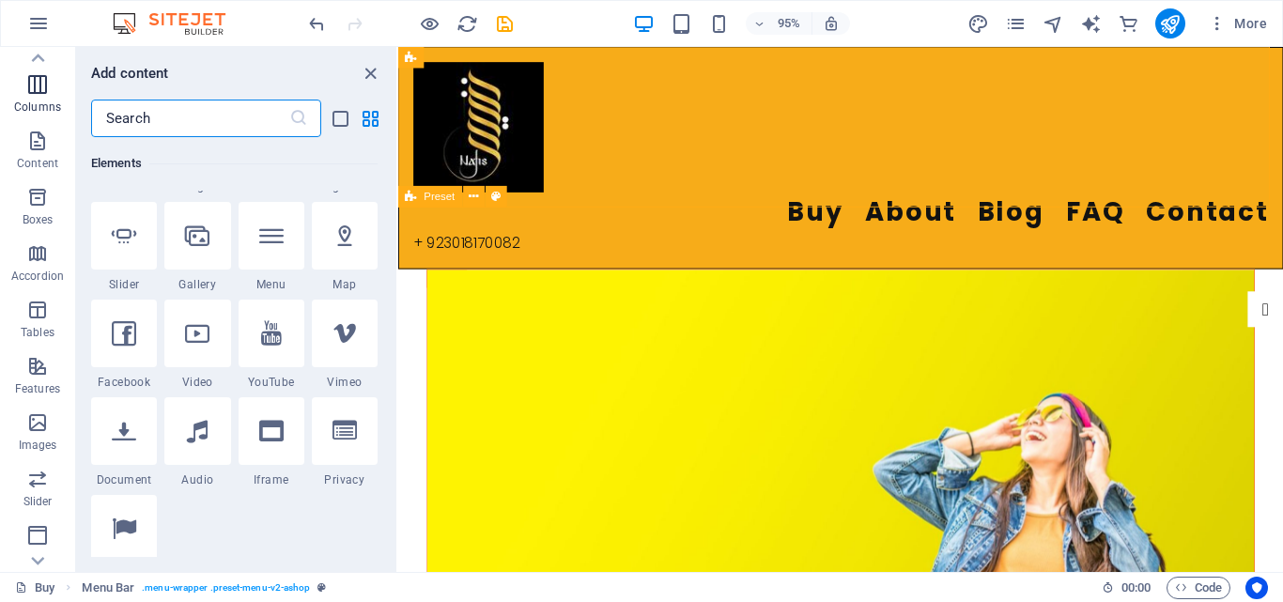
click at [40, 85] on icon "button" at bounding box center [37, 84] width 23 height 23
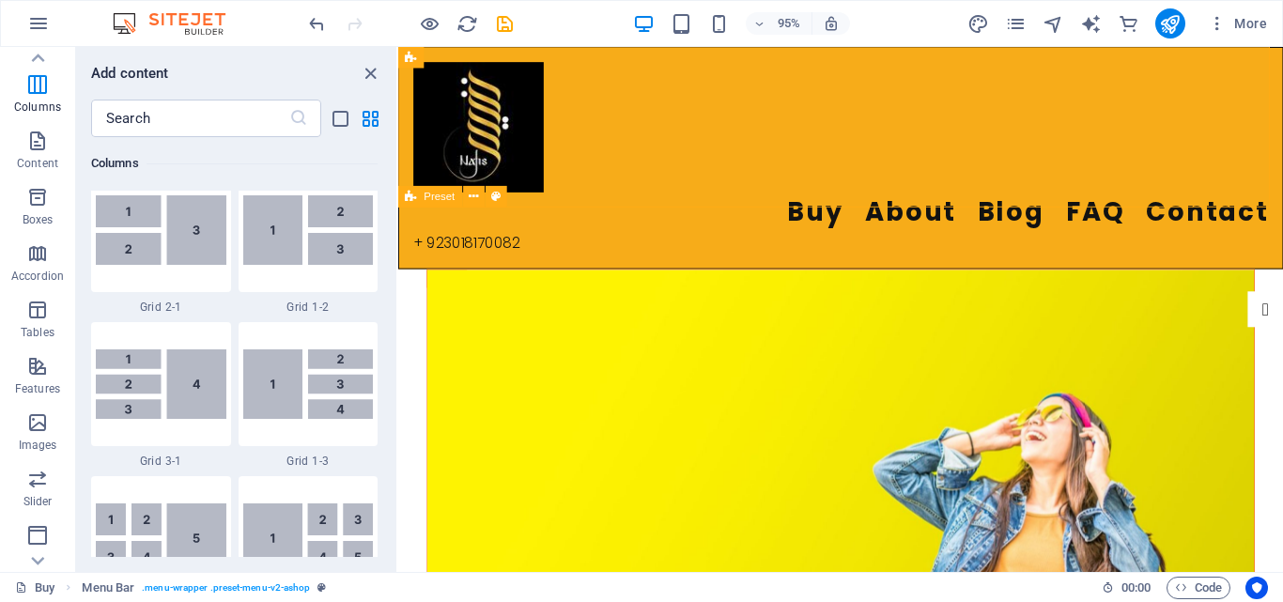
scroll to position [2620, 0]
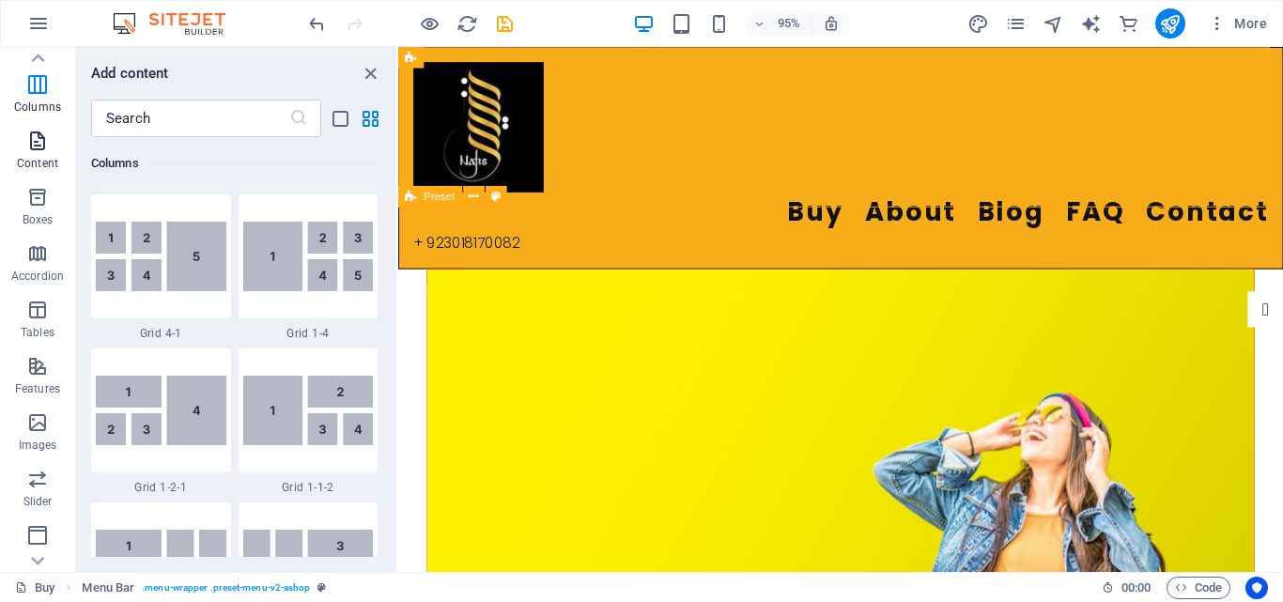
click at [26, 141] on icon "button" at bounding box center [37, 141] width 23 height 23
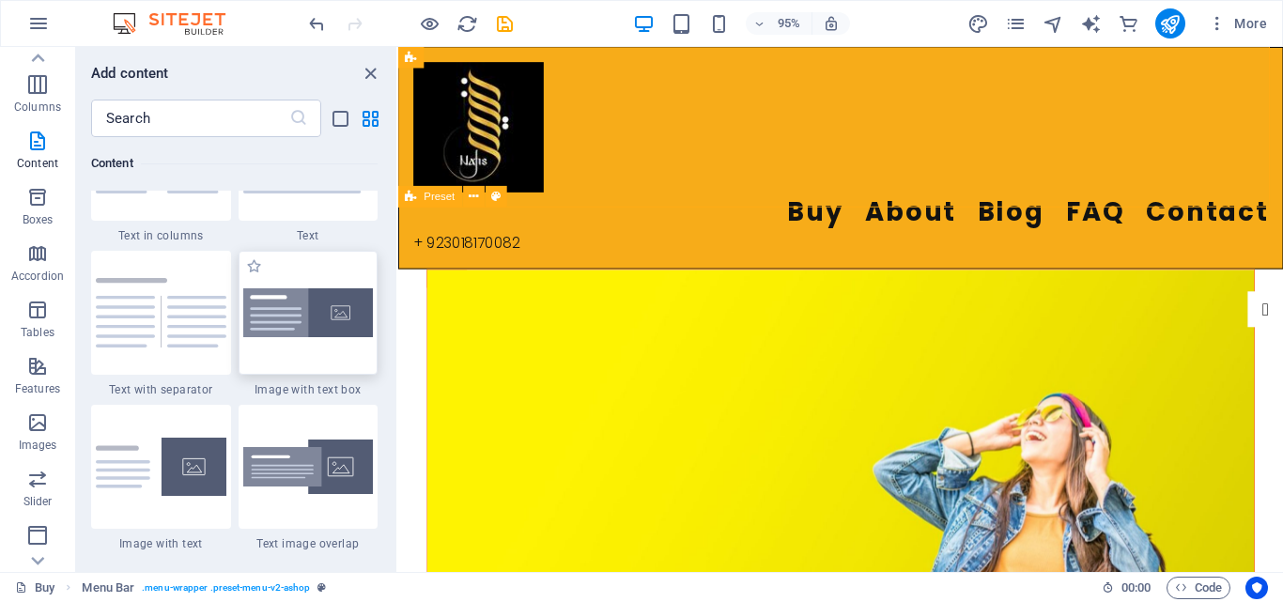
scroll to position [3473, 0]
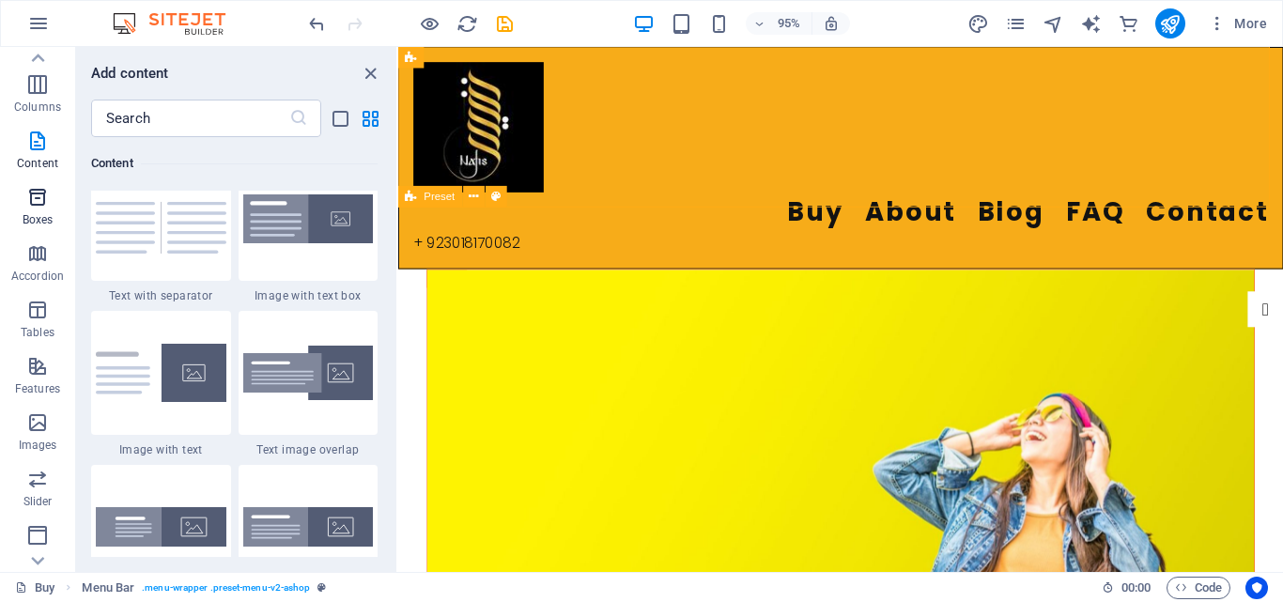
click at [54, 202] on span "Boxes" at bounding box center [37, 208] width 75 height 45
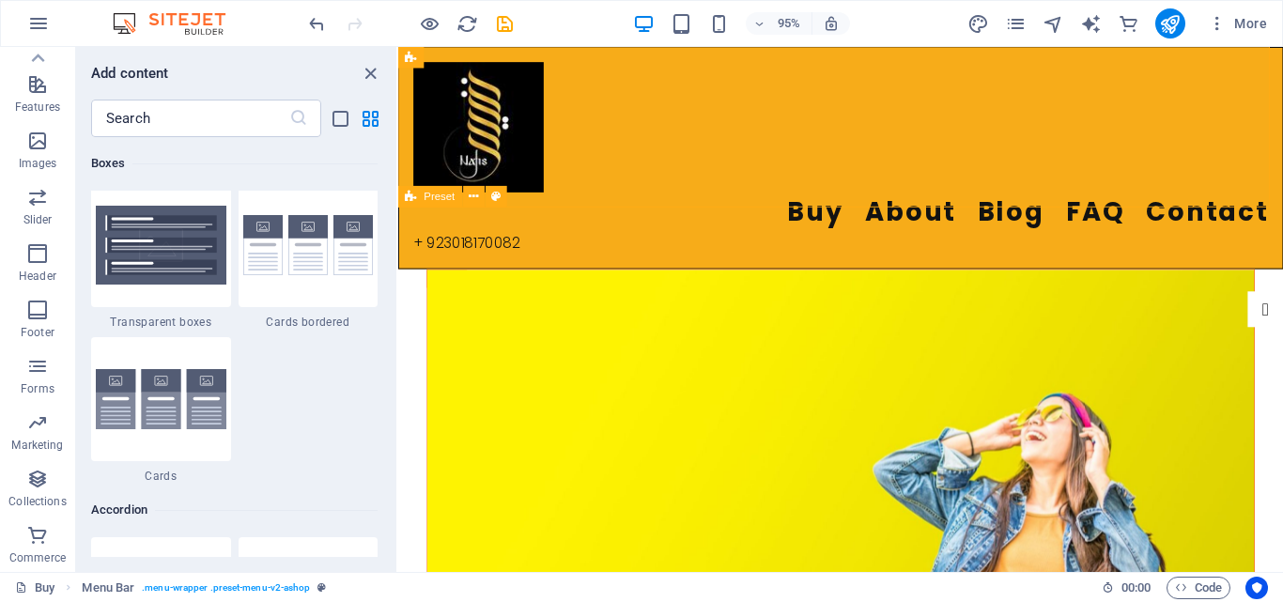
scroll to position [6024, 0]
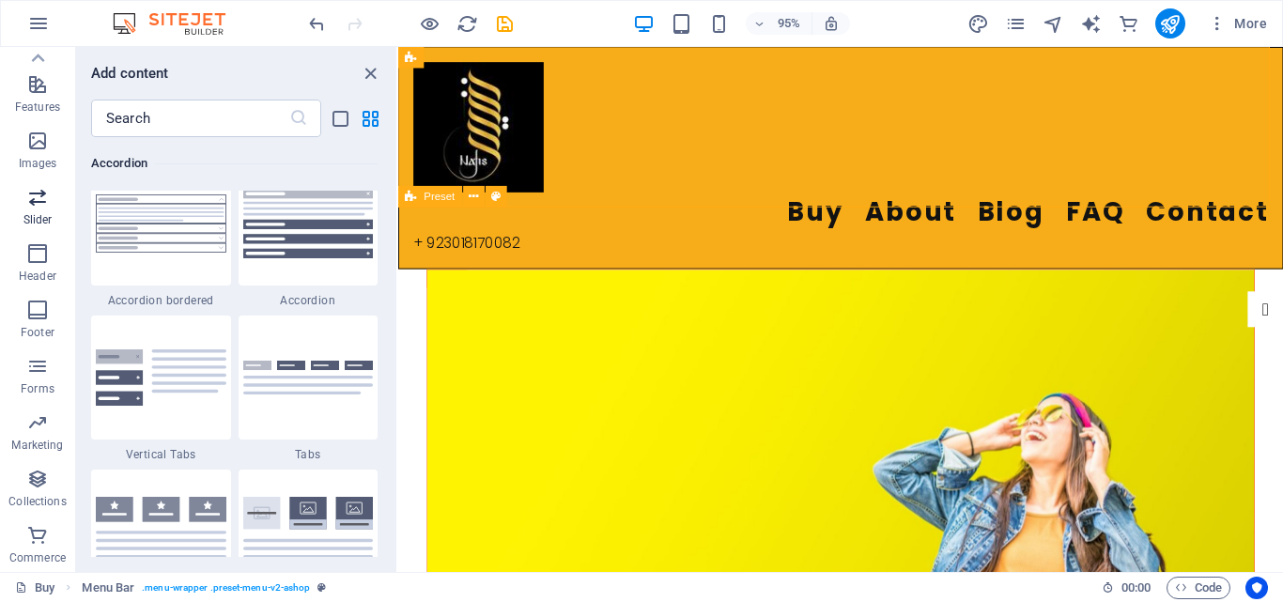
click at [29, 216] on p "Slider" at bounding box center [37, 219] width 29 height 15
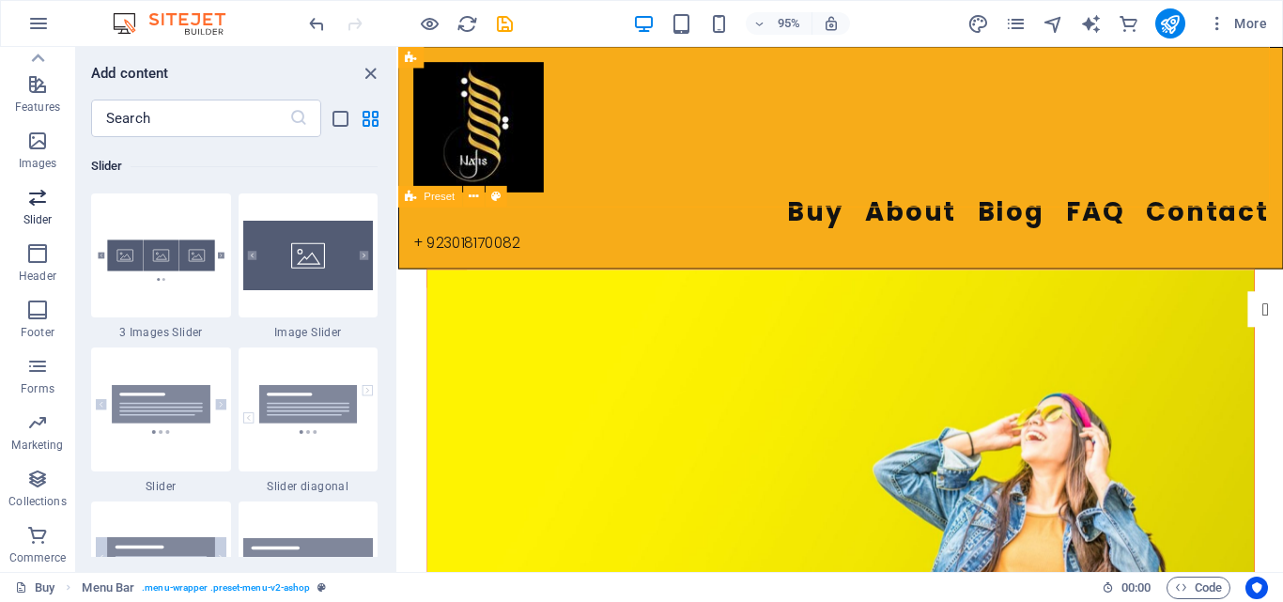
scroll to position [10645, 0]
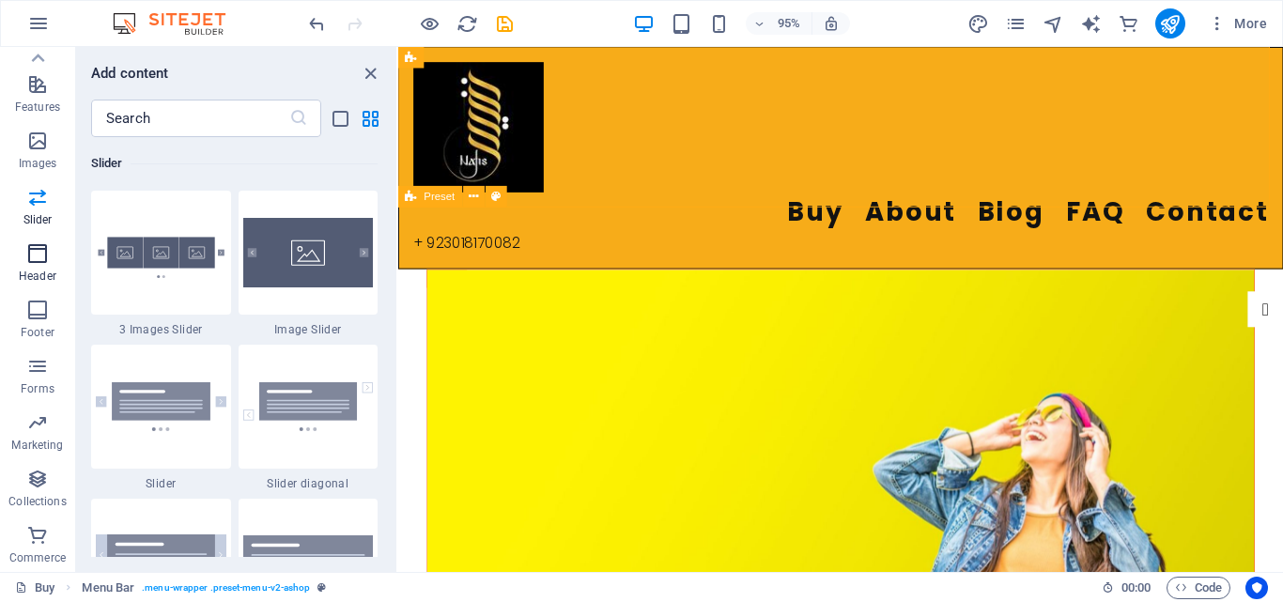
click at [33, 279] on p "Header" at bounding box center [38, 276] width 38 height 15
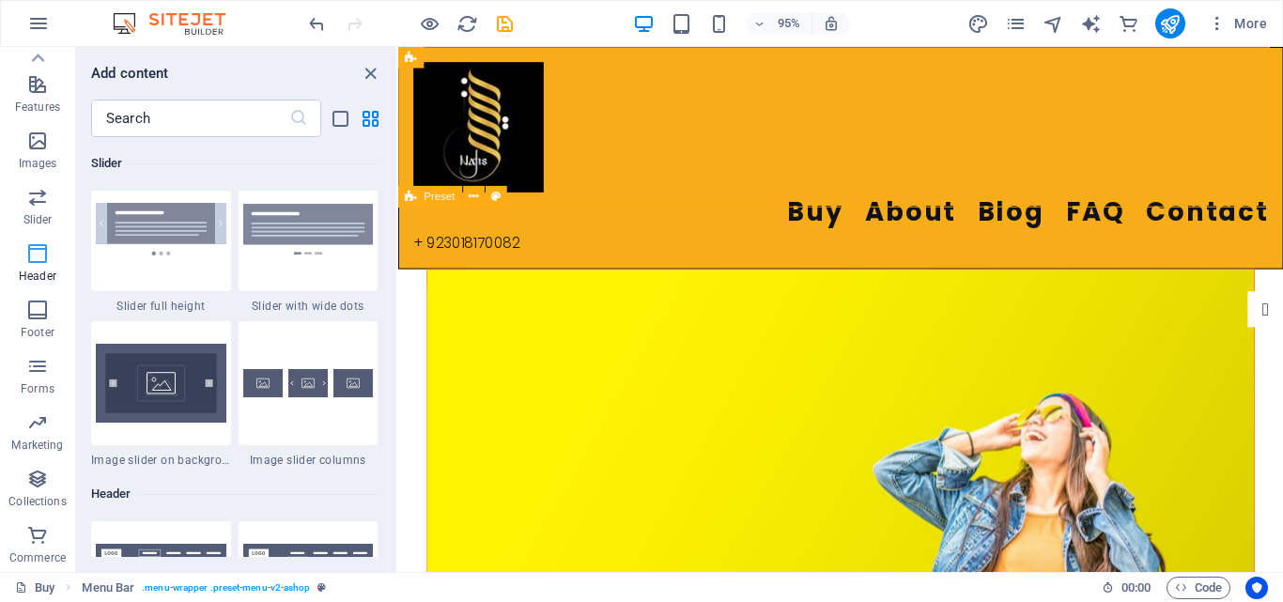
scroll to position [11307, 0]
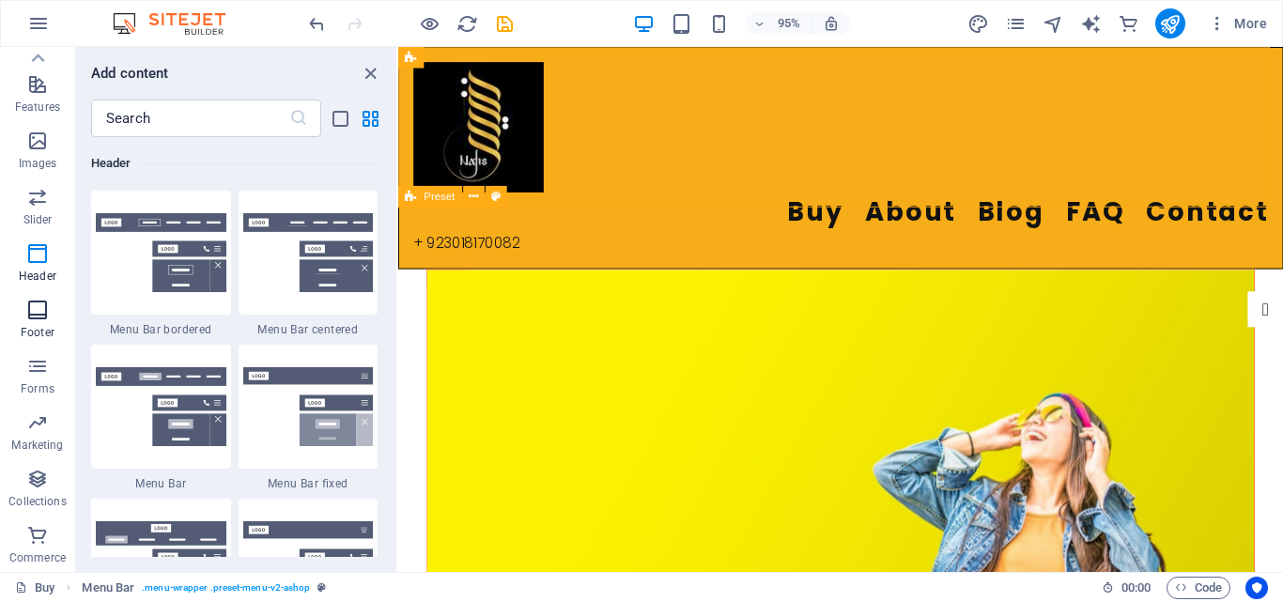
click at [61, 331] on span "Footer" at bounding box center [37, 321] width 75 height 45
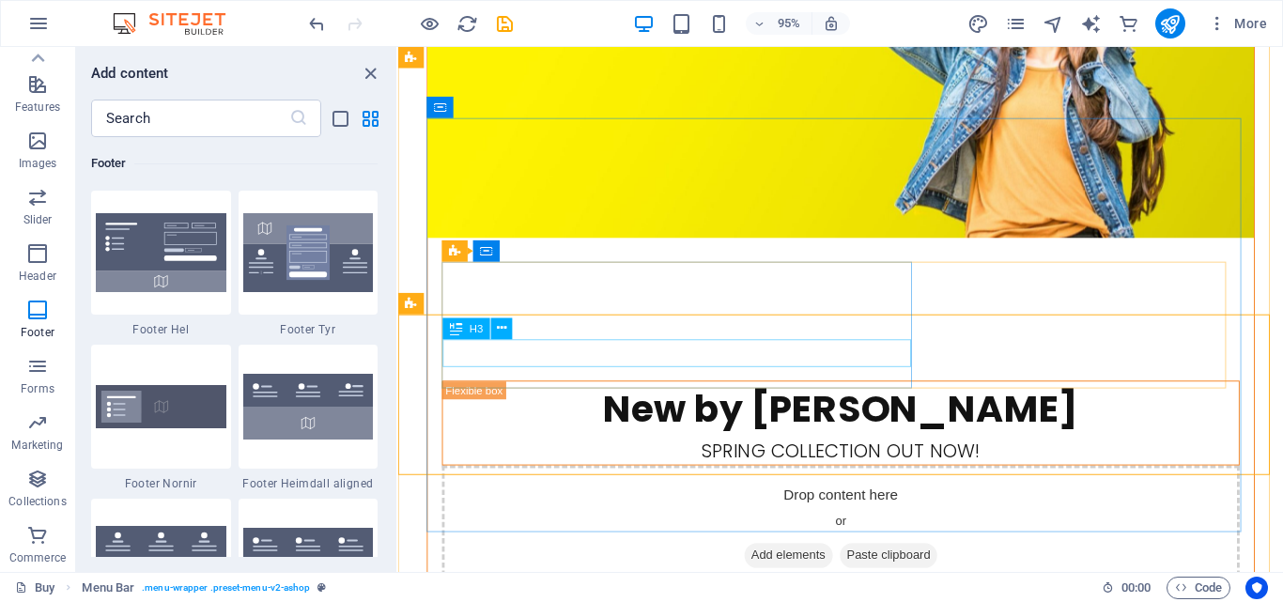
scroll to position [0, 0]
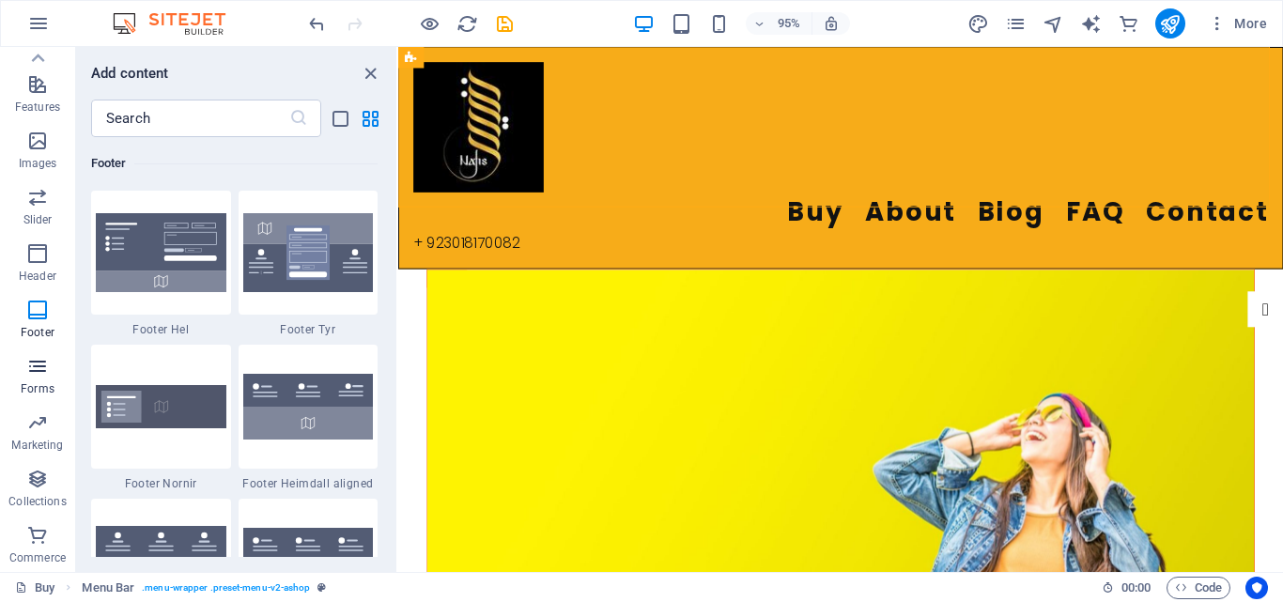
click at [29, 362] on icon "button" at bounding box center [37, 366] width 23 height 23
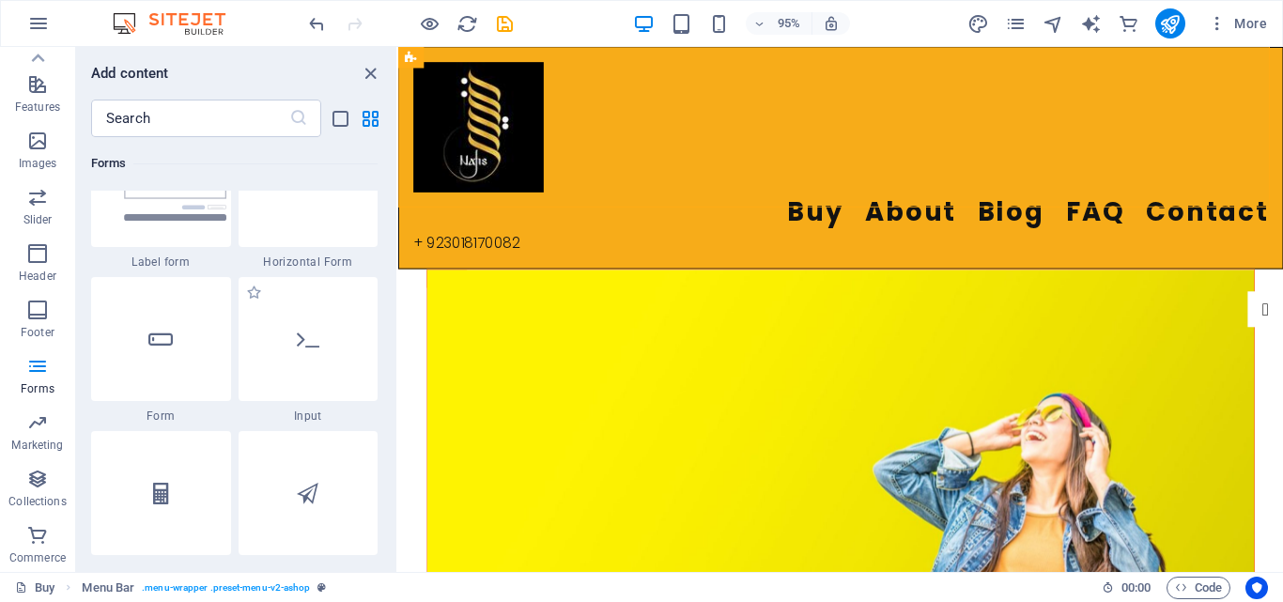
scroll to position [13897, 0]
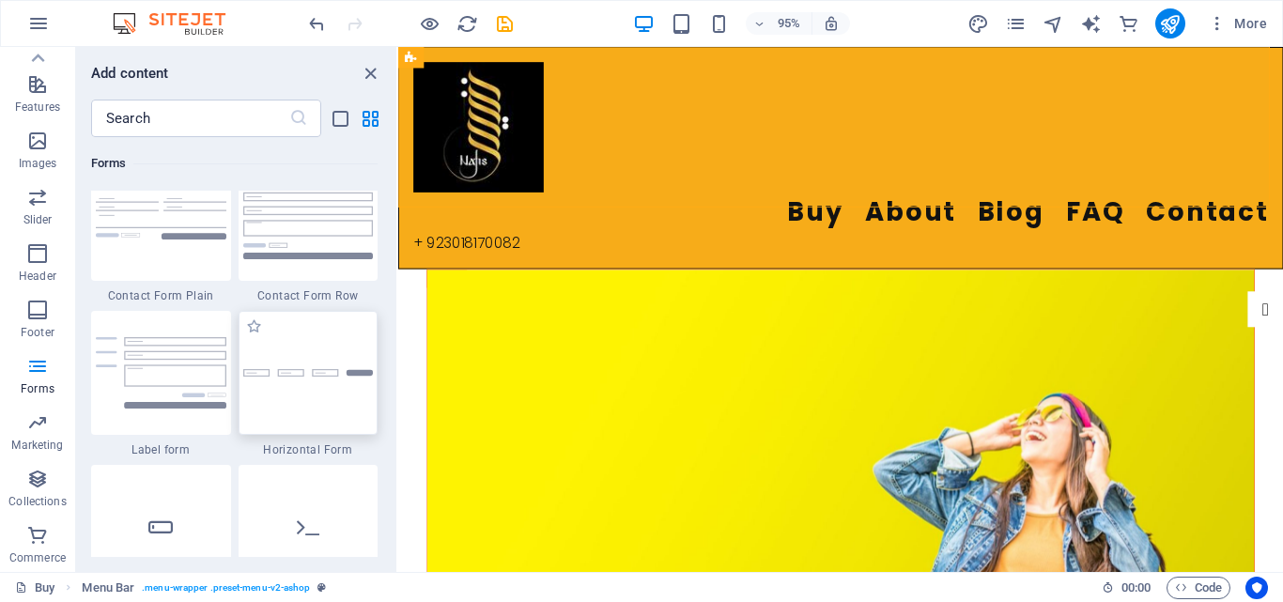
click at [311, 399] on div at bounding box center [308, 373] width 140 height 124
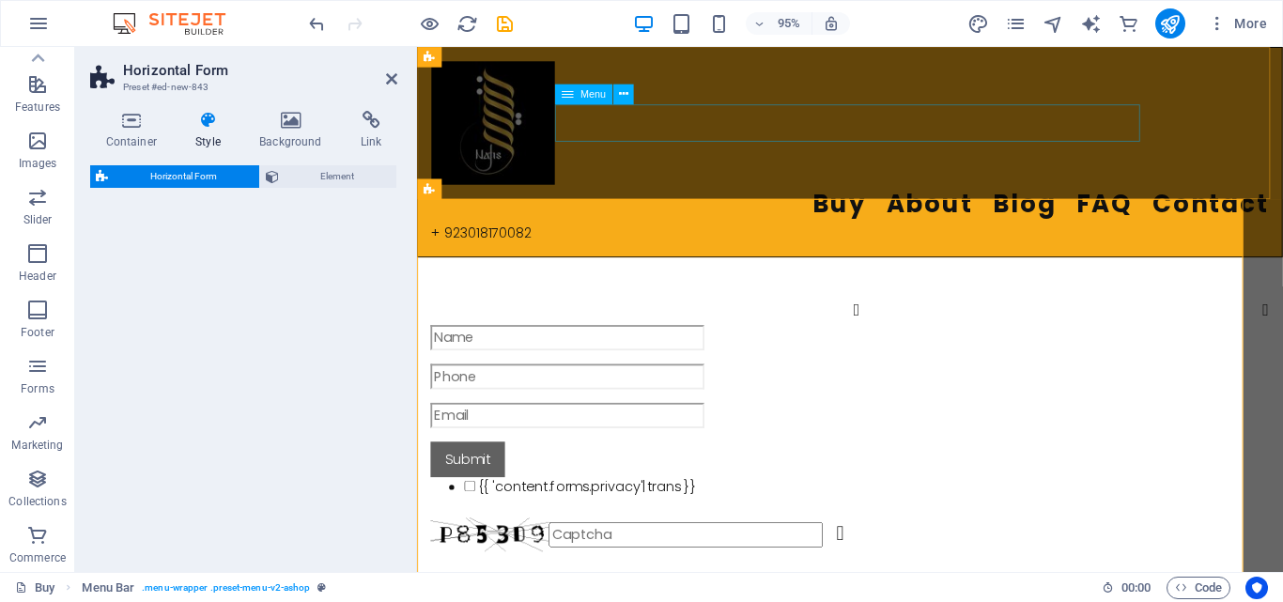
select select "rem"
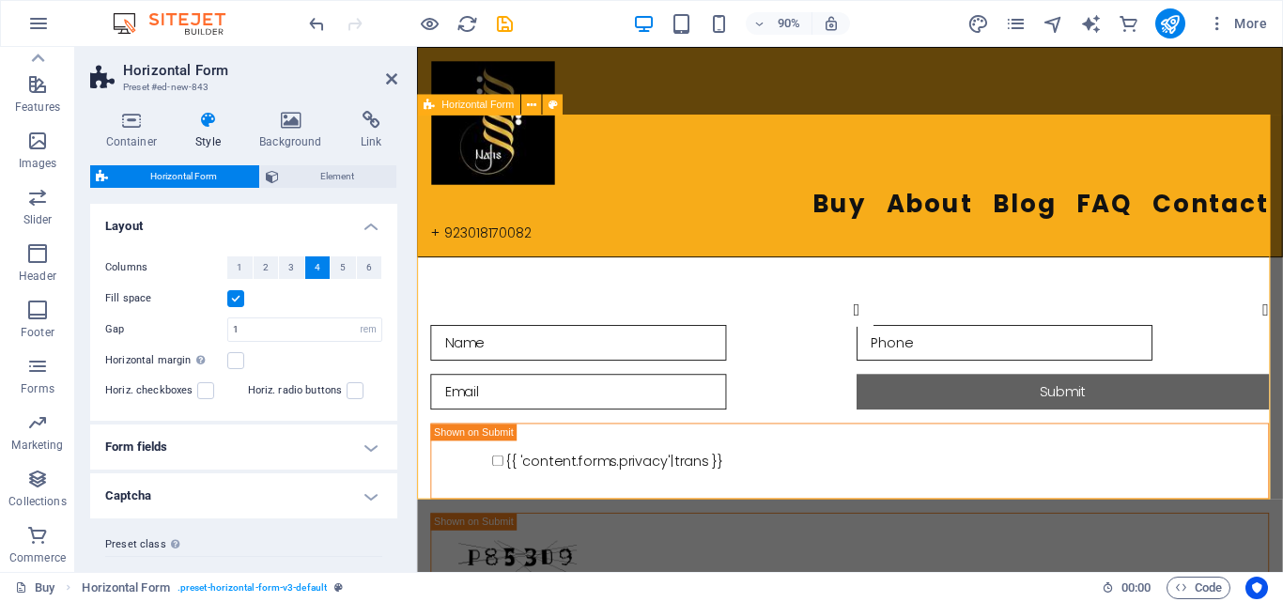
scroll to position [94, 0]
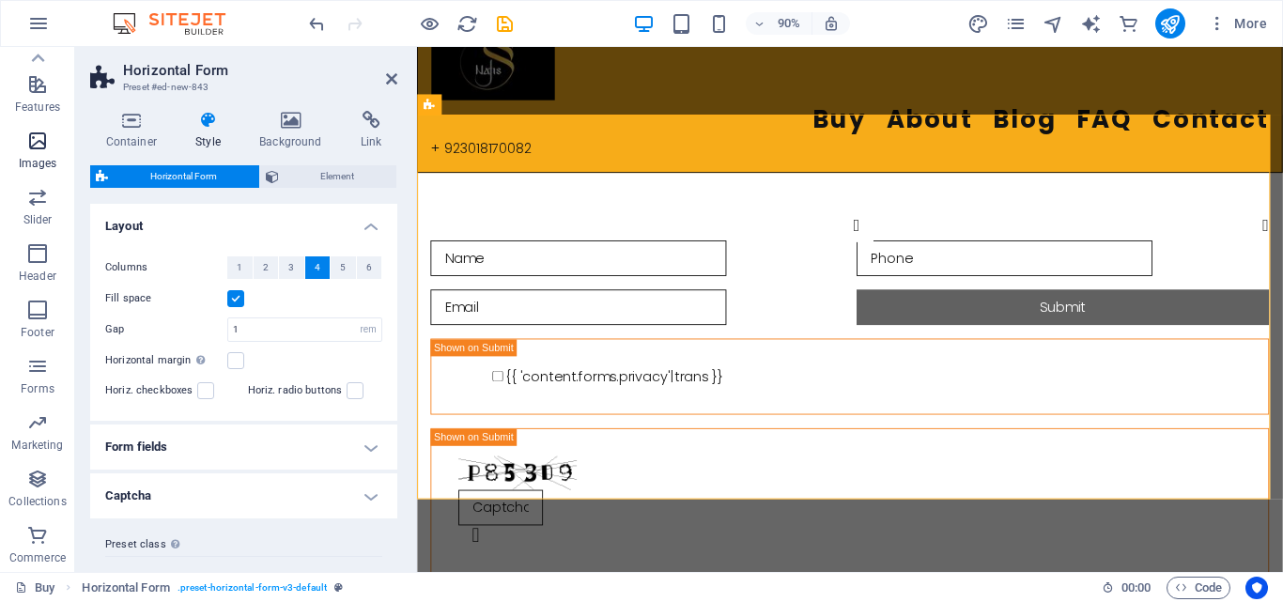
click at [22, 155] on span "Images" at bounding box center [37, 152] width 75 height 45
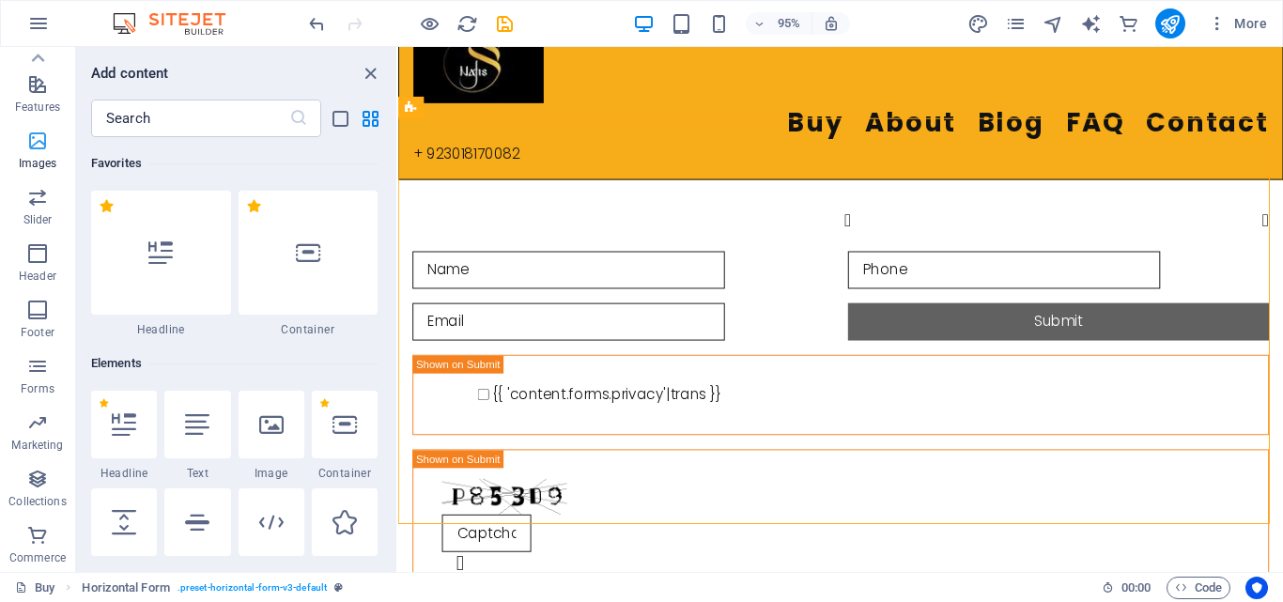
click at [39, 155] on span "Images" at bounding box center [37, 152] width 75 height 45
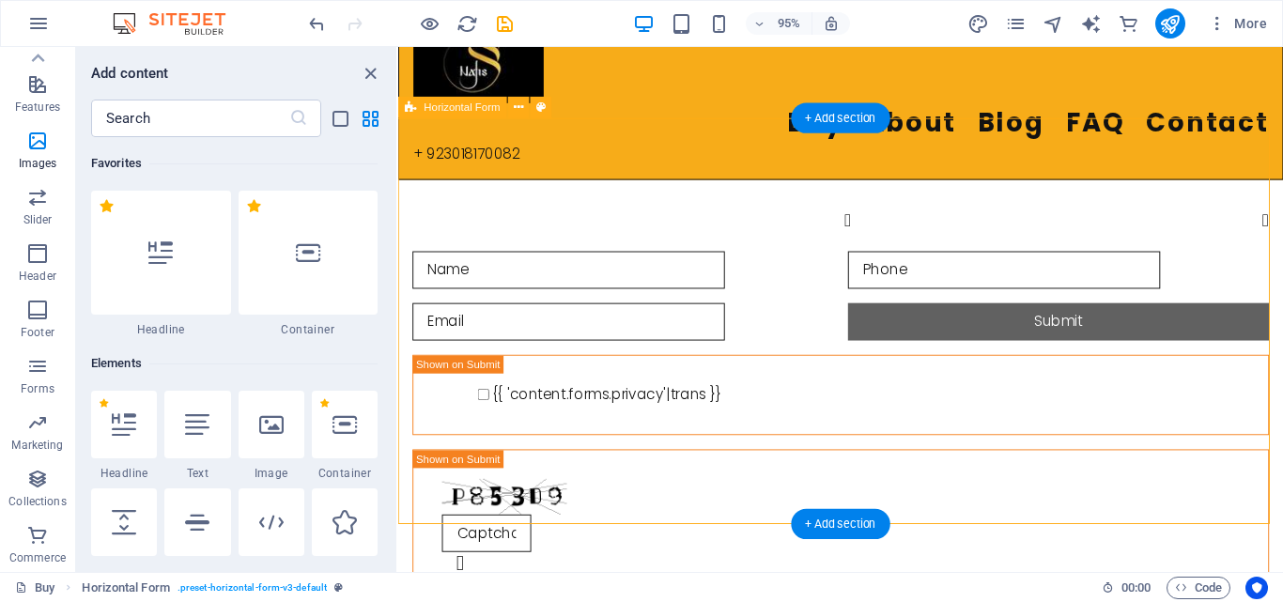
click at [948, 187] on div "Submit {{ 'content.forms.privacy'|trans }} Nicht lesbar? Neu generieren" at bounding box center [863, 448] width 931 height 523
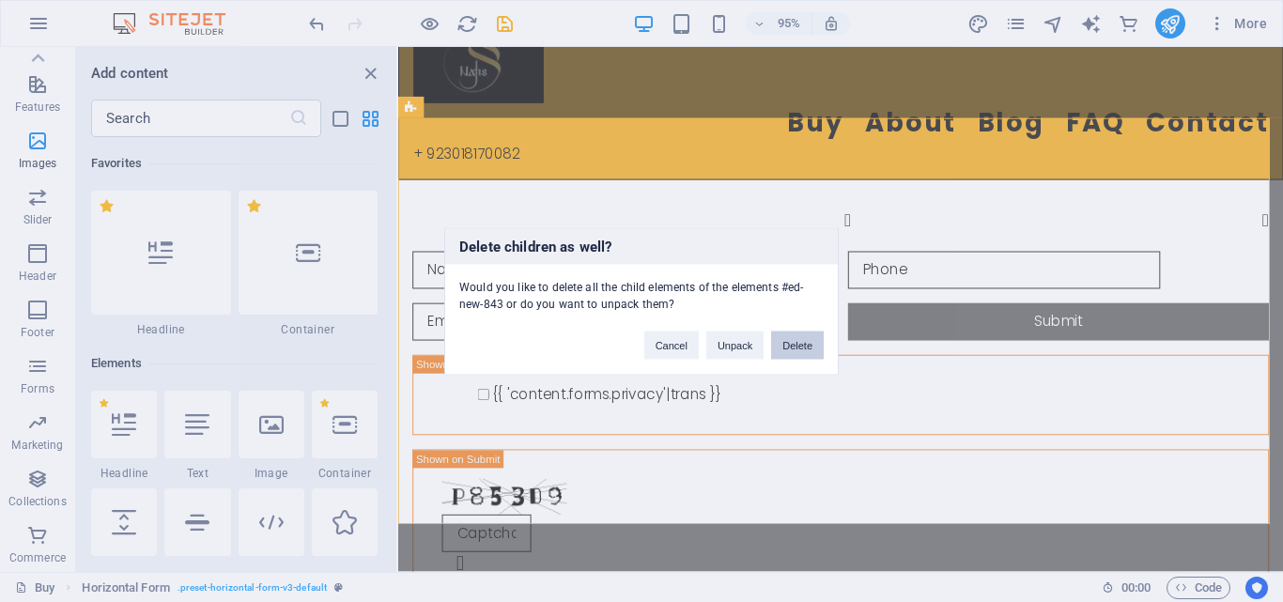
click at [790, 343] on button "Delete" at bounding box center [797, 345] width 53 height 28
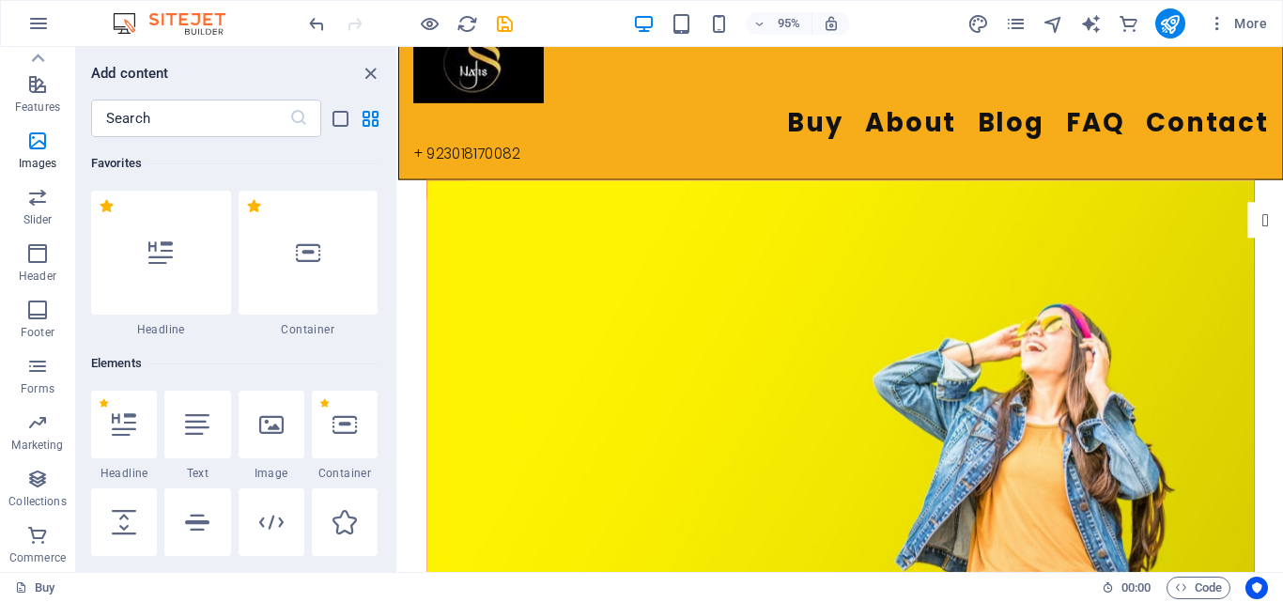
scroll to position [0, 0]
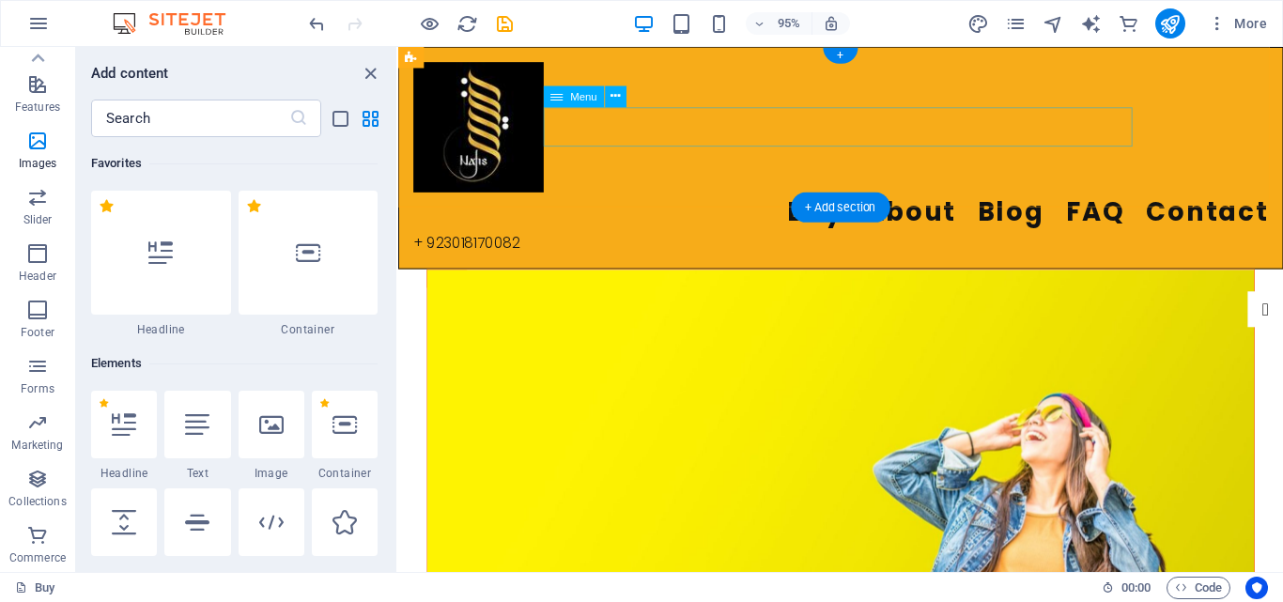
click at [608, 200] on nav "Buy About Blog FAQ Contact" at bounding box center [864, 221] width 900 height 42
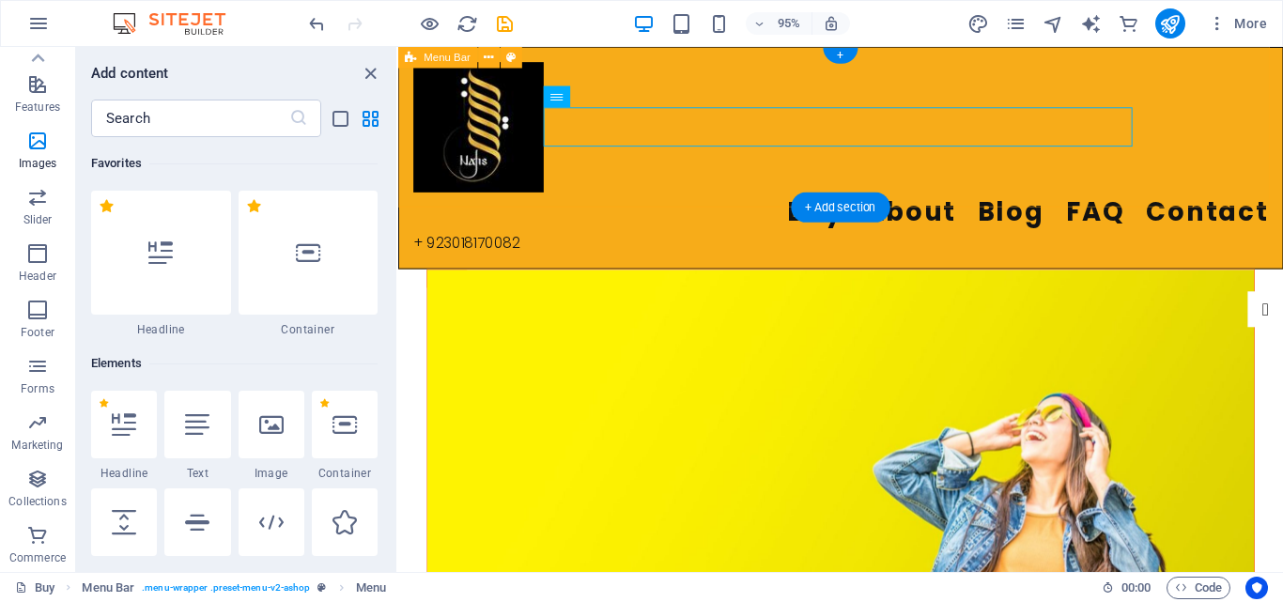
click at [616, 64] on div "Buy About Blog FAQ Contact + 923018170082 Menu" at bounding box center [863, 164] width 931 height 234
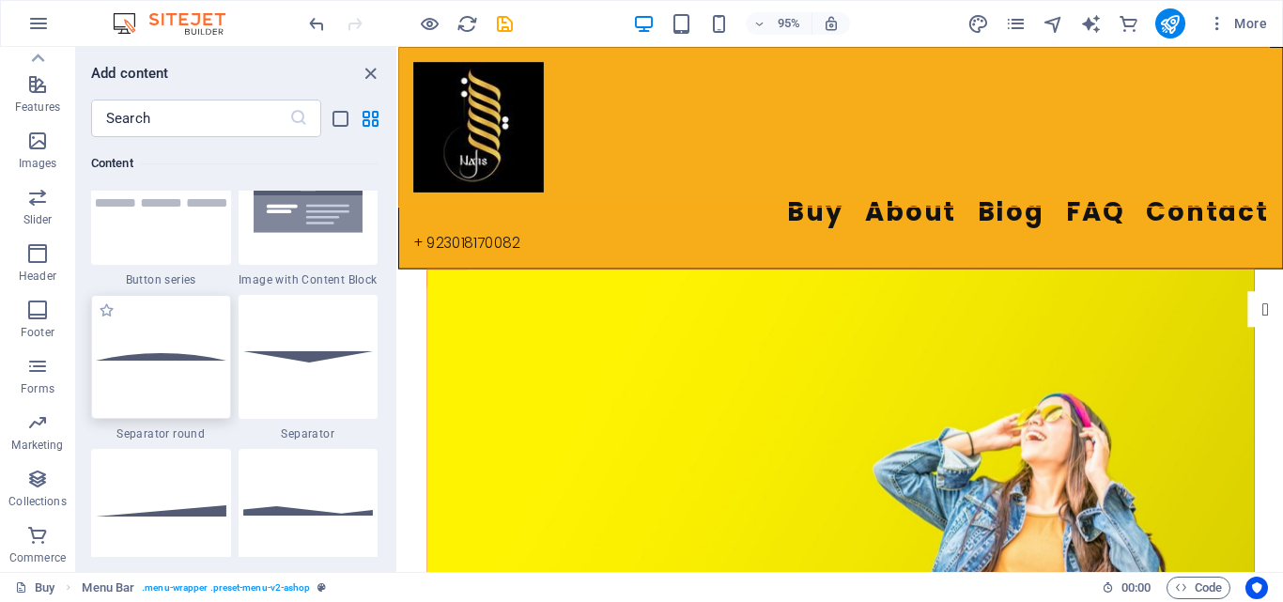
scroll to position [4507, 0]
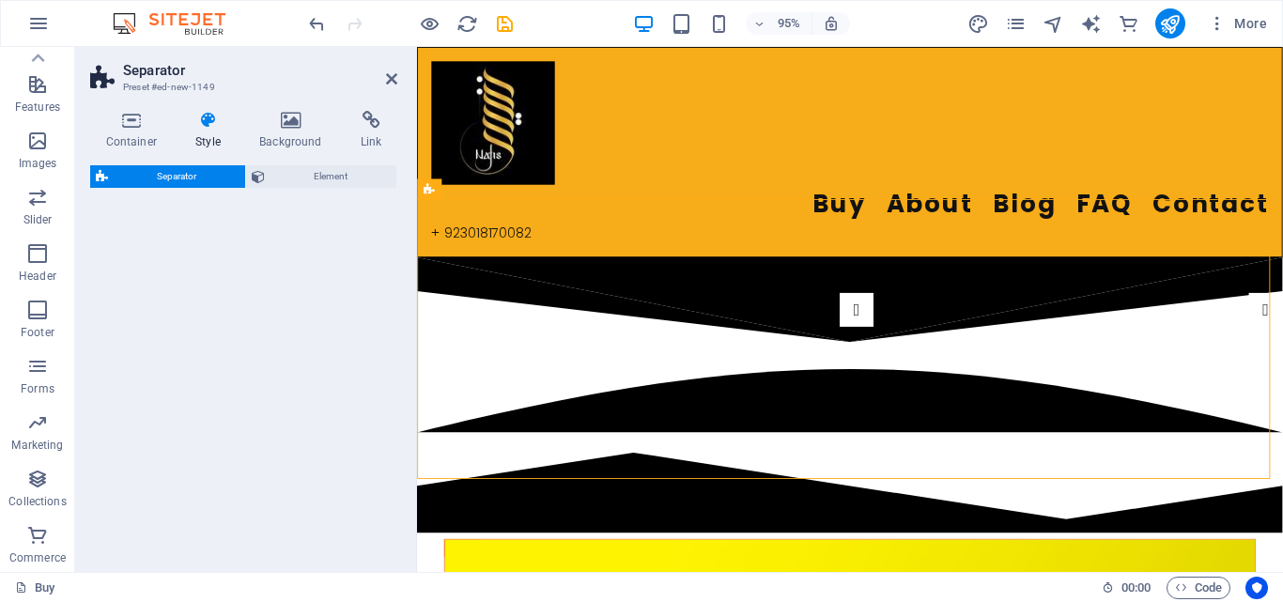
select select "polygon1"
select select "rem"
select select "preset-separator-v3-polygon1"
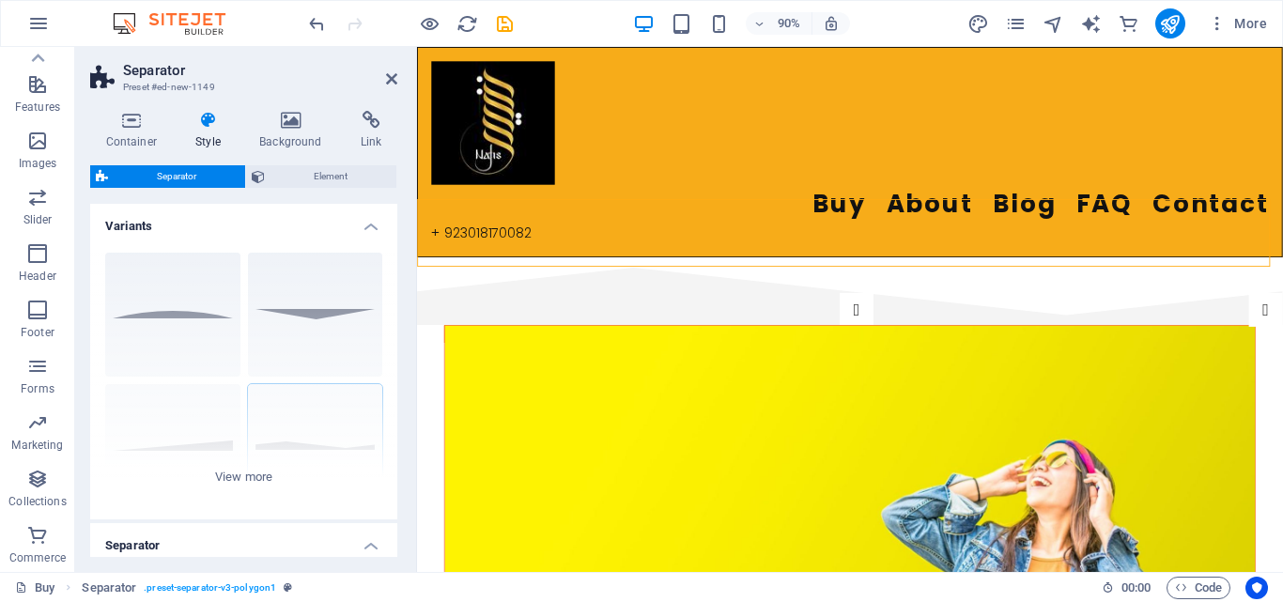
click at [537, 418] on figure at bounding box center [898, 575] width 900 height 436
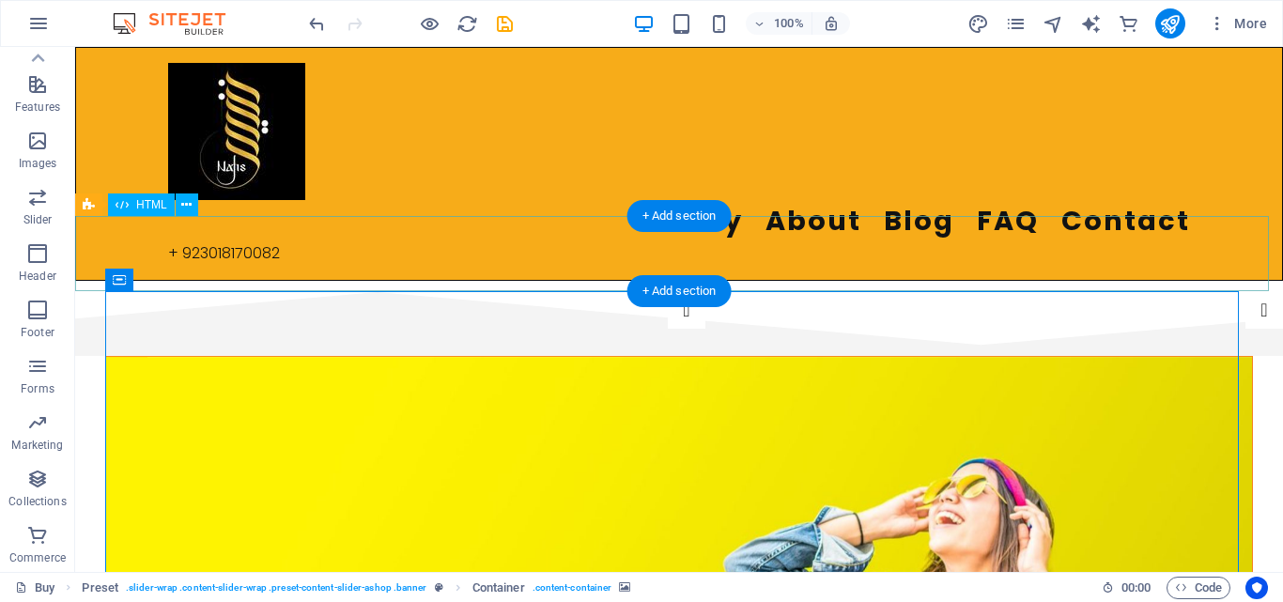
click at [568, 281] on div at bounding box center [679, 318] width 1208 height 75
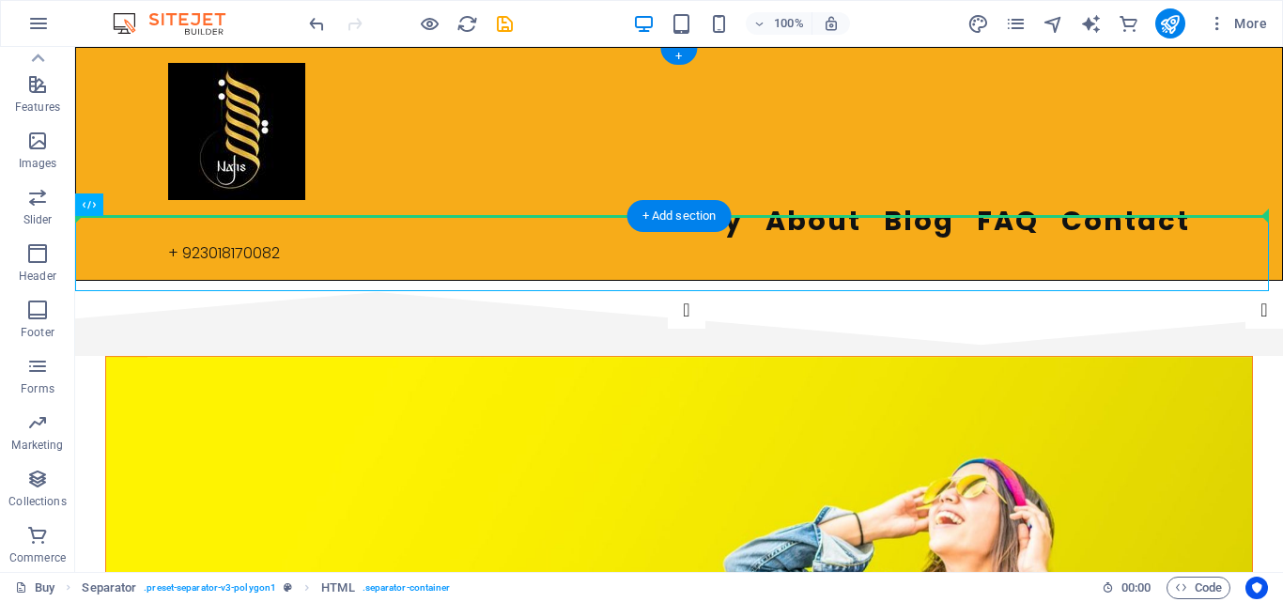
drag, startPoint x: 539, startPoint y: 271, endPoint x: 537, endPoint y: 176, distance: 95.8
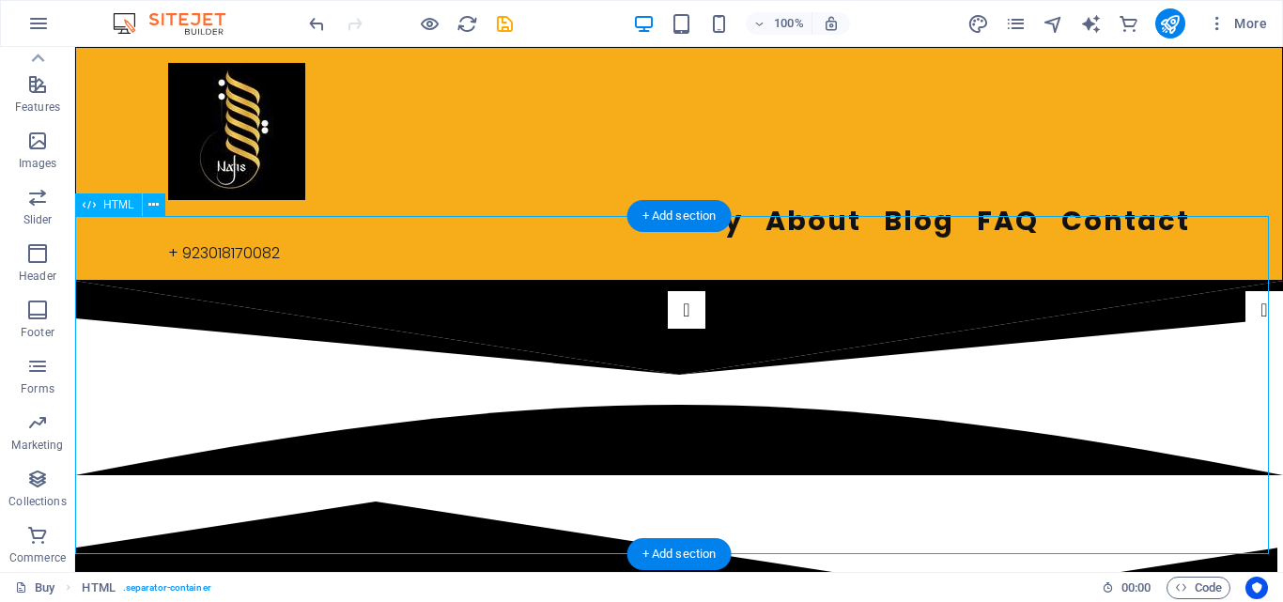
click at [531, 281] on div at bounding box center [679, 451] width 1208 height 340
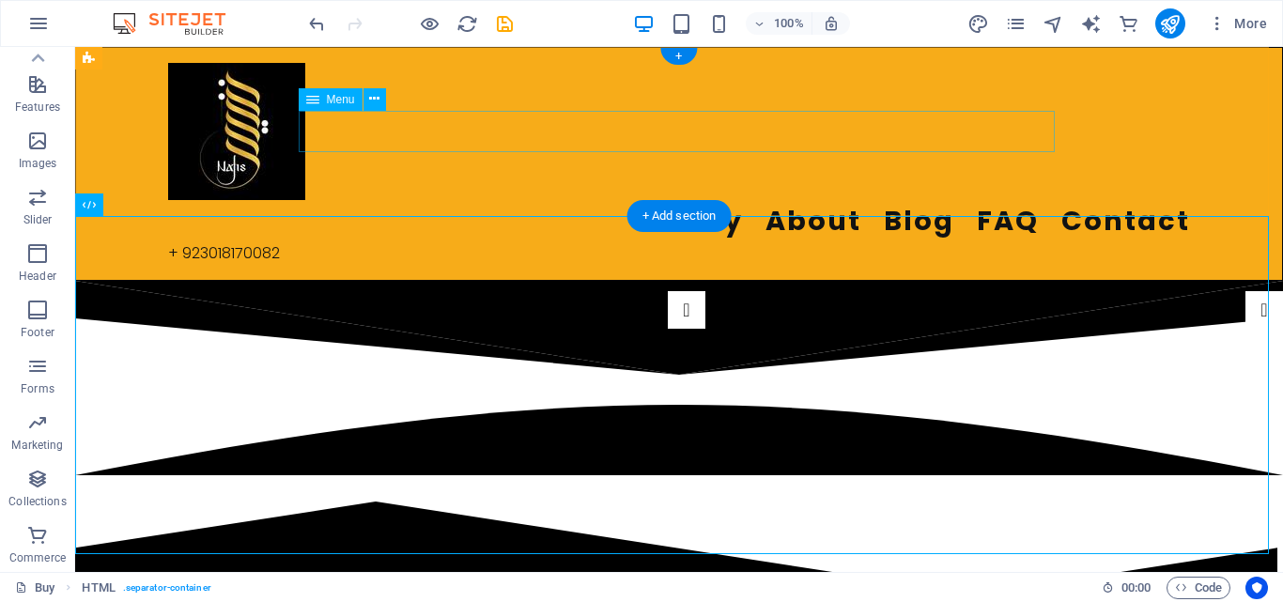
click at [500, 200] on nav "Buy About Blog FAQ Contact" at bounding box center [679, 221] width 1022 height 42
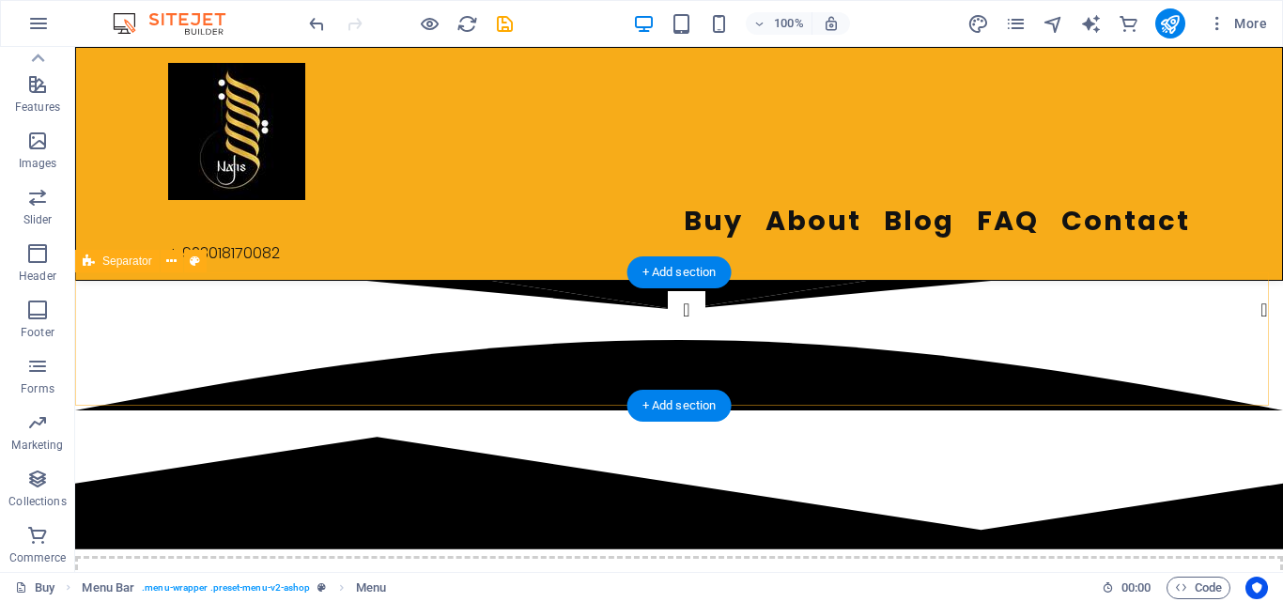
scroll to position [282, 0]
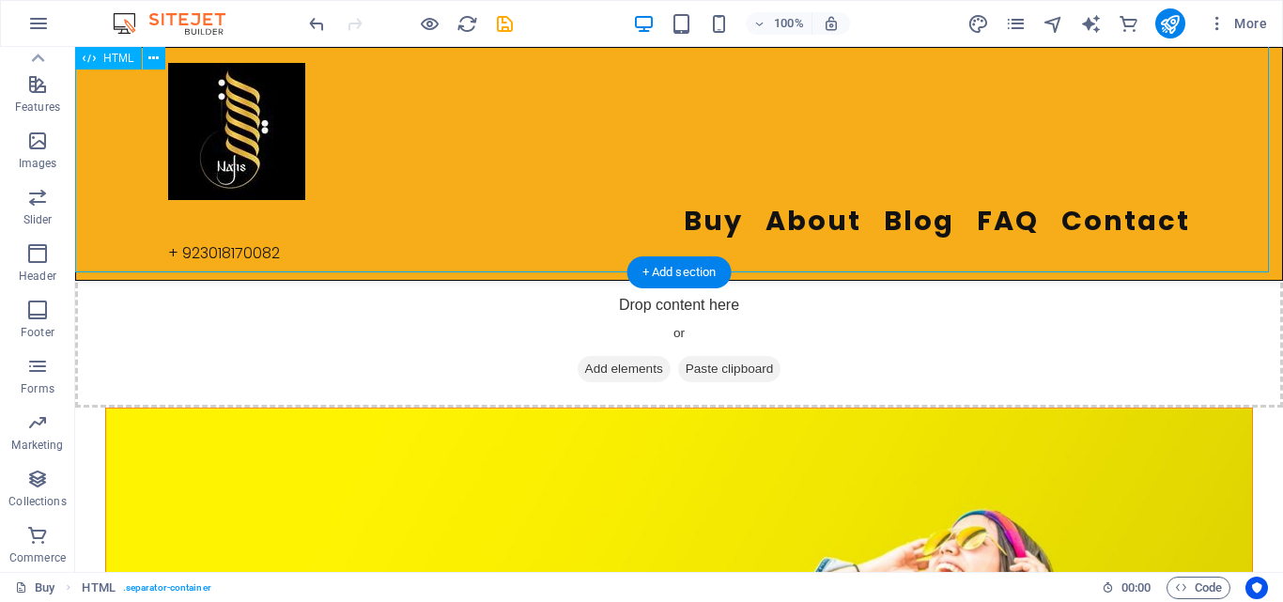
drag, startPoint x: 584, startPoint y: 262, endPoint x: 585, endPoint y: 222, distance: 40.4
click at [585, 222] on div at bounding box center [679, 19] width 1208 height 509
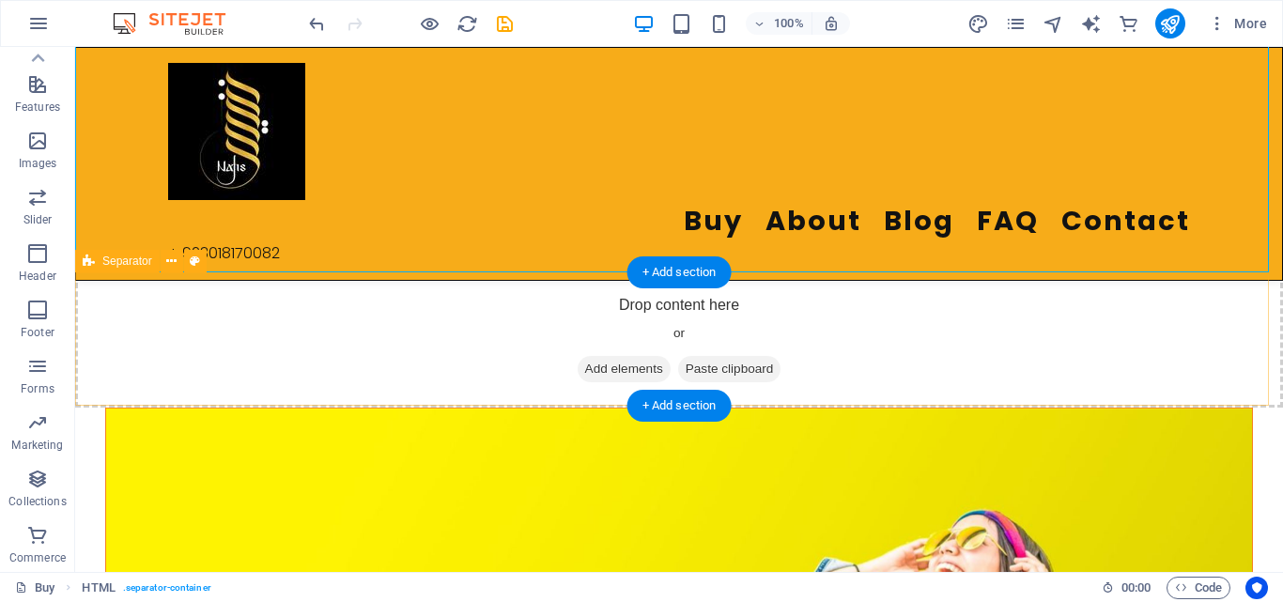
scroll to position [94, 0]
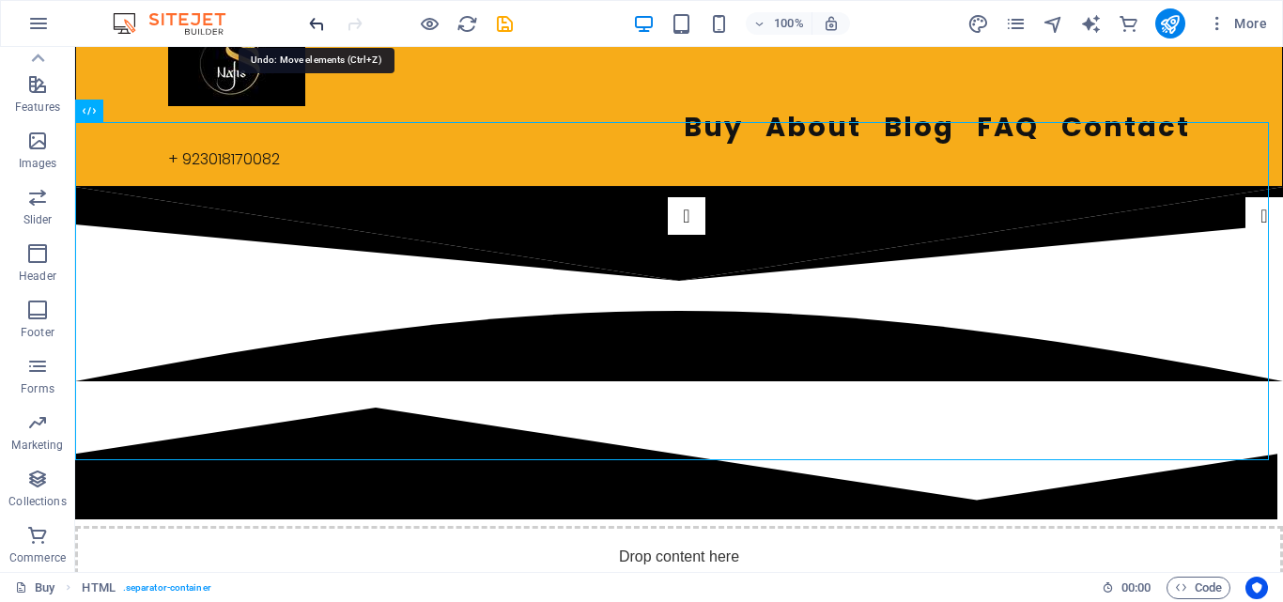
click at [315, 26] on icon "undo" at bounding box center [317, 24] width 22 height 22
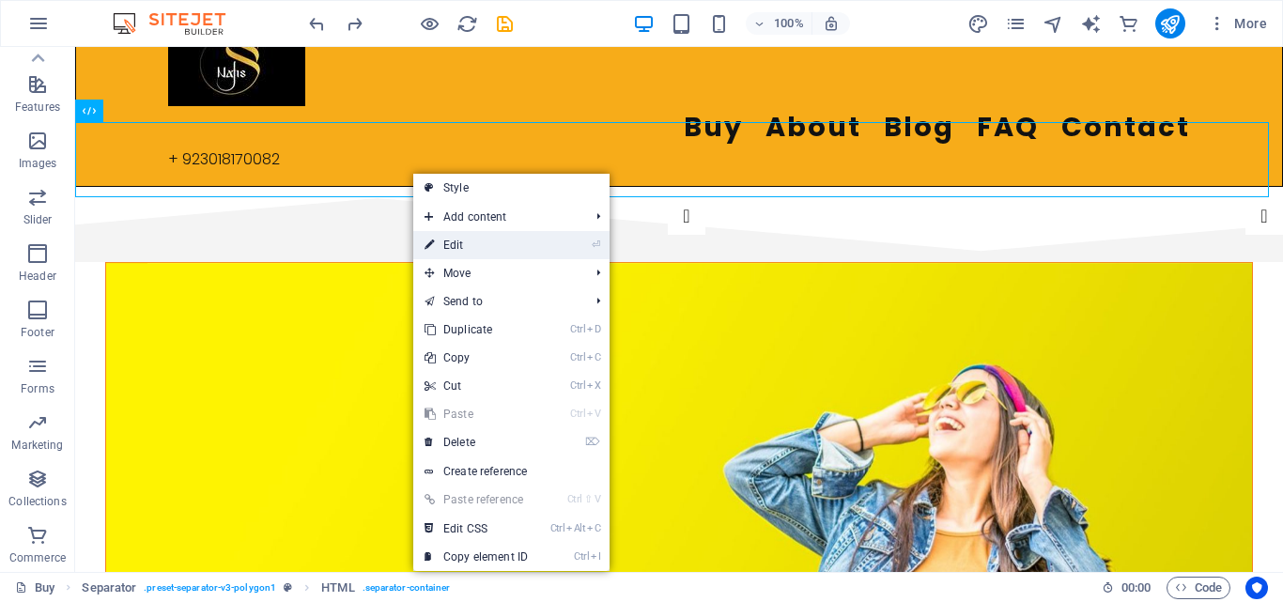
click at [519, 233] on link "⏎ Edit" at bounding box center [476, 245] width 126 height 28
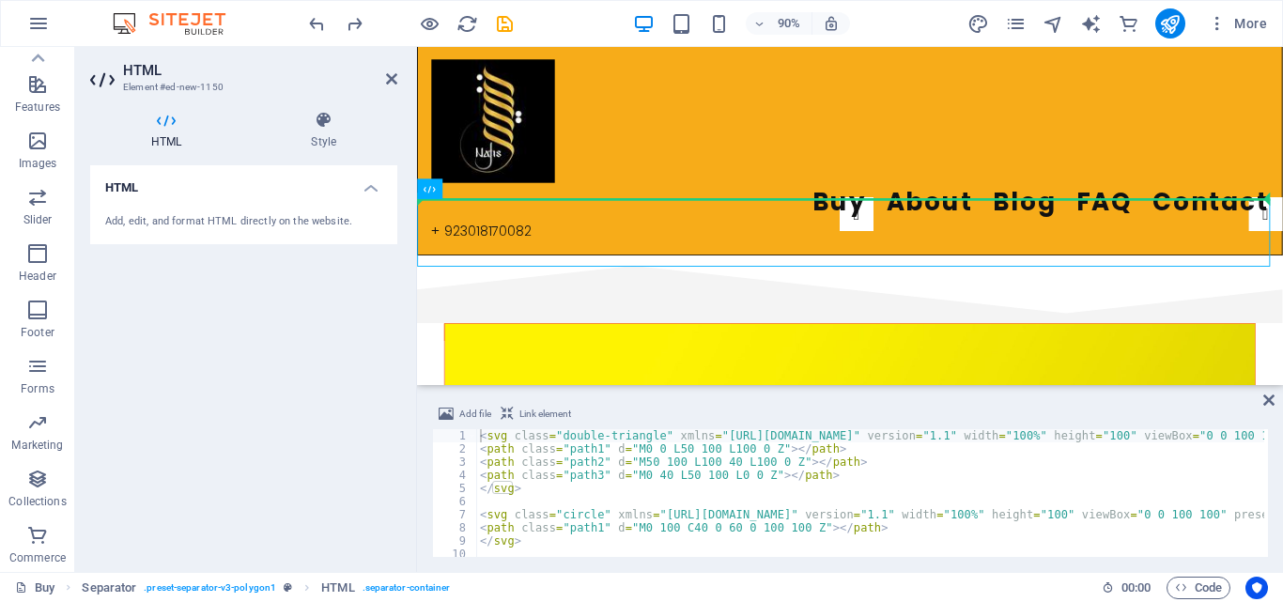
scroll to position [0, 0]
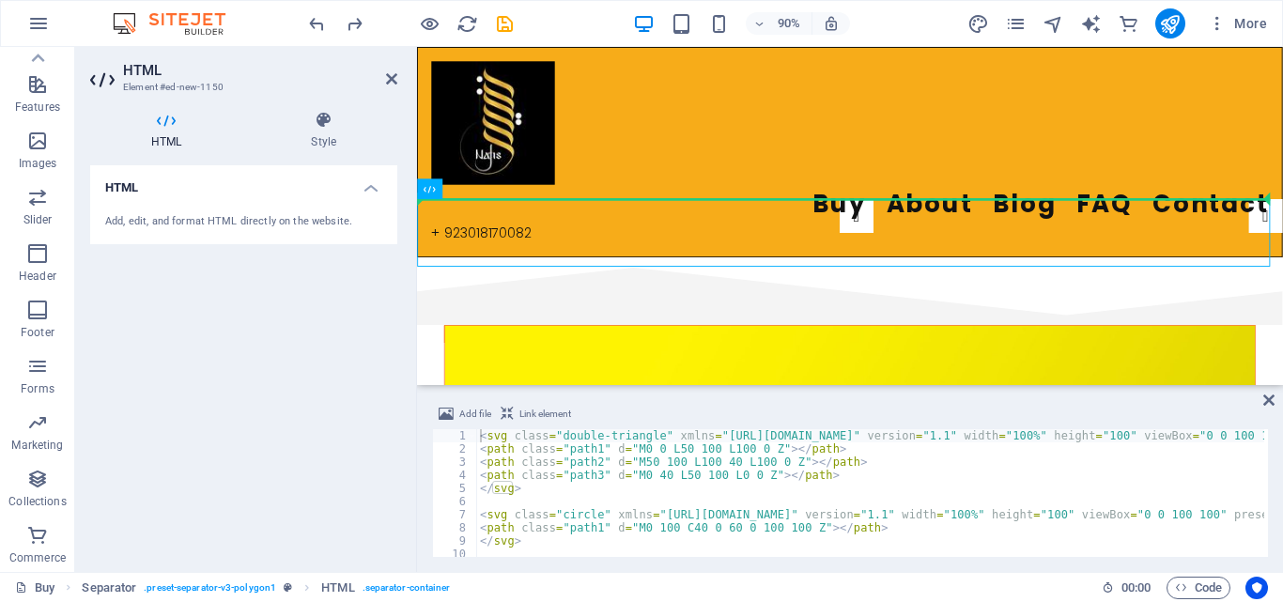
drag, startPoint x: 673, startPoint y: 155, endPoint x: 672, endPoint y: 92, distance: 62.9
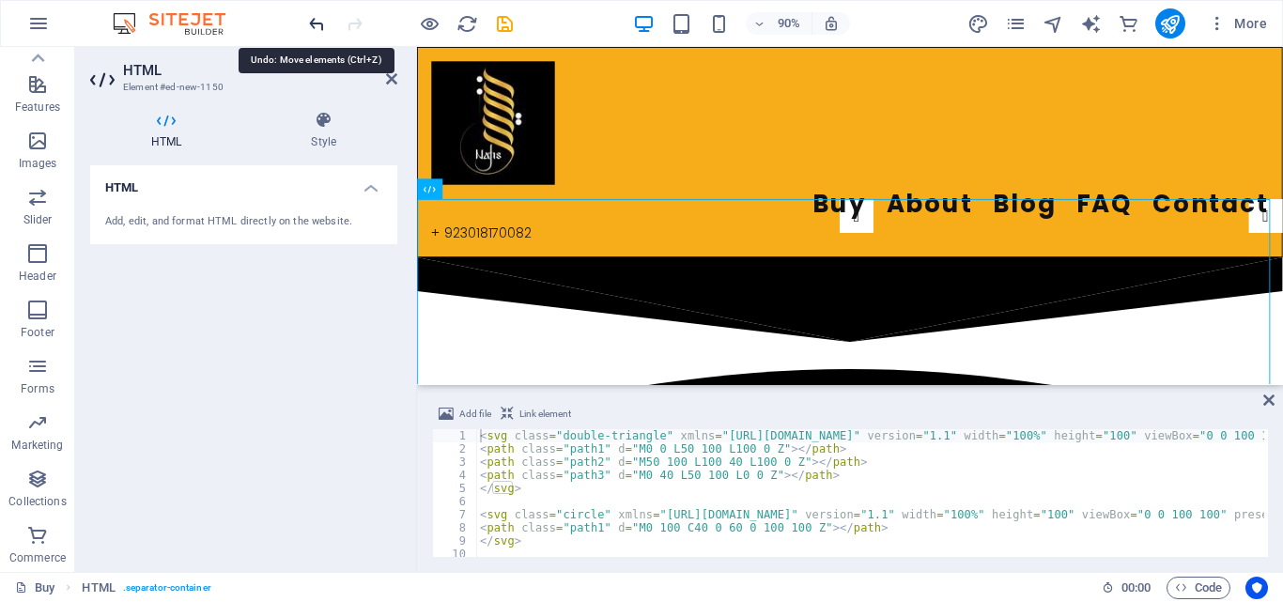
click at [313, 20] on icon "undo" at bounding box center [317, 24] width 22 height 22
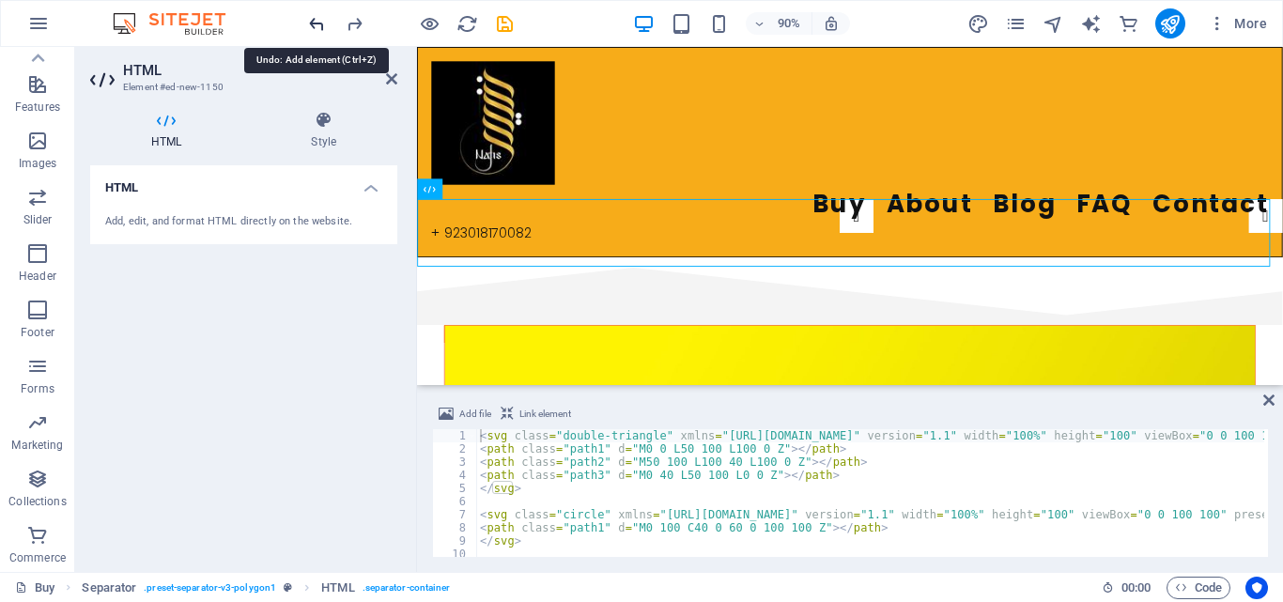
click at [313, 20] on icon "undo" at bounding box center [317, 24] width 22 height 22
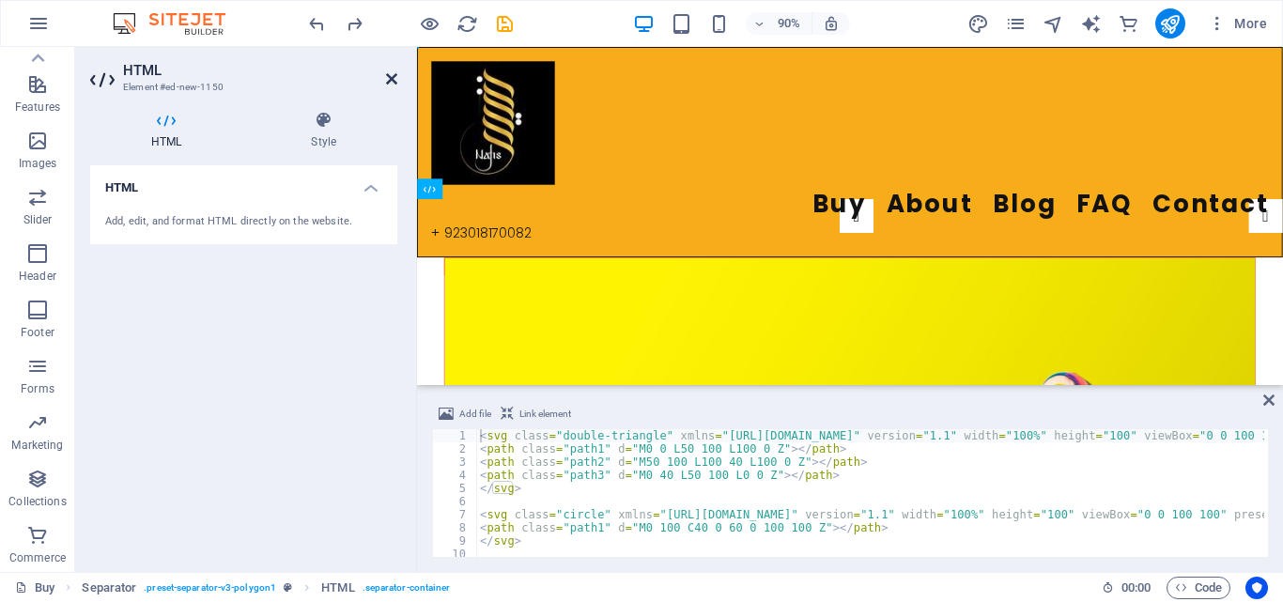
click at [390, 73] on icon at bounding box center [391, 78] width 11 height 15
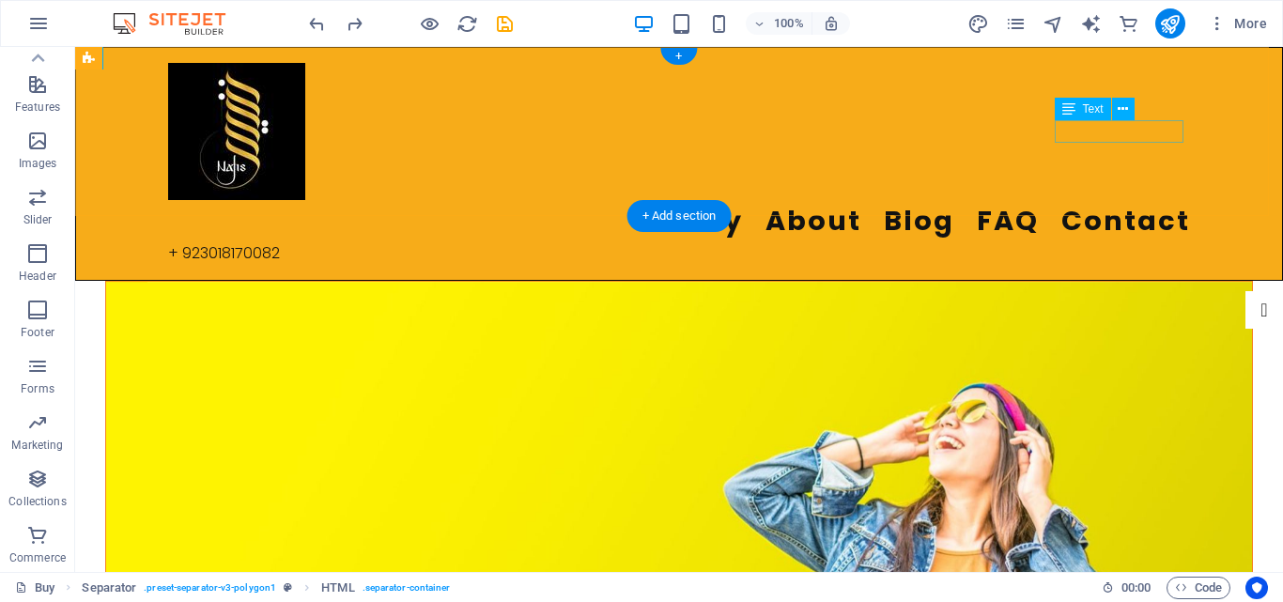
click at [1111, 242] on div "+ 923018170082" at bounding box center [679, 253] width 1022 height 23
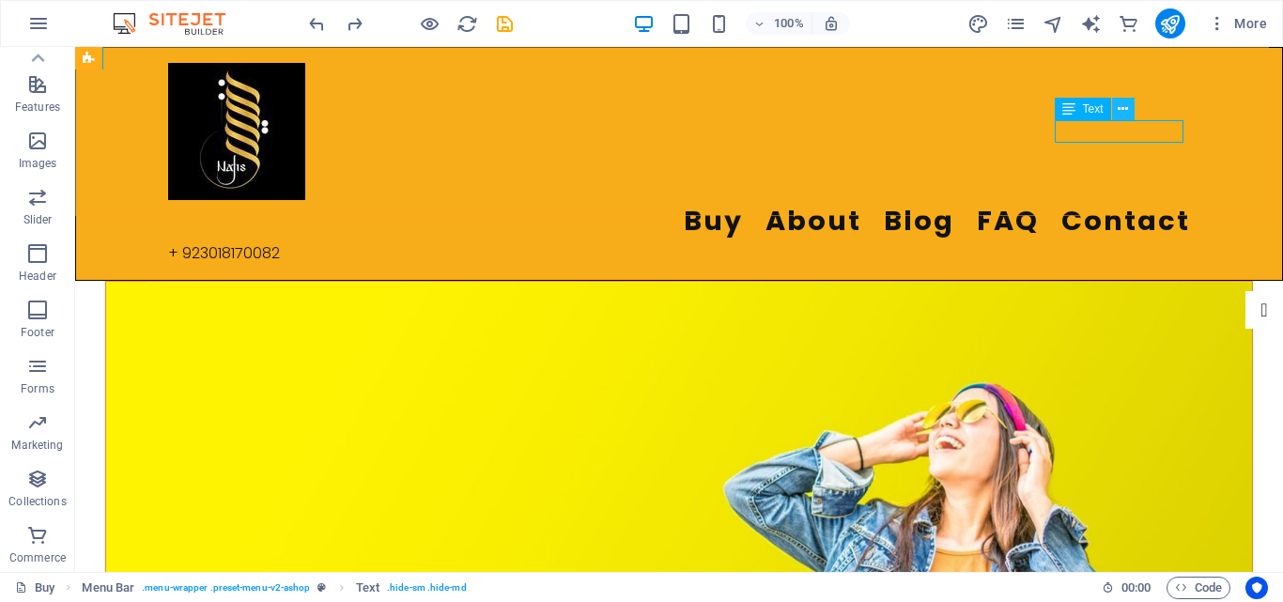
click at [1121, 111] on icon at bounding box center [1122, 110] width 10 height 20
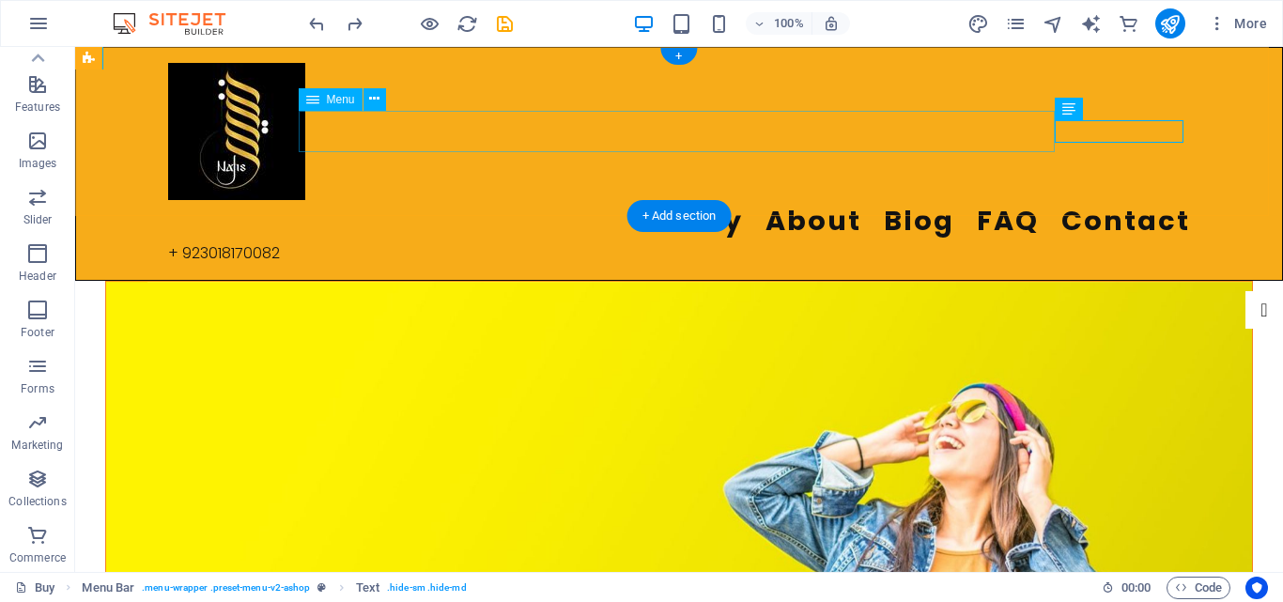
click at [584, 200] on nav "Buy About Blog FAQ Contact" at bounding box center [679, 221] width 1022 height 42
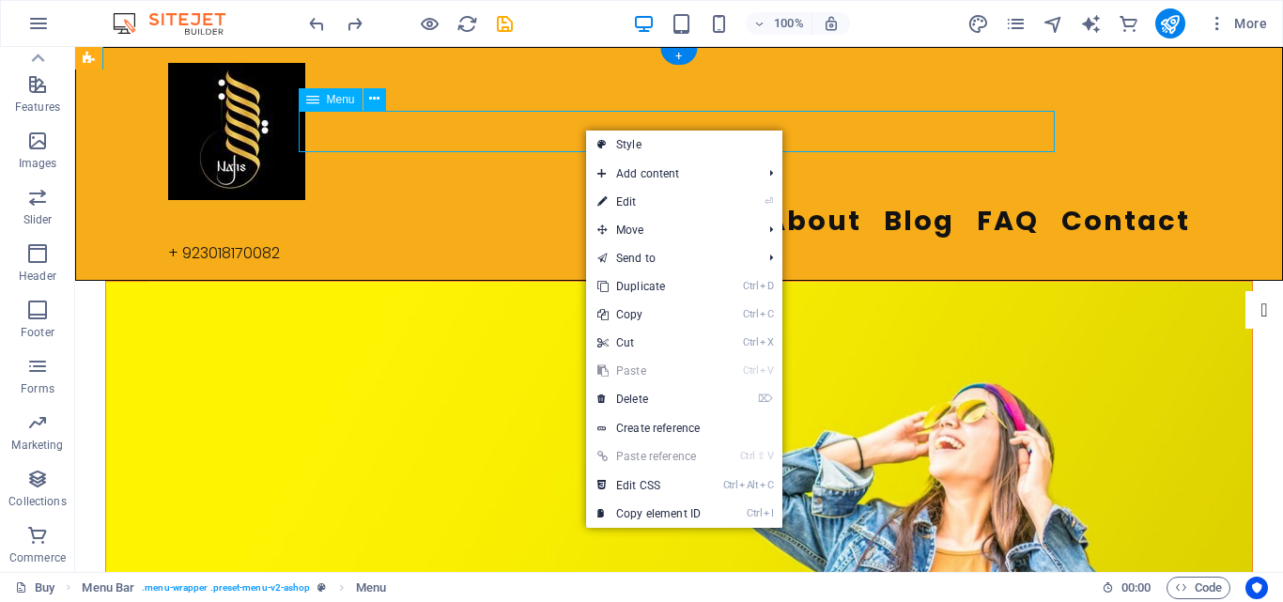
click at [584, 200] on nav "Buy About Blog FAQ Contact" at bounding box center [679, 221] width 1022 height 42
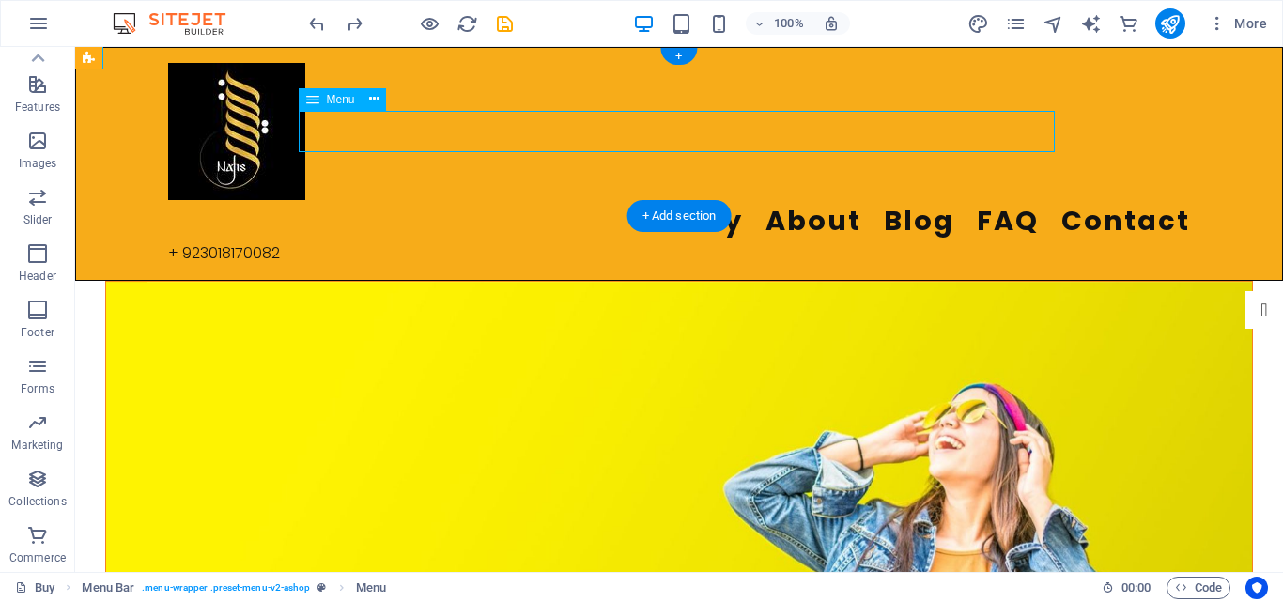
click at [900, 200] on nav "Buy About Blog FAQ Contact" at bounding box center [679, 221] width 1022 height 42
select select "%"
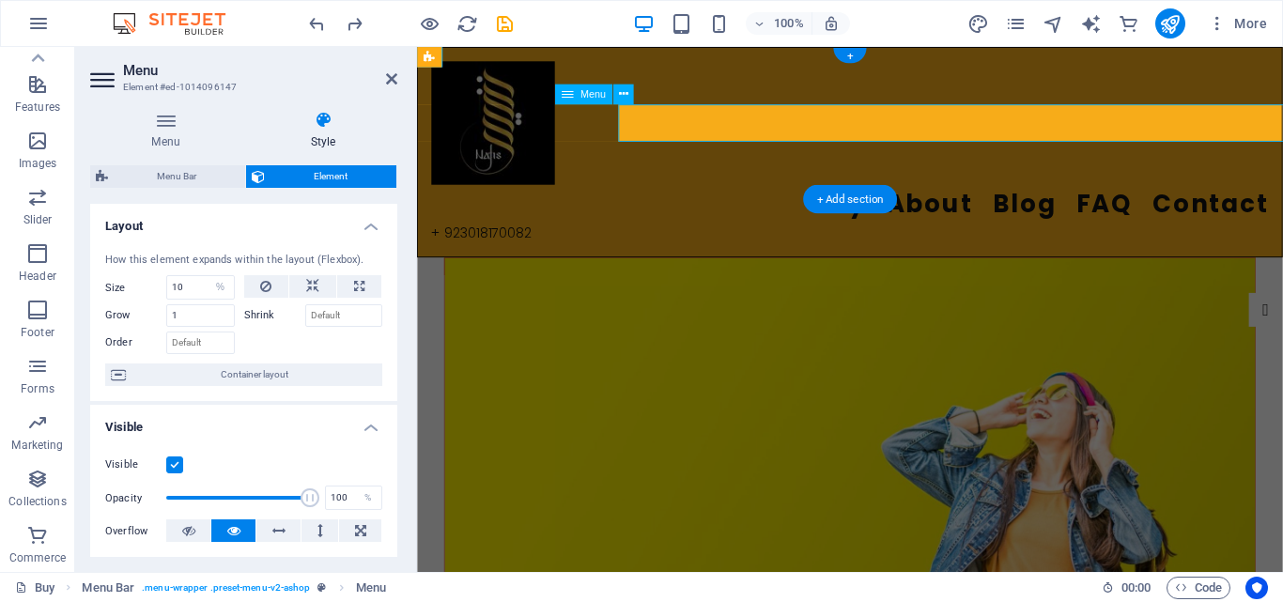
click at [954, 200] on nav "Buy About Blog FAQ Contact" at bounding box center [898, 221] width 930 height 42
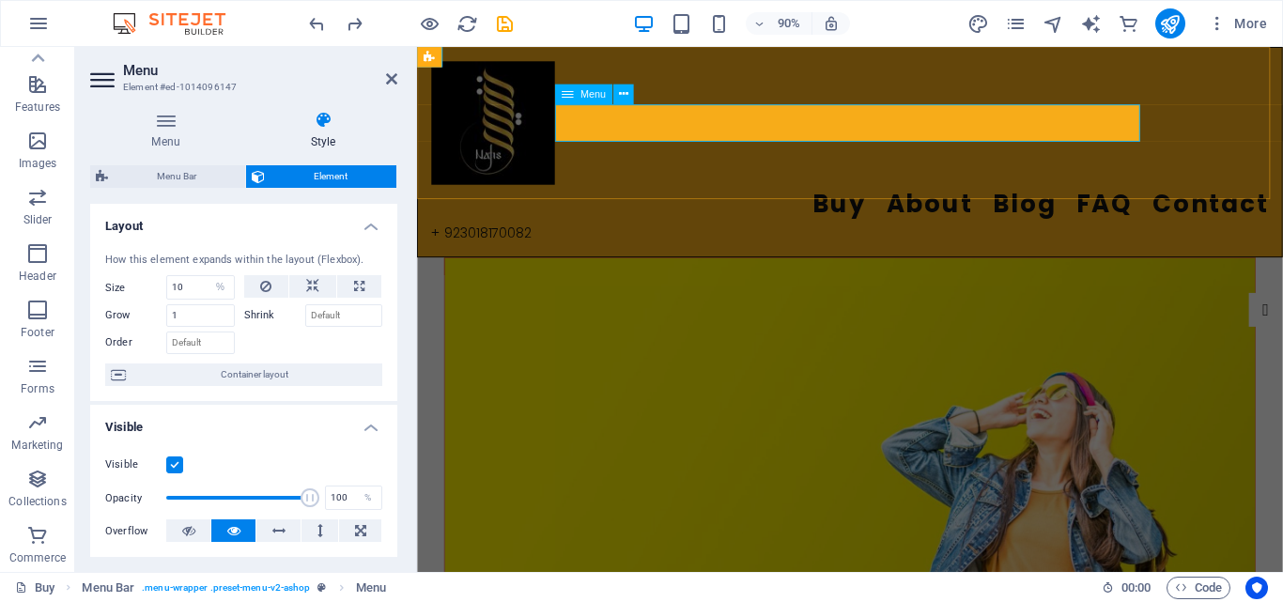
click at [577, 94] on div "Menu" at bounding box center [583, 94] width 57 height 21
click at [608, 282] on figure at bounding box center [898, 500] width 900 height 436
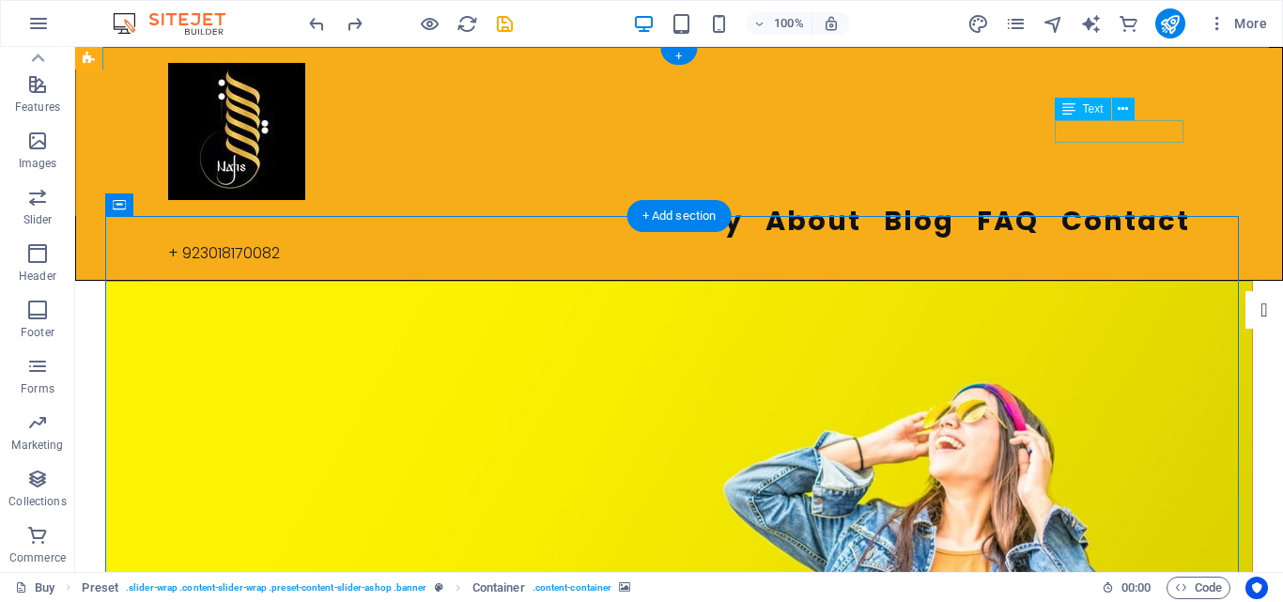
click at [1152, 242] on div "+ 923018170082" at bounding box center [679, 253] width 1022 height 23
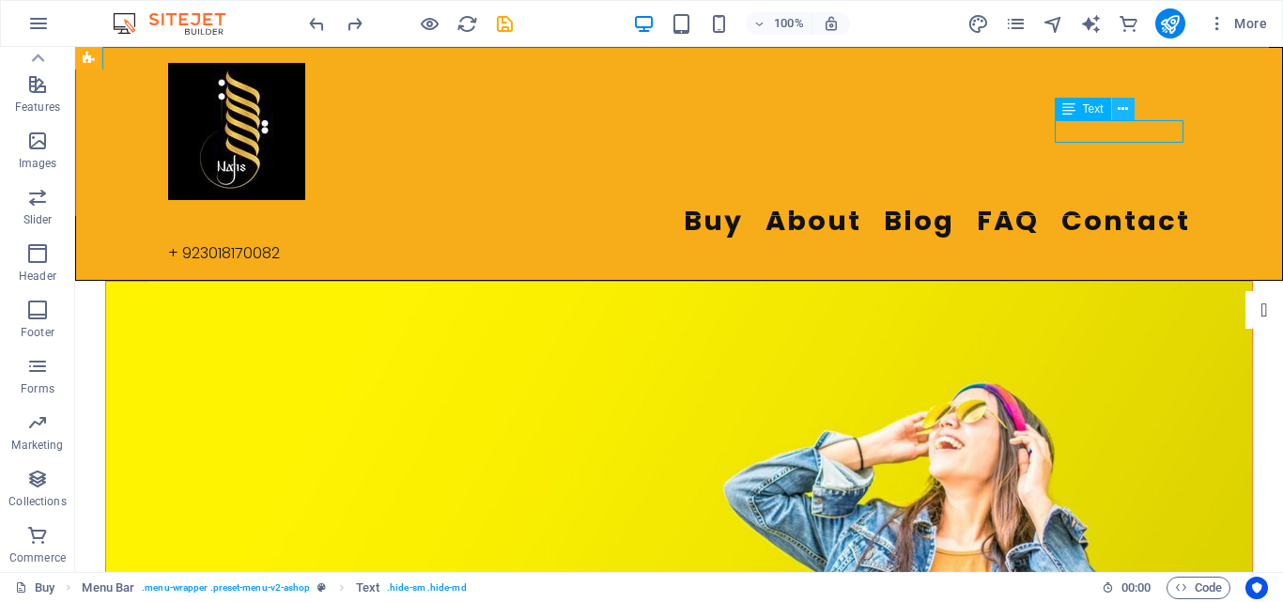
click at [1124, 111] on icon at bounding box center [1122, 110] width 10 height 20
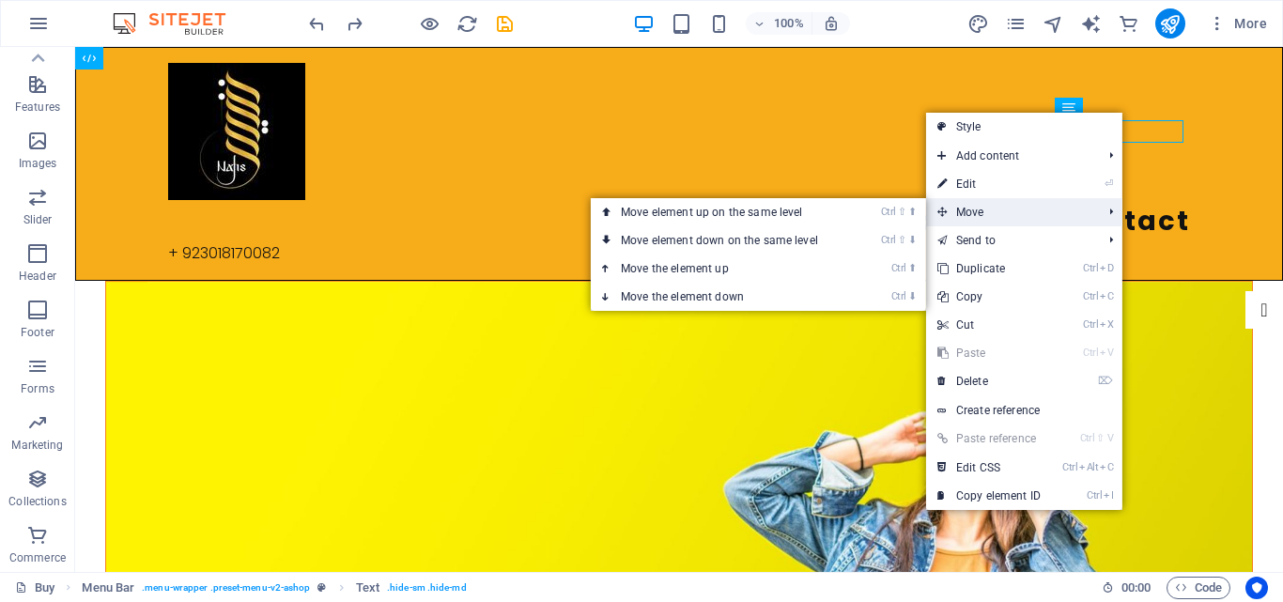
click at [1008, 203] on span "Move" at bounding box center [1010, 212] width 168 height 28
drag, startPoint x: 822, startPoint y: 269, endPoint x: 766, endPoint y: 207, distance: 83.8
click at [822, 269] on link "Ctrl ⬆ Move the element up" at bounding box center [723, 268] width 265 height 28
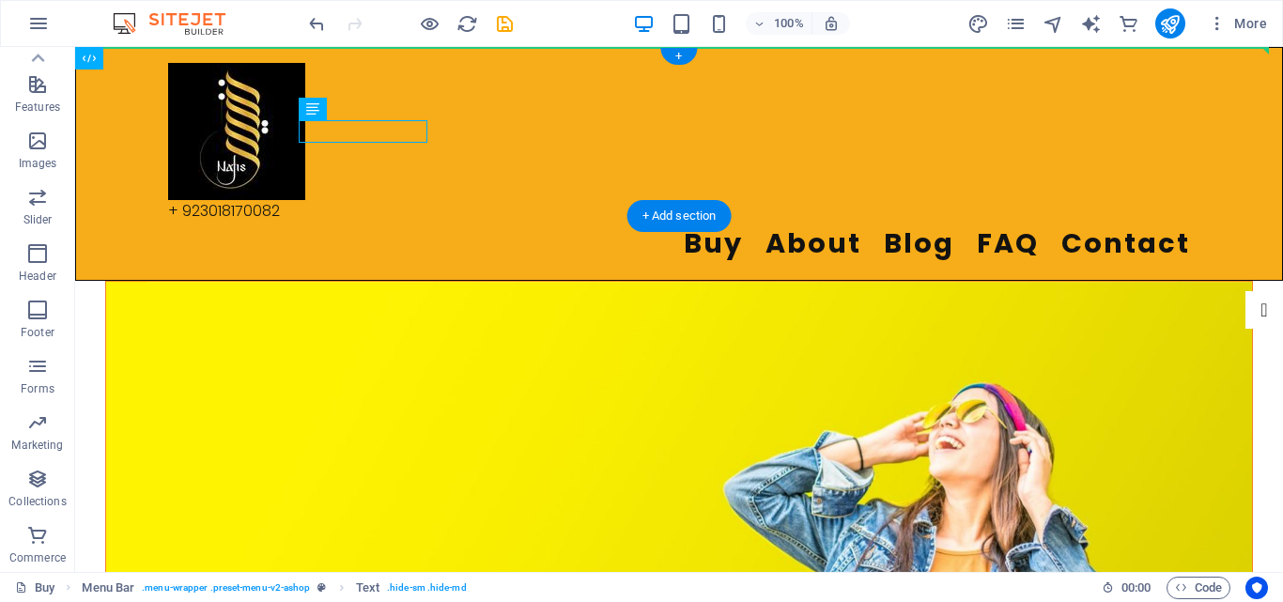
drag, startPoint x: 333, startPoint y: 126, endPoint x: 1221, endPoint y: 125, distance: 887.3
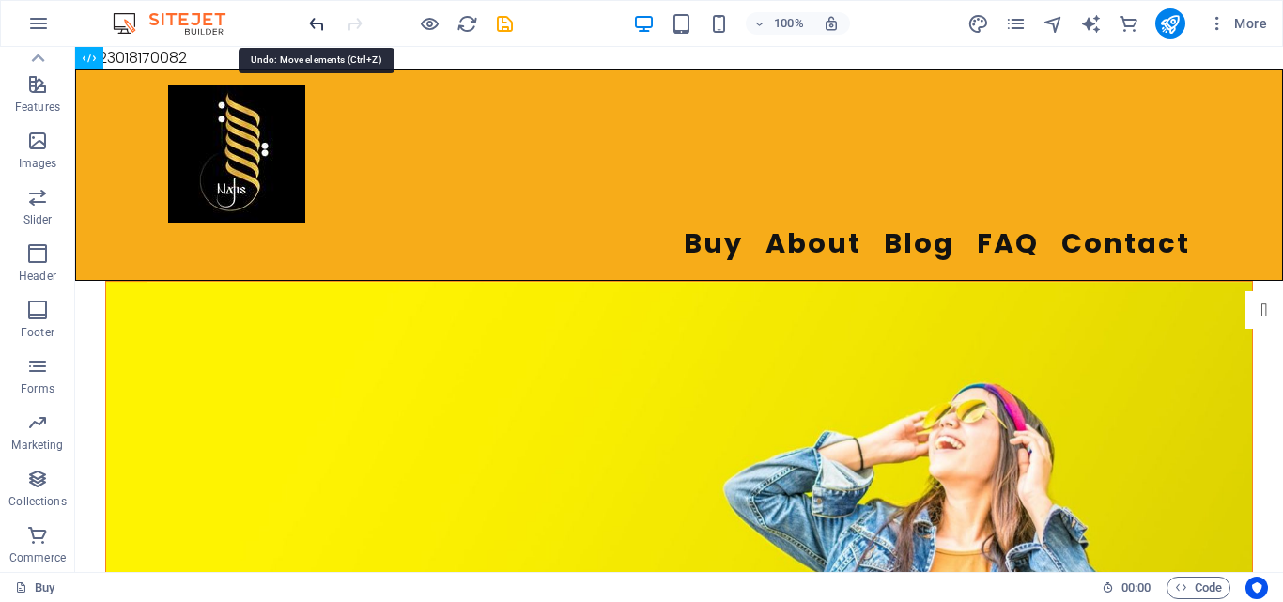
click at [313, 21] on icon "undo" at bounding box center [317, 24] width 22 height 22
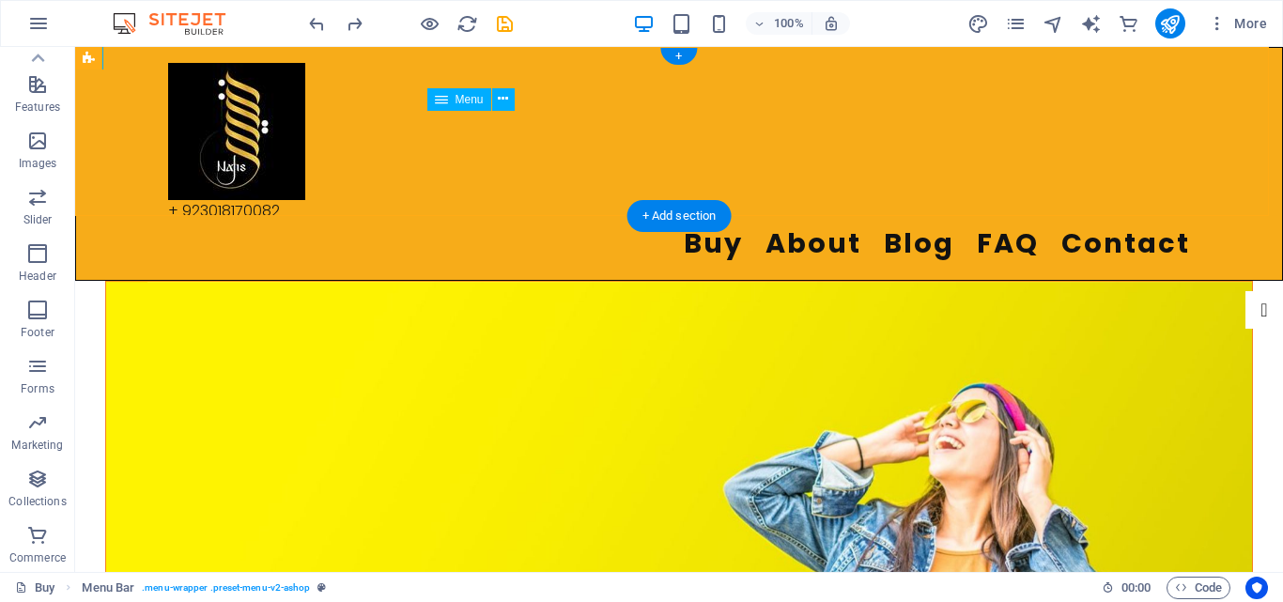
drag, startPoint x: 778, startPoint y: 131, endPoint x: 456, endPoint y: 121, distance: 322.2
click at [456, 223] on nav "Buy About Blog FAQ Contact" at bounding box center [679, 244] width 1022 height 42
drag, startPoint x: 370, startPoint y: 123, endPoint x: 530, endPoint y: 127, distance: 159.7
click at [530, 127] on header "+ 923018170082 Buy About Blog FAQ Contact Menu" at bounding box center [679, 164] width 1052 height 232
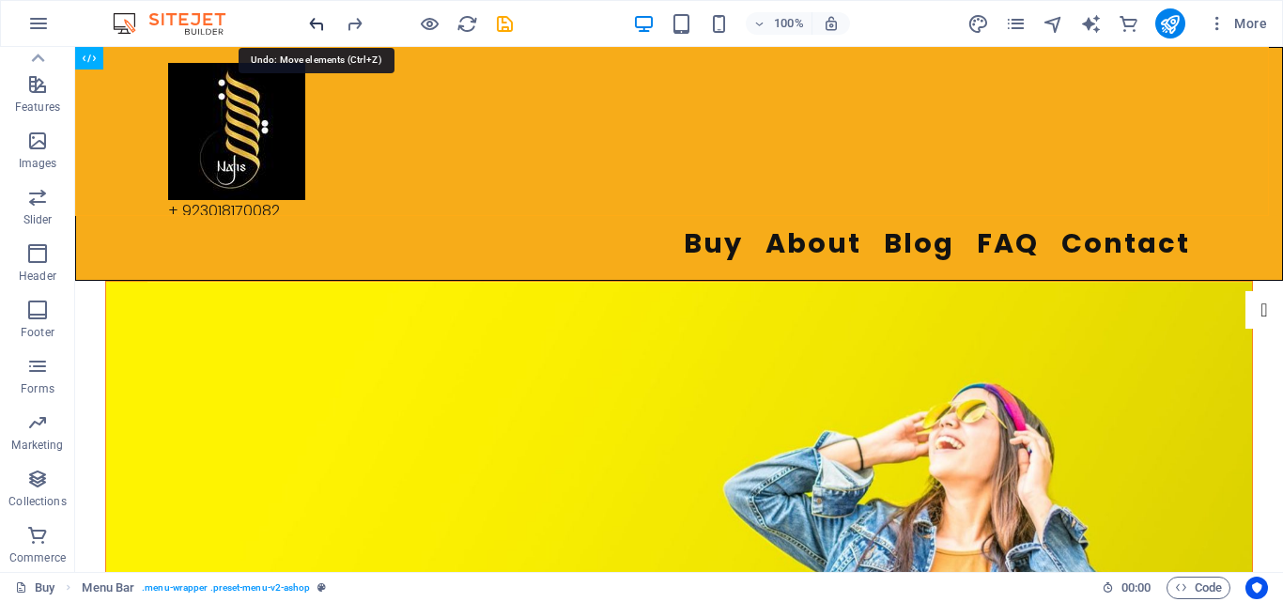
click at [322, 25] on icon "undo" at bounding box center [317, 24] width 22 height 22
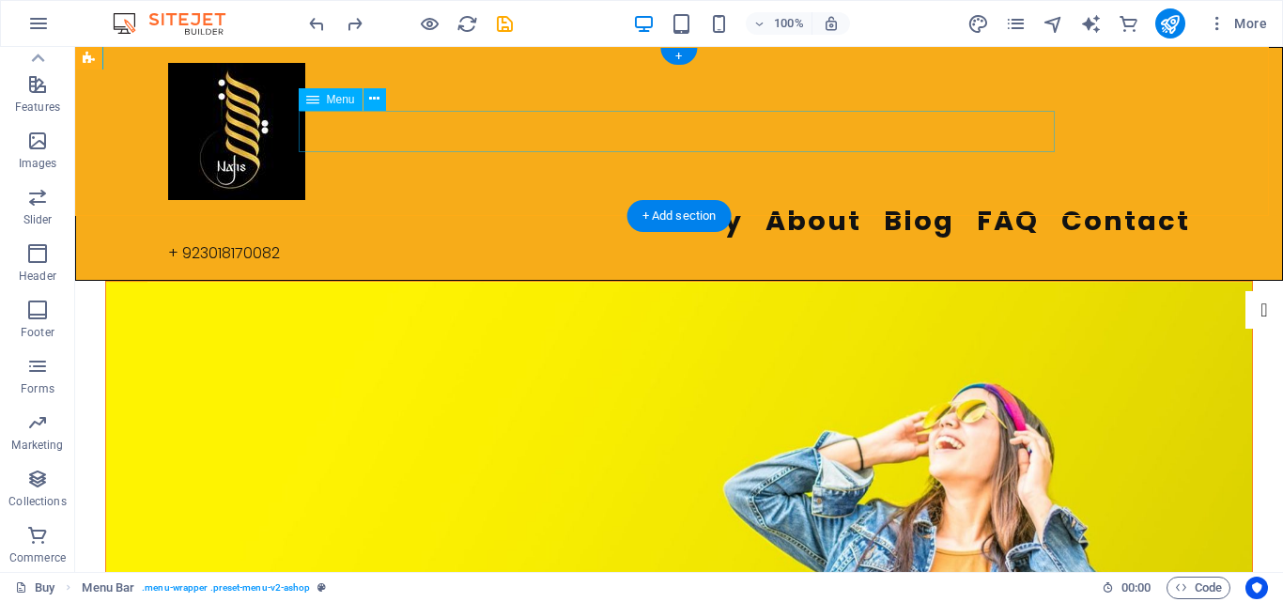
click at [1051, 200] on nav "Buy About Blog FAQ Contact" at bounding box center [679, 221] width 1022 height 42
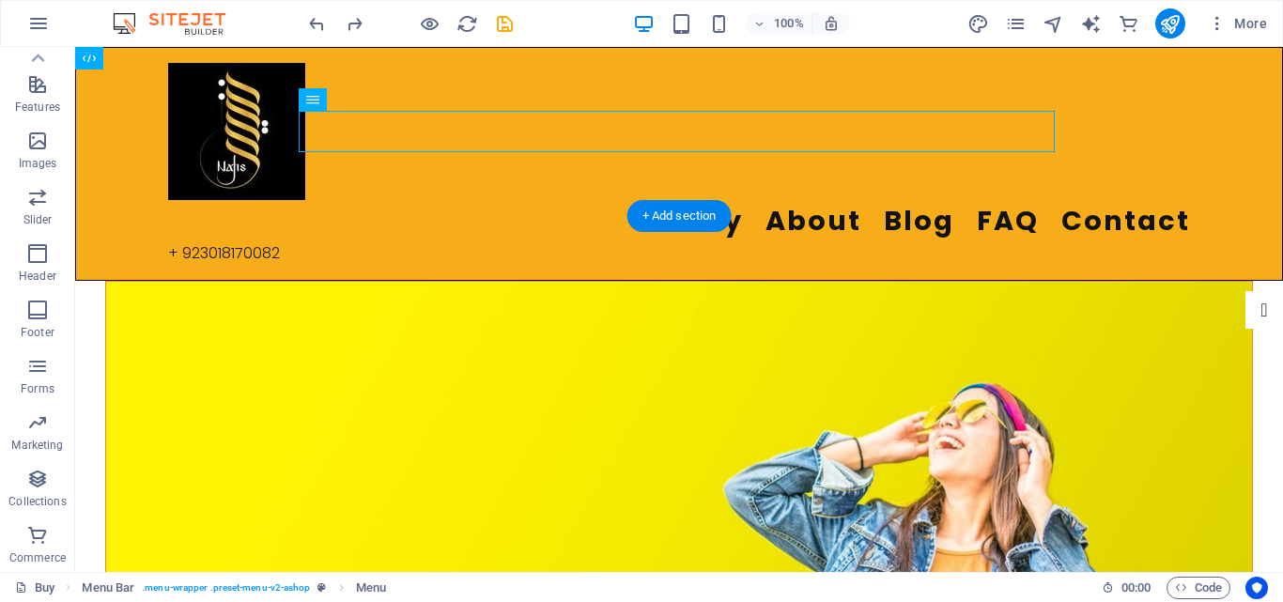
click at [525, 282] on figure at bounding box center [679, 500] width 1146 height 436
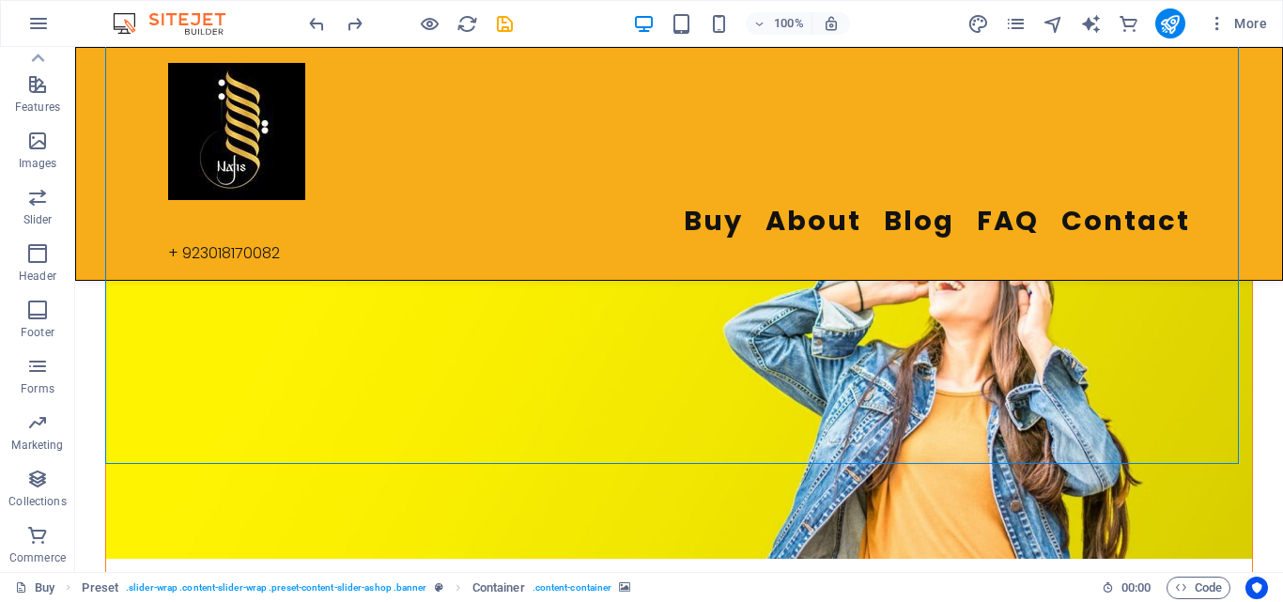
scroll to position [188, 0]
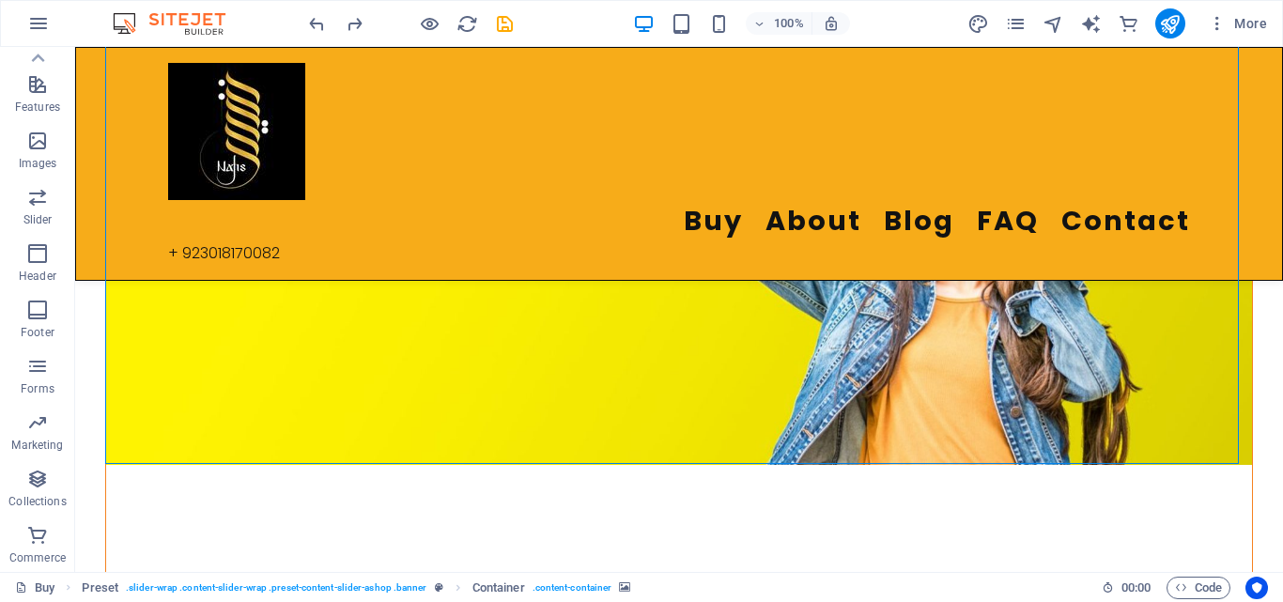
click at [148, 401] on figure at bounding box center [679, 247] width 1146 height 436
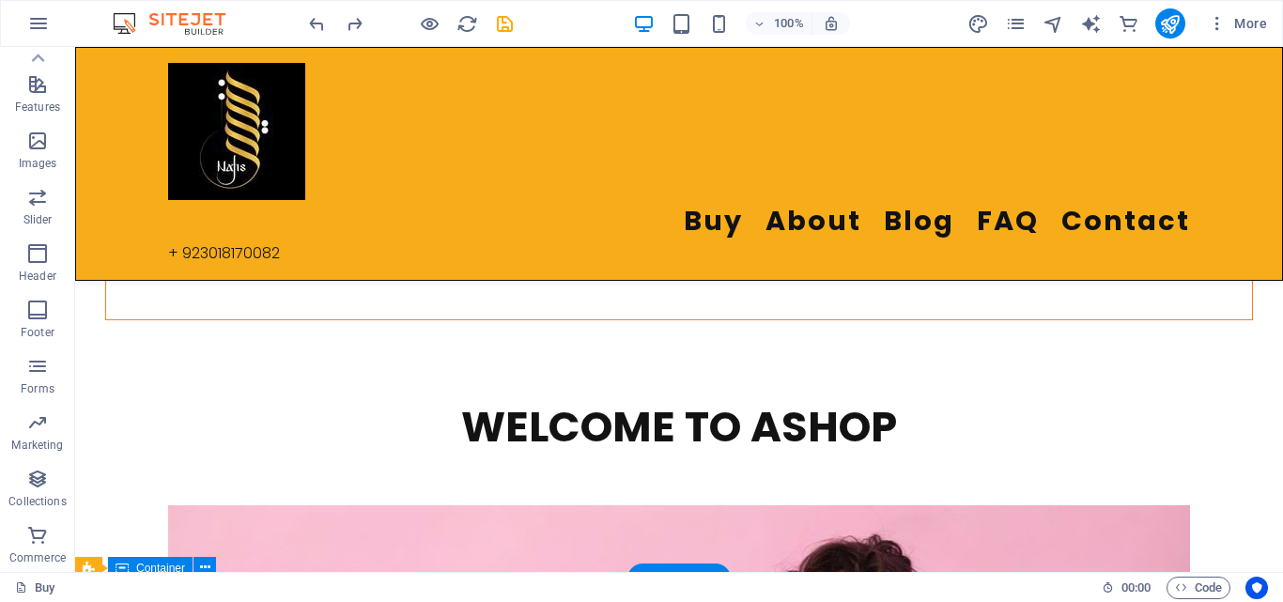
scroll to position [2592, 0]
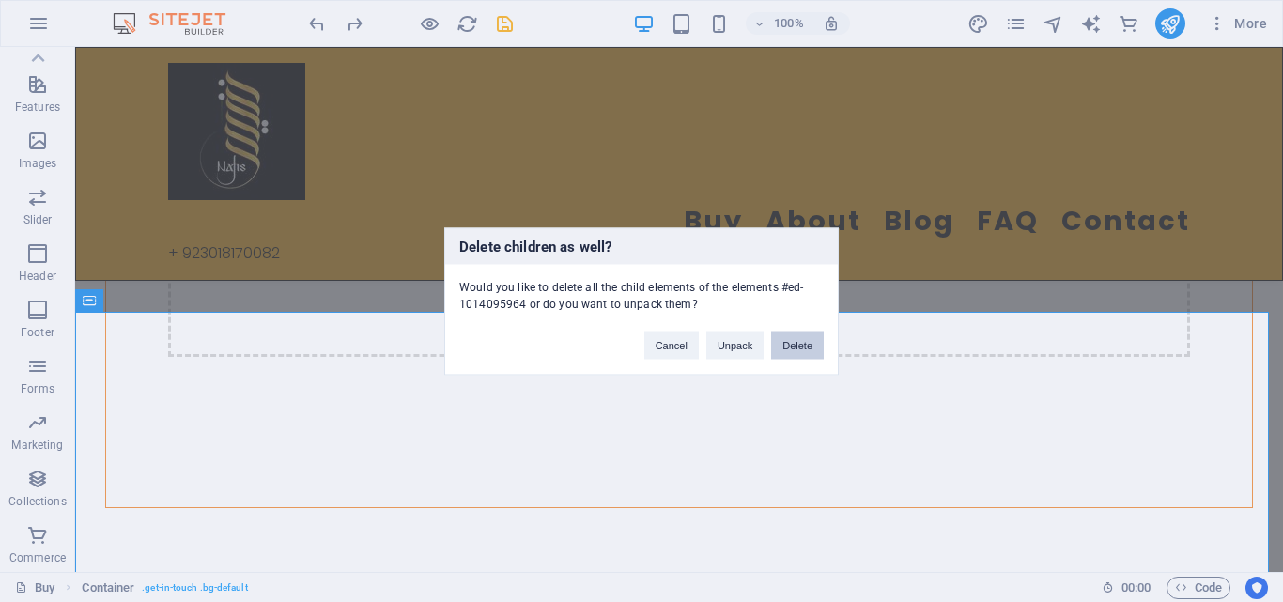
click at [817, 350] on button "Delete" at bounding box center [797, 345] width 53 height 28
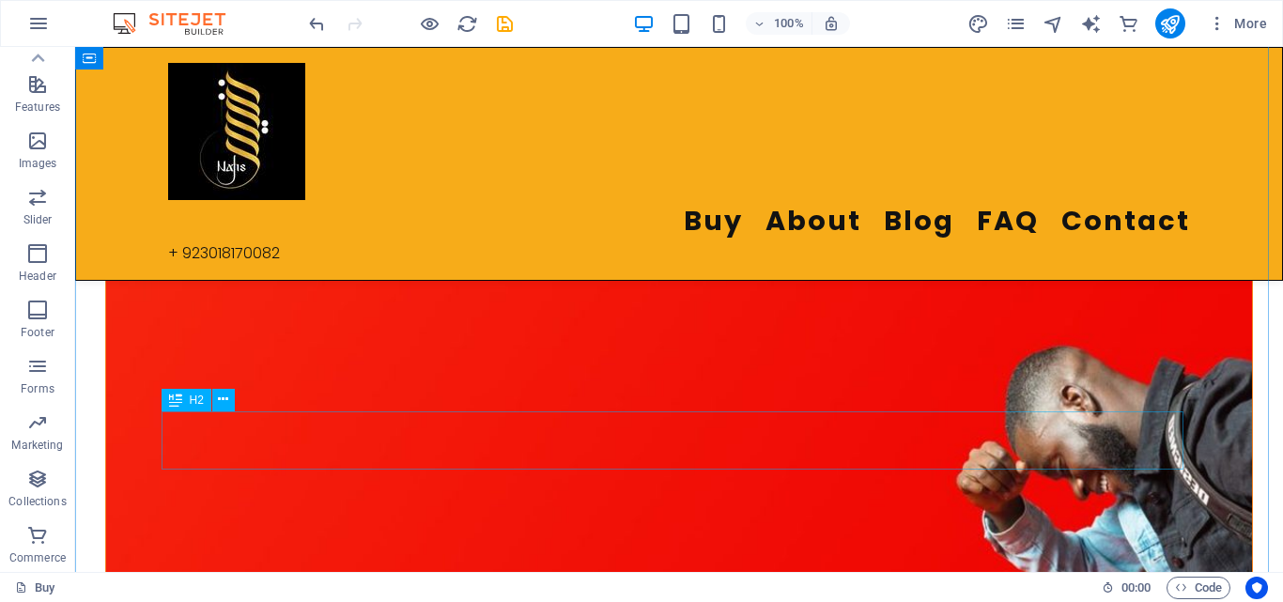
scroll to position [2324, 0]
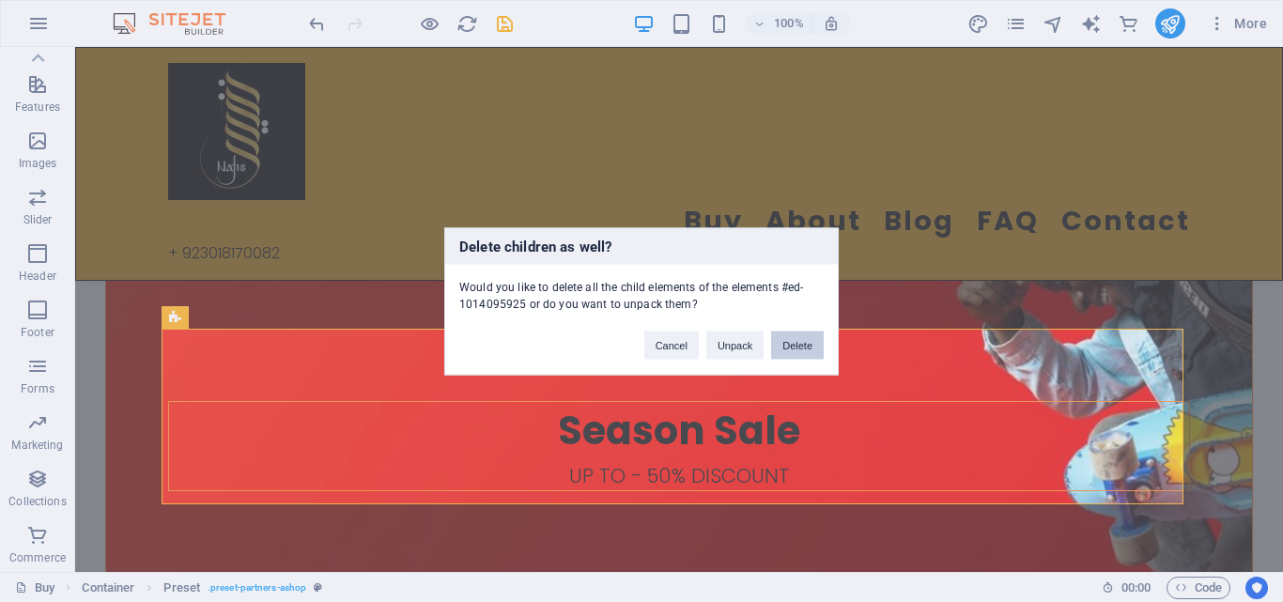
click at [792, 341] on button "Delete" at bounding box center [797, 345] width 53 height 28
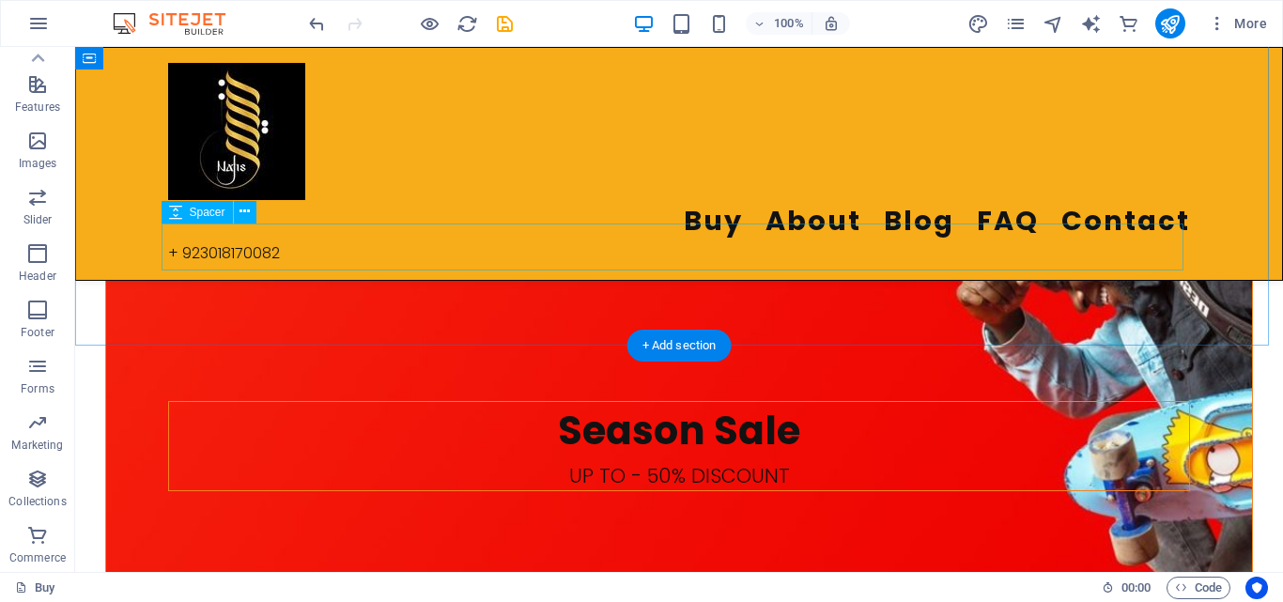
scroll to position [2362, 0]
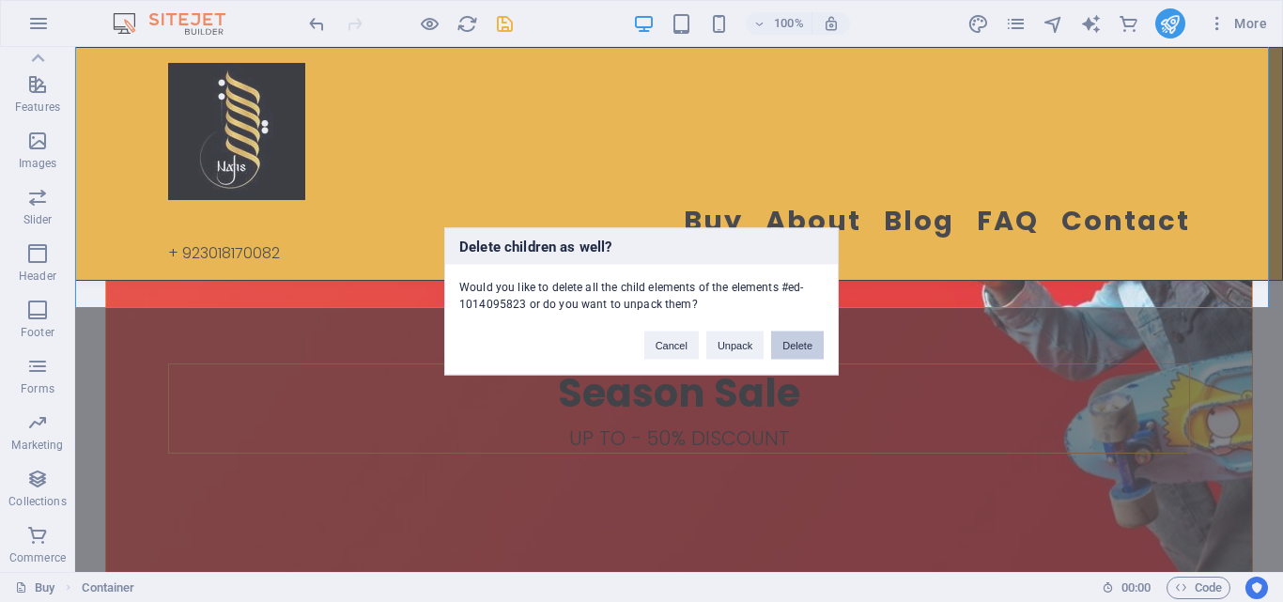
drag, startPoint x: 814, startPoint y: 349, endPoint x: 738, endPoint y: 302, distance: 89.4
click at [814, 349] on button "Delete" at bounding box center [797, 345] width 53 height 28
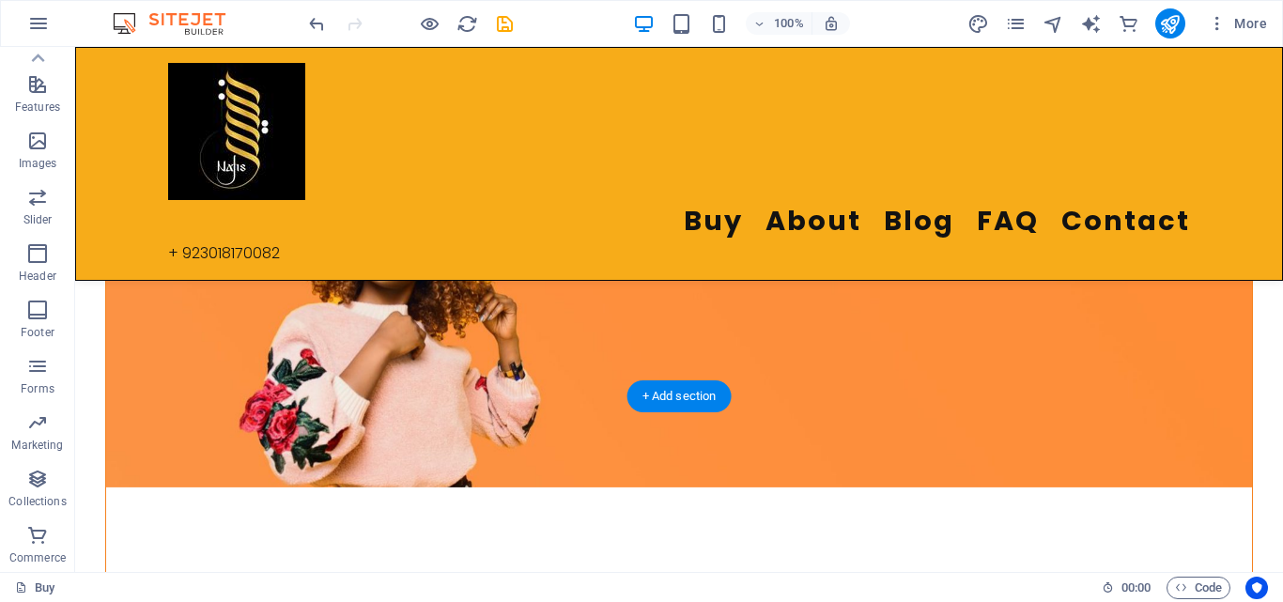
scroll to position [1413, 0]
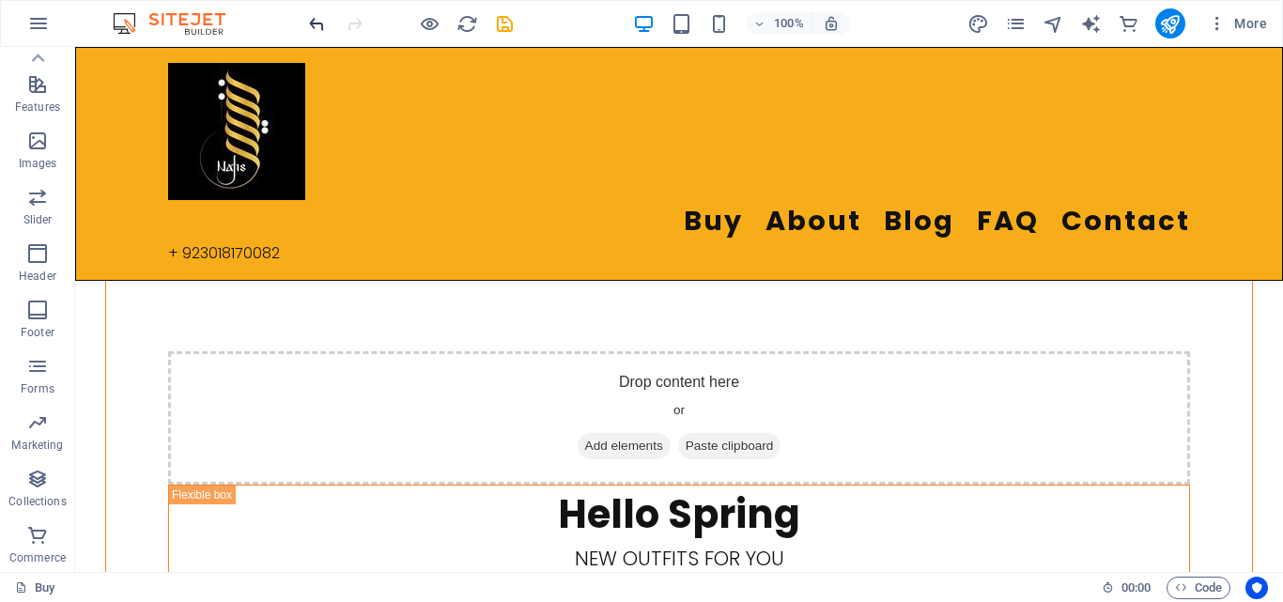
click at [322, 23] on icon "undo" at bounding box center [317, 24] width 22 height 22
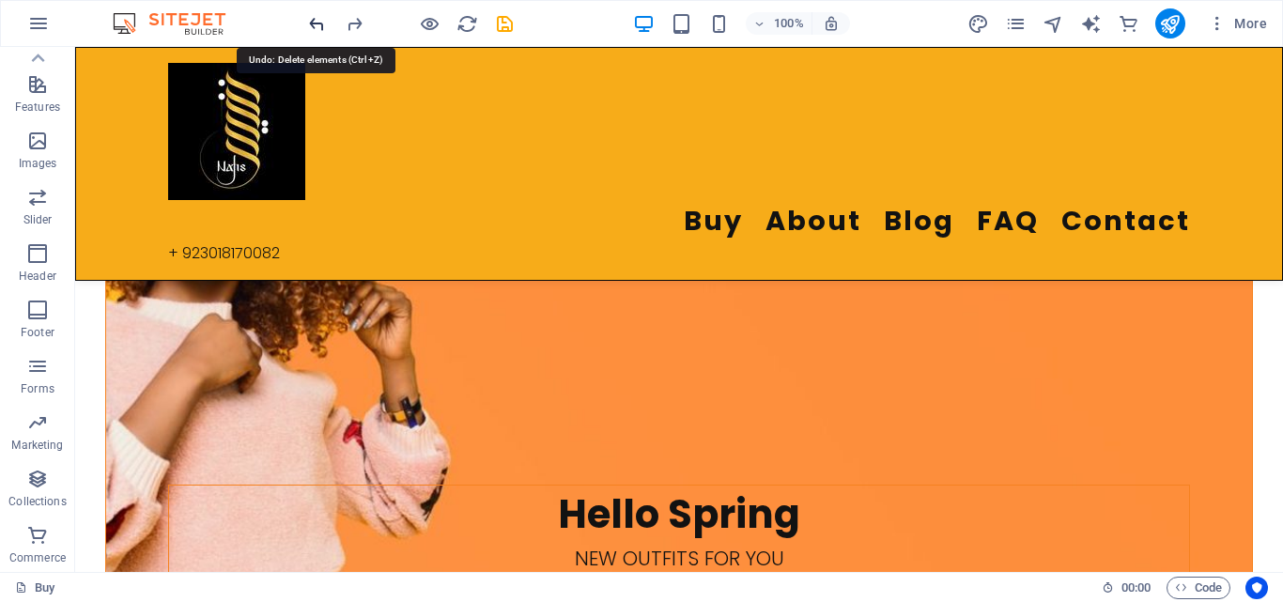
click at [322, 23] on icon "undo" at bounding box center [317, 24] width 22 height 22
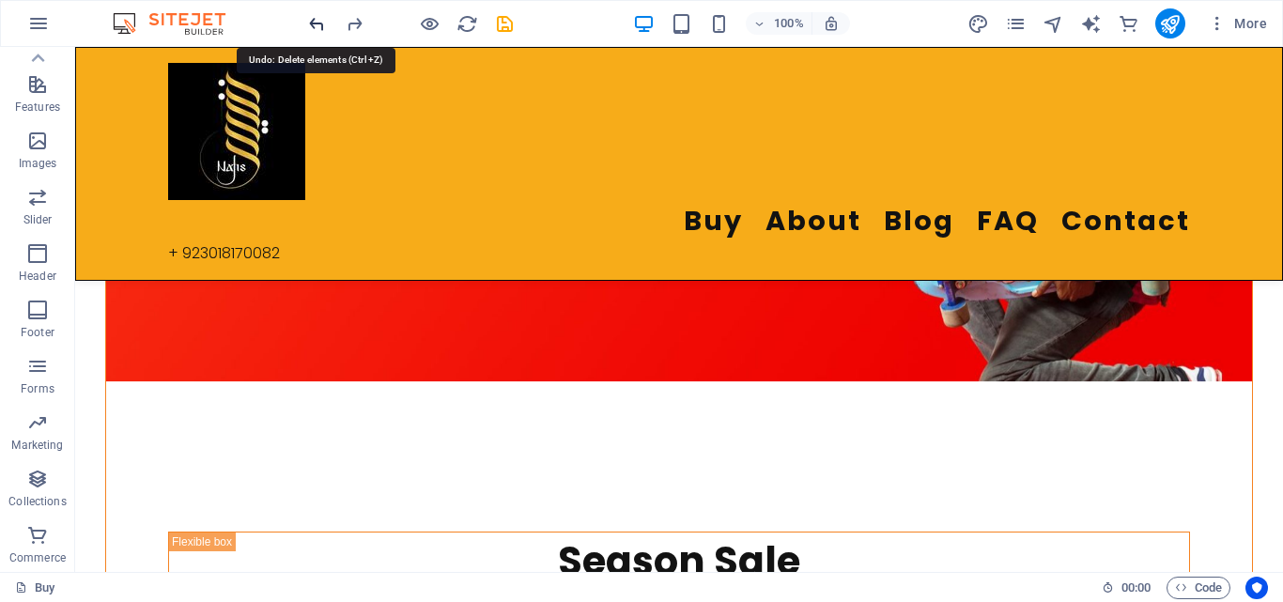
scroll to position [2267, 0]
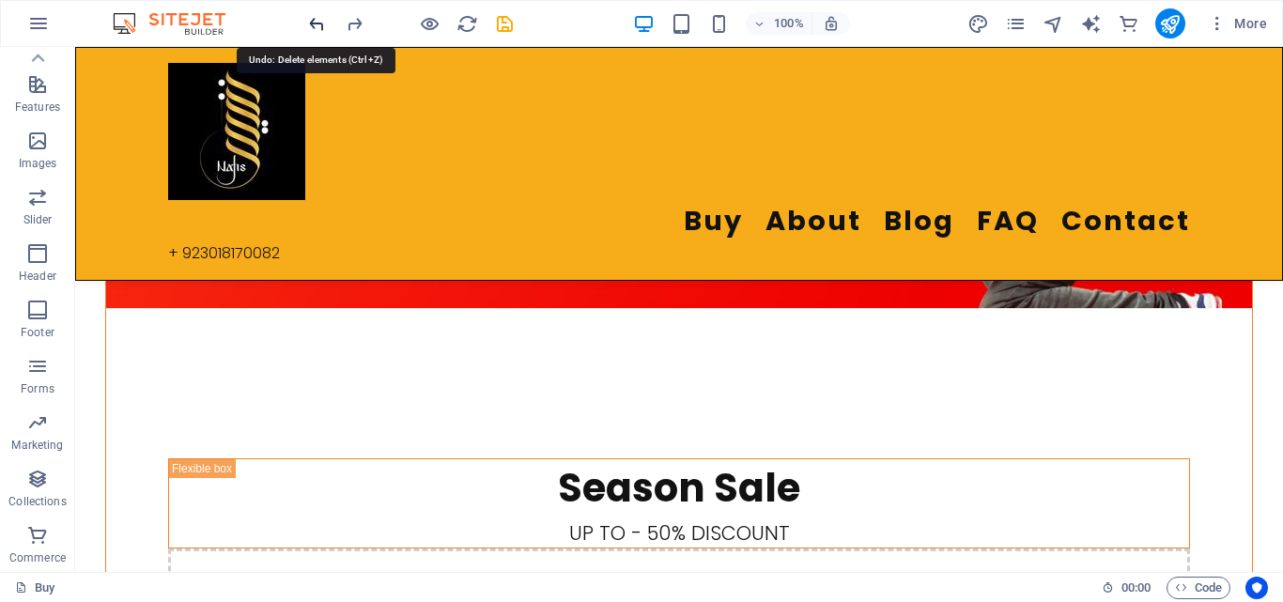
click at [322, 23] on icon "undo" at bounding box center [317, 24] width 22 height 22
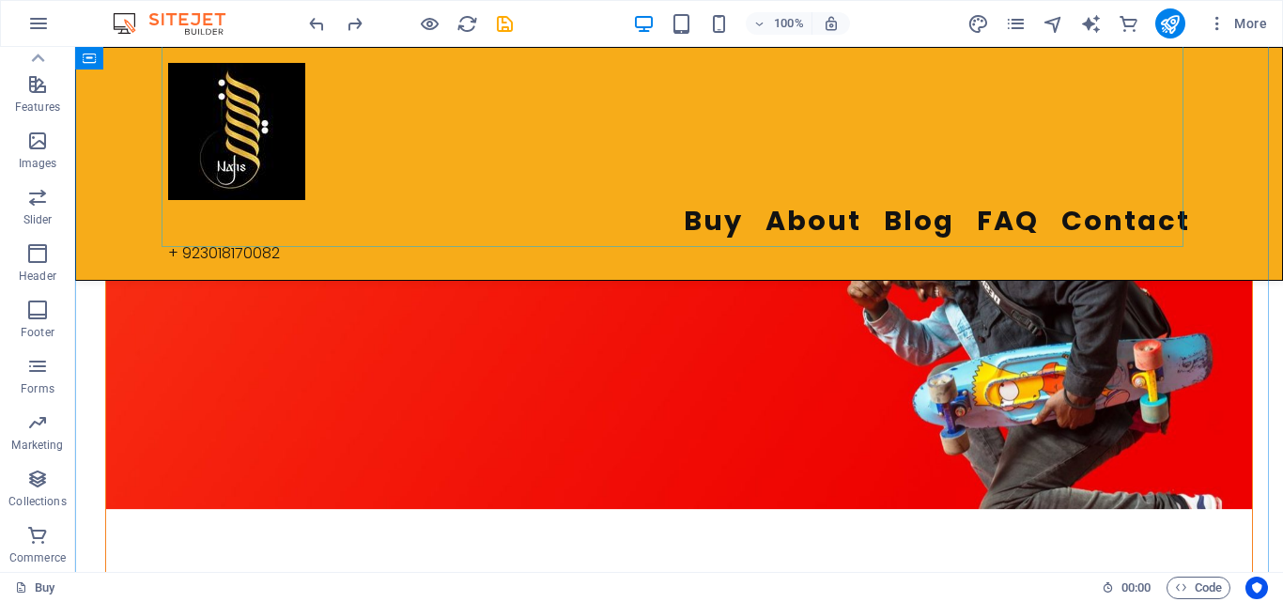
scroll to position [2347, 0]
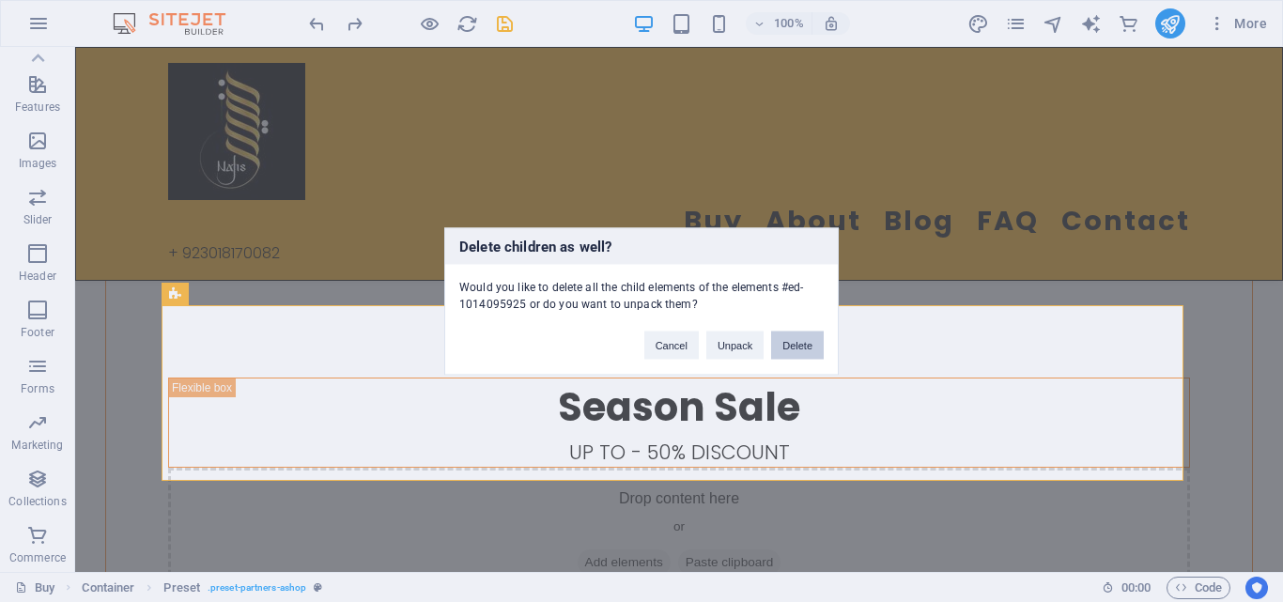
drag, startPoint x: 803, startPoint y: 343, endPoint x: 727, endPoint y: 297, distance: 88.9
click at [803, 343] on button "Delete" at bounding box center [797, 345] width 53 height 28
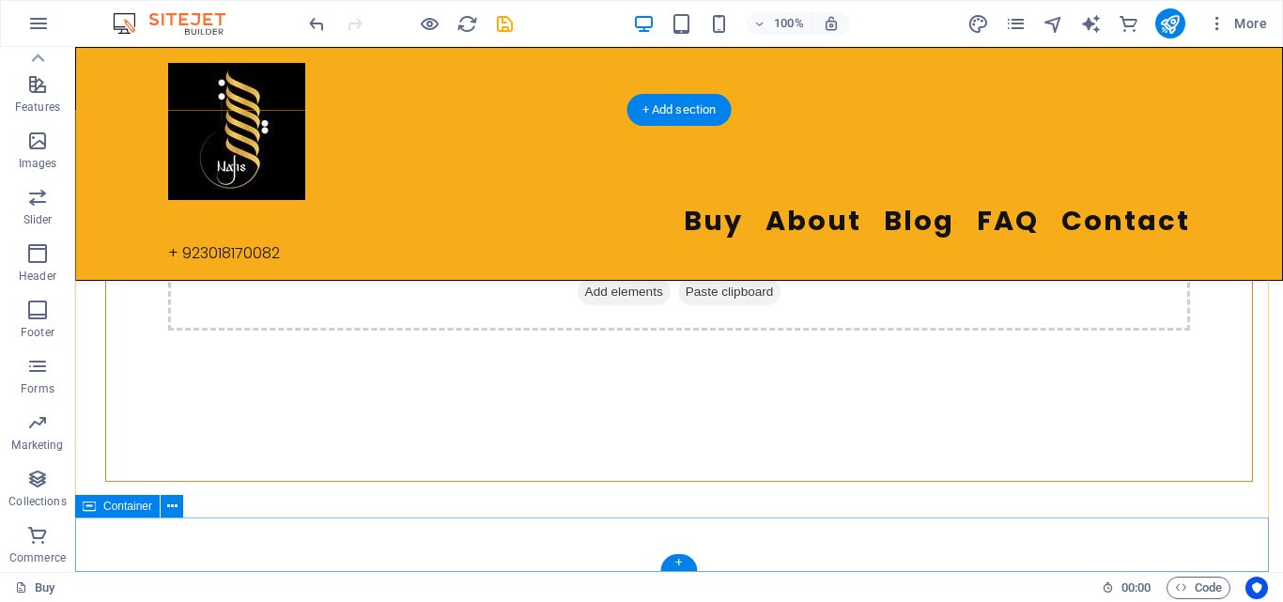
scroll to position [2148, 0]
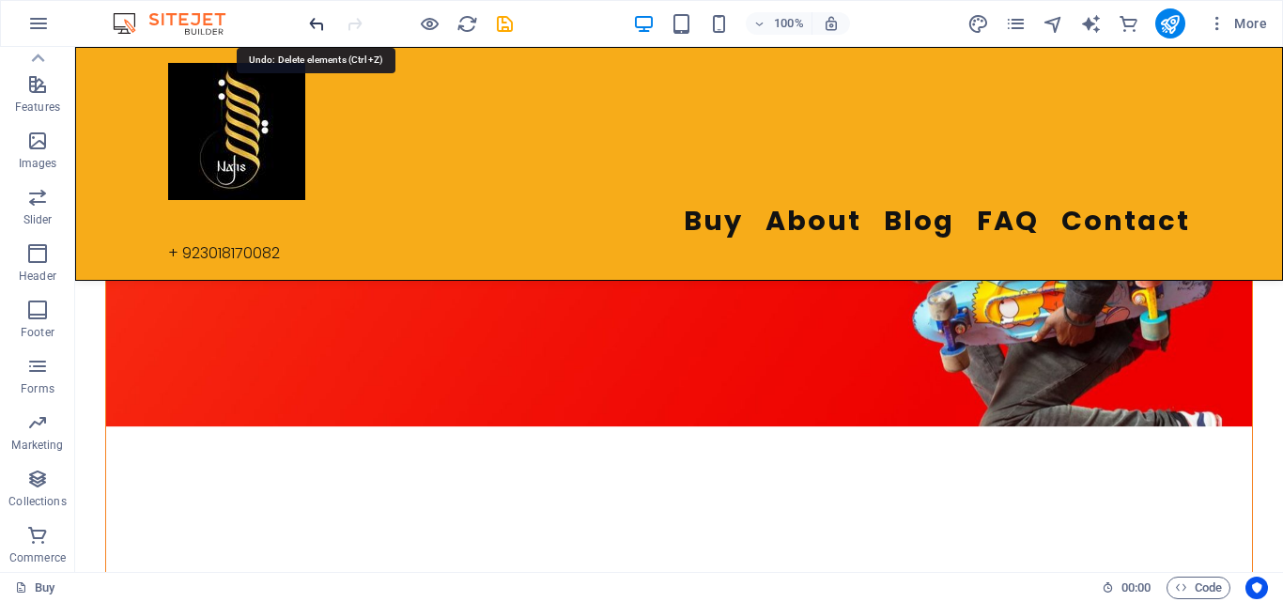
click at [318, 21] on icon "undo" at bounding box center [317, 24] width 22 height 22
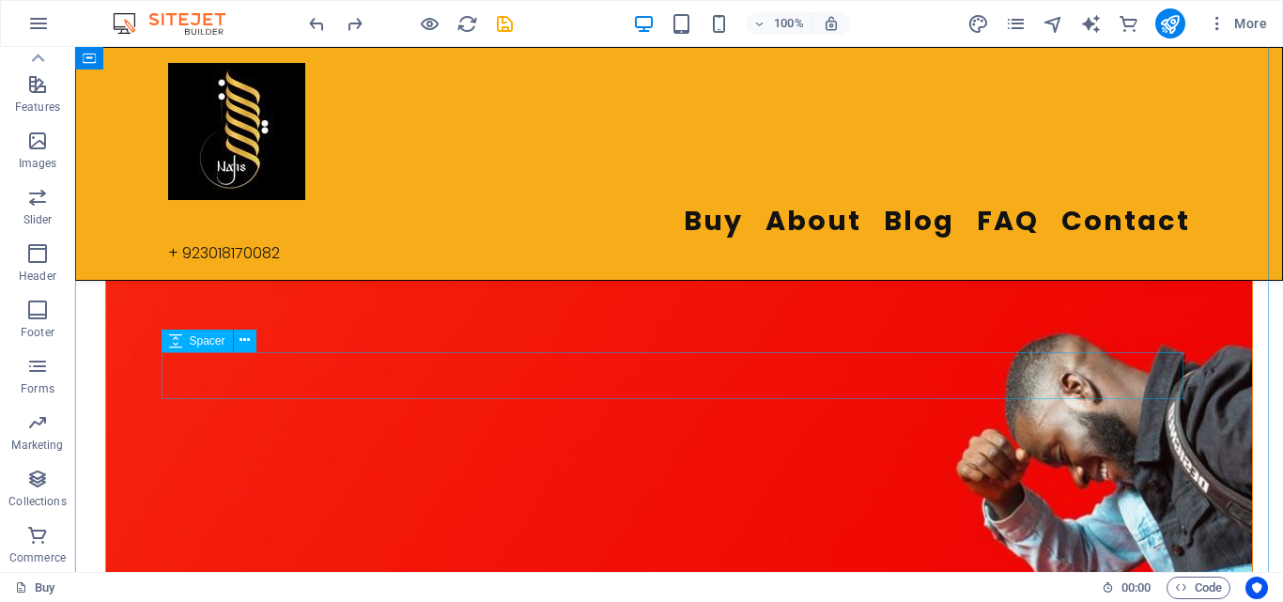
scroll to position [2242, 0]
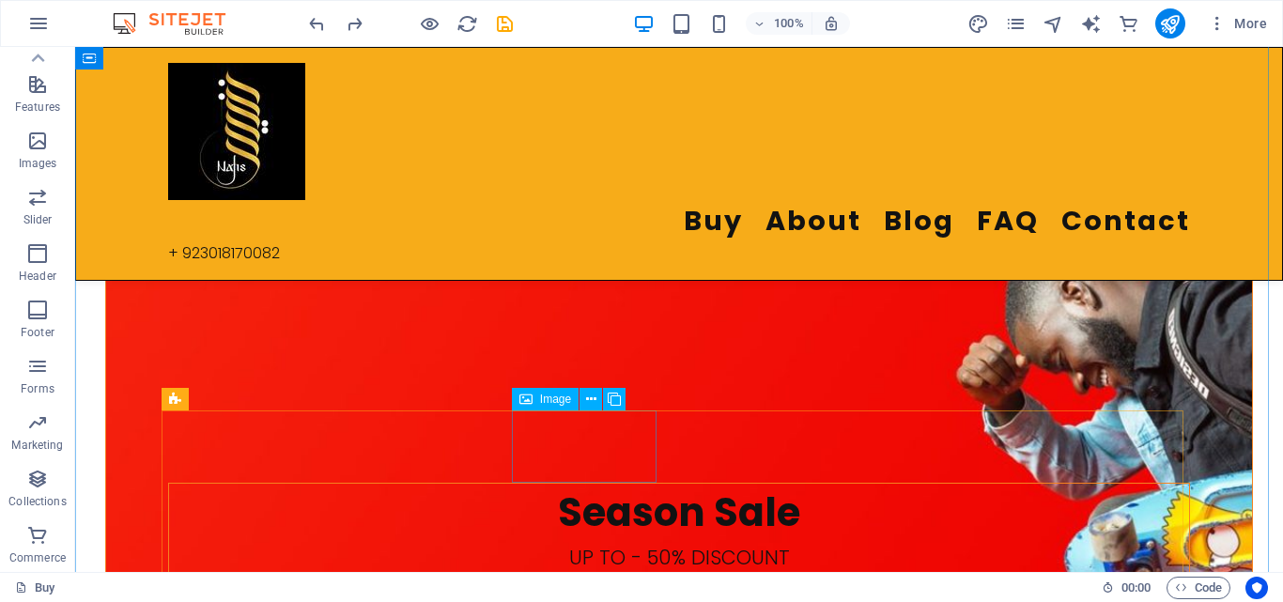
click at [592, 394] on icon at bounding box center [591, 400] width 10 height 20
drag, startPoint x: 597, startPoint y: 456, endPoint x: 602, endPoint y: 479, distance: 23.0
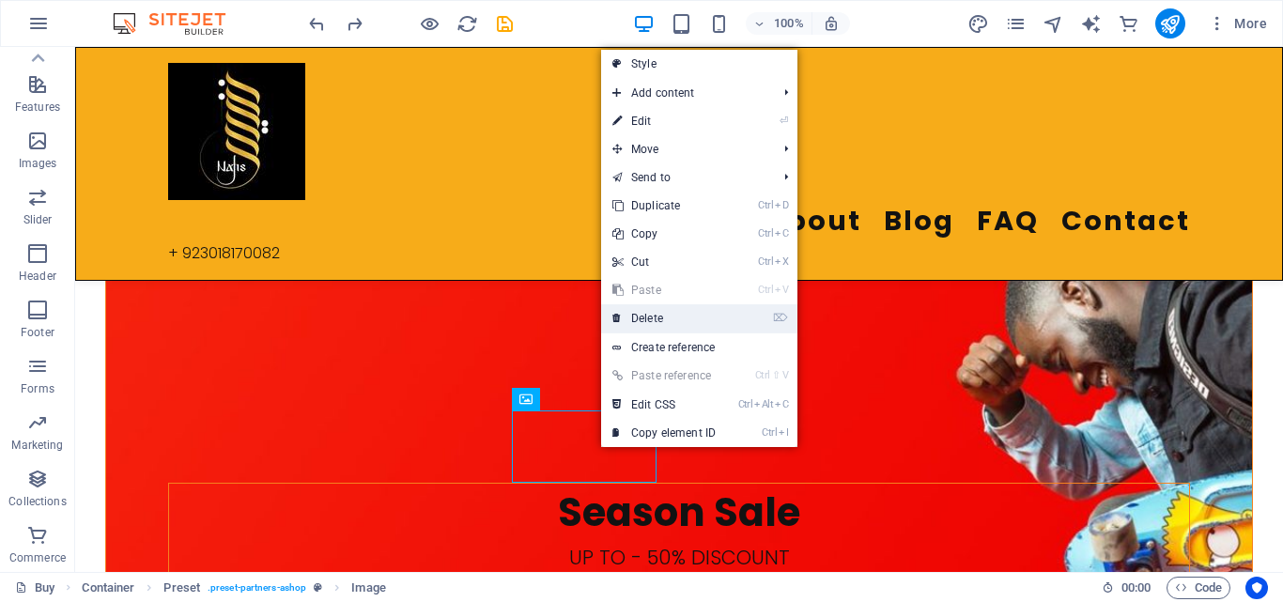
click at [684, 319] on link "⌦ Delete" at bounding box center [664, 318] width 126 height 28
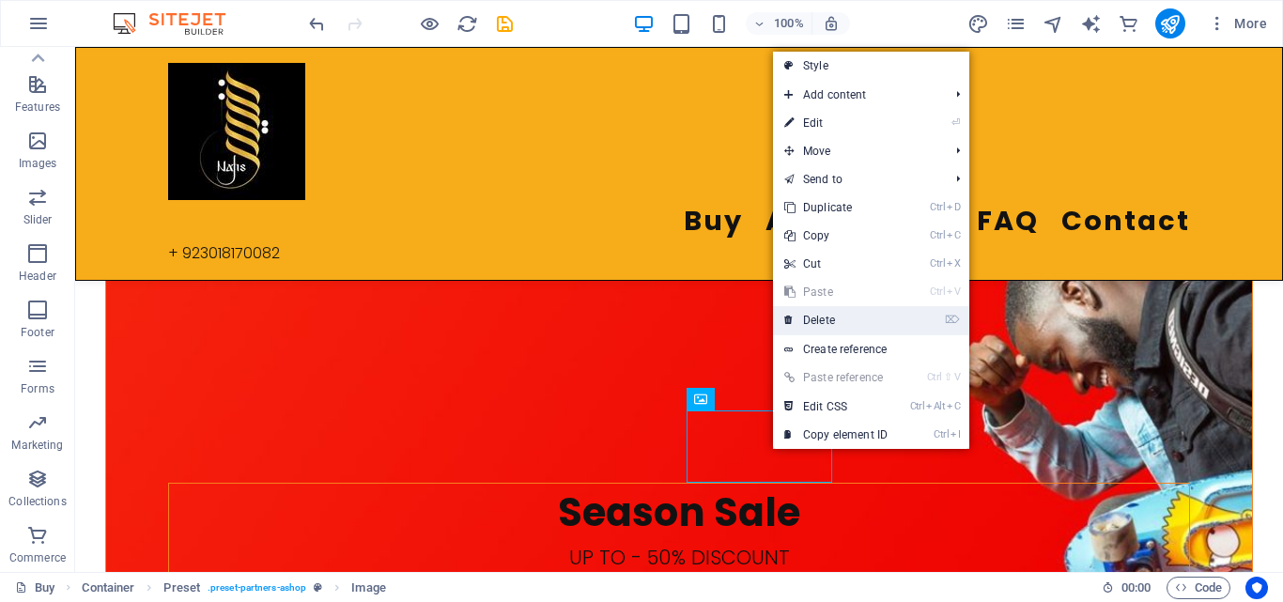
drag, startPoint x: 822, startPoint y: 319, endPoint x: 779, endPoint y: 382, distance: 75.8
click at [822, 319] on link "⌦ Delete" at bounding box center [836, 320] width 126 height 28
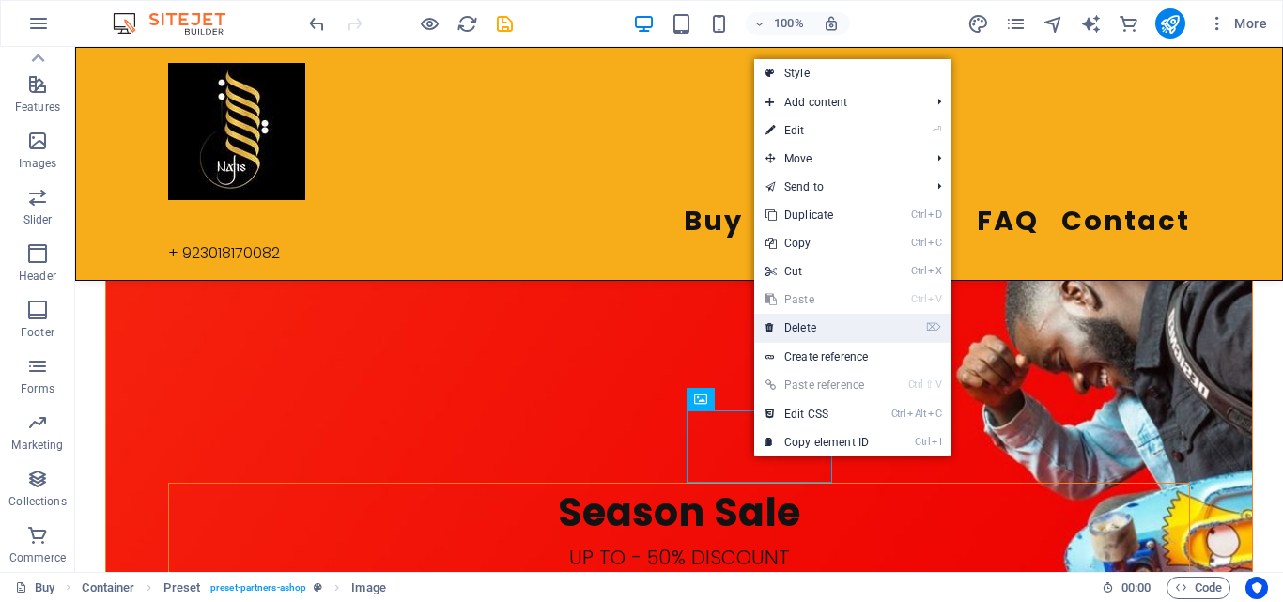
click at [803, 327] on link "⌦ Delete" at bounding box center [817, 328] width 126 height 28
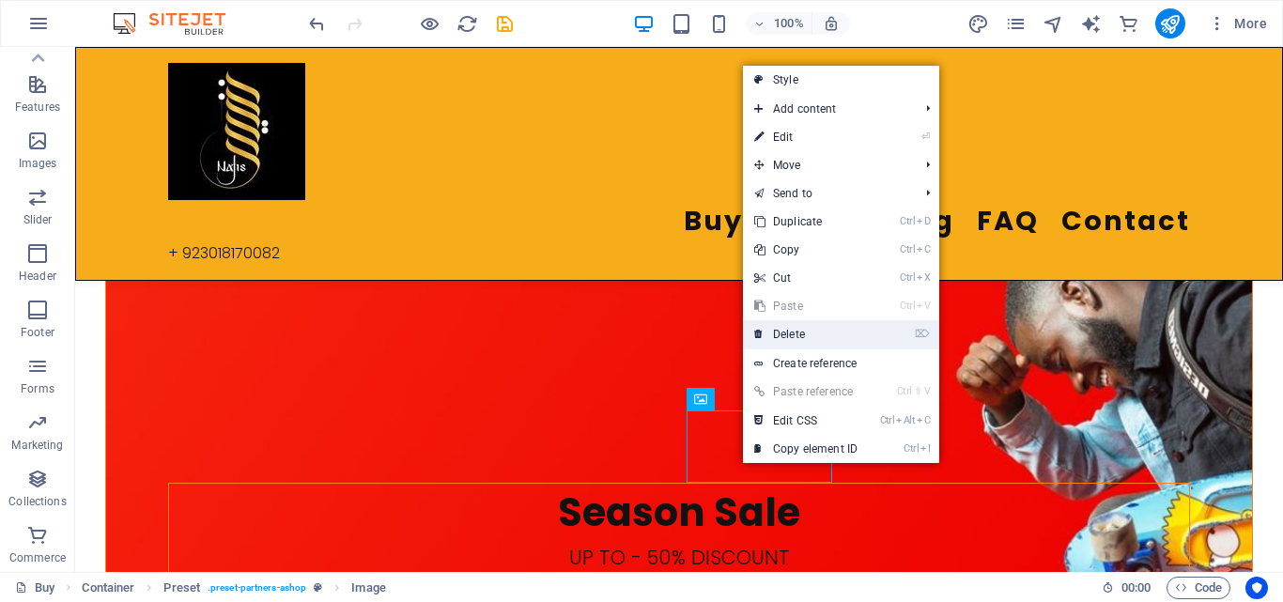
click at [804, 340] on link "⌦ Delete" at bounding box center [806, 334] width 126 height 28
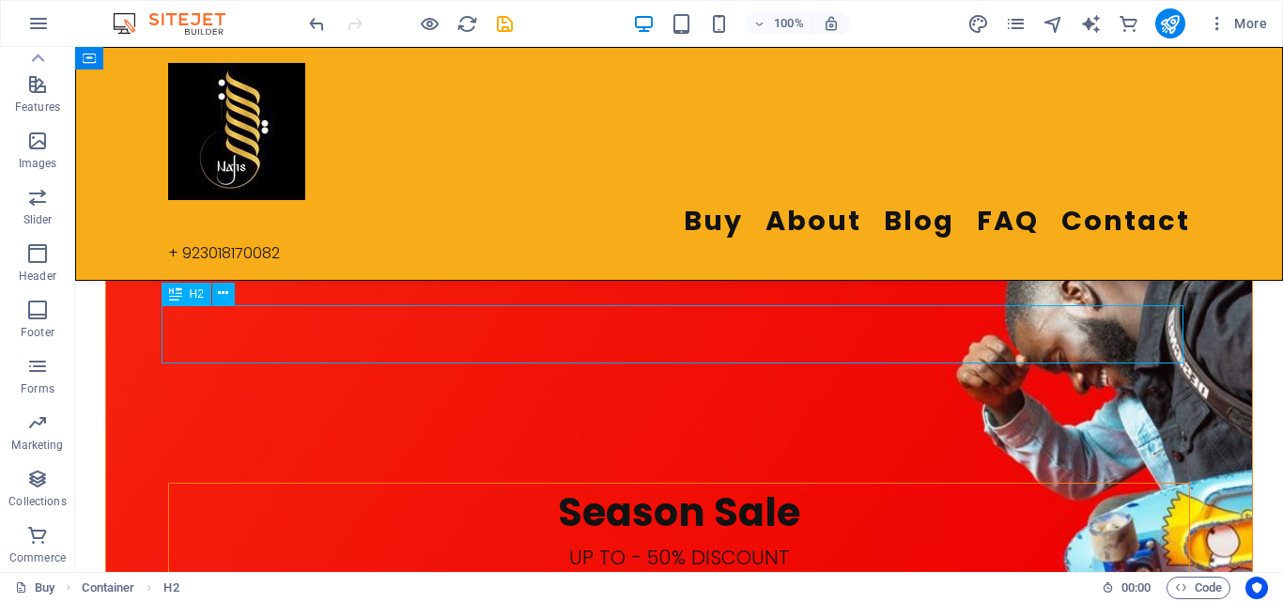
click at [173, 294] on icon at bounding box center [175, 294] width 13 height 23
click at [222, 290] on icon at bounding box center [223, 294] width 10 height 20
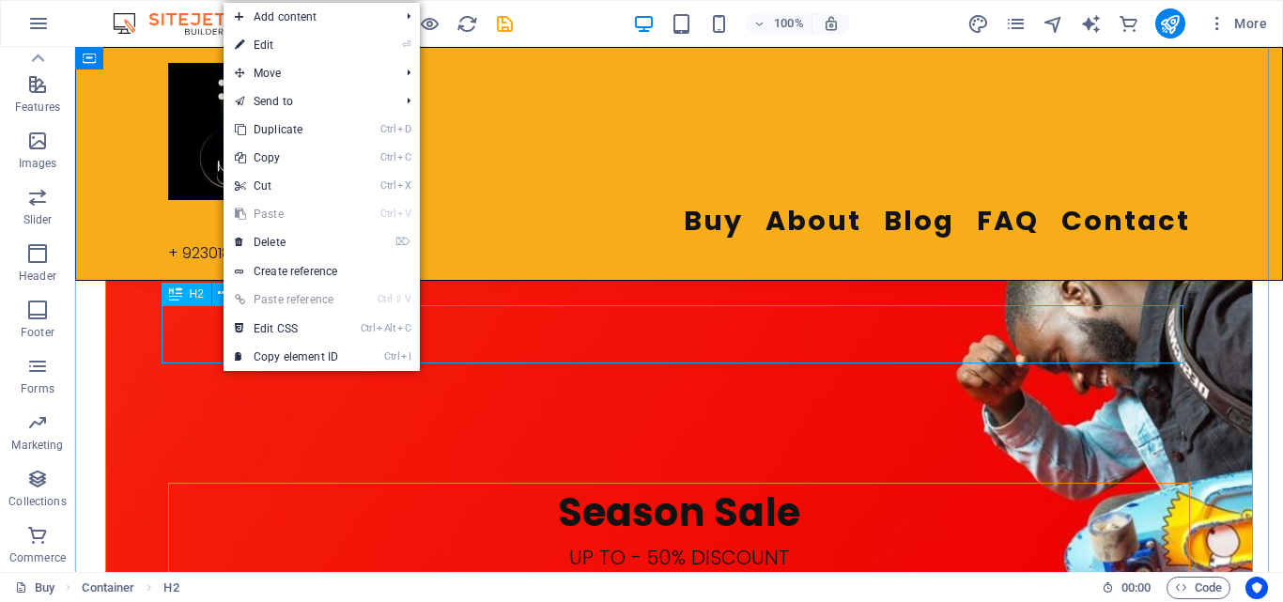
click at [163, 295] on div "H2" at bounding box center [187, 294] width 50 height 23
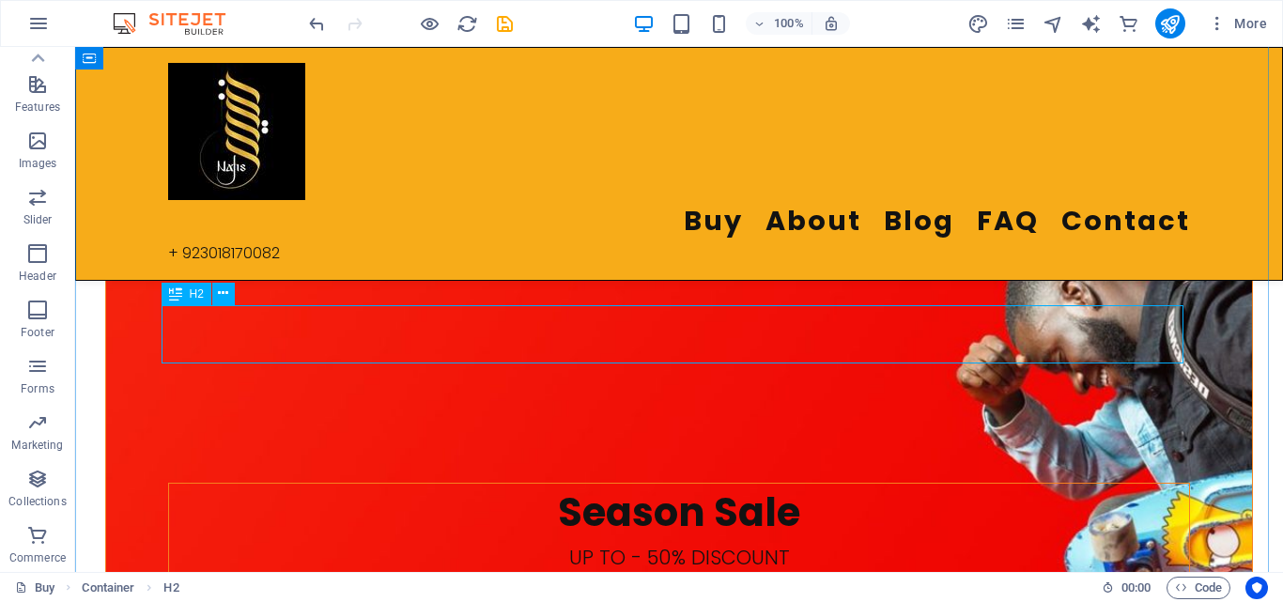
click at [177, 295] on icon at bounding box center [175, 294] width 13 height 23
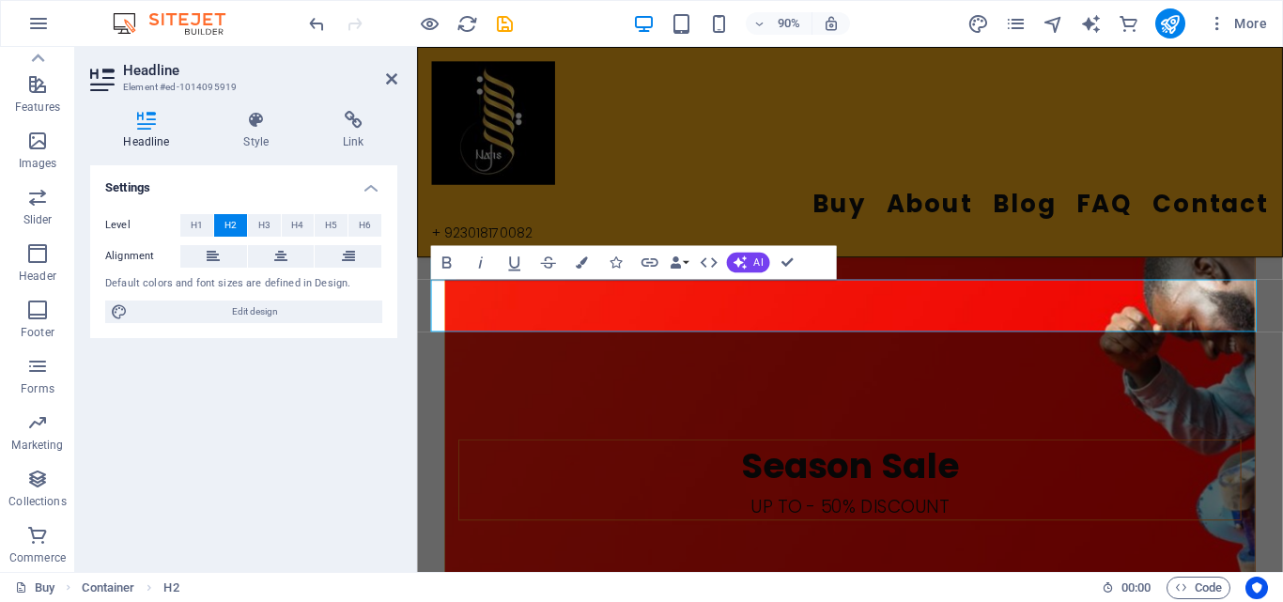
scroll to position [2219, 0]
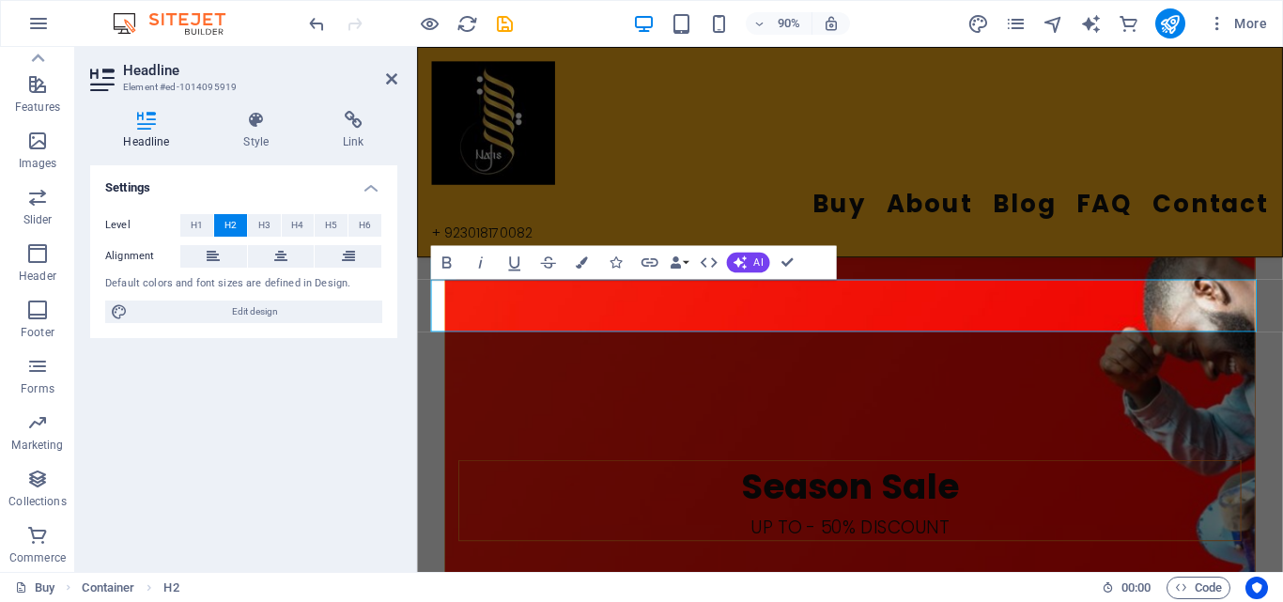
click at [346, 460] on div "Settings Level H1 H2 H3 H4 H5 H6 Alignment Default colors and font sizes are de…" at bounding box center [243, 361] width 307 height 392
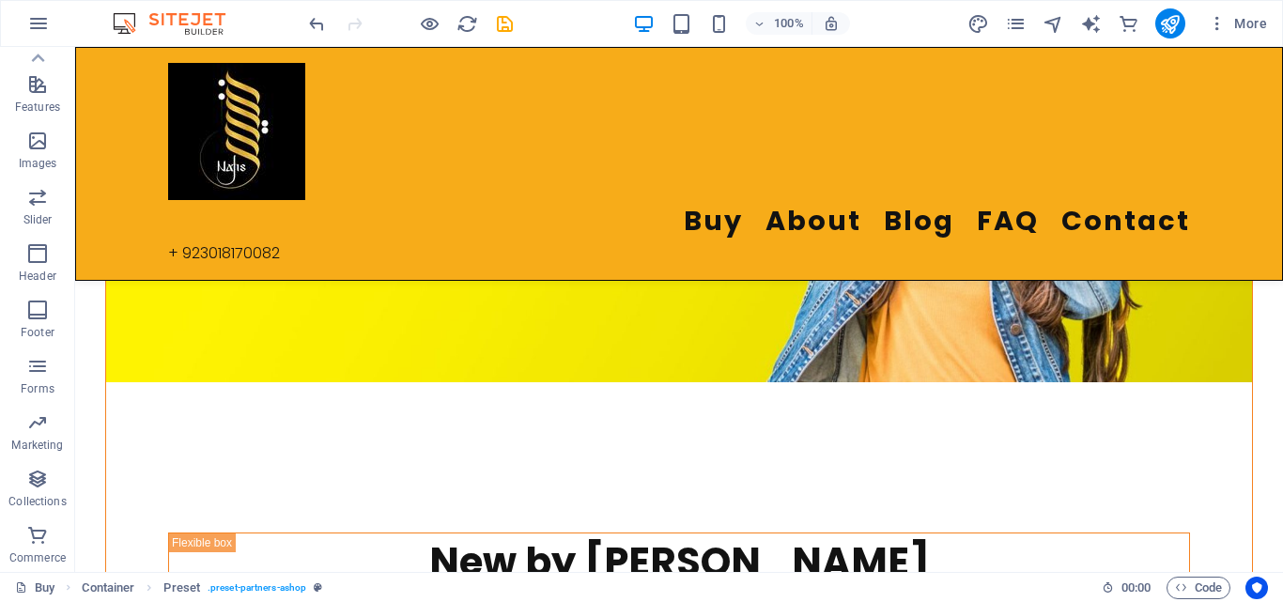
scroll to position [0, 0]
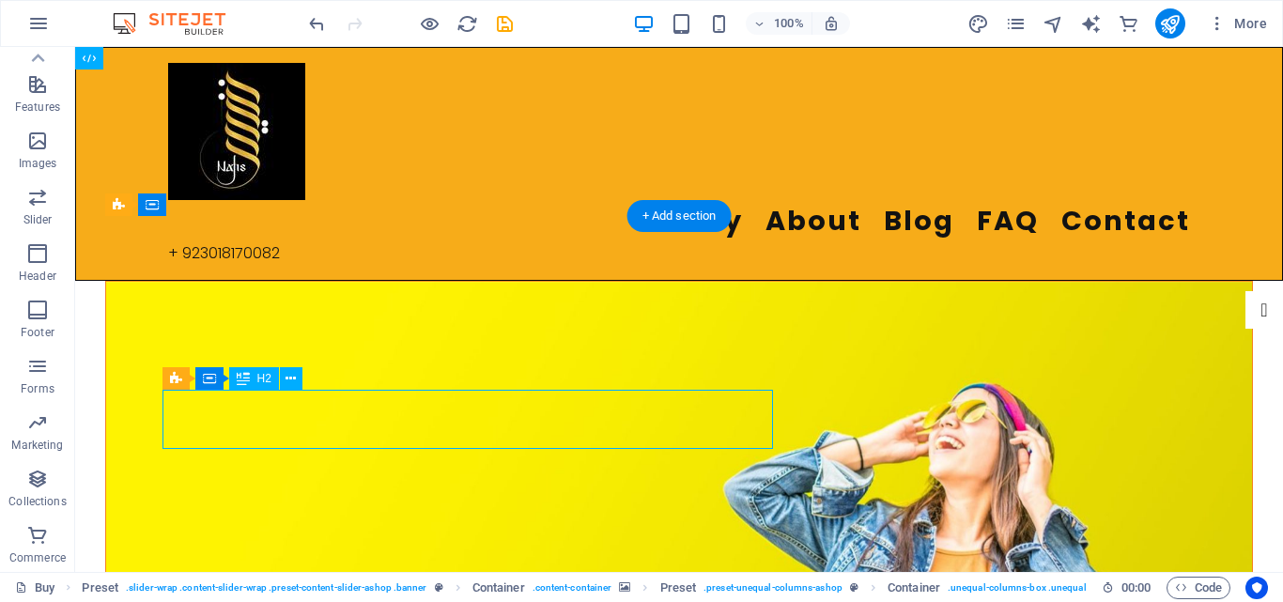
scroll to position [94, 0]
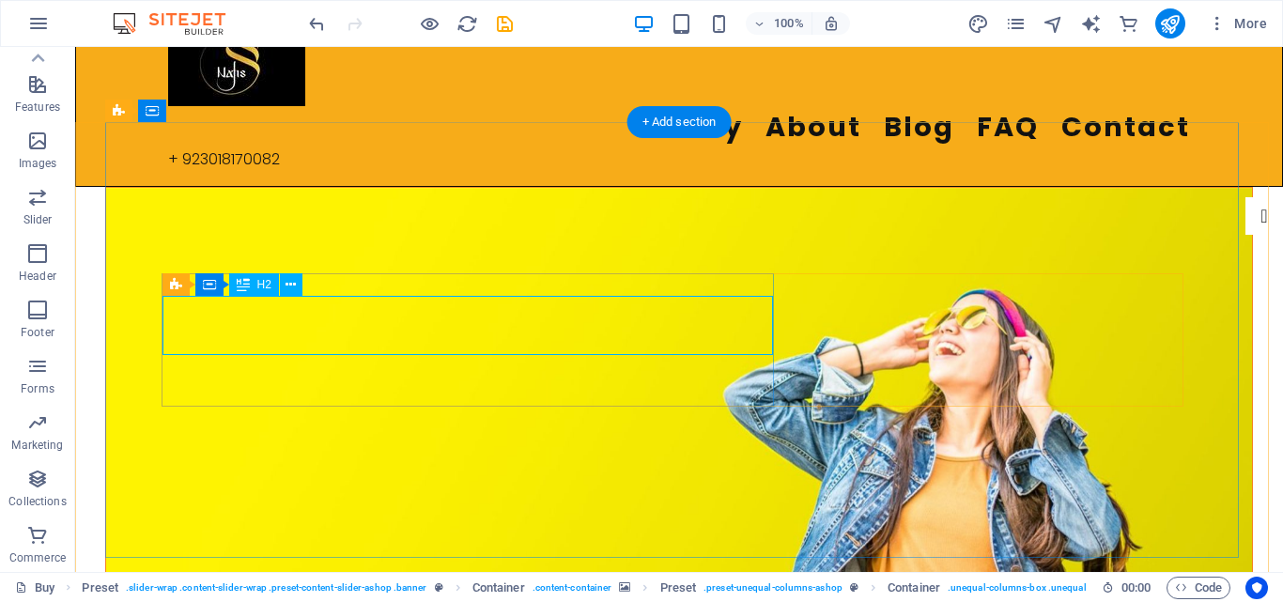
drag, startPoint x: 629, startPoint y: 330, endPoint x: 81, endPoint y: 355, distance: 548.9
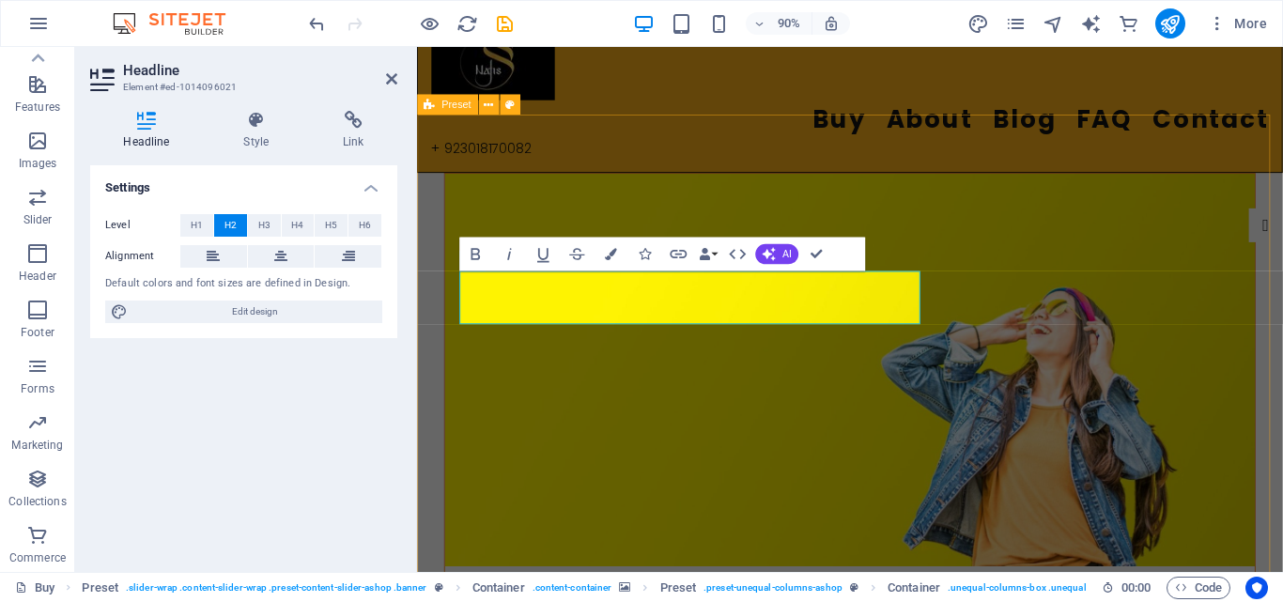
click at [702, 480] on figure at bounding box center [898, 406] width 900 height 436
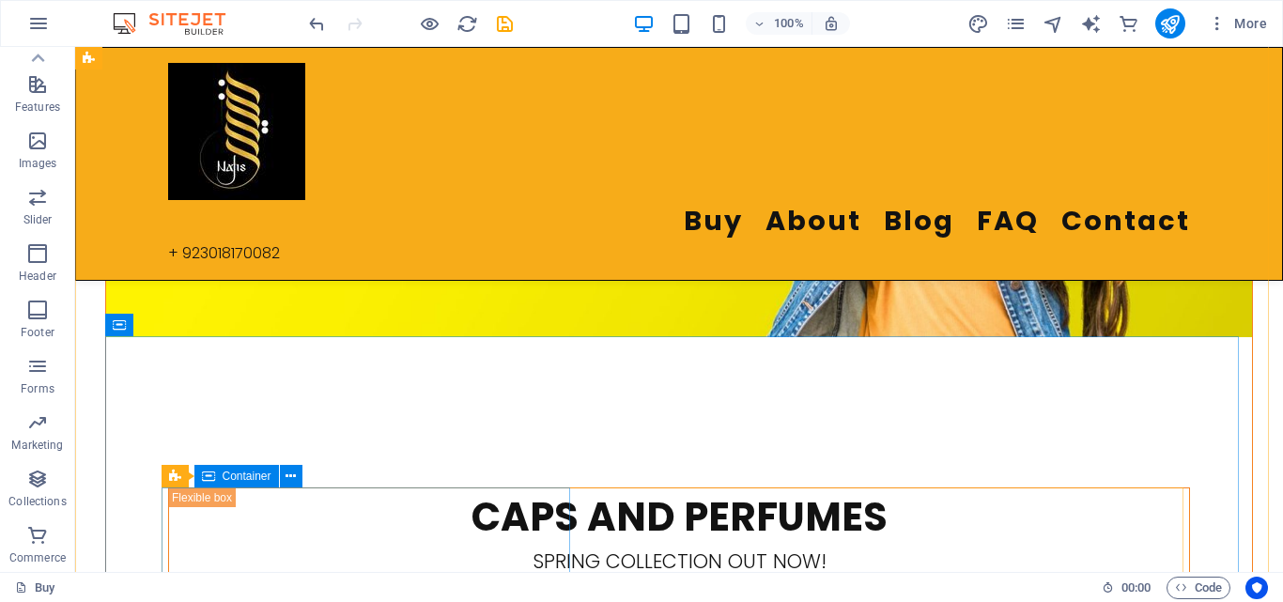
scroll to position [0, 0]
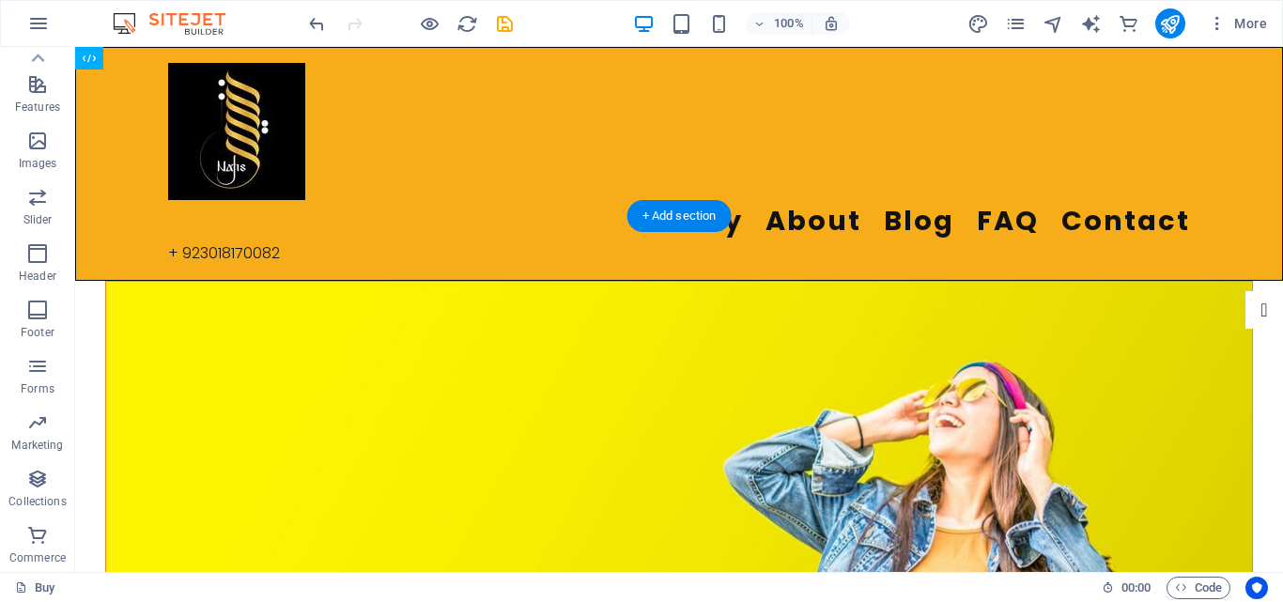
click at [627, 297] on figure at bounding box center [679, 478] width 1146 height 392
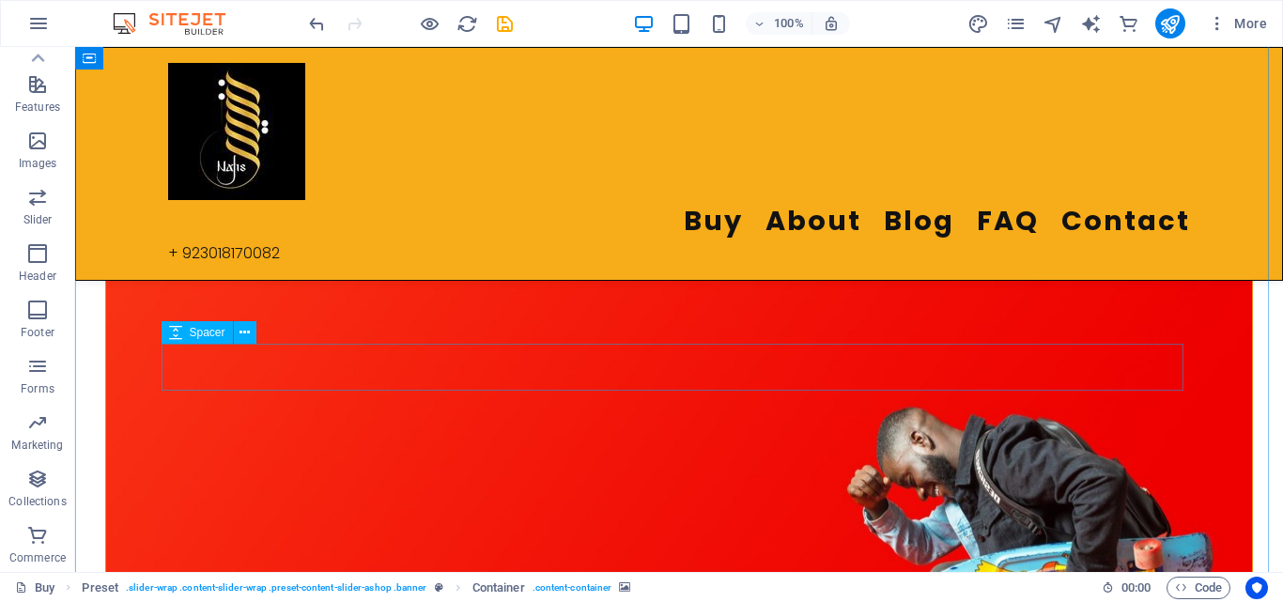
scroll to position [1315, 0]
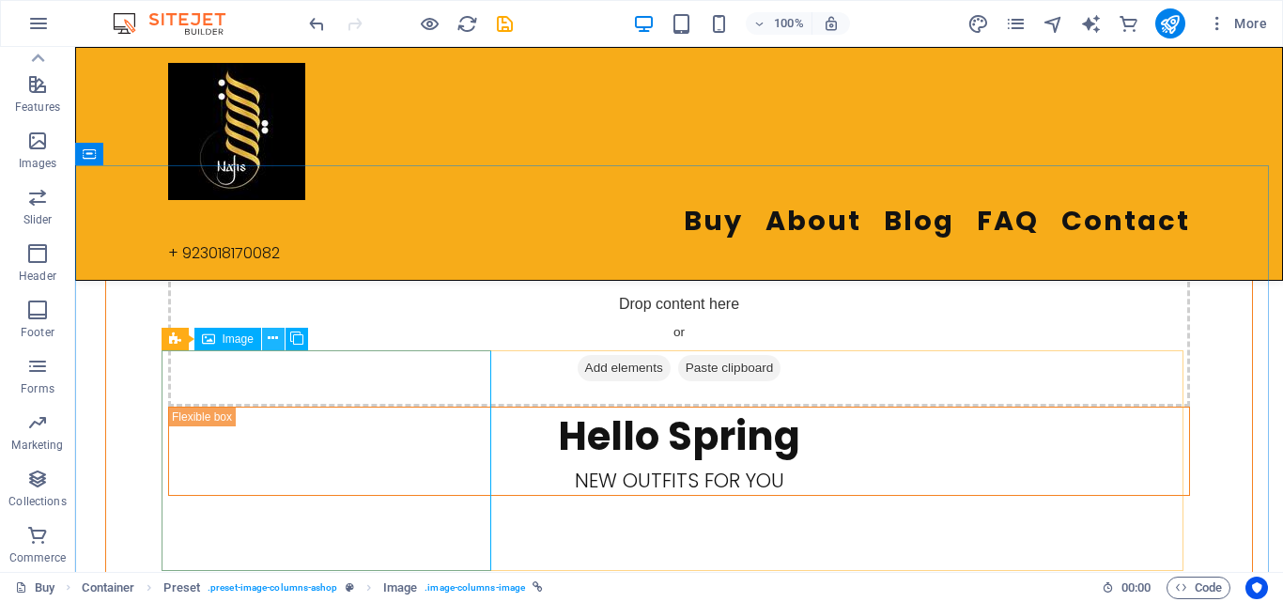
click at [266, 333] on button at bounding box center [273, 339] width 23 height 23
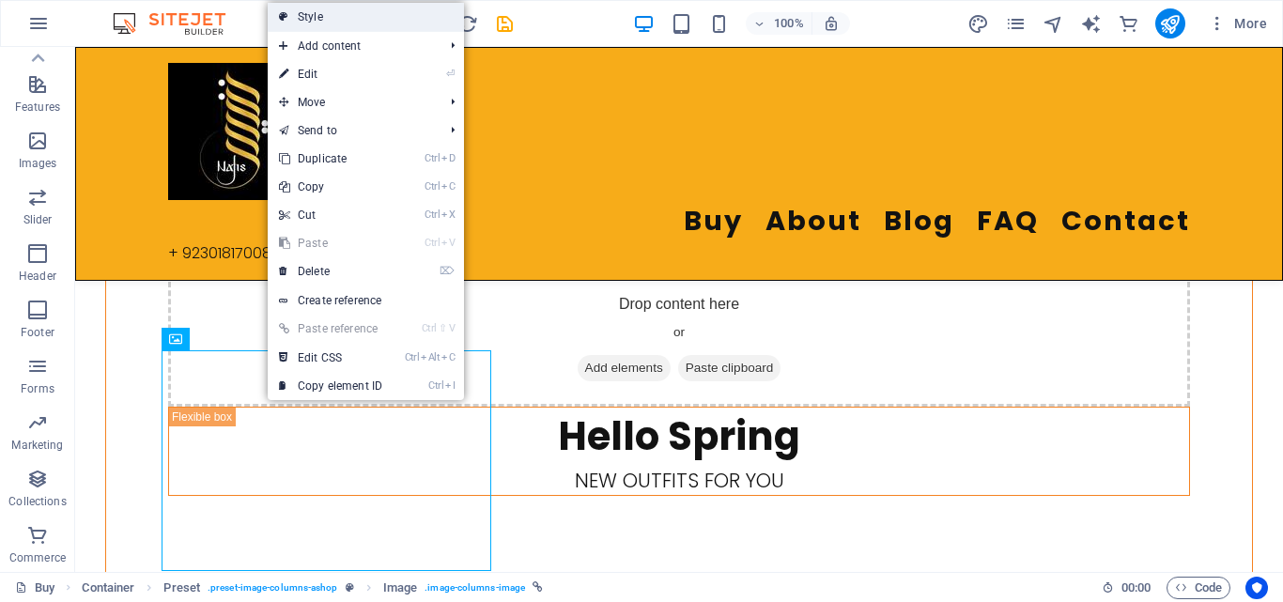
click at [365, 20] on link "Style" at bounding box center [366, 17] width 196 height 28
select select "preset-image-columns-ashop"
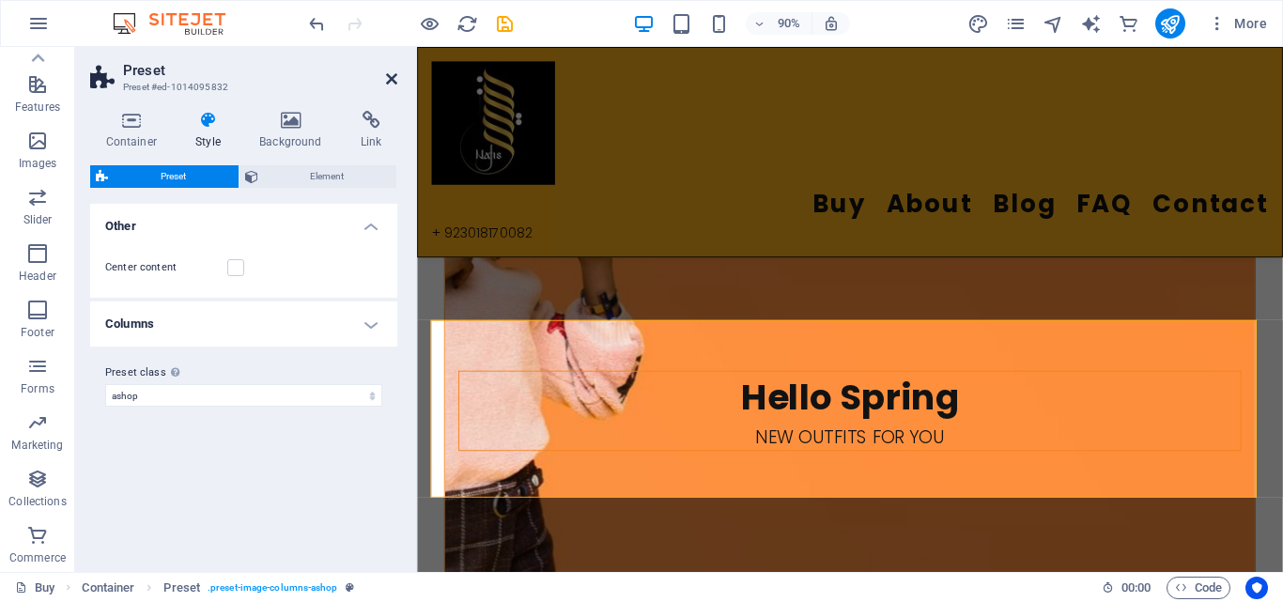
click at [388, 77] on icon at bounding box center [391, 78] width 11 height 15
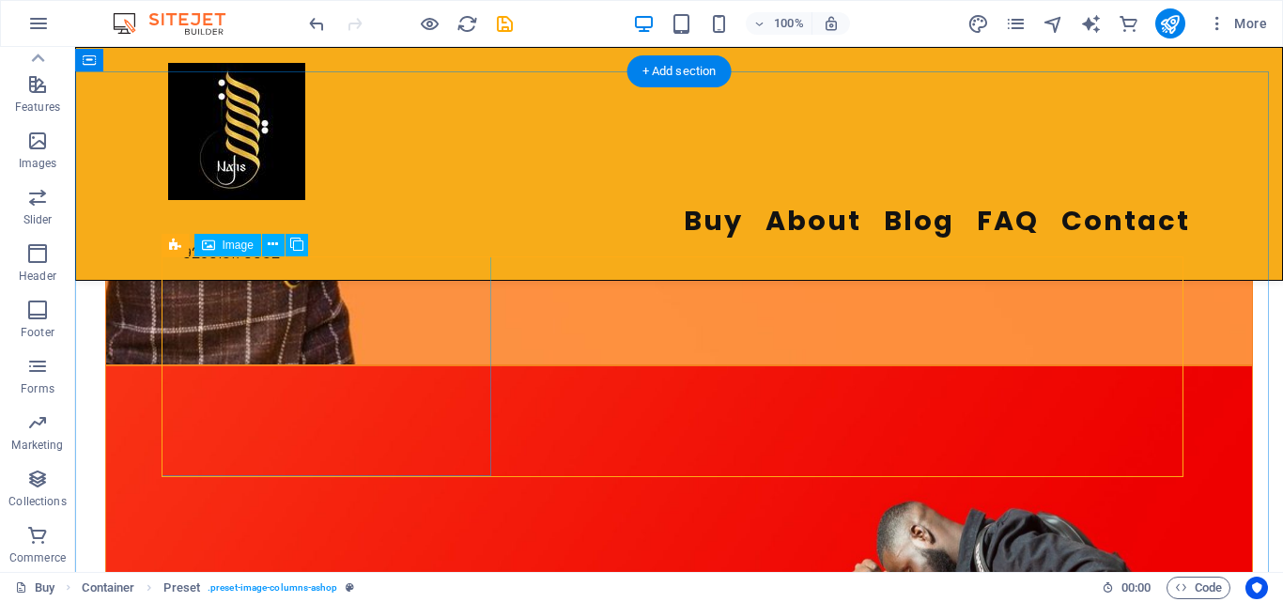
scroll to position [1408, 0]
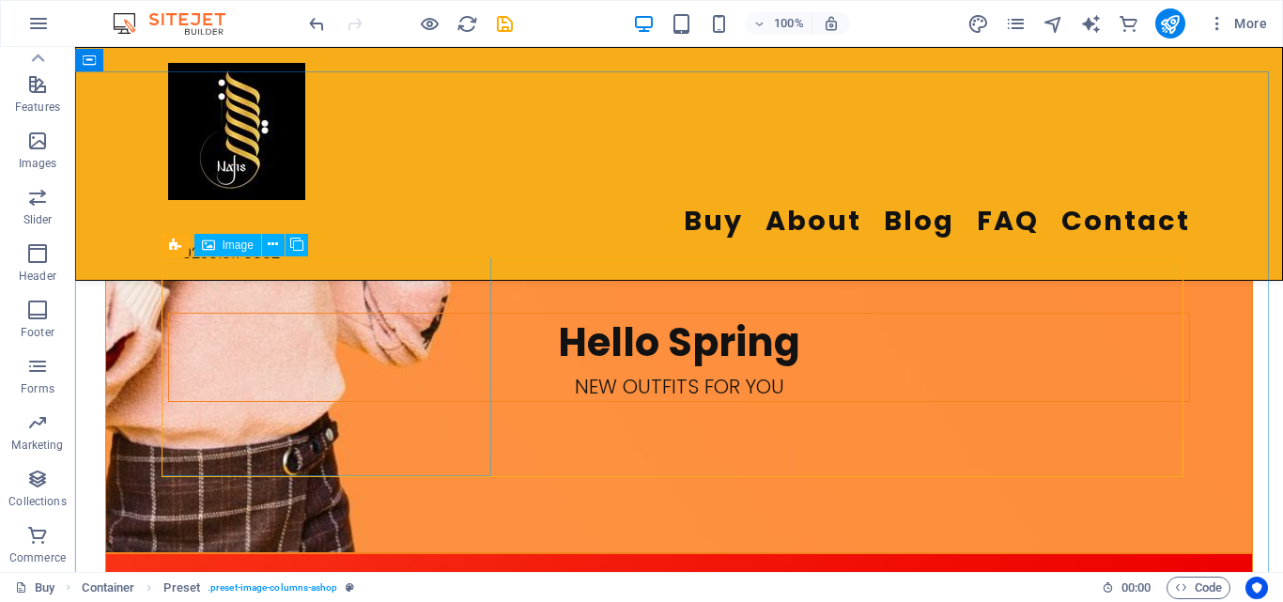
click at [230, 245] on span "Image" at bounding box center [238, 244] width 31 height 11
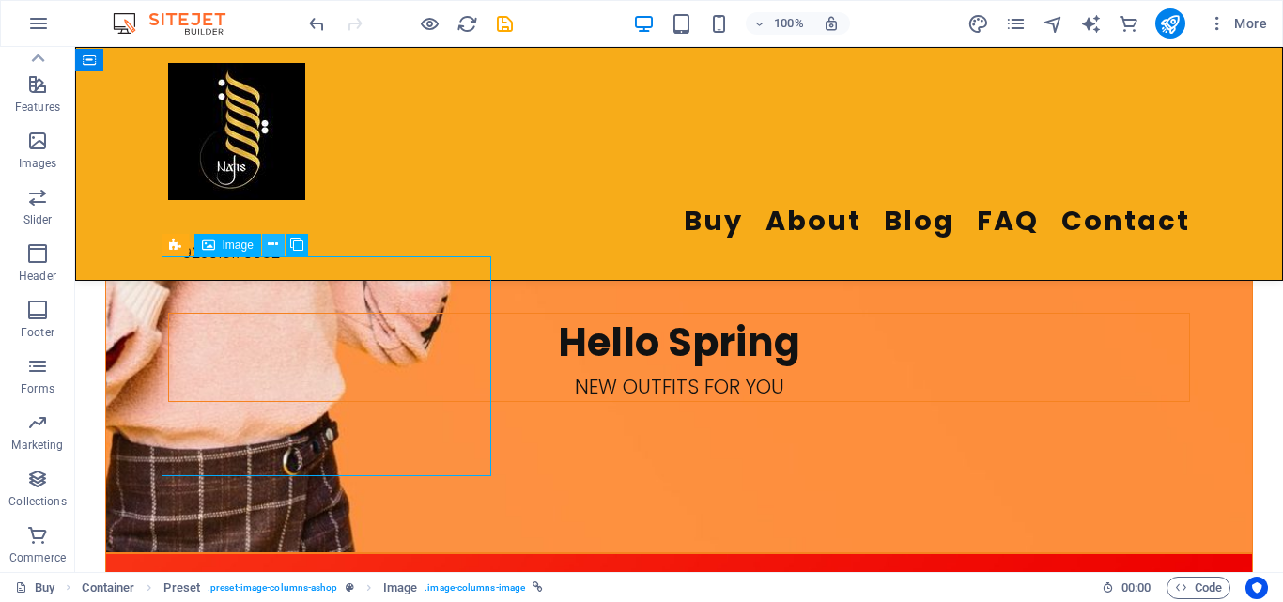
click at [275, 247] on icon at bounding box center [273, 245] width 10 height 20
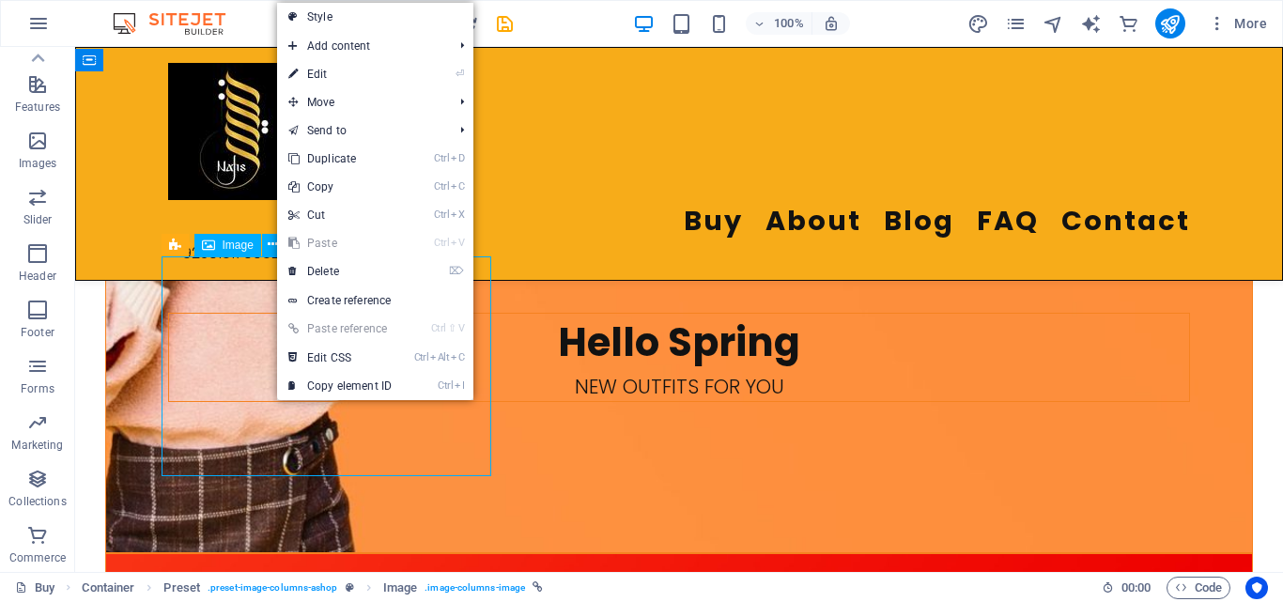
click at [245, 246] on span "Image" at bounding box center [238, 244] width 31 height 11
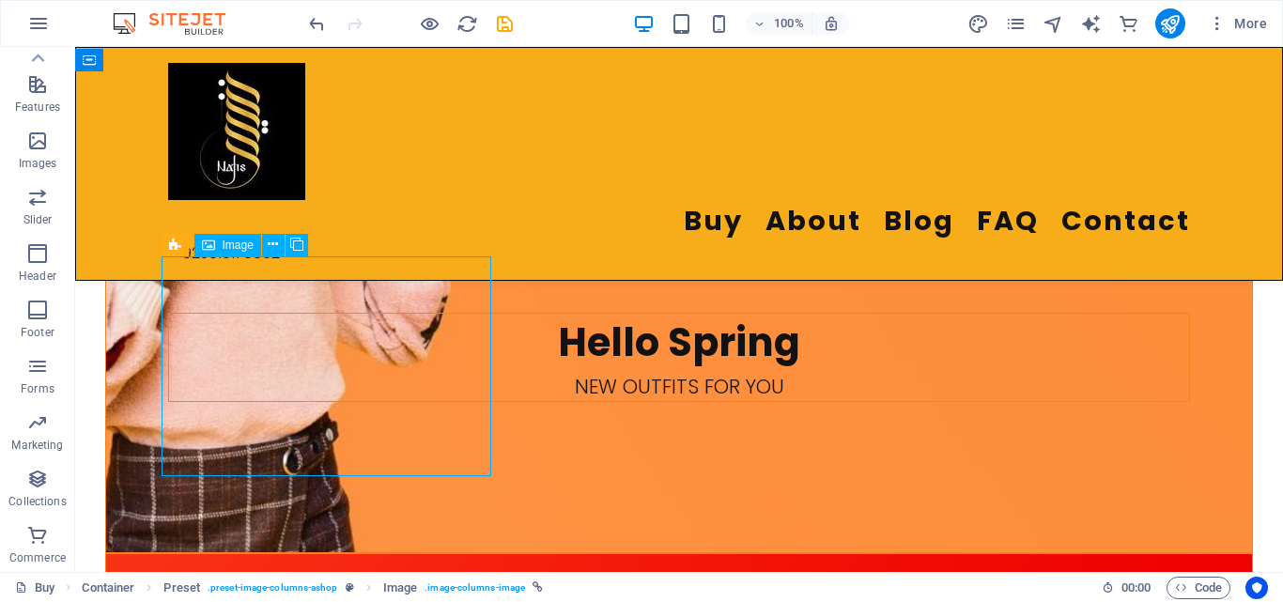
click at [245, 246] on span "Image" at bounding box center [238, 244] width 31 height 11
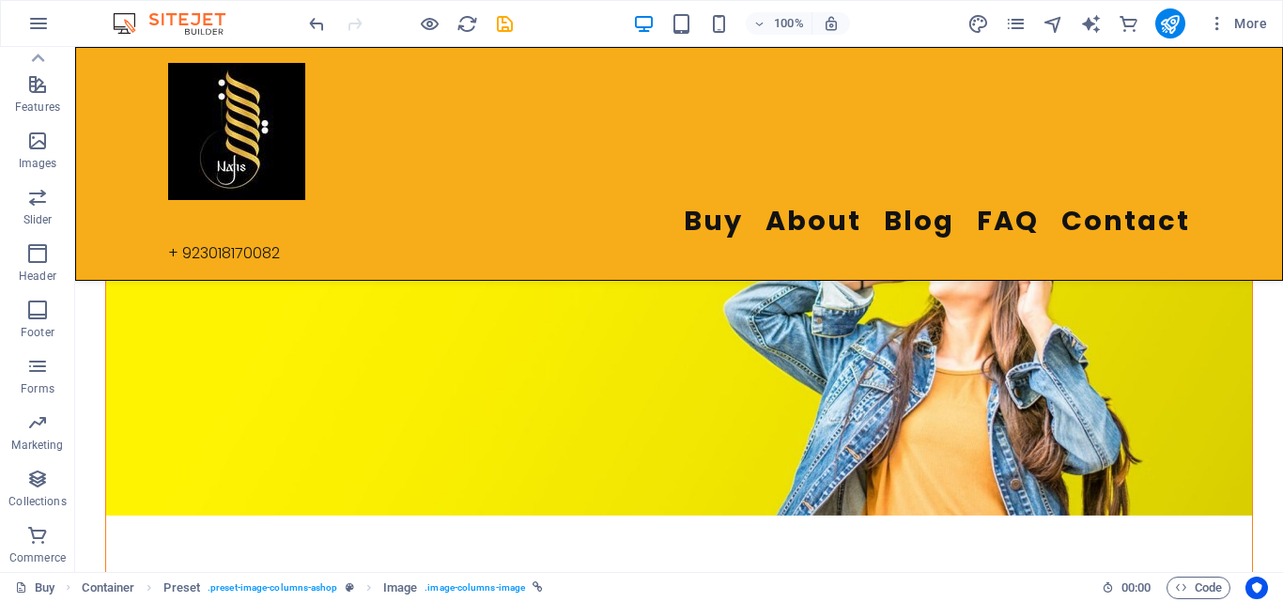
scroll to position [0, 0]
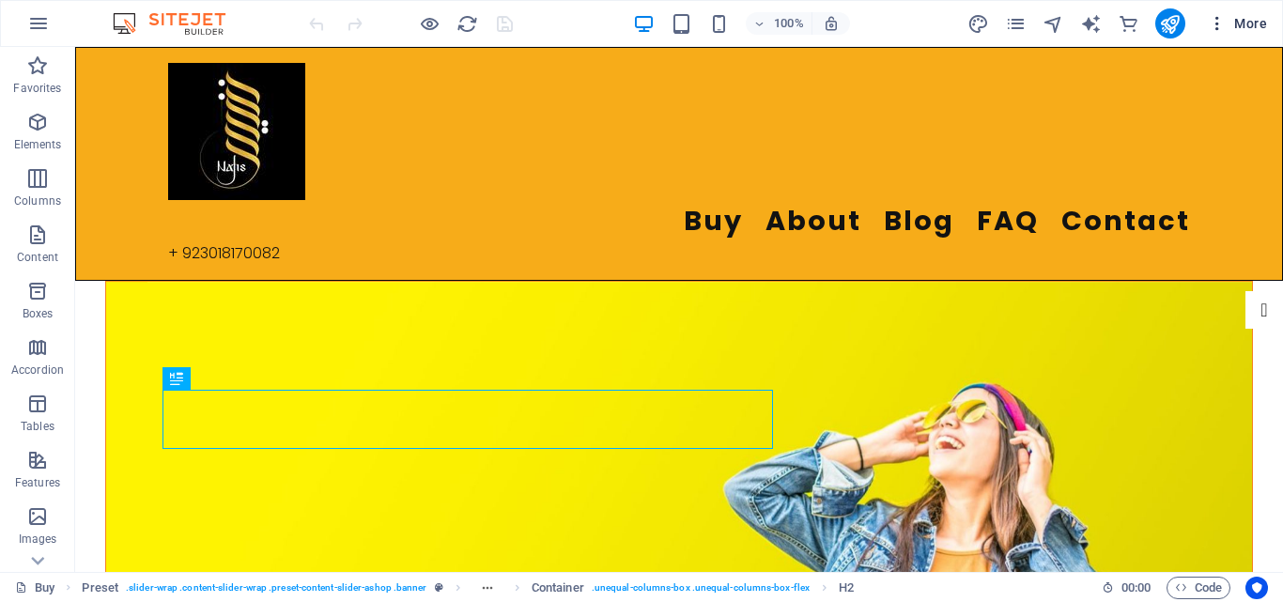
click at [1216, 23] on icon "button" at bounding box center [1217, 23] width 19 height 19
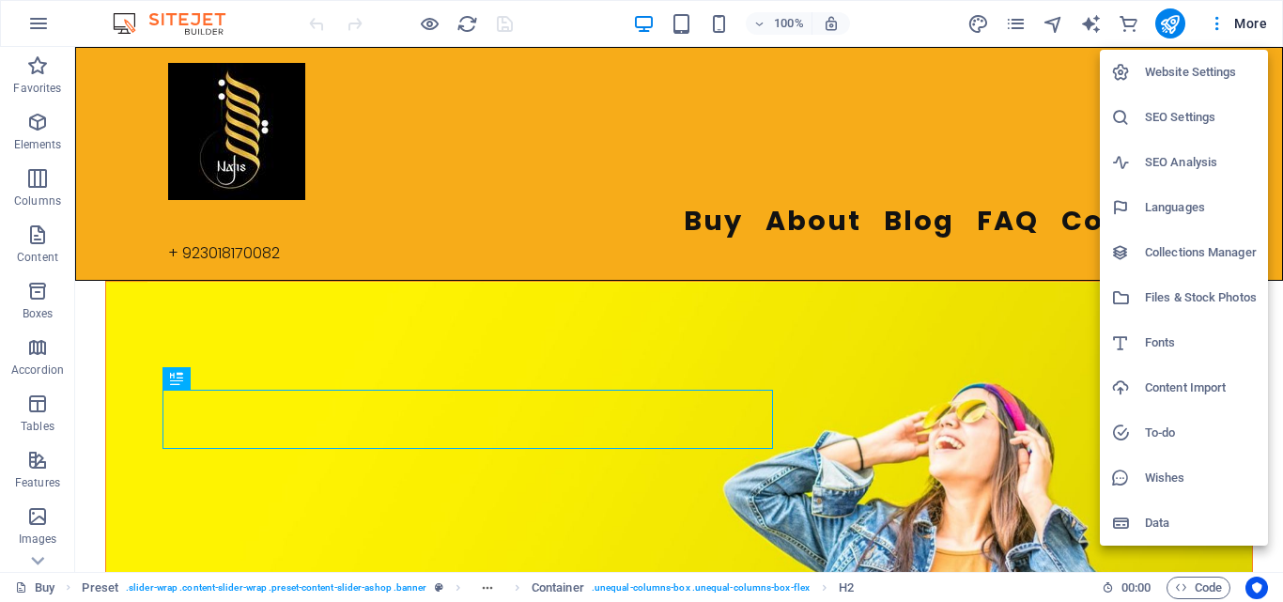
click at [1257, 25] on div at bounding box center [641, 301] width 1283 height 602
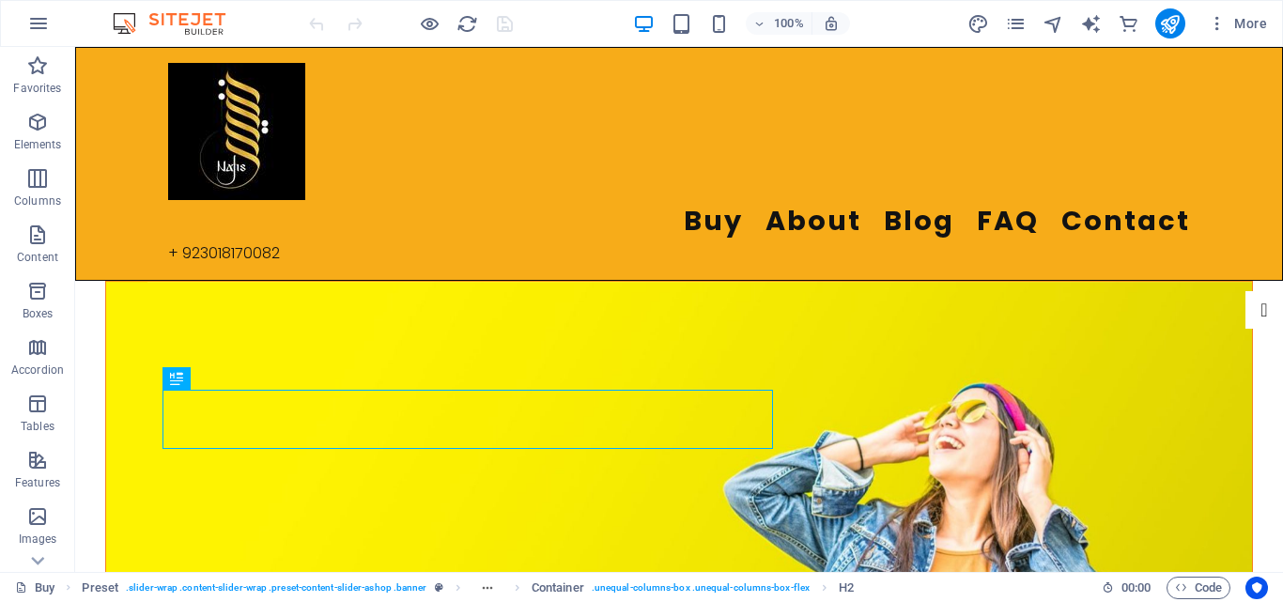
click at [1250, 25] on span "More" at bounding box center [1237, 23] width 59 height 19
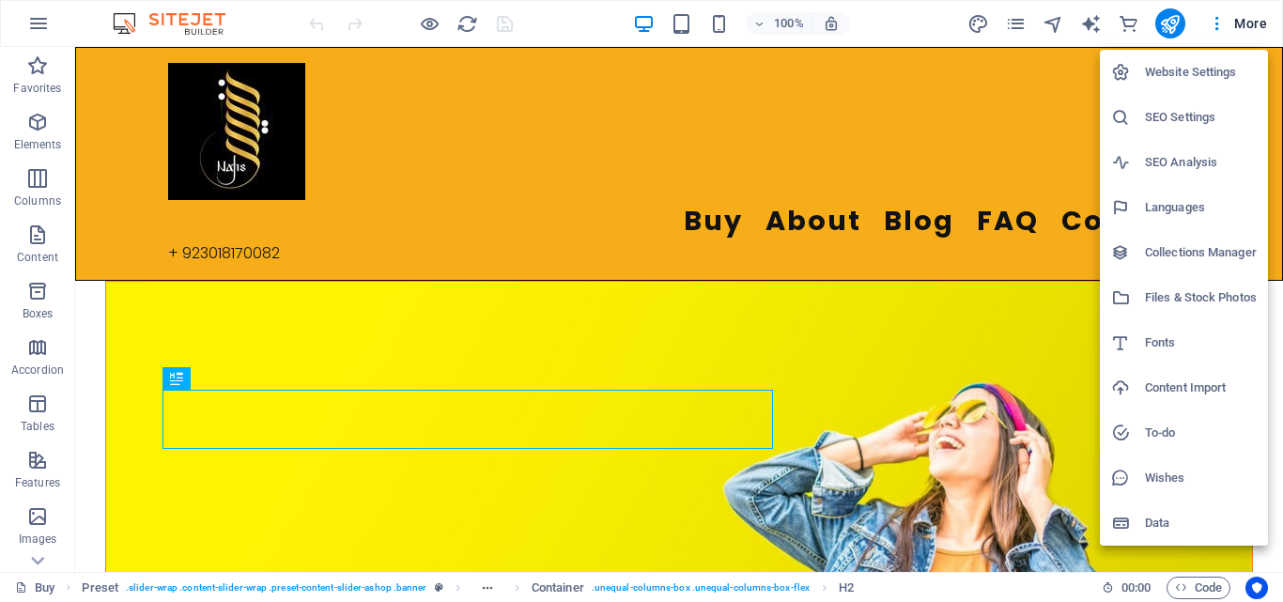
click at [1202, 68] on h6 "Website Settings" at bounding box center [1201, 72] width 112 height 23
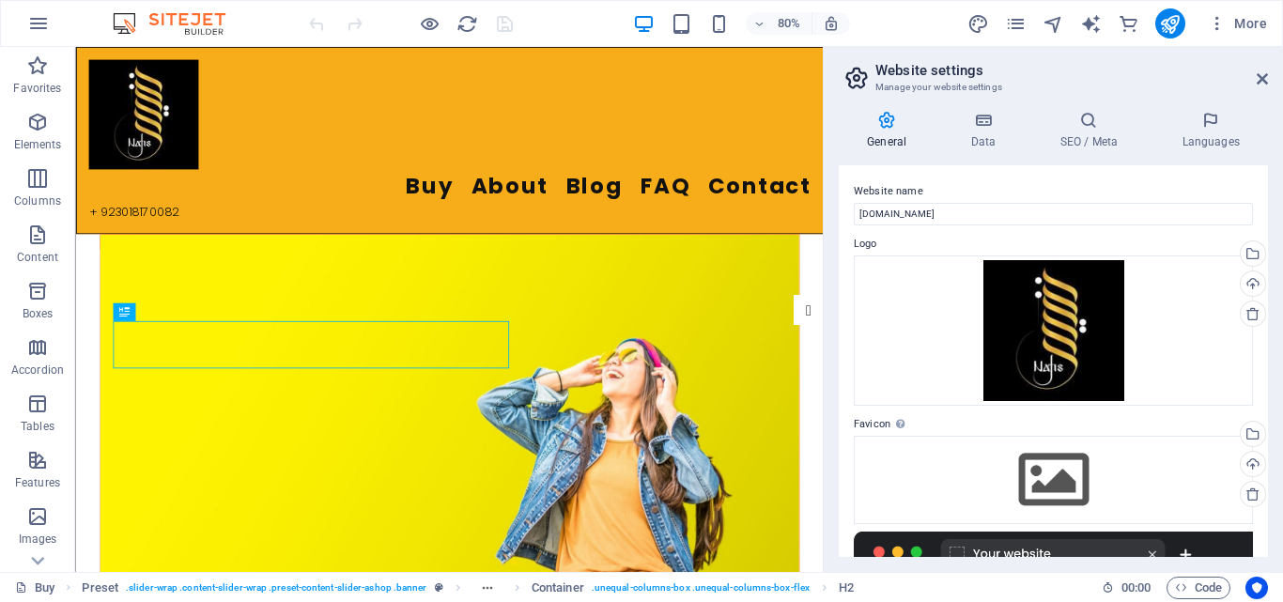
click at [888, 134] on h4 "General" at bounding box center [889, 130] width 103 height 39
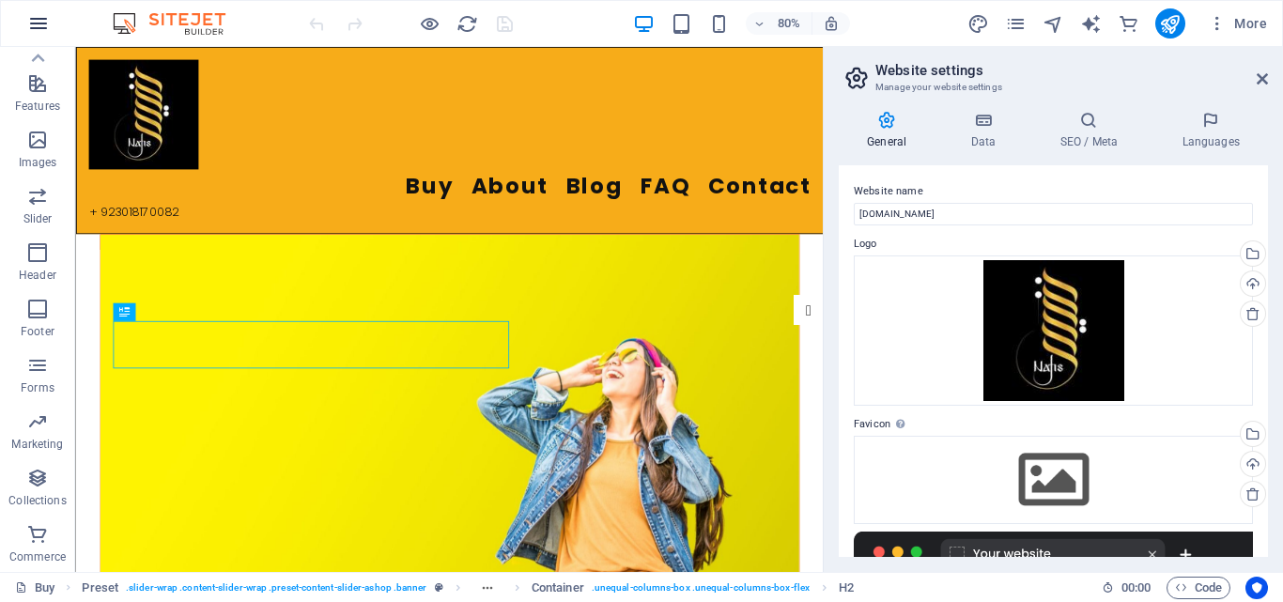
click at [36, 23] on icon "button" at bounding box center [38, 23] width 23 height 23
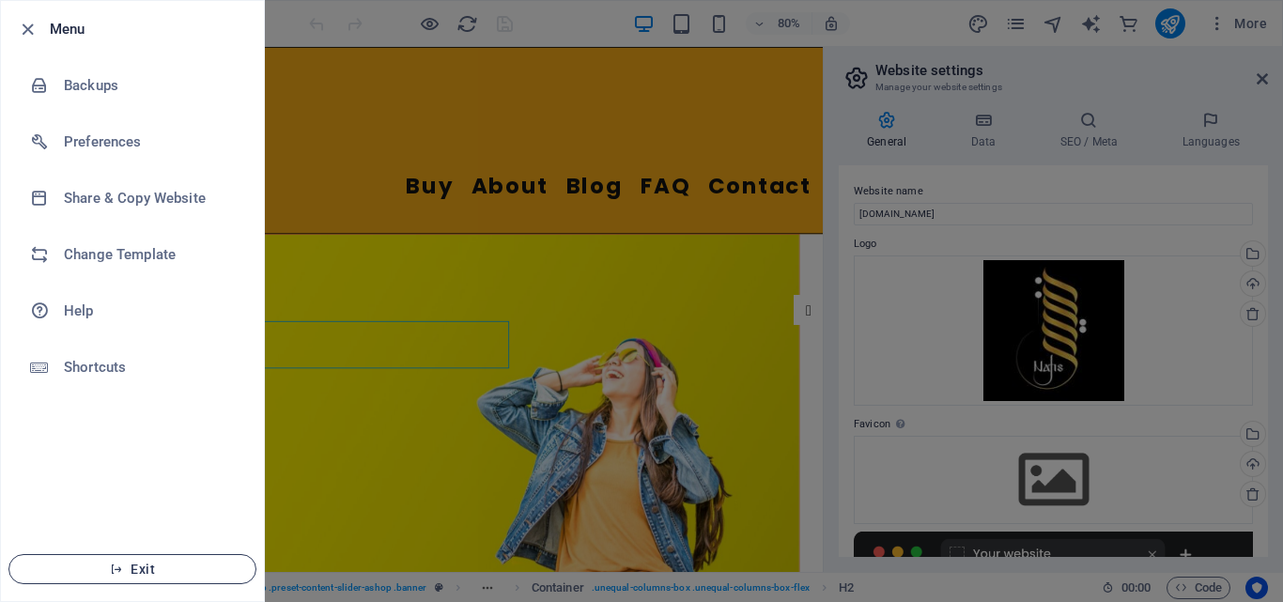
click at [198, 567] on span "Exit" at bounding box center [132, 569] width 216 height 15
